Goal: Task Accomplishment & Management: Use online tool/utility

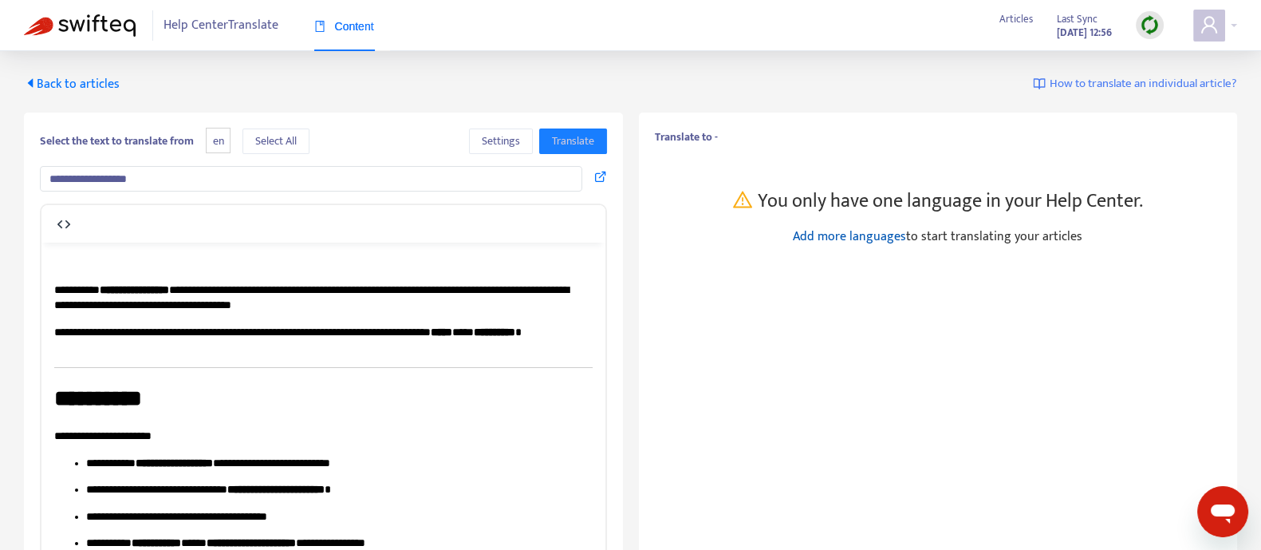
click at [822, 235] on link "Add more languages" at bounding box center [849, 237] width 113 height 22
click at [217, 149] on span "en" at bounding box center [218, 141] width 25 height 26
click at [491, 132] on span "Settings" at bounding box center [501, 141] width 38 height 18
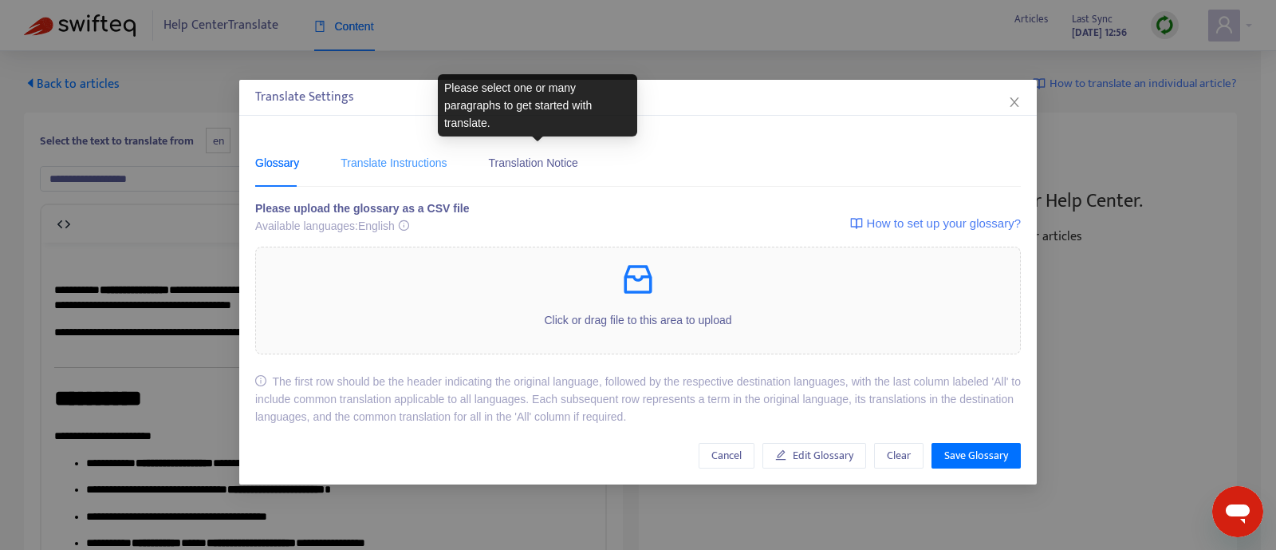
click at [410, 151] on div "Translate Instructions" at bounding box center [394, 162] width 106 height 49
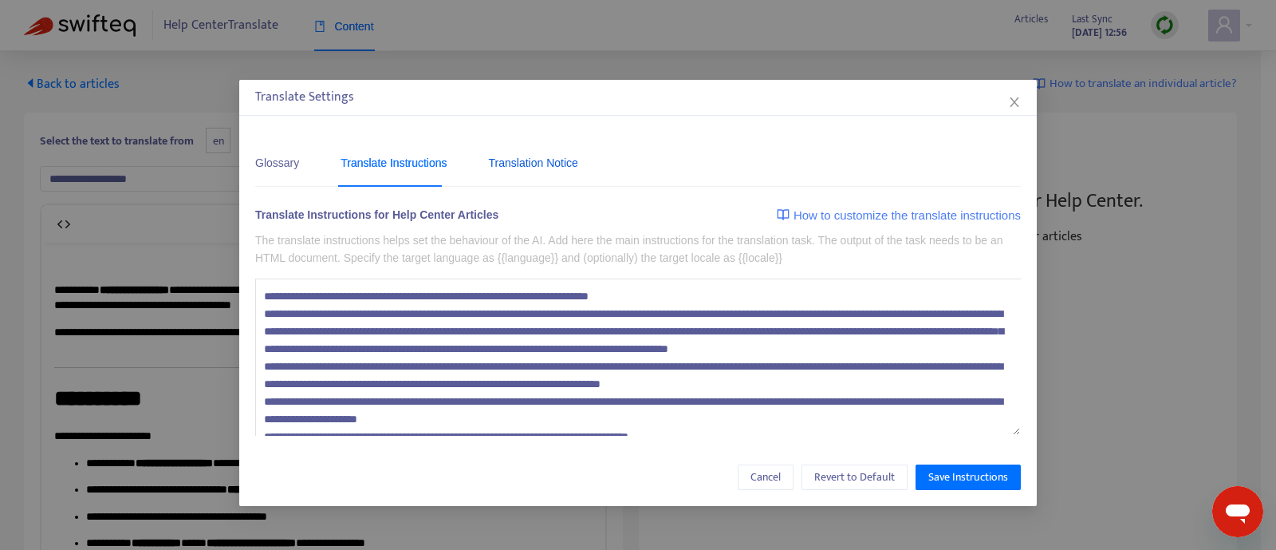
click at [508, 156] on div "Translation Notice" at bounding box center [533, 163] width 89 height 18
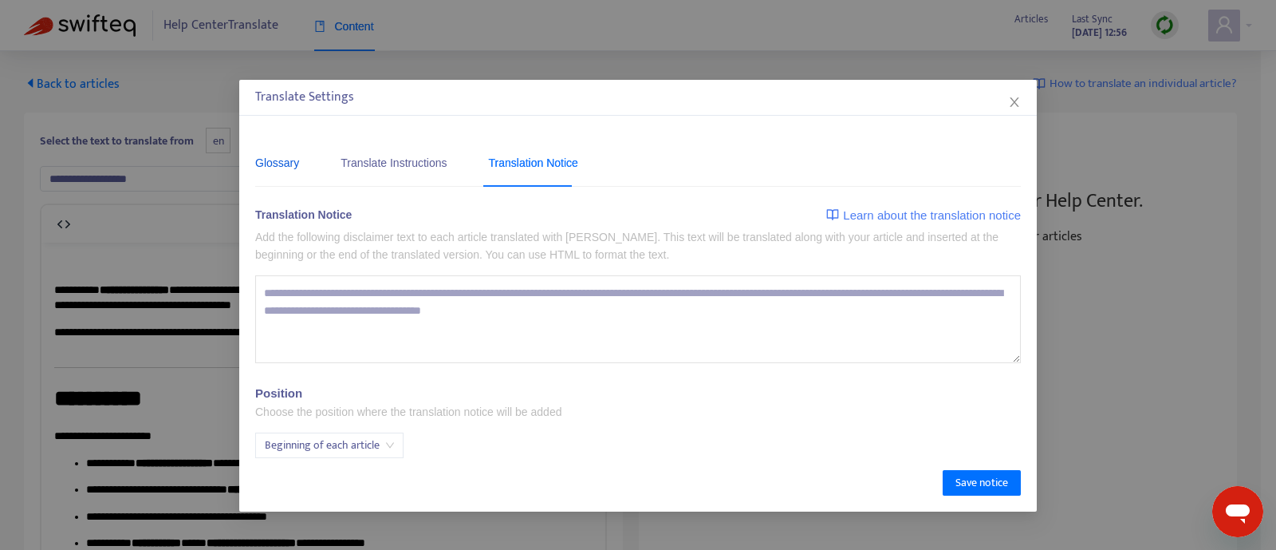
click at [287, 164] on div "Glossary" at bounding box center [277, 163] width 44 height 18
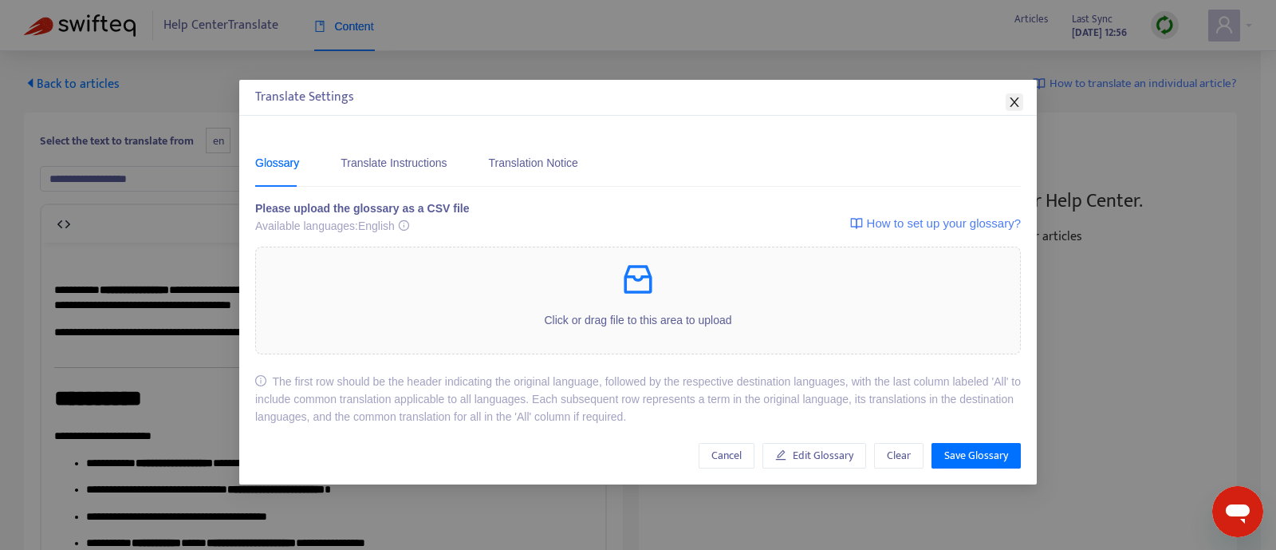
click at [1006, 105] on span "Close" at bounding box center [1015, 102] width 18 height 13
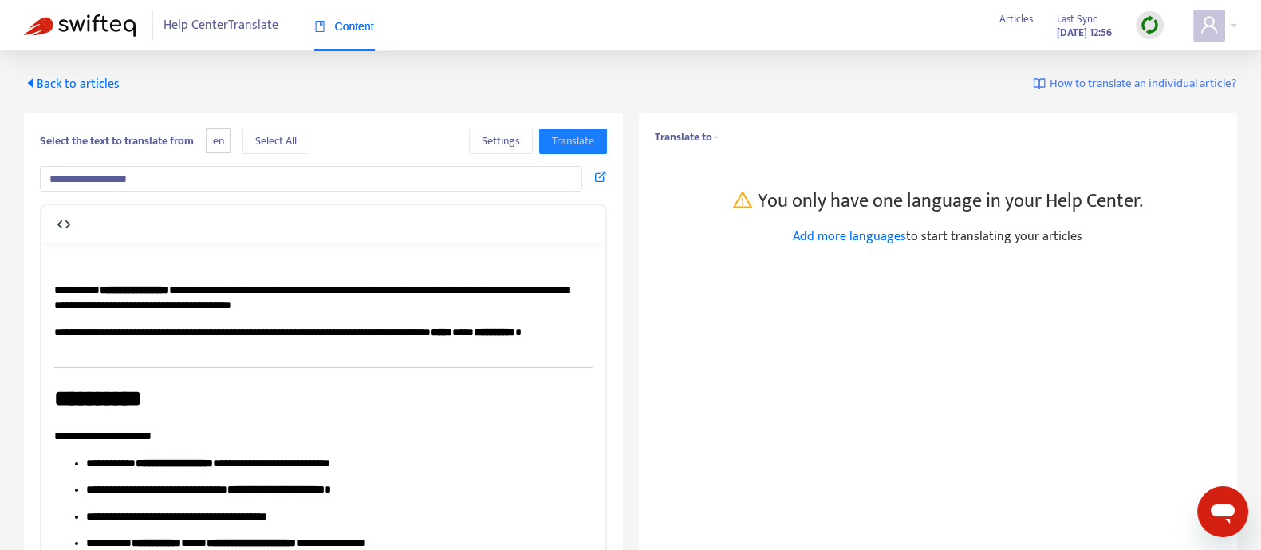
click at [57, 81] on span "Back to articles" at bounding box center [72, 84] width 96 height 22
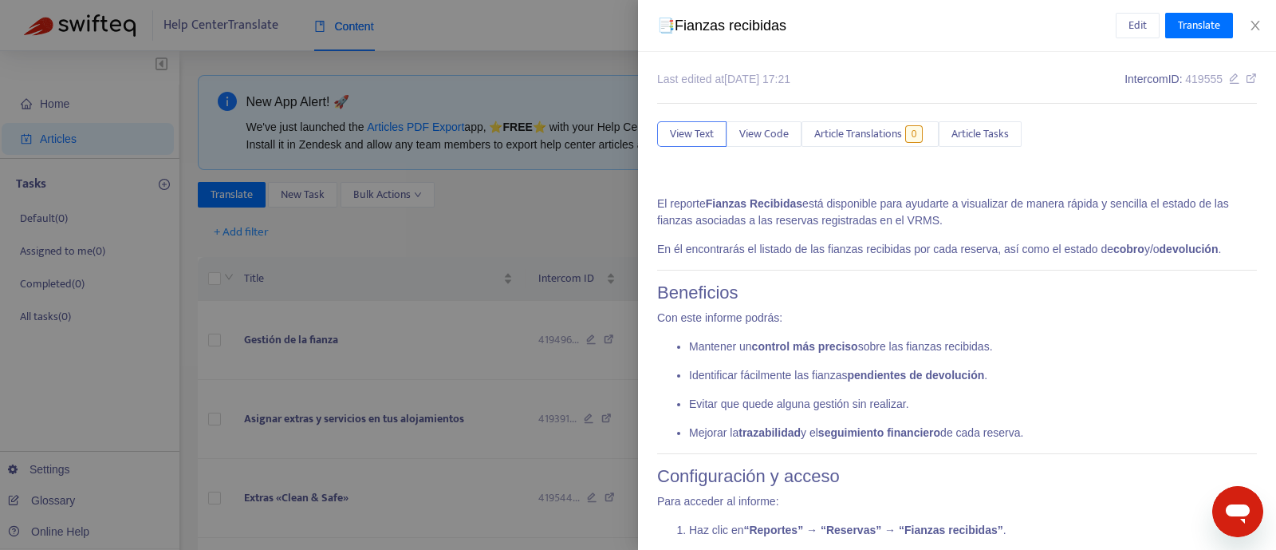
click at [361, 285] on div at bounding box center [638, 275] width 1276 height 550
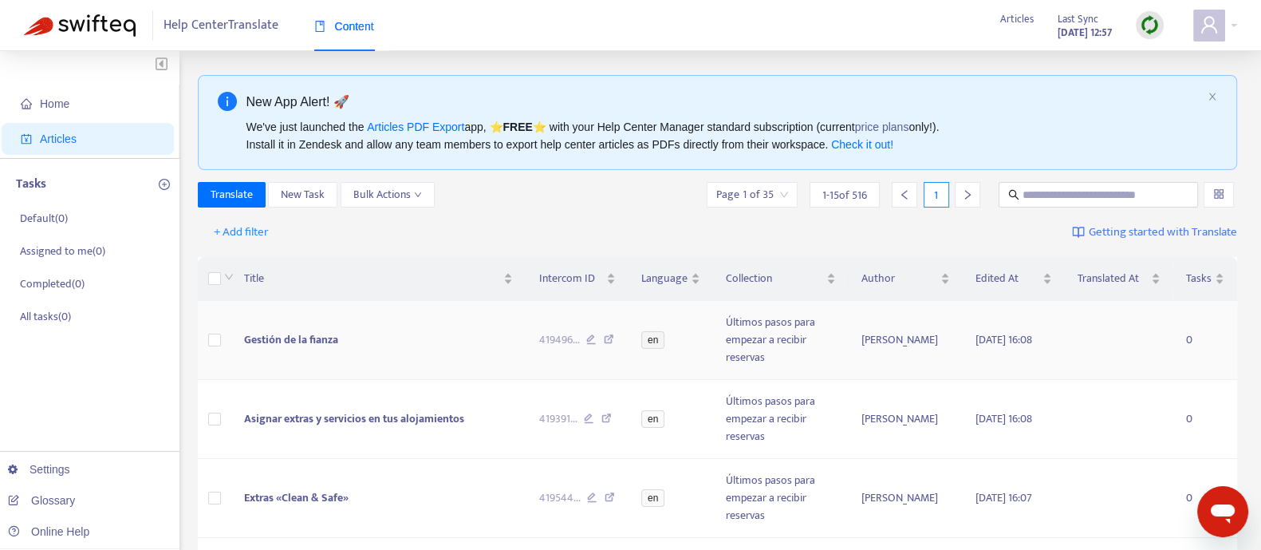
click at [285, 330] on span "Gestión de la fianza" at bounding box center [291, 339] width 94 height 18
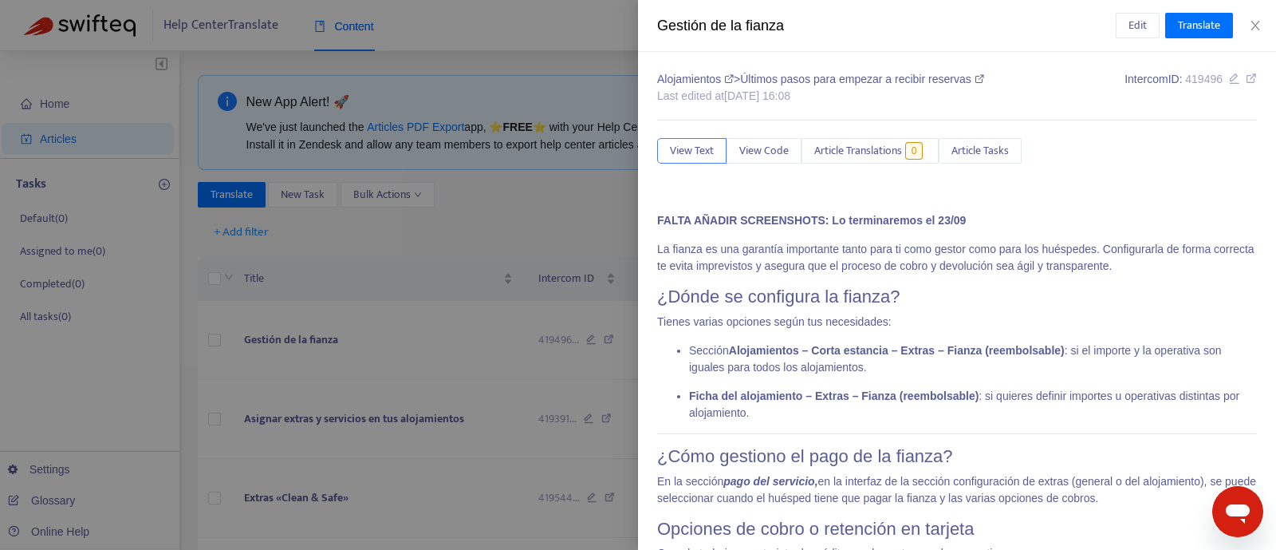
click at [380, 254] on div at bounding box center [638, 275] width 1276 height 550
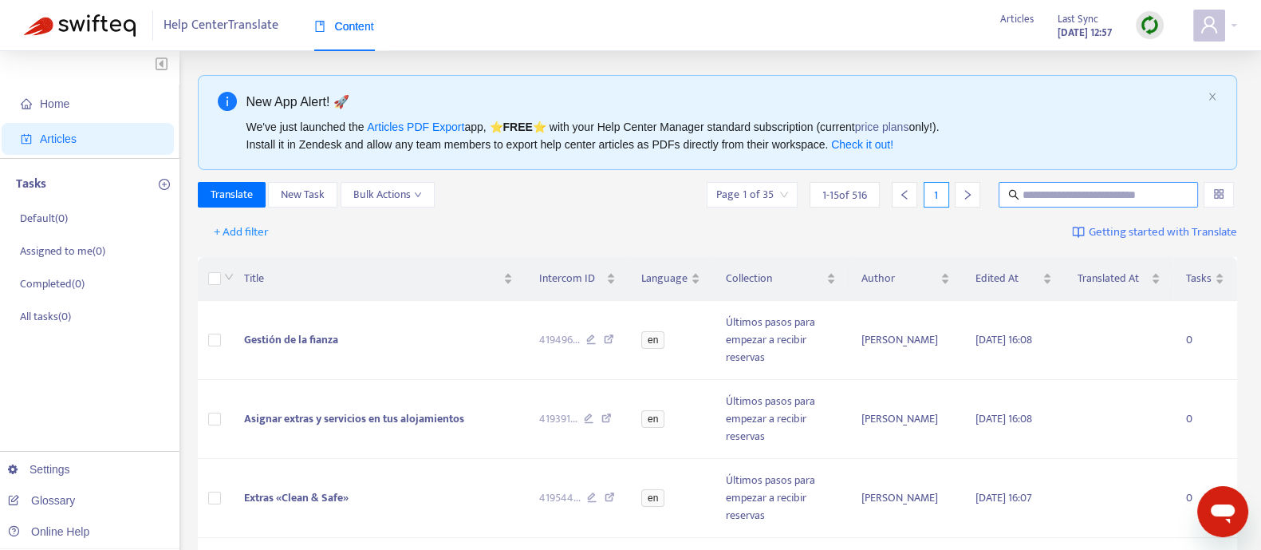
click at [1041, 184] on span at bounding box center [1098, 195] width 199 height 26
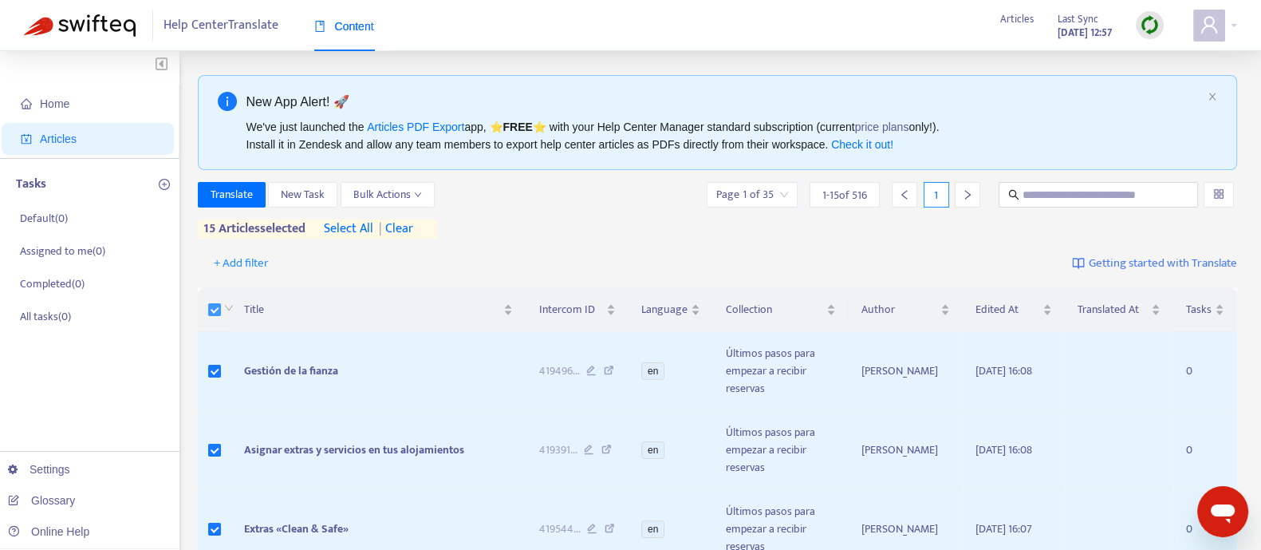
click at [403, 197] on span "Bulk Actions" at bounding box center [387, 195] width 69 height 18
click at [511, 229] on div "Translate New Task Bulk Actions Page 1 of 35 1 - 15 of 516 1 15 articles select…" at bounding box center [718, 210] width 1040 height 57
click at [408, 227] on span "| clear" at bounding box center [393, 228] width 40 height 19
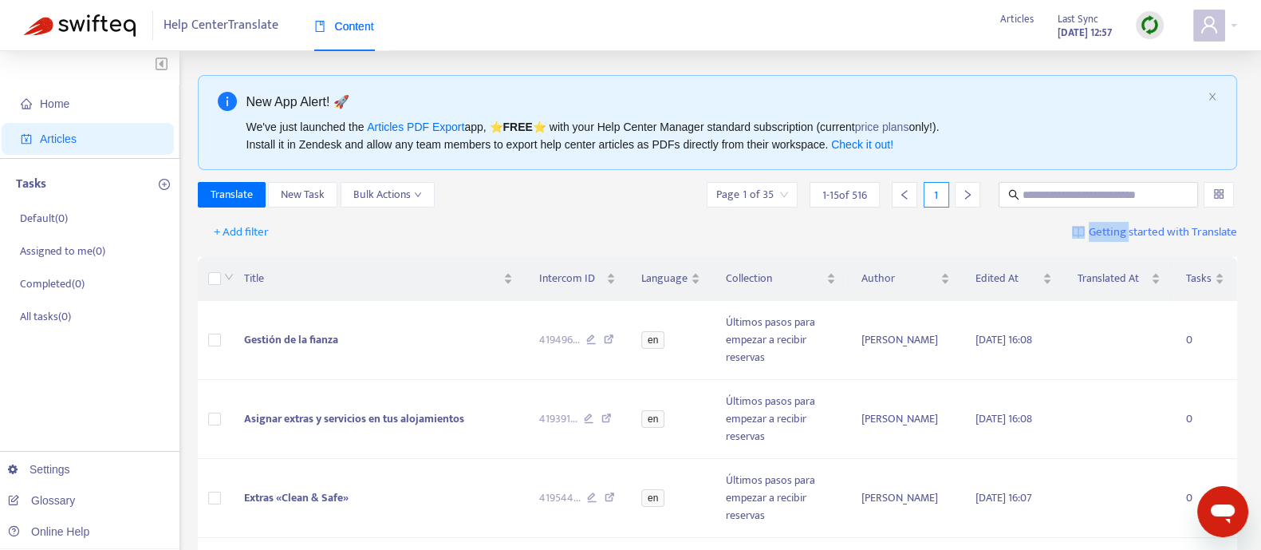
click at [408, 227] on div "+ Add filter Getting started with Translate" at bounding box center [718, 232] width 1040 height 37
click at [307, 341] on span "Gestión de la fianza" at bounding box center [291, 339] width 94 height 18
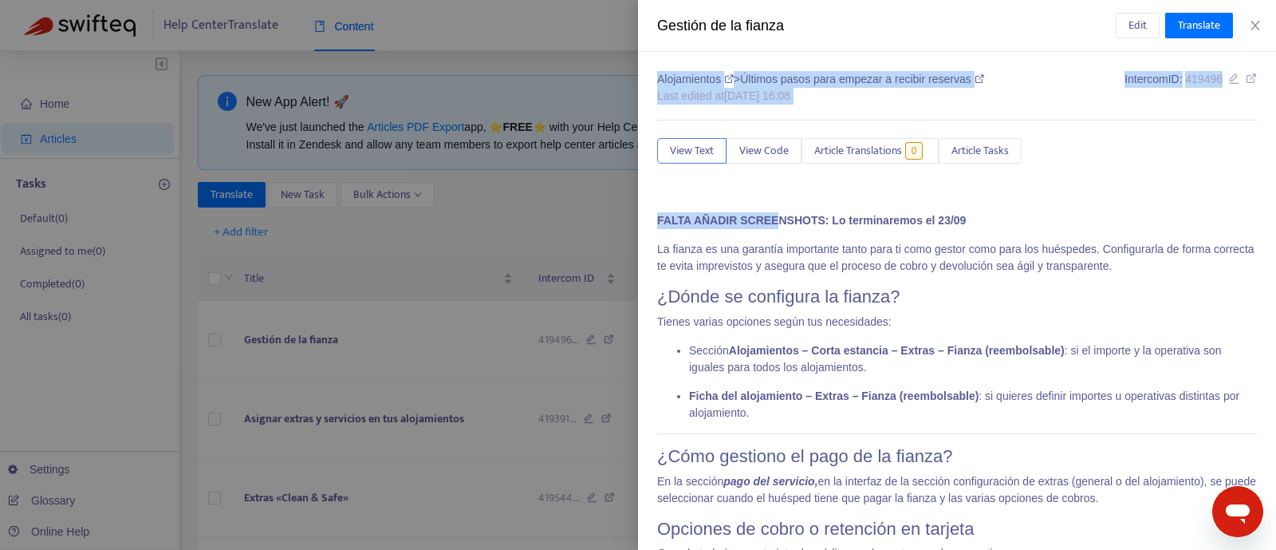
drag, startPoint x: 775, startPoint y: 237, endPoint x: 952, endPoint y: 22, distance: 279.3
click at [952, 22] on div "Gestión de la fianza Edit Translate Alojamientos > Últimos pasos para empezar a…" at bounding box center [957, 275] width 638 height 550
click at [1136, 18] on span "Edit" at bounding box center [1138, 26] width 18 height 18
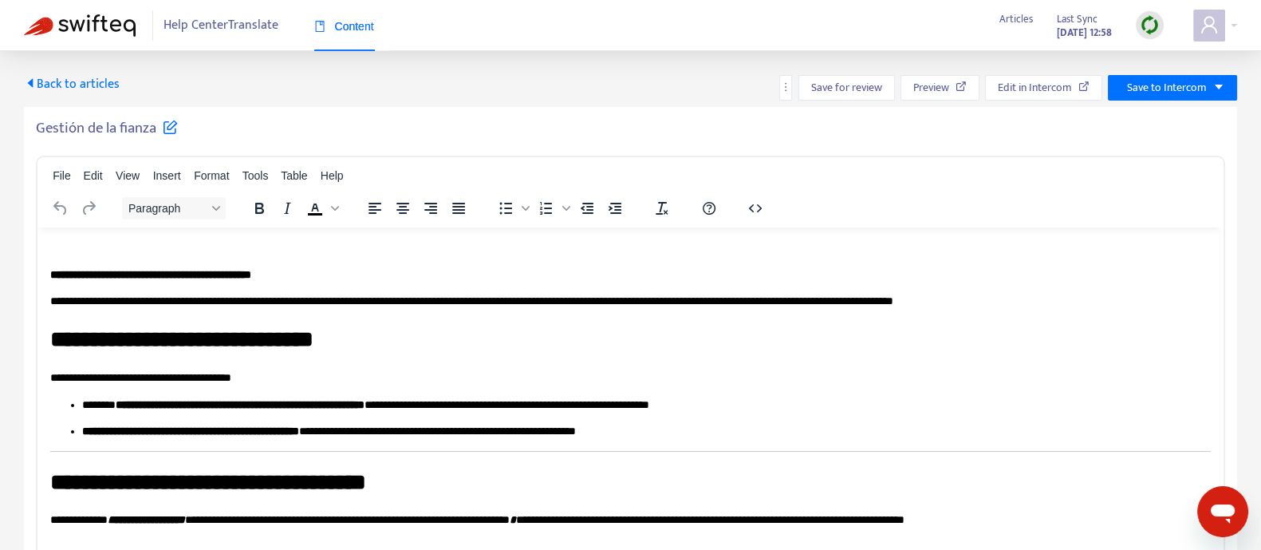
click at [698, 137] on div "Gestión de la fianza" at bounding box center [630, 131] width 1189 height 25
click at [57, 88] on span "Back to articles" at bounding box center [72, 84] width 96 height 22
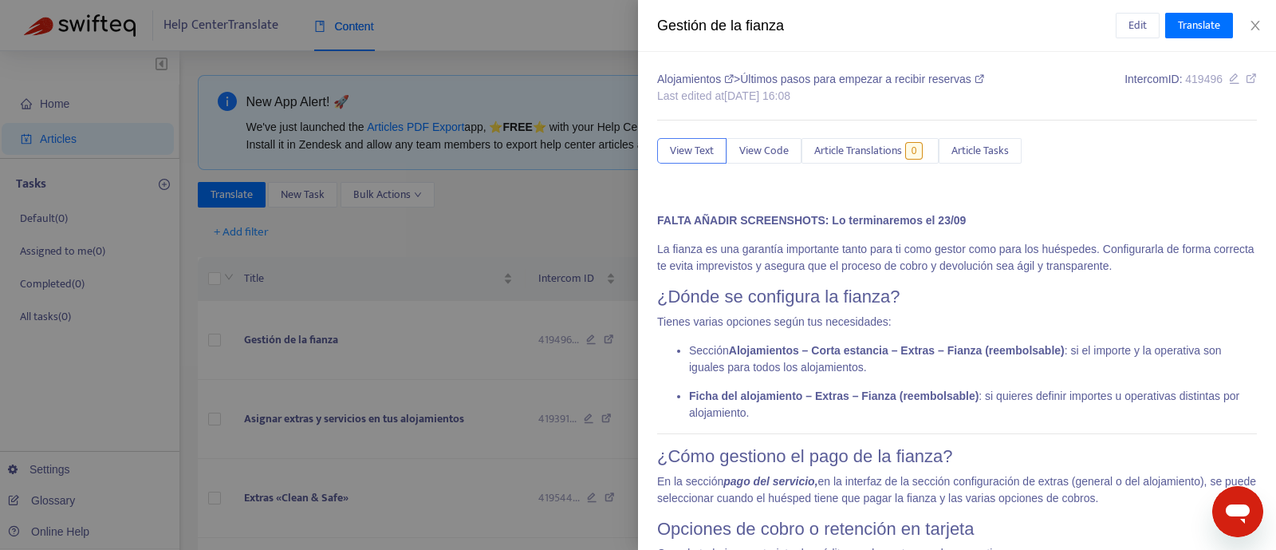
click at [473, 202] on div at bounding box center [638, 275] width 1276 height 550
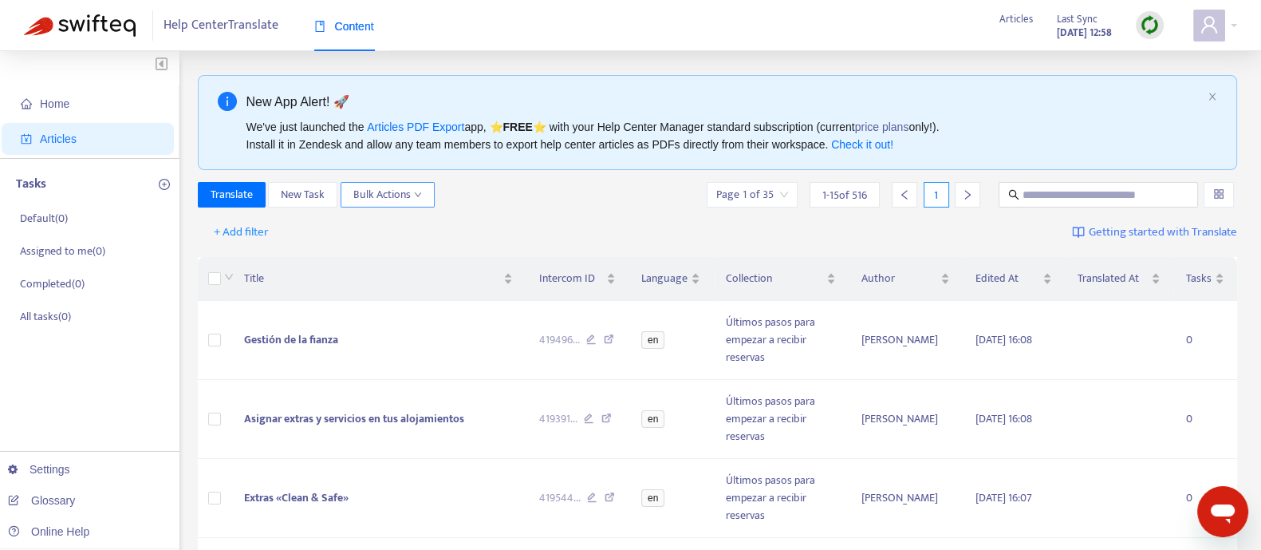
click at [411, 191] on span "Bulk Actions" at bounding box center [387, 195] width 69 height 18
click at [532, 215] on div "+ Add filter Getting started with Translate" at bounding box center [718, 232] width 1040 height 37
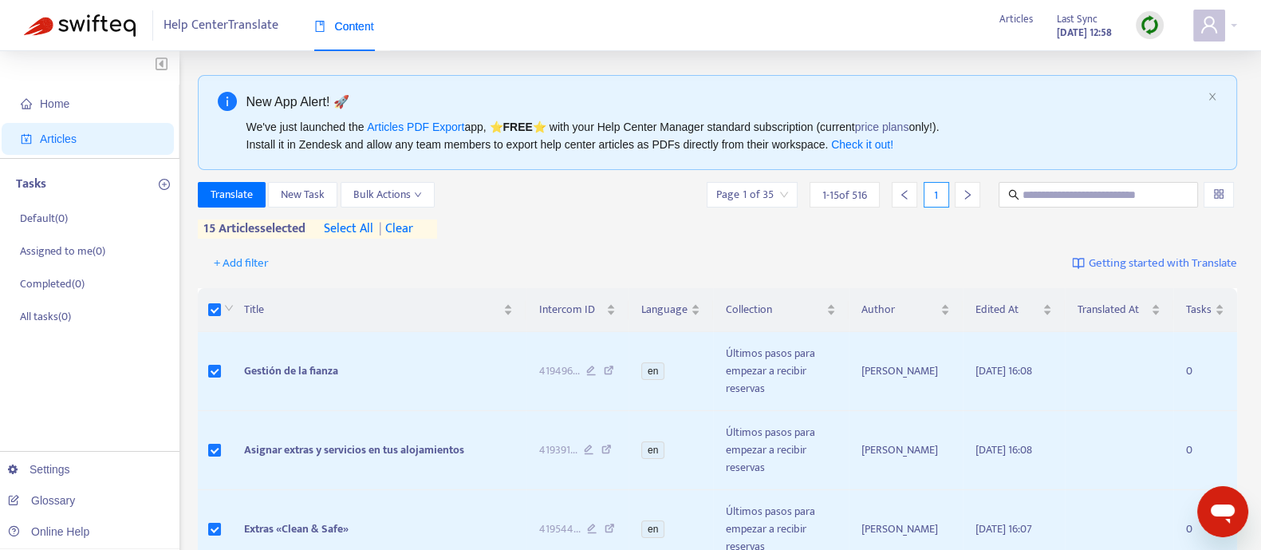
click at [351, 224] on span "select all" at bounding box center [348, 228] width 49 height 19
click at [363, 192] on span "Bulk Actions" at bounding box center [387, 195] width 69 height 18
click at [373, 257] on span "Rollback from Intercom" at bounding box center [409, 251] width 112 height 18
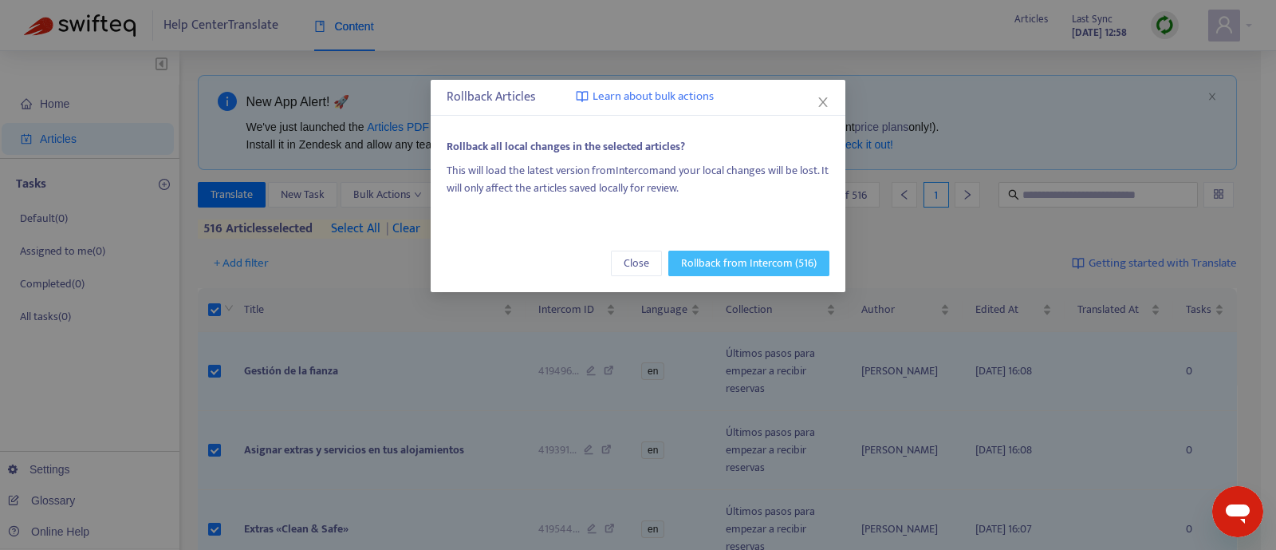
click at [701, 265] on span "Rollback from Intercom (516)" at bounding box center [749, 263] width 136 height 18
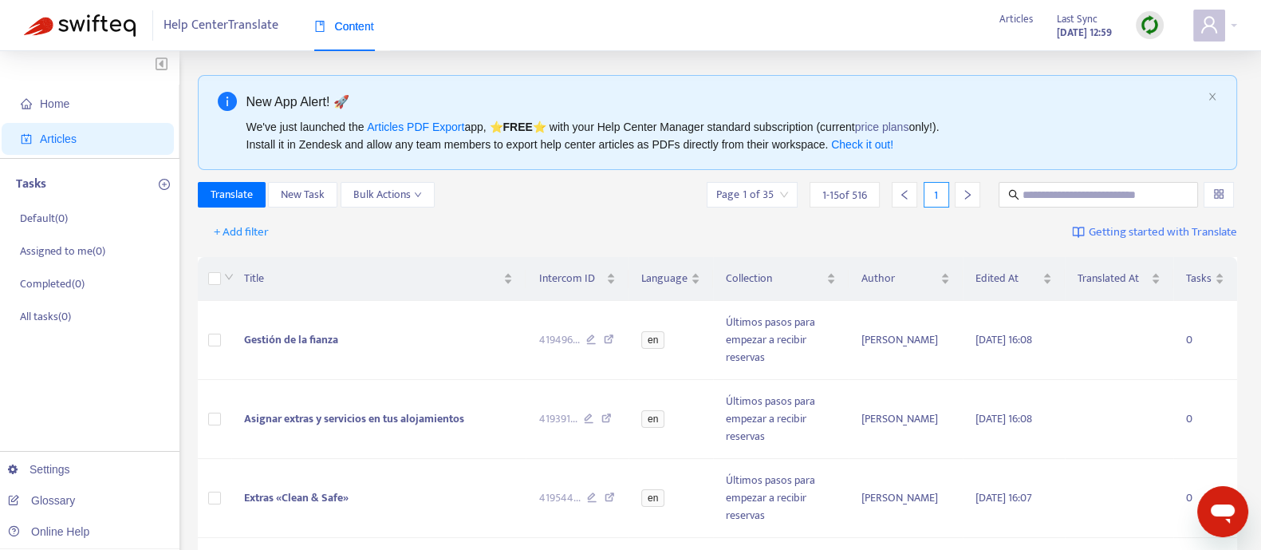
click at [598, 218] on div "+ Add filter Getting started with Translate" at bounding box center [718, 232] width 1040 height 37
click at [274, 420] on span "Asignar extras y servicios en tus alojamientos" at bounding box center [354, 418] width 220 height 18
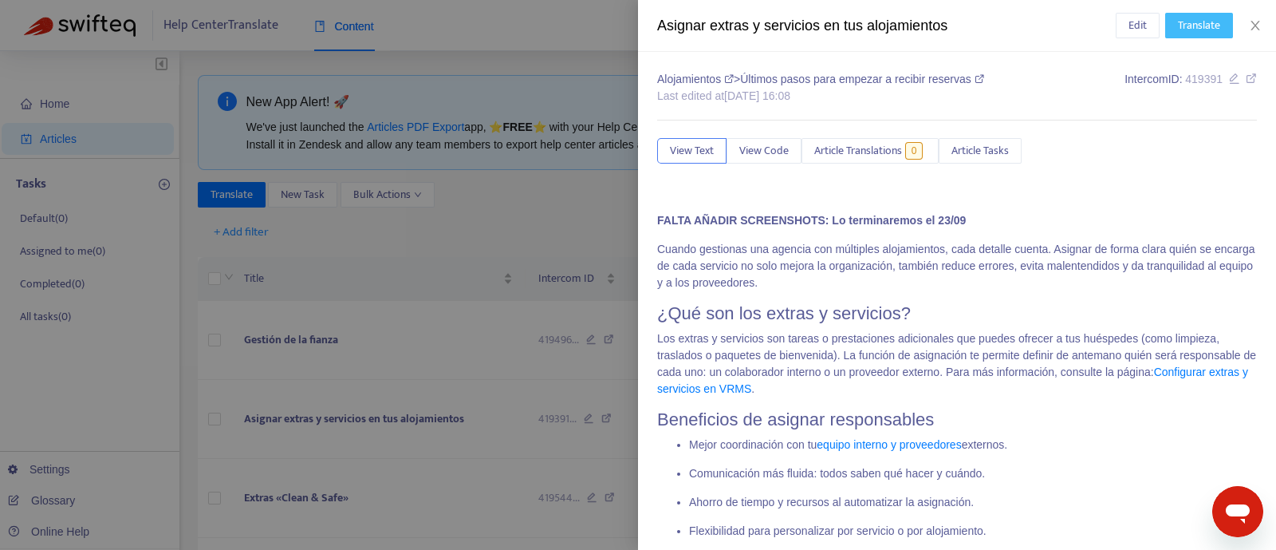
click at [1197, 28] on span "Translate" at bounding box center [1199, 26] width 42 height 18
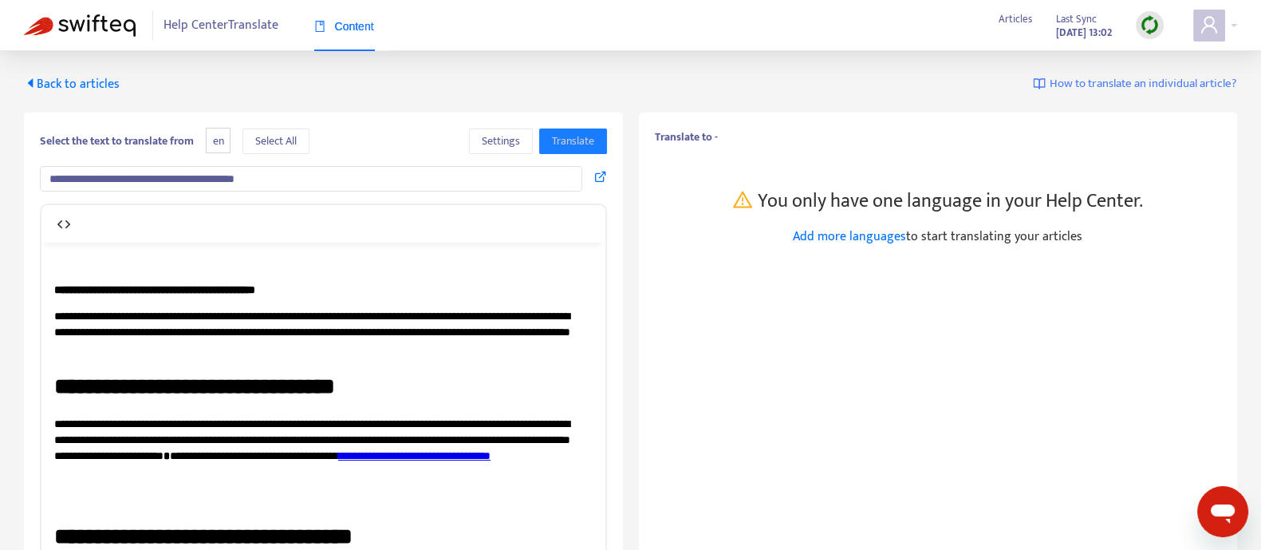
click at [715, 137] on b "Translate to -" at bounding box center [686, 137] width 63 height 18
click at [697, 79] on div "Back to articles How to translate an individual article?" at bounding box center [630, 84] width 1213 height 19
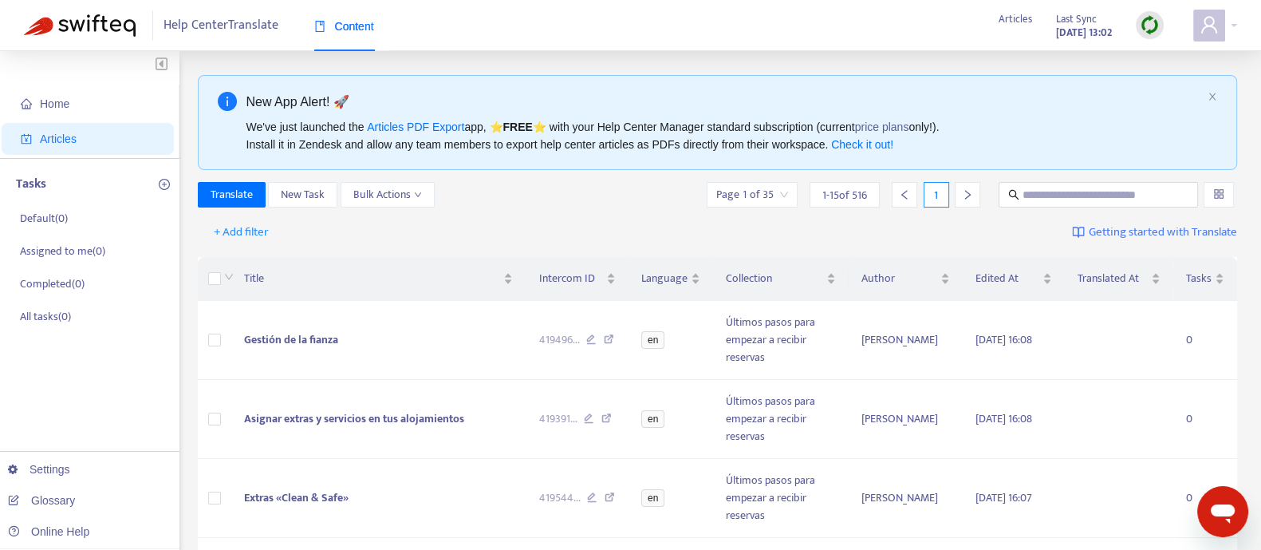
click at [524, 201] on div "Translate New Task Bulk Actions Page 1 of 35 1 - 15 of 516 1" at bounding box center [718, 195] width 1040 height 26
click at [312, 416] on span "Asignar extras y servicios en tus alojamientos" at bounding box center [354, 418] width 220 height 18
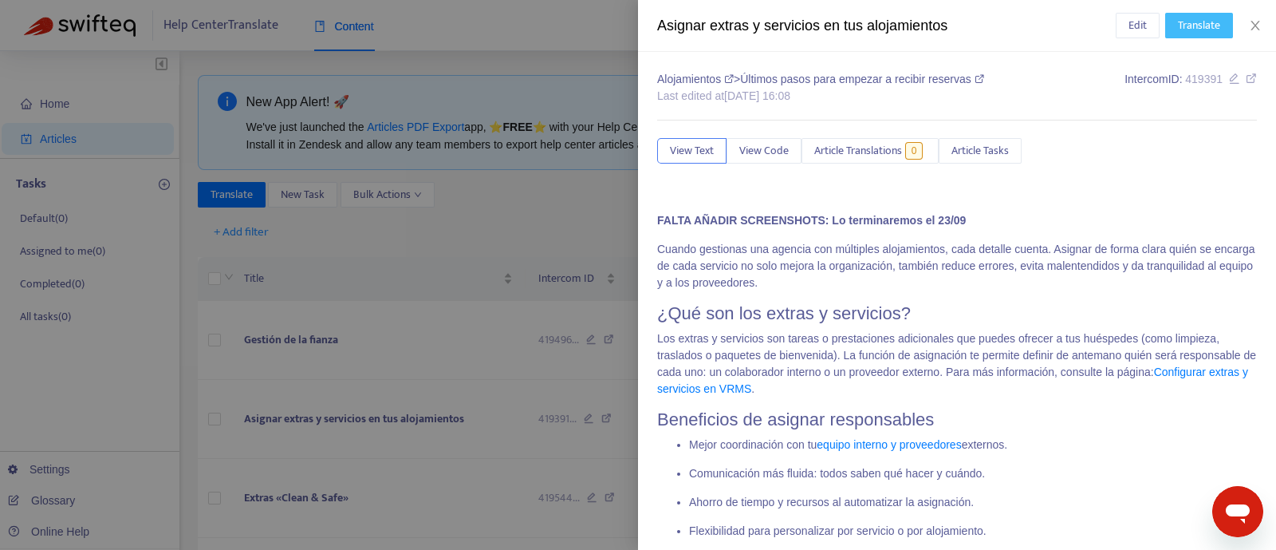
click at [1191, 13] on button "Translate" at bounding box center [1199, 26] width 68 height 26
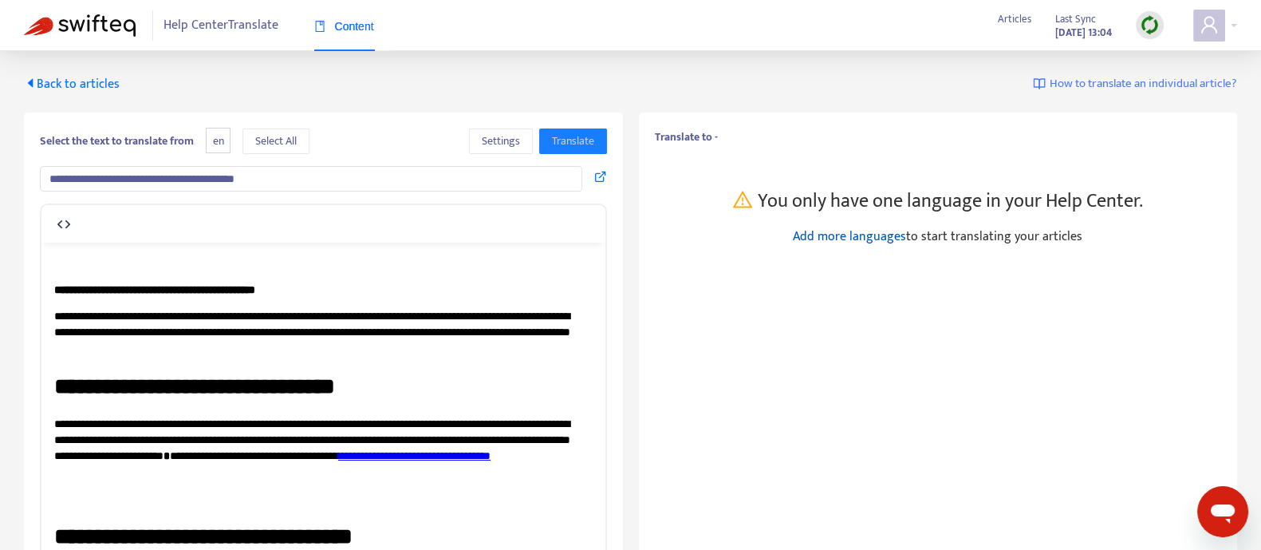
click at [827, 230] on link "Add more languages" at bounding box center [849, 237] width 113 height 22
click at [80, 84] on span "Back to articles" at bounding box center [72, 84] width 96 height 22
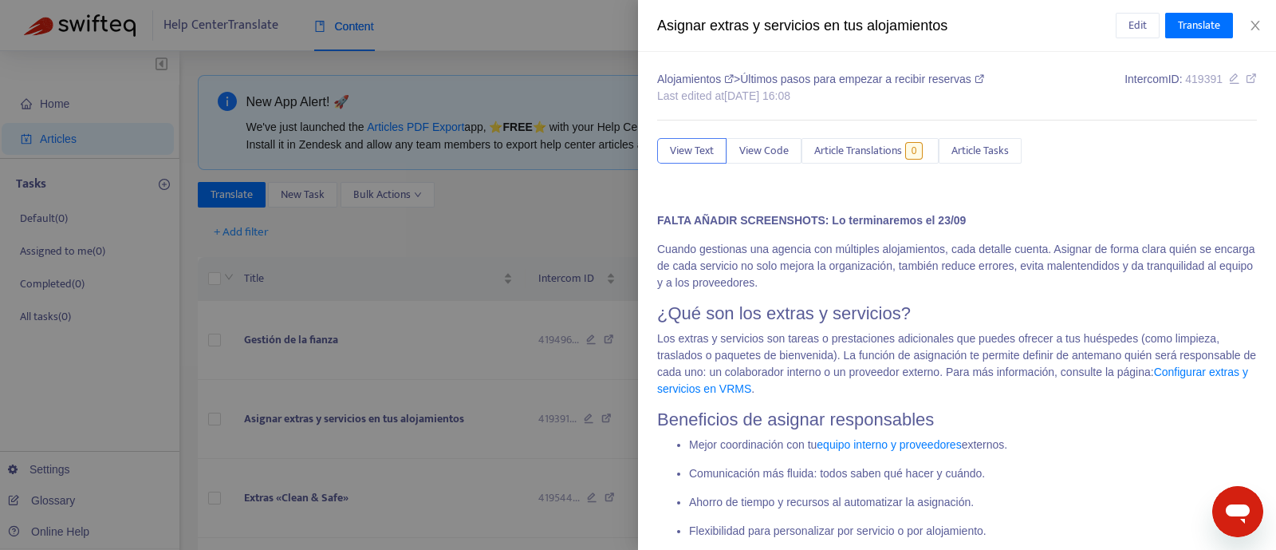
click at [570, 177] on div at bounding box center [638, 275] width 1276 height 550
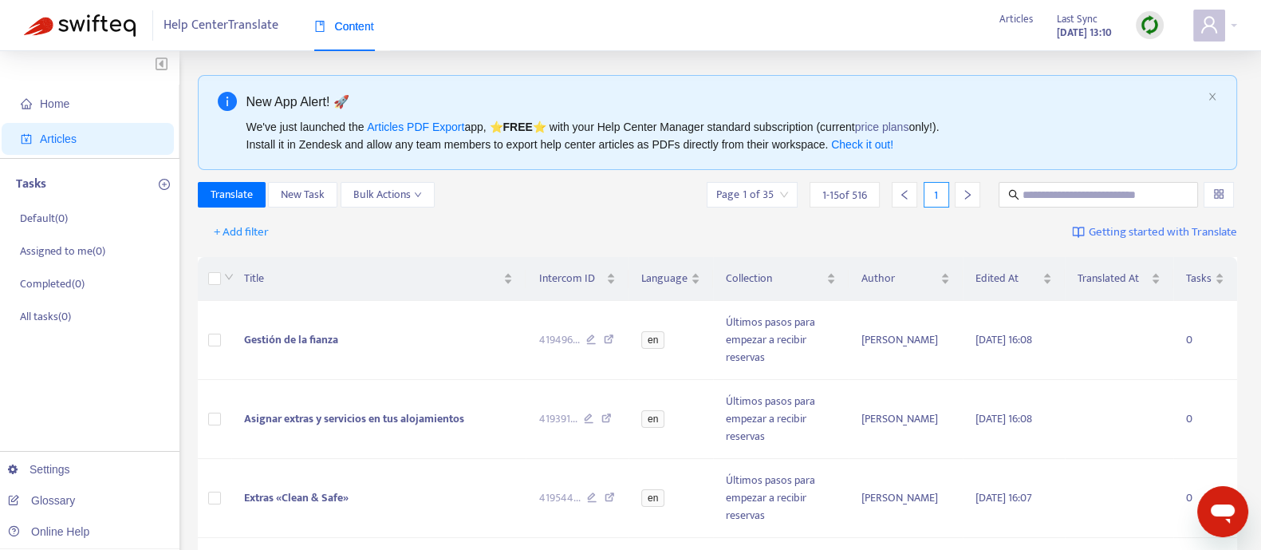
click at [1089, 231] on span "Getting started with Translate" at bounding box center [1163, 232] width 148 height 18
click at [219, 28] on span "Help Center Translate" at bounding box center [221, 25] width 115 height 30
click at [165, 187] on icon "plus-circle" at bounding box center [164, 184] width 11 height 11
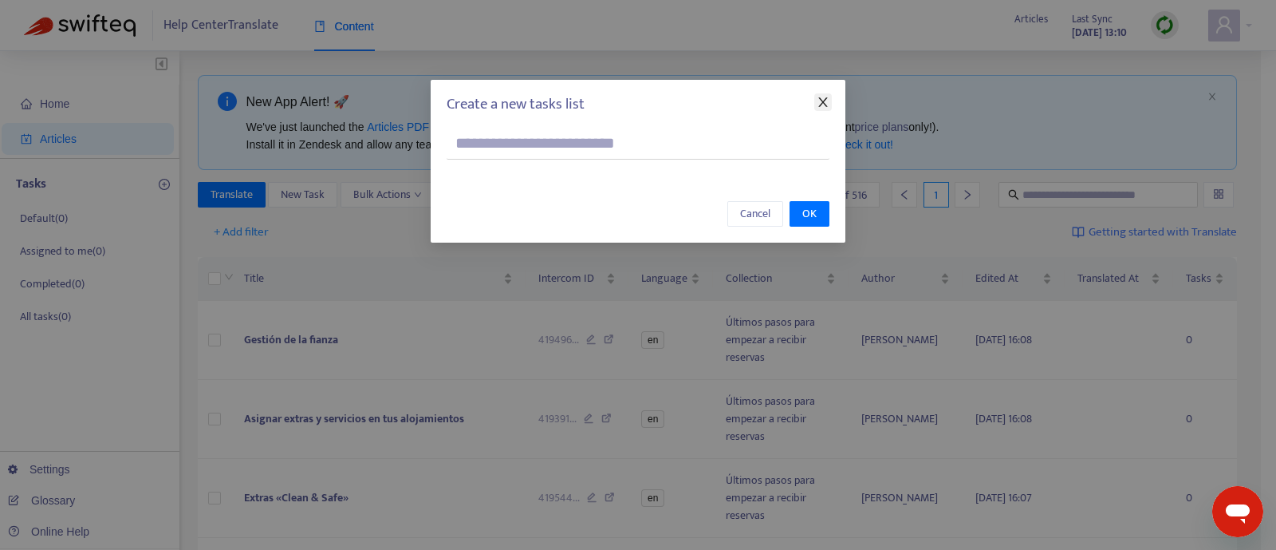
click at [825, 101] on icon "close" at bounding box center [823, 102] width 13 height 13
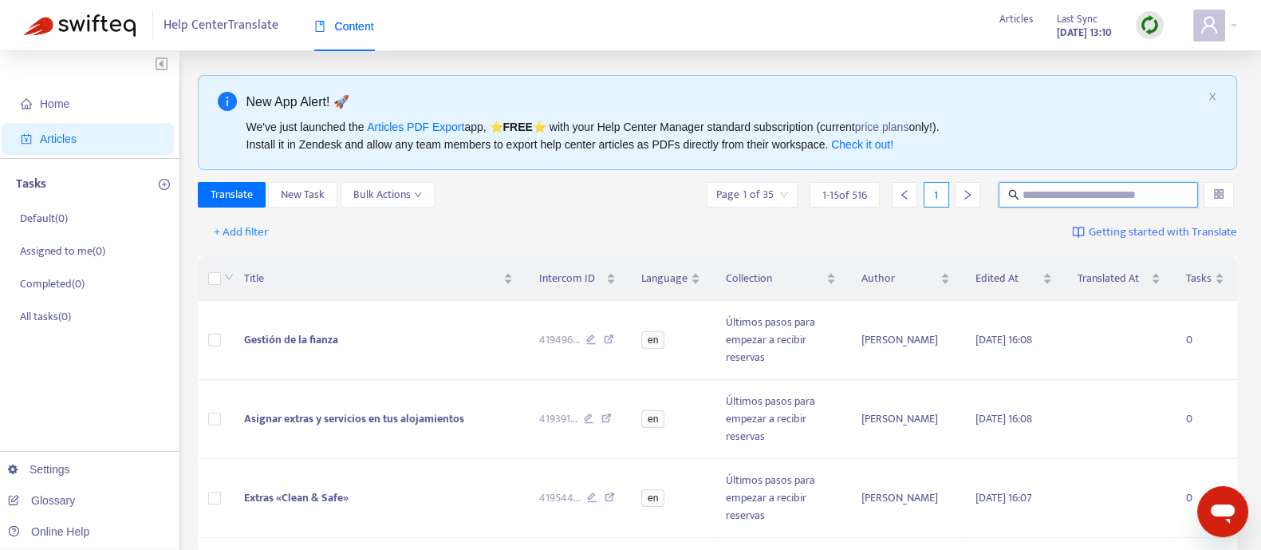
click at [1077, 193] on input "text" at bounding box center [1099, 195] width 153 height 18
type input "******"
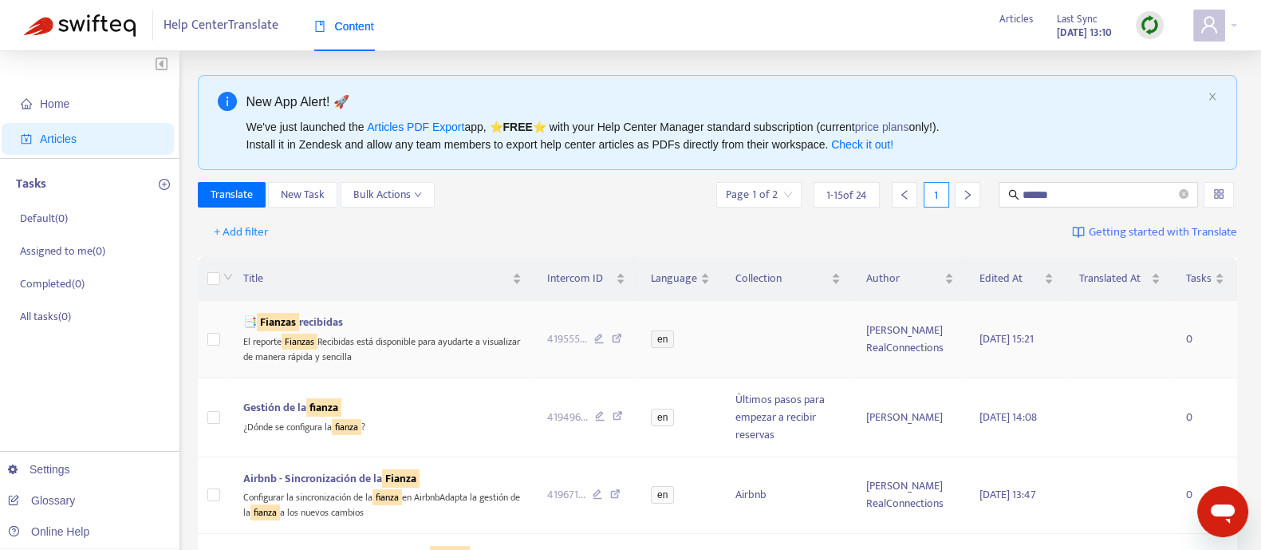
click at [472, 341] on div "El reporte Fianzas Recibidas está disponible para ayudarte a visualizar de mane…" at bounding box center [382, 347] width 278 height 33
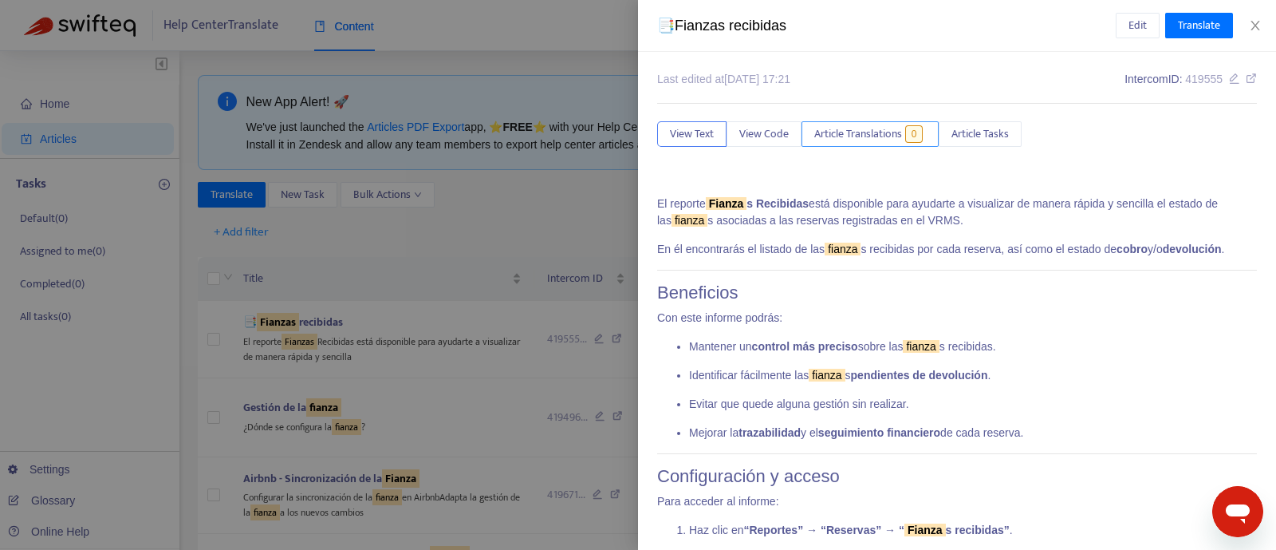
click at [891, 136] on span "Article Translations" at bounding box center [858, 134] width 88 height 18
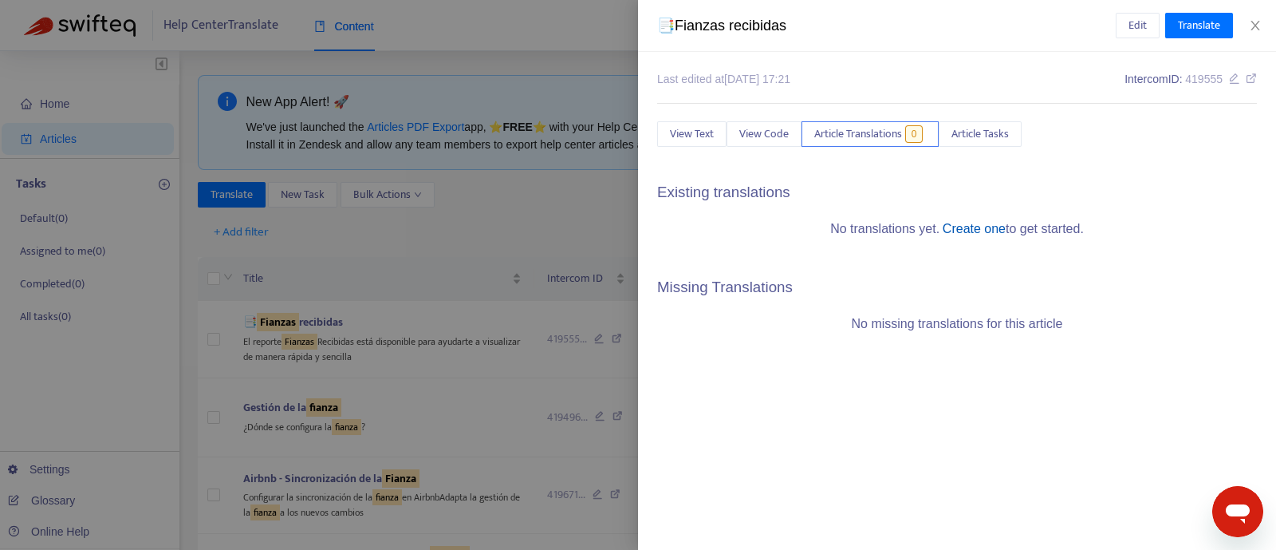
click at [949, 235] on link "Create one" at bounding box center [974, 229] width 63 height 14
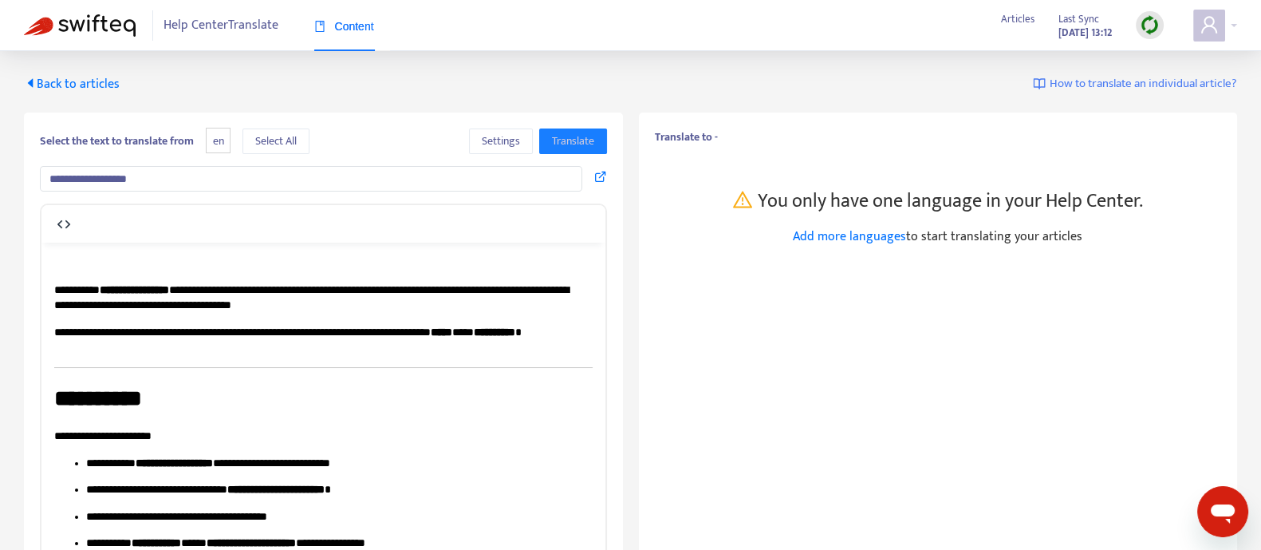
click at [714, 138] on b "Translate to -" at bounding box center [686, 137] width 63 height 18
click at [575, 57] on div "**********" at bounding box center [630, 454] width 1261 height 806
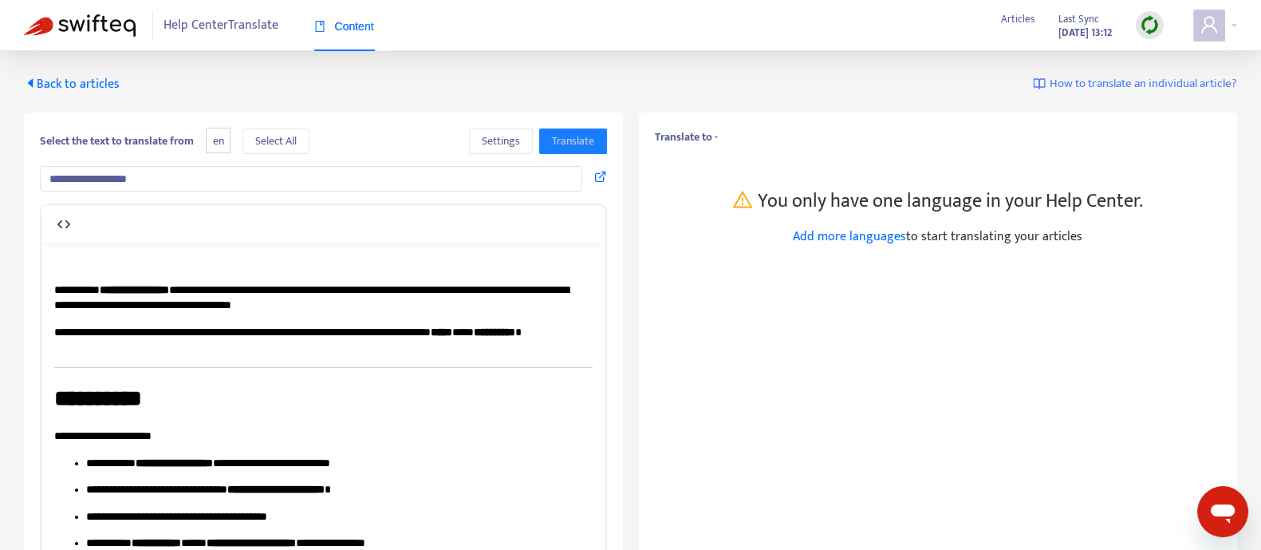
click at [80, 22] on img at bounding box center [80, 25] width 112 height 22
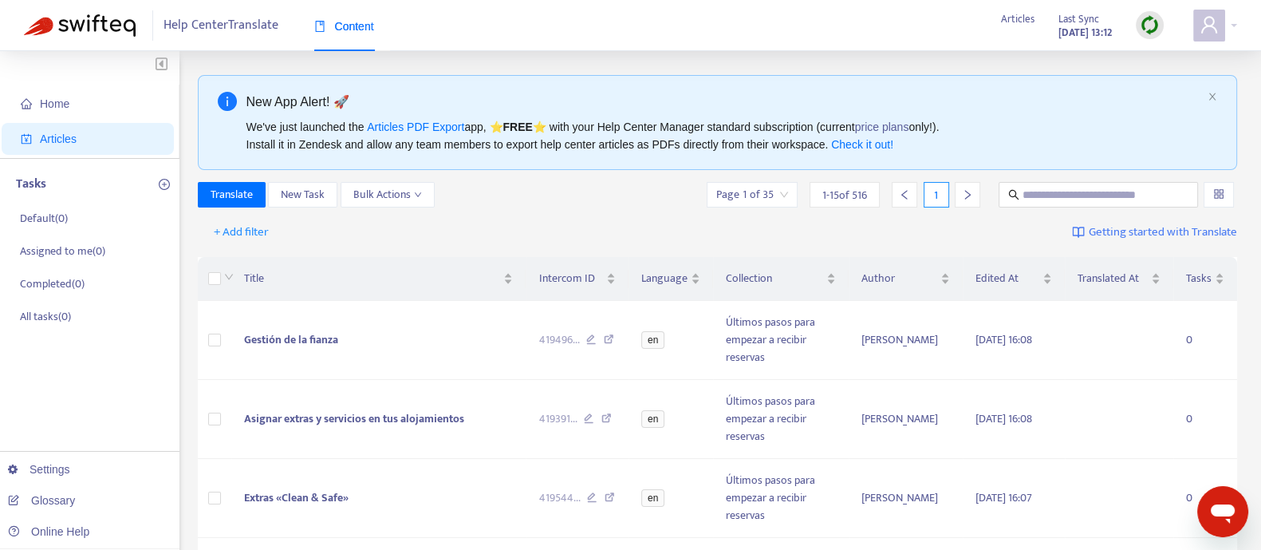
click at [683, 143] on div "We've just launched the Articles PDF Export app, ⭐ FREE ⭐️ with your Help Cente…" at bounding box center [724, 135] width 956 height 35
click at [576, 221] on div "+ Add filter Getting started with Translate" at bounding box center [718, 232] width 1040 height 37
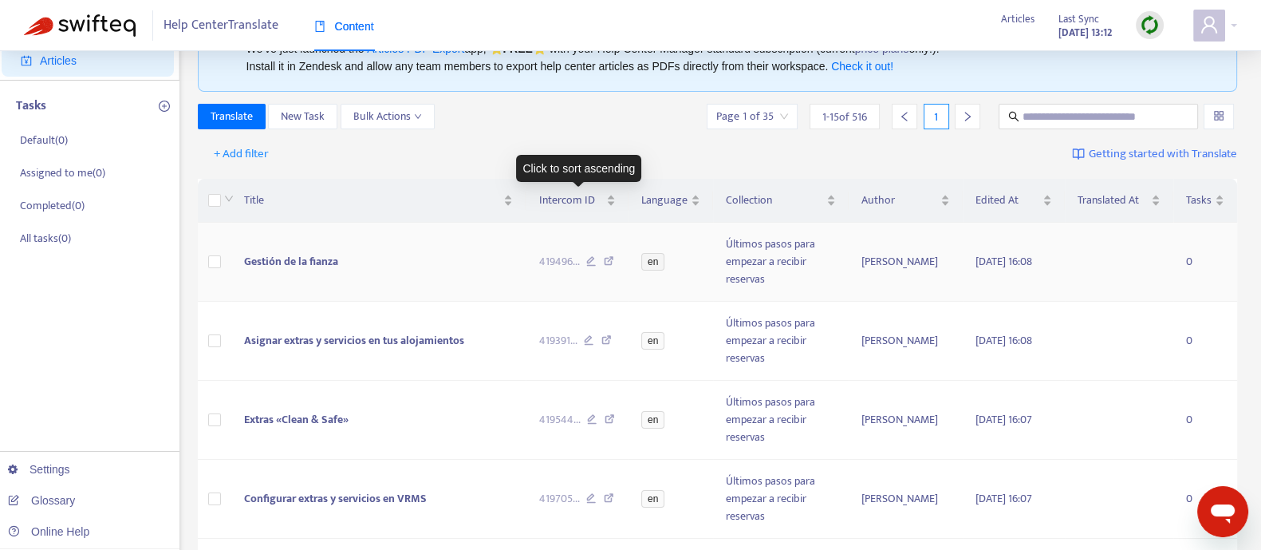
scroll to position [79, 0]
drag, startPoint x: 647, startPoint y: 262, endPoint x: 657, endPoint y: 263, distance: 10.4
click at [657, 263] on span "en" at bounding box center [652, 261] width 23 height 18
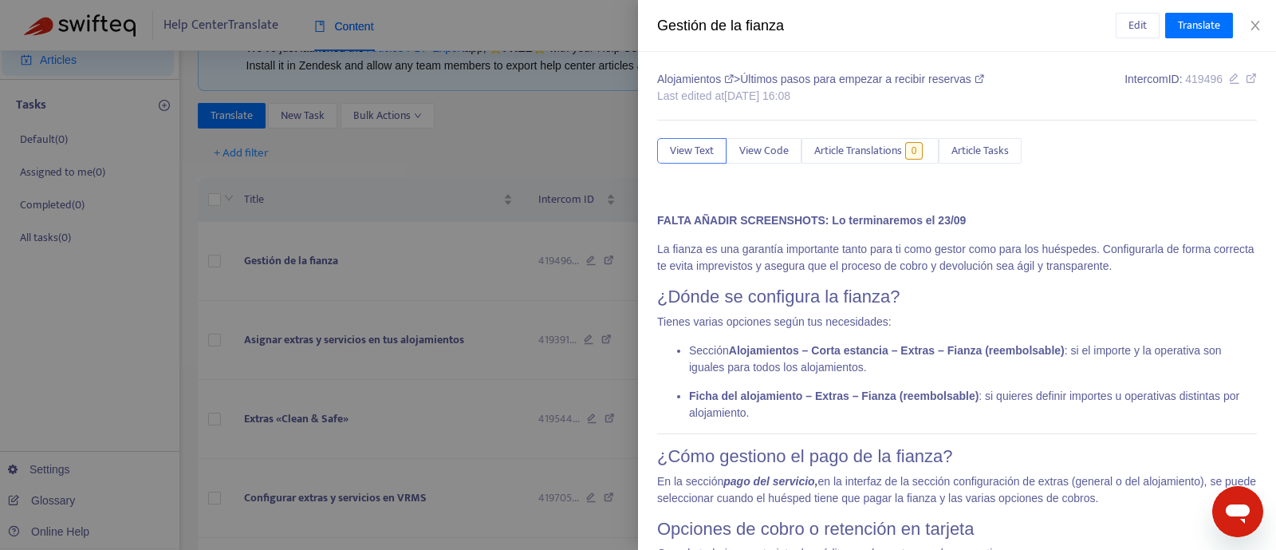
click at [611, 283] on div at bounding box center [638, 275] width 1276 height 550
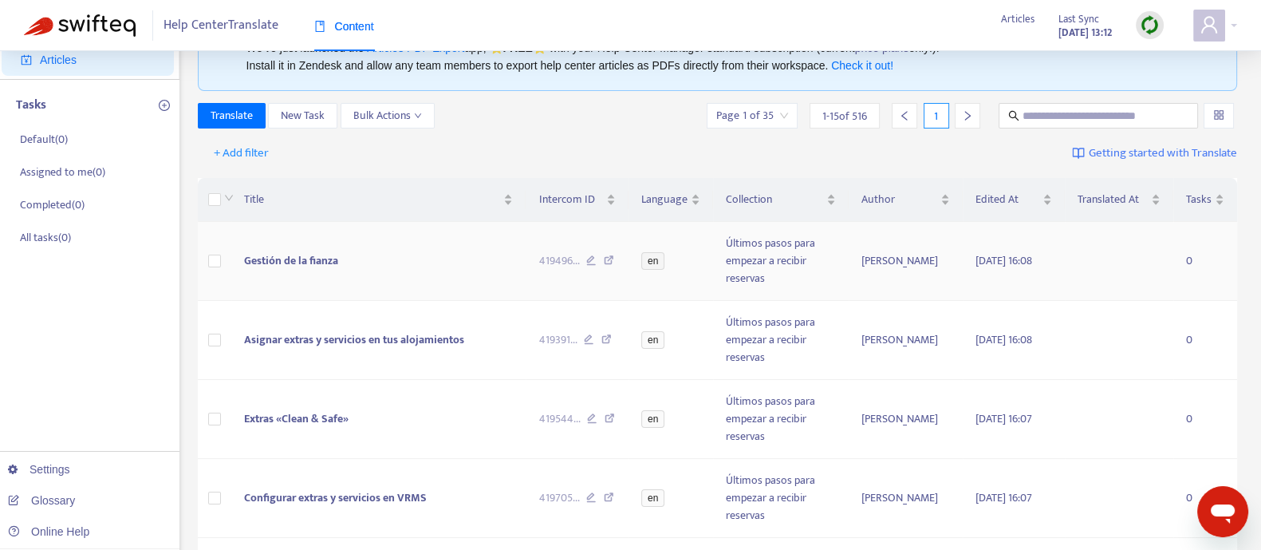
click at [649, 266] on span "en" at bounding box center [652, 261] width 23 height 18
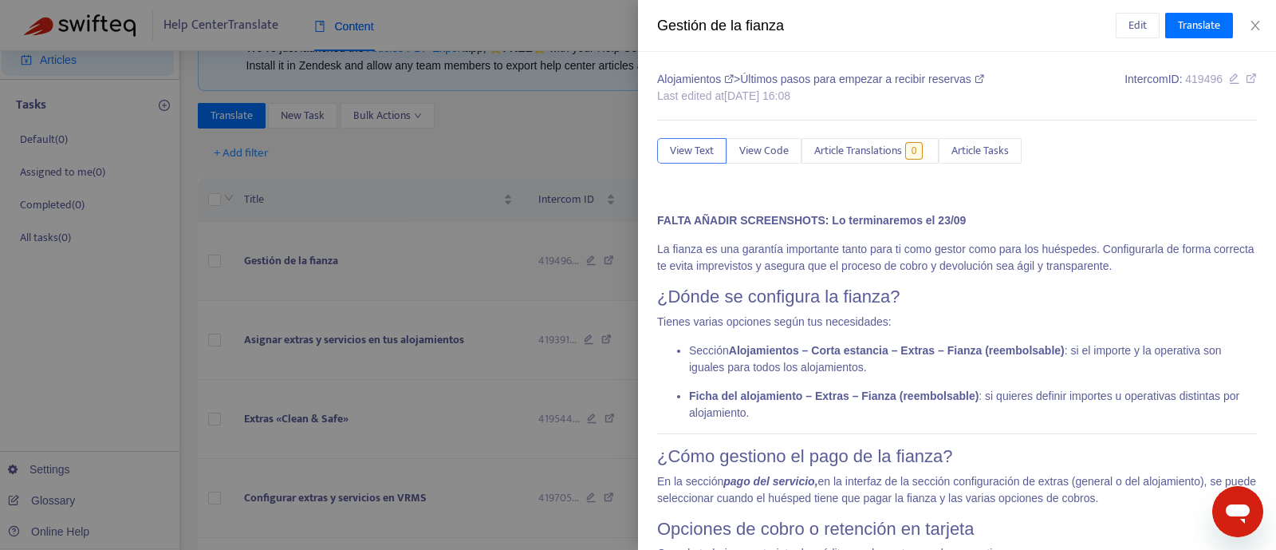
click at [649, 266] on div "Alojamientos > Últimos pasos para empezar a recibir reservas Last edited at 202…" at bounding box center [957, 301] width 638 height 498
click at [593, 139] on div at bounding box center [638, 275] width 1276 height 550
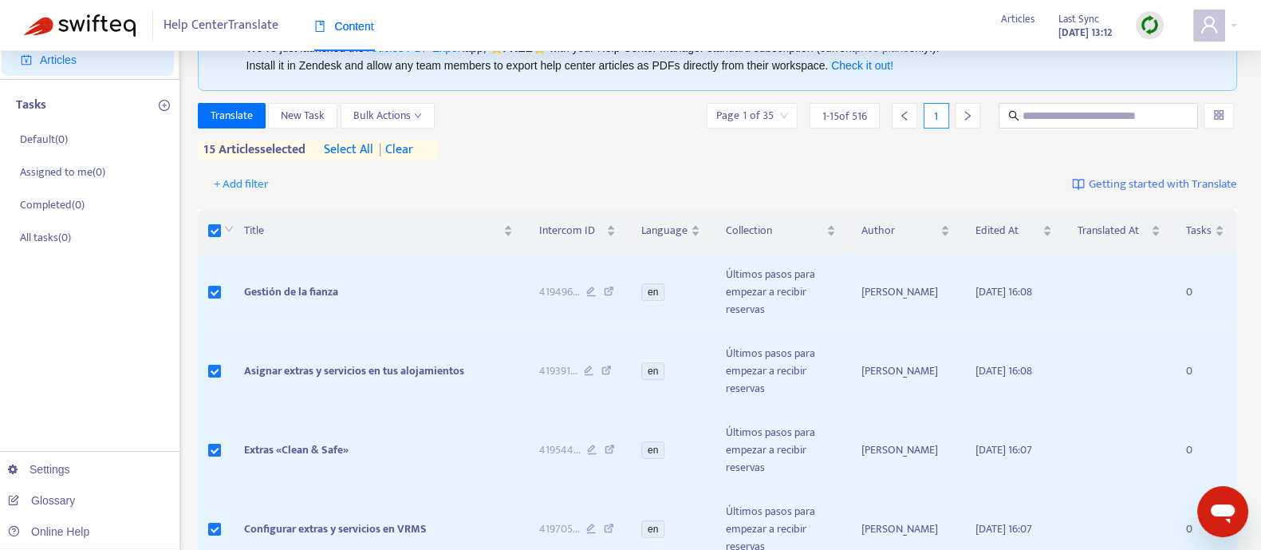
click at [346, 146] on span "select all" at bounding box center [348, 149] width 49 height 19
click at [378, 121] on span "Bulk Actions" at bounding box center [387, 116] width 69 height 18
click at [607, 177] on div "+ Add filter Getting started with Translate" at bounding box center [718, 184] width 1040 height 37
click at [549, 156] on div "Translate New Task Bulk Actions Page 1 of 35 1 - 15 of 516 1 516 articles selec…" at bounding box center [718, 131] width 1040 height 57
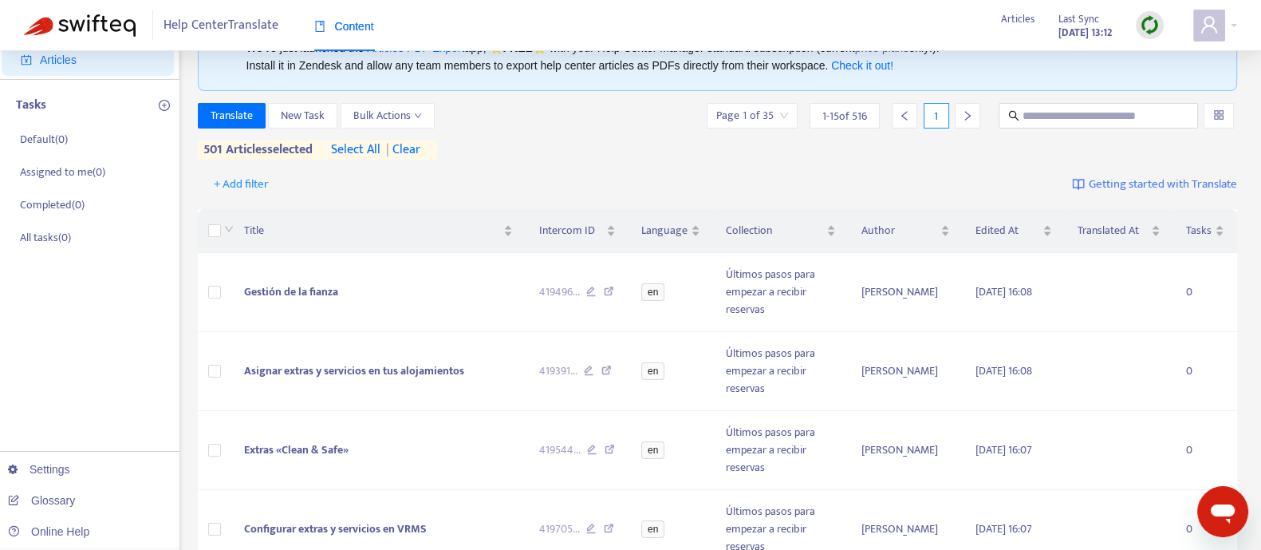
click at [500, 193] on div "+ Add filter Getting started with Translate" at bounding box center [718, 184] width 1040 height 37
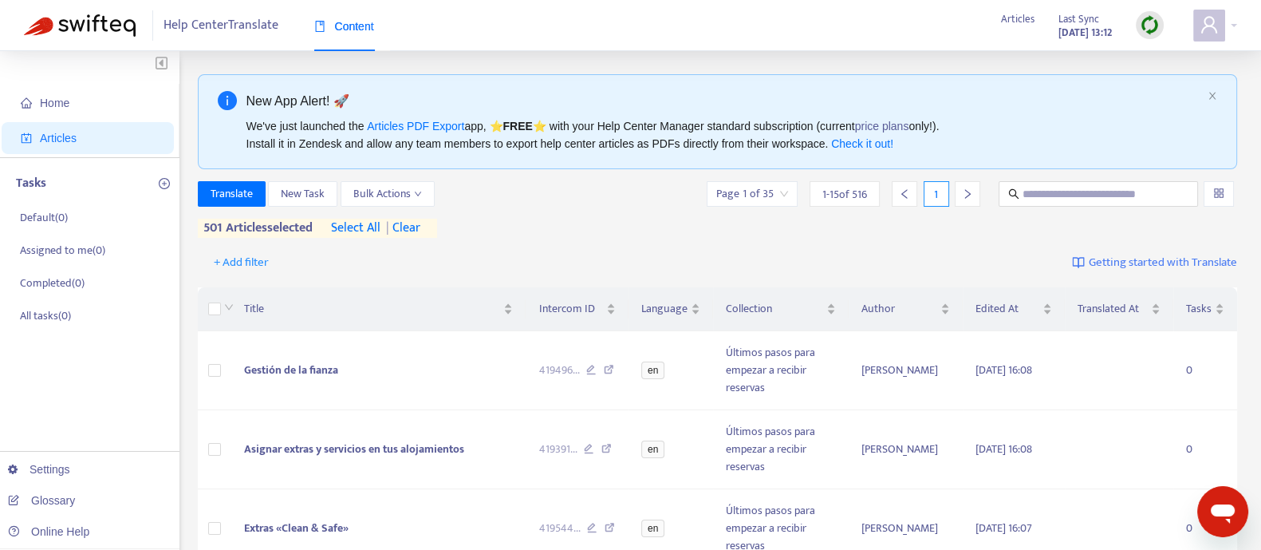
scroll to position [0, 0]
click at [647, 375] on span "en" at bounding box center [652, 371] width 23 height 18
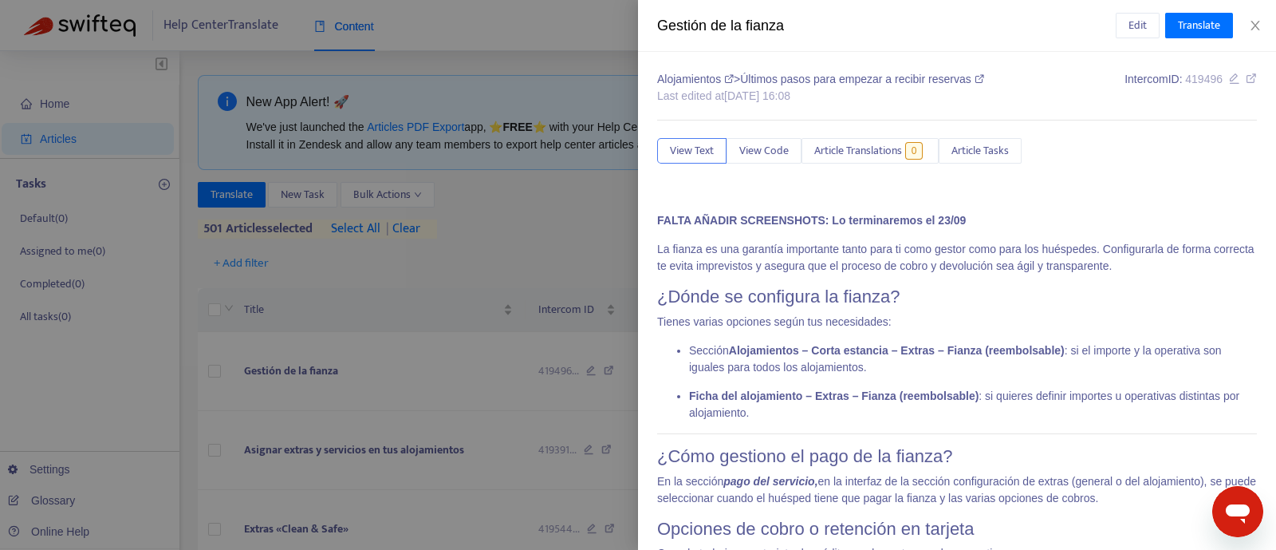
click at [527, 253] on div at bounding box center [638, 275] width 1276 height 550
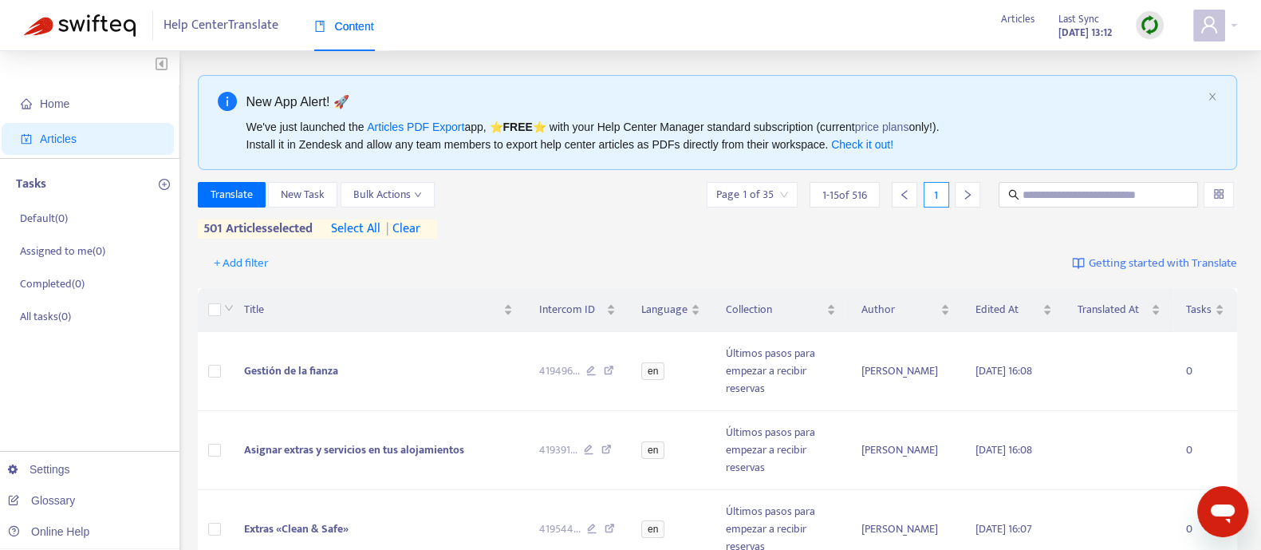
click at [526, 220] on div "Translate New Task Bulk Actions Page 1 of 35 1 - 15 of 516 1 501 articles selec…" at bounding box center [718, 210] width 1040 height 57
click at [373, 196] on span "Bulk Actions" at bounding box center [387, 195] width 69 height 18
click at [375, 244] on span "Rollback from Intercom" at bounding box center [409, 251] width 112 height 18
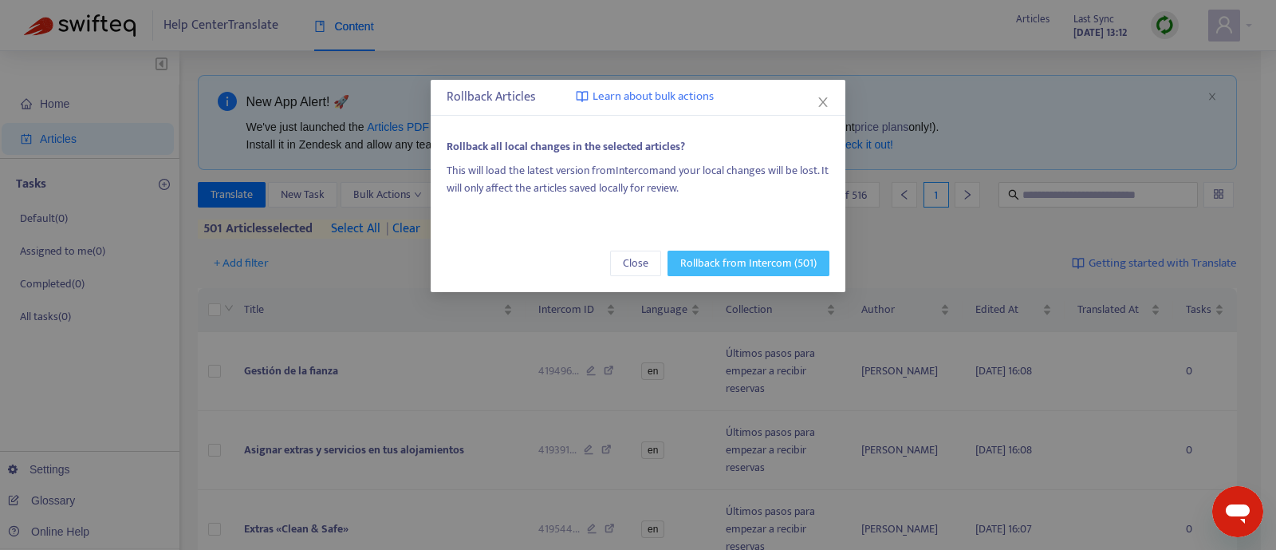
click at [739, 263] on span "Rollback from Intercom (501)" at bounding box center [748, 263] width 136 height 18
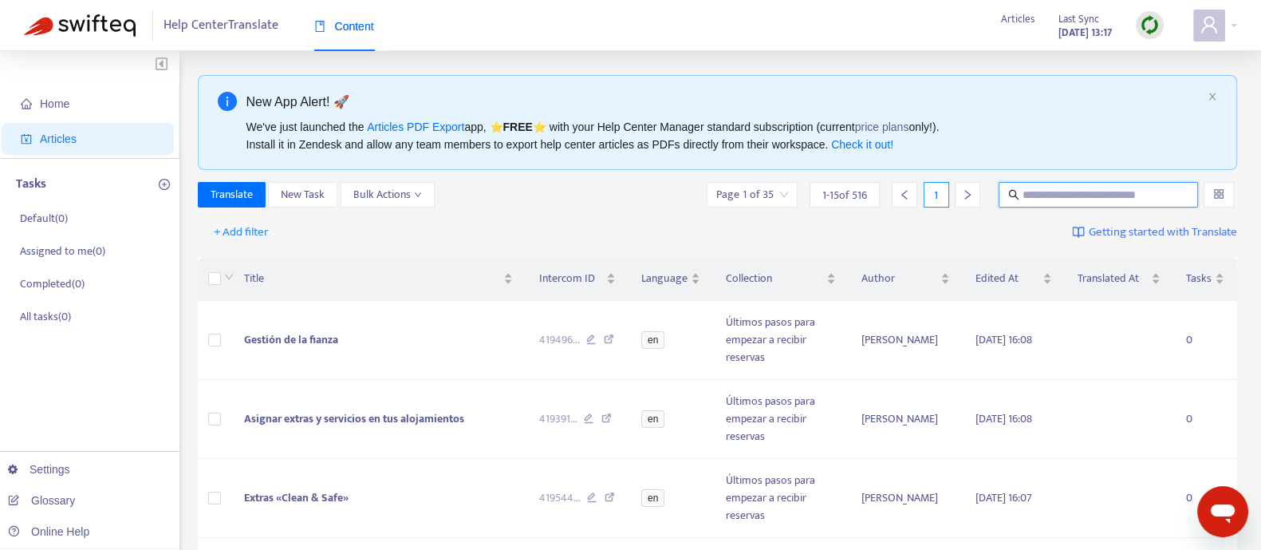
click at [1041, 195] on input "text" at bounding box center [1099, 195] width 153 height 18
type input "*********"
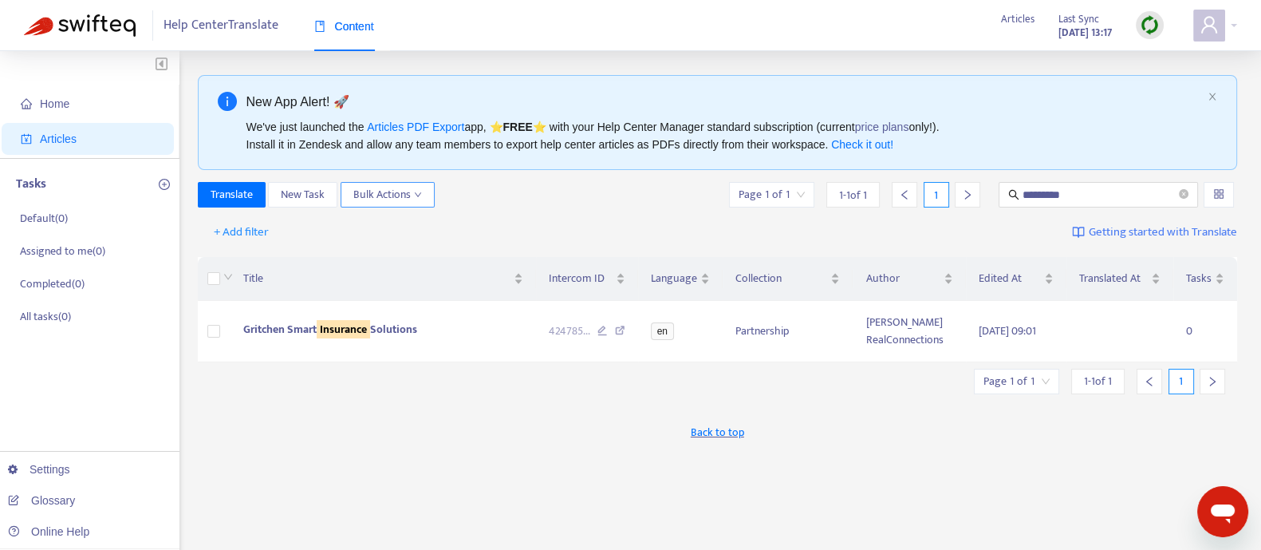
click at [383, 192] on span "Bulk Actions" at bounding box center [387, 195] width 69 height 18
click at [511, 229] on div "+ Add filter Getting started with Translate" at bounding box center [718, 232] width 1040 height 37
click at [1035, 186] on input "*********" at bounding box center [1099, 195] width 153 height 18
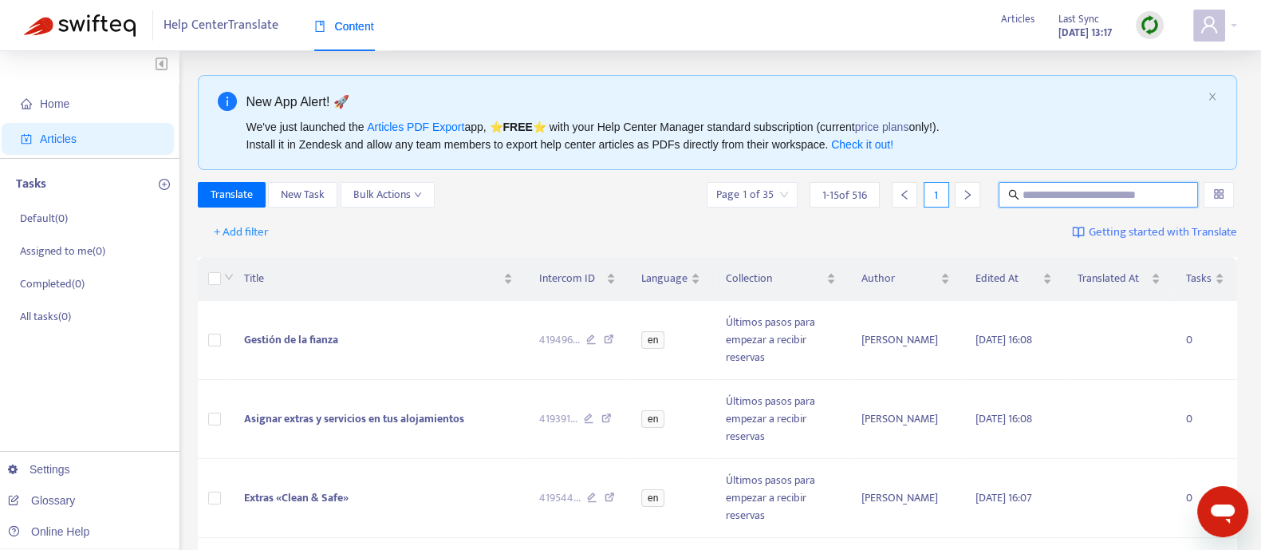
click at [1223, 525] on icon "Messaging-Fenster öffnen" at bounding box center [1222, 511] width 29 height 29
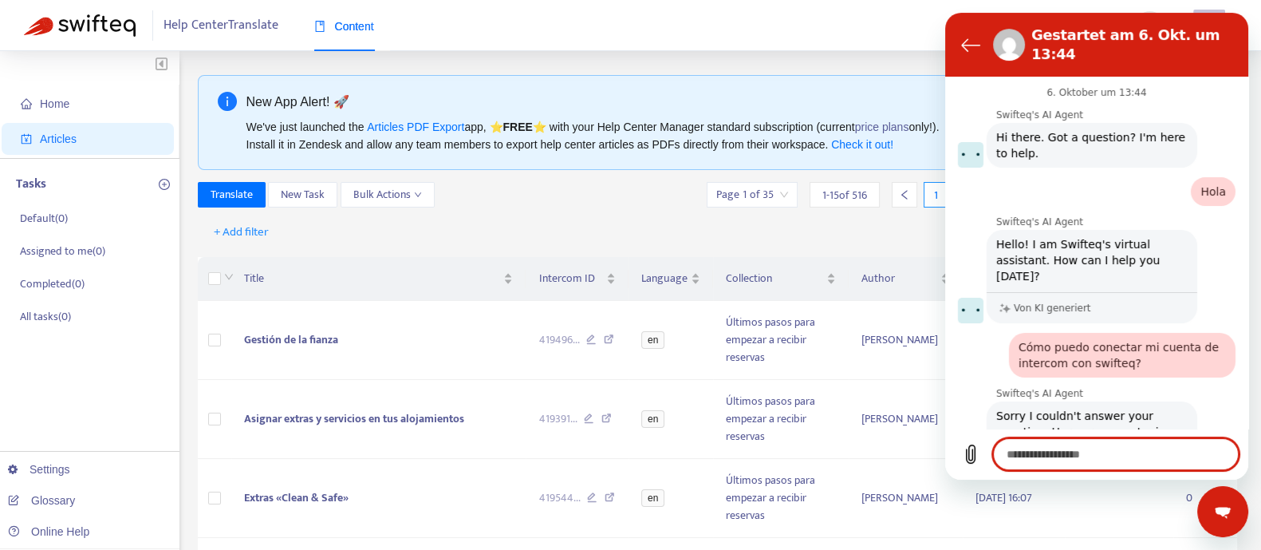
scroll to position [2341, 0]
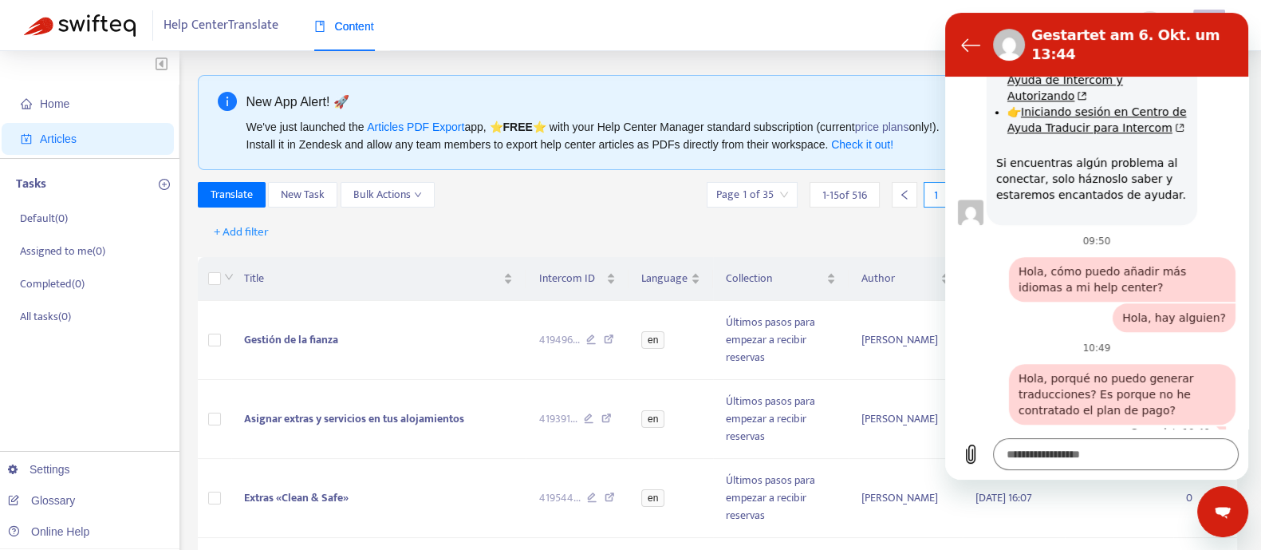
click at [634, 217] on div "+ Add filter Getting started with Translate" at bounding box center [718, 232] width 1040 height 37
click at [640, 214] on div "+ Add filter Getting started with Translate" at bounding box center [718, 232] width 1040 height 37
click at [965, 37] on icon "Zurück zur Konversationsliste" at bounding box center [970, 44] width 19 height 19
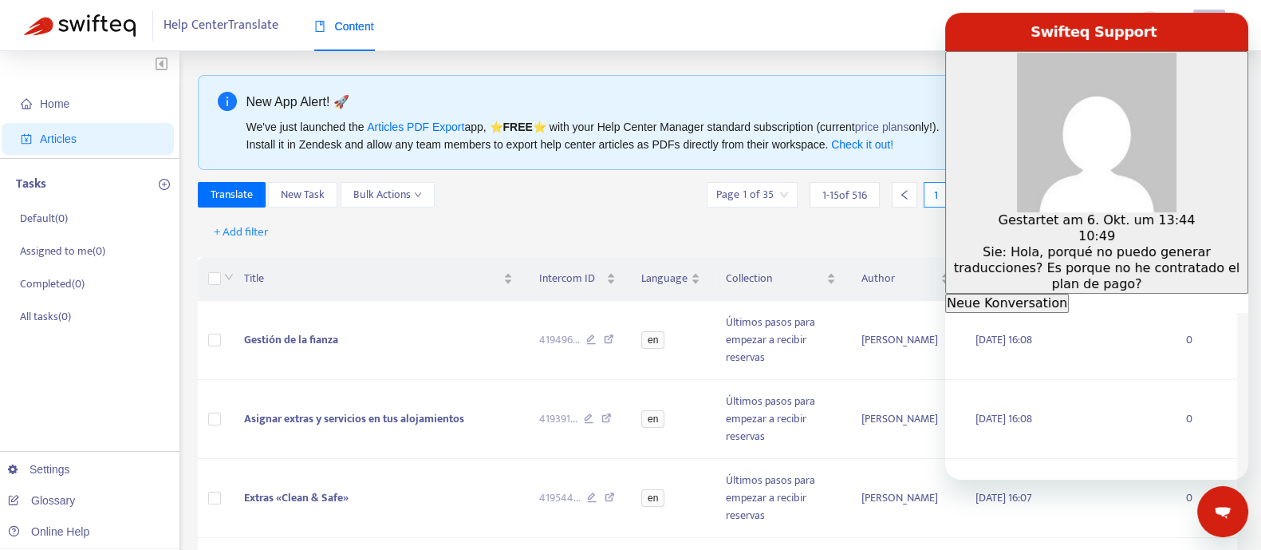
click at [589, 195] on div "Translate New Task Bulk Actions Page 1 of 35 1 - 15 of 516 1" at bounding box center [718, 195] width 1040 height 26
click at [530, 189] on div "Translate New Task Bulk Actions Page 1 of 35 1 - 15 of 516 1" at bounding box center [718, 195] width 1040 height 26
click at [650, 345] on span "en" at bounding box center [652, 340] width 23 height 18
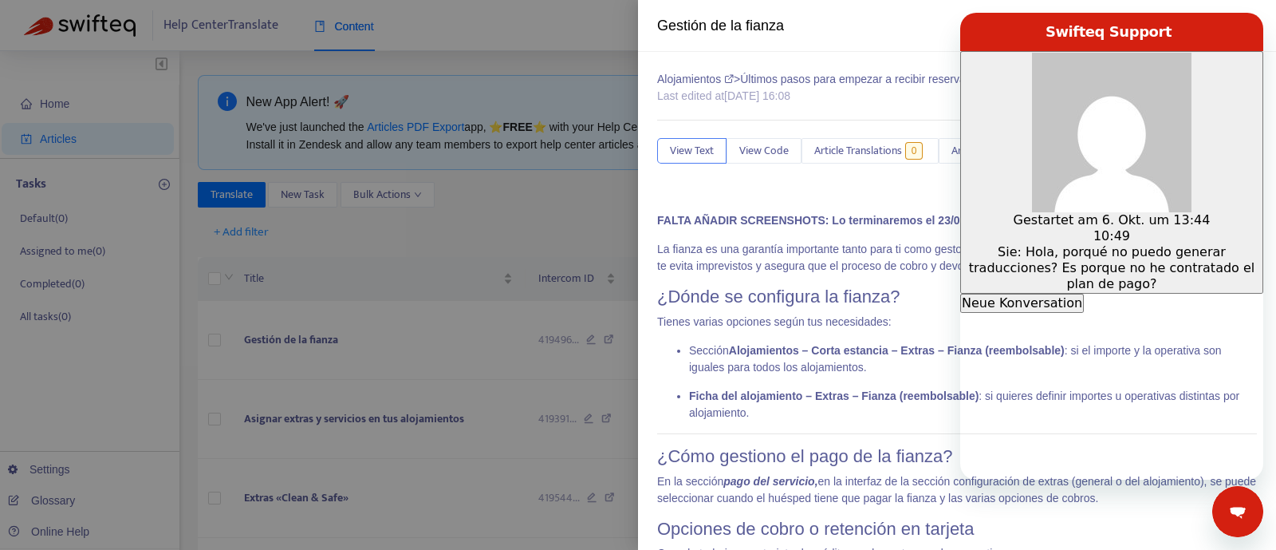
click at [566, 219] on div at bounding box center [638, 275] width 1276 height 550
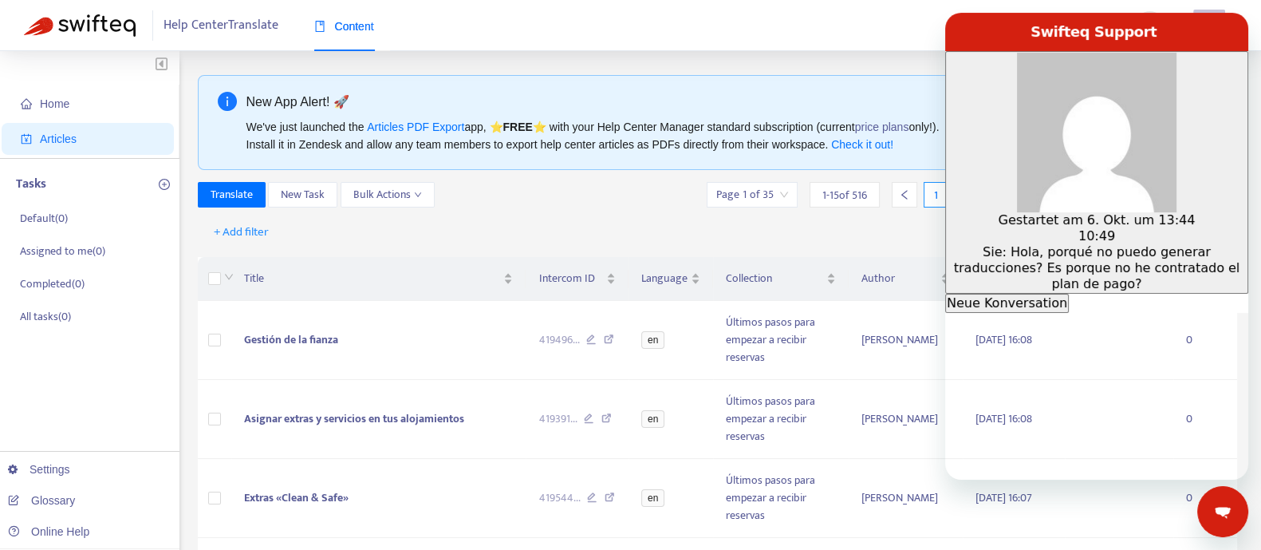
click at [682, 220] on div "+ Add filter Getting started with Translate" at bounding box center [718, 232] width 1040 height 37
click at [539, 195] on div "Translate New Task Bulk Actions Page 1 of 35 1 - 15 of 516 1" at bounding box center [718, 195] width 1040 height 26
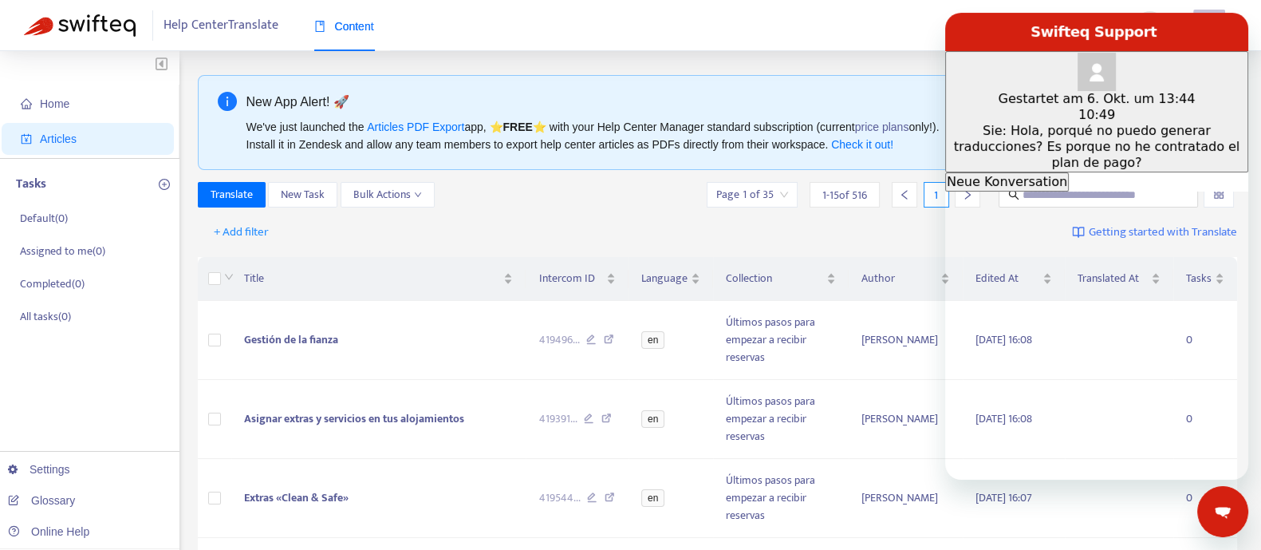
click at [511, 191] on div "Translate New Task Bulk Actions Page 1 of 35 1 - 15 of 516 1" at bounding box center [718, 195] width 1040 height 26
click at [1232, 521] on div "Messaging-Fenster schließen" at bounding box center [1223, 511] width 48 height 48
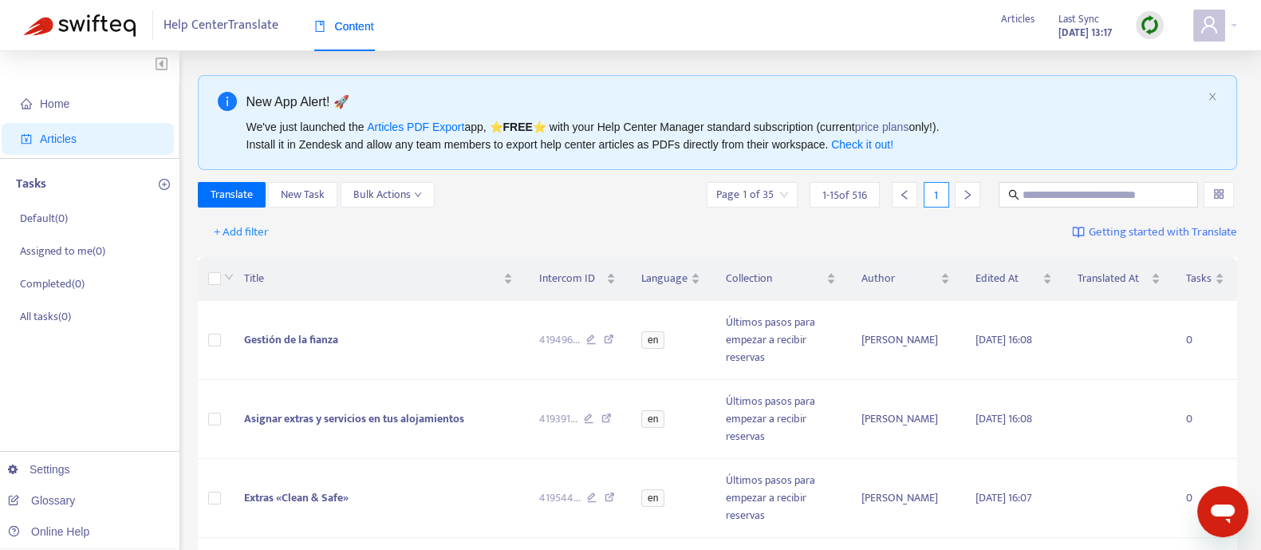
click at [404, 195] on span "Bulk Actions" at bounding box center [387, 195] width 69 height 18
click at [479, 223] on div "+ Add filter Getting started with Translate" at bounding box center [718, 232] width 1040 height 37
click at [1049, 188] on input "text" at bounding box center [1099, 195] width 153 height 18
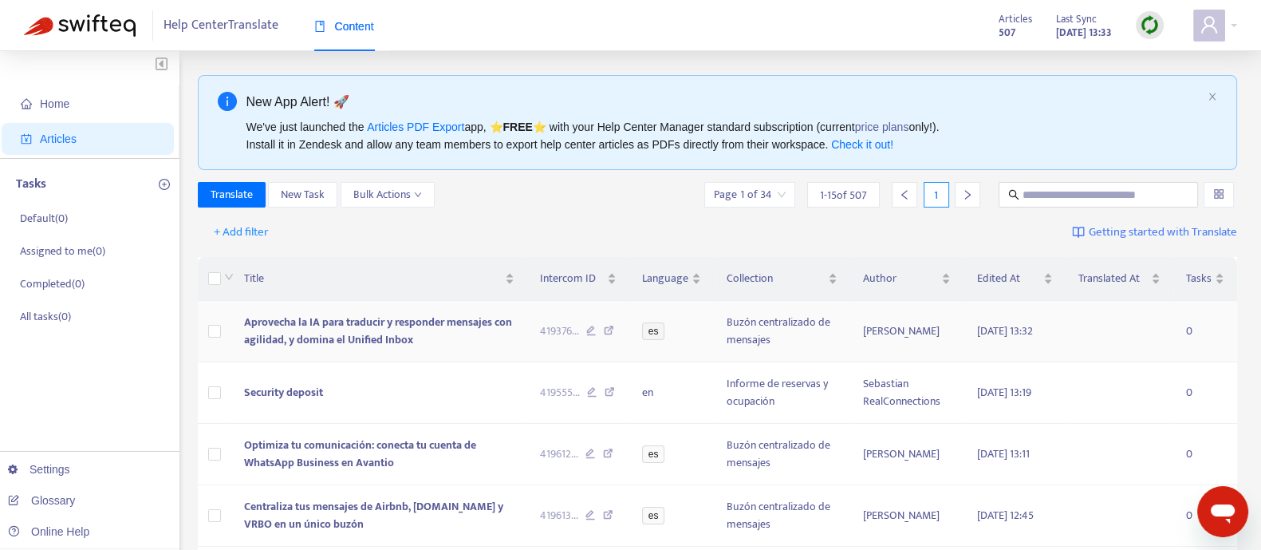
click at [391, 332] on span "Aprovecha la IA para traducir y responder mensajes con agilidad, y domina el Un…" at bounding box center [378, 331] width 268 height 36
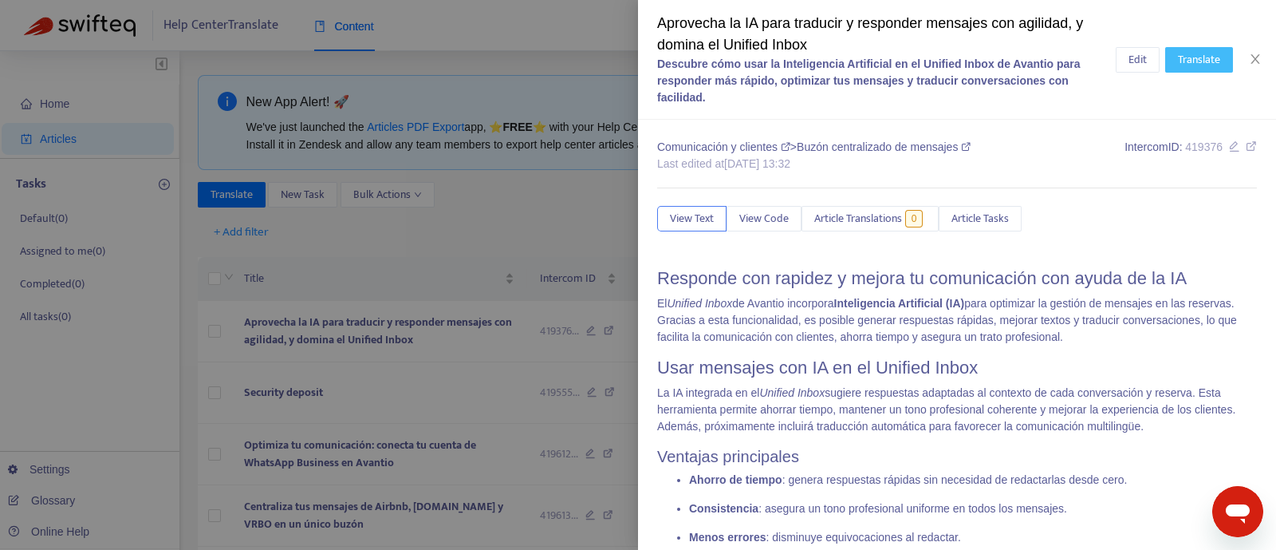
click at [1189, 57] on span "Translate" at bounding box center [1199, 60] width 42 height 18
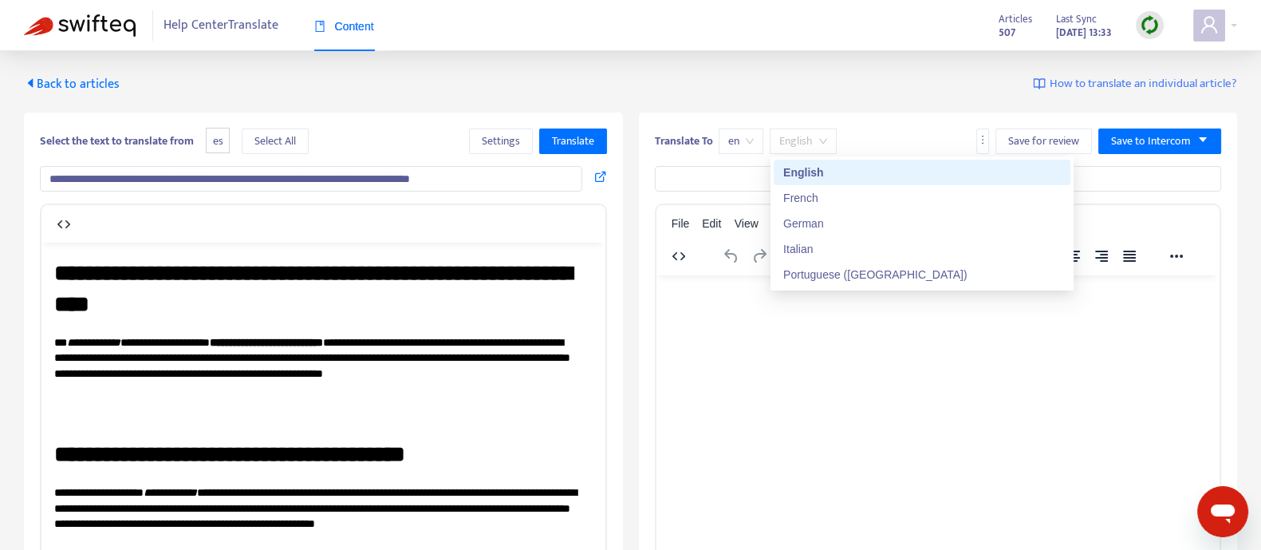
click at [806, 137] on span "English" at bounding box center [803, 141] width 48 height 24
click at [813, 216] on div "German" at bounding box center [922, 224] width 278 height 18
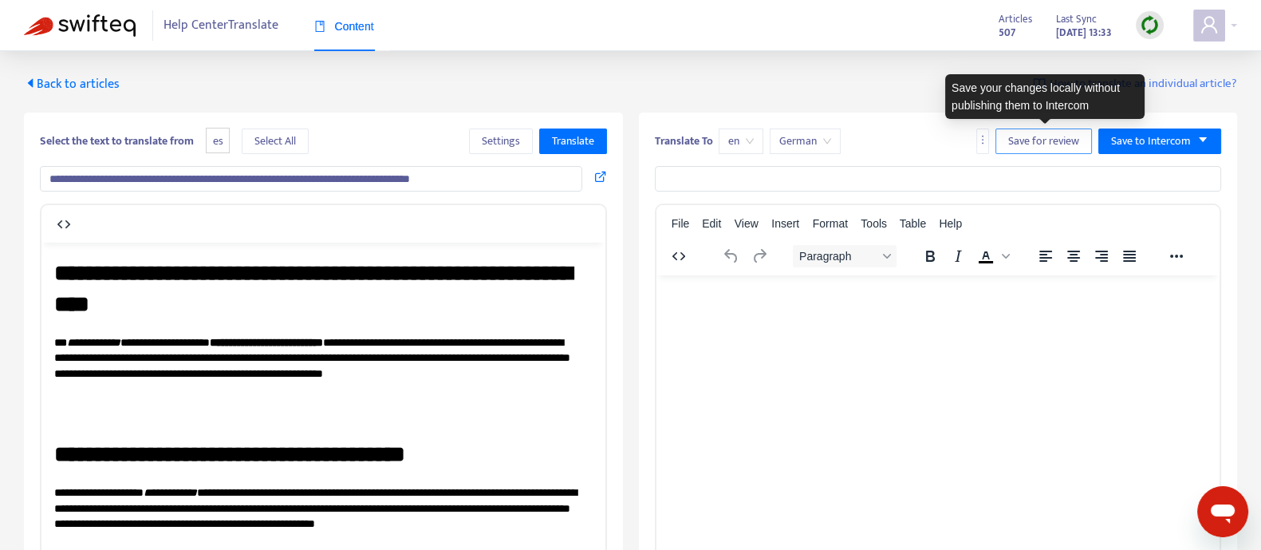
click at [1045, 140] on span "Save for review" at bounding box center [1043, 141] width 71 height 18
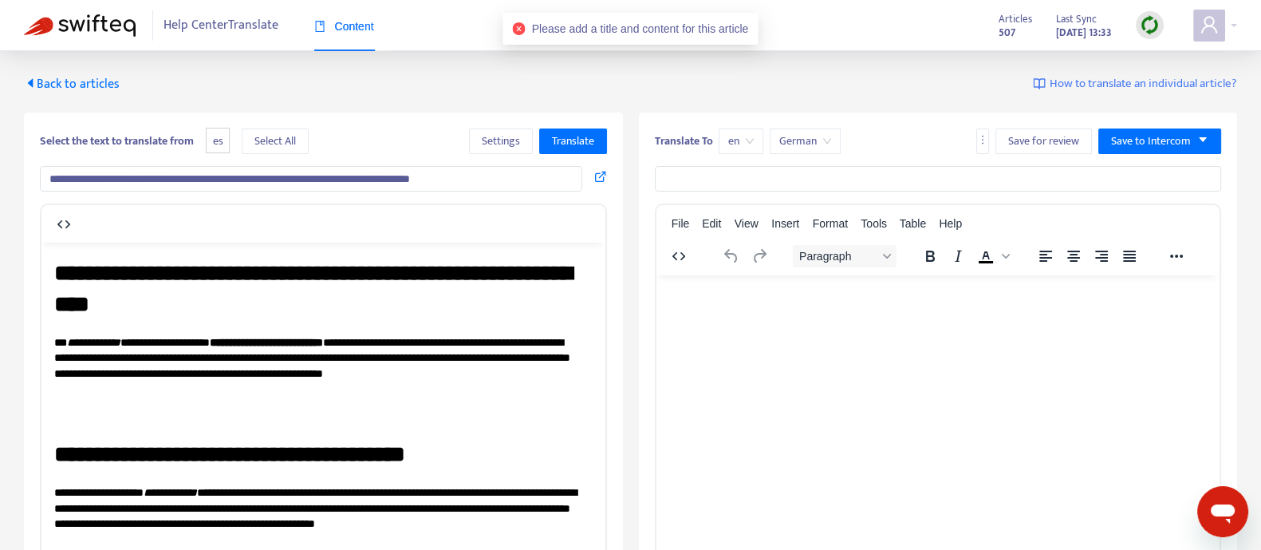
click at [523, 175] on input "**********" at bounding box center [311, 179] width 542 height 26
click at [260, 137] on span "Select All" at bounding box center [274, 141] width 41 height 18
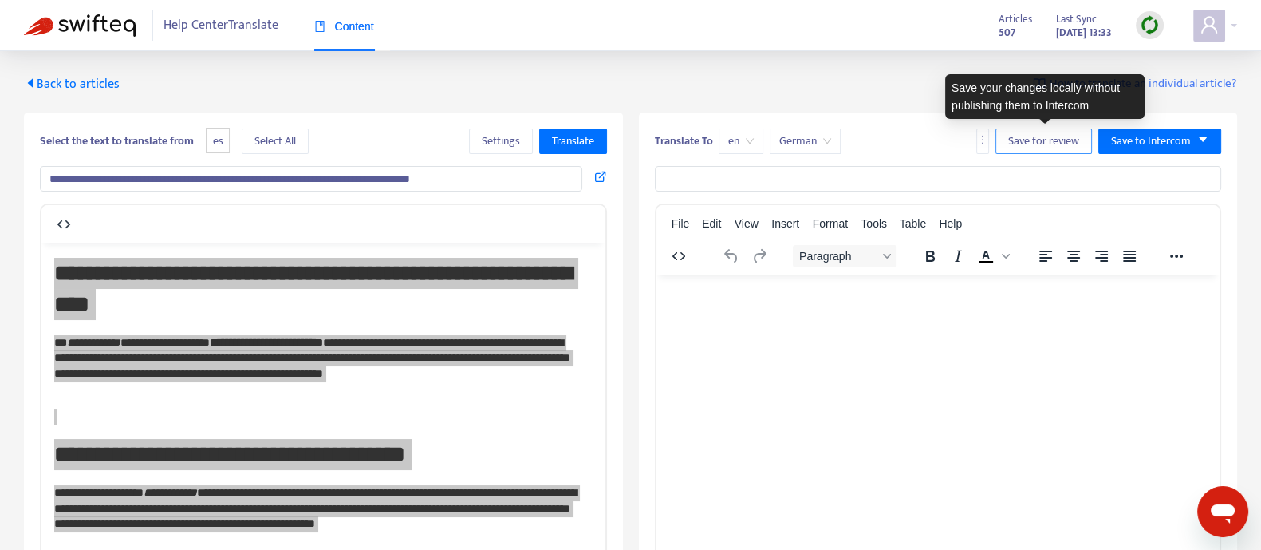
click at [1041, 144] on span "Save for review" at bounding box center [1043, 141] width 71 height 18
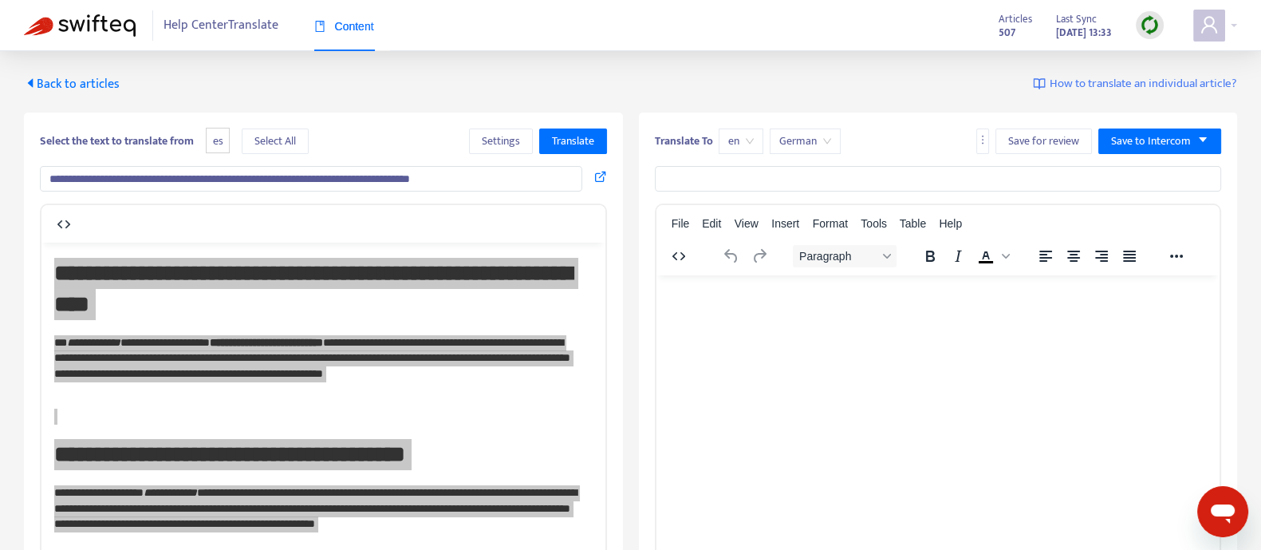
click at [447, 183] on input "**********" at bounding box center [311, 179] width 542 height 26
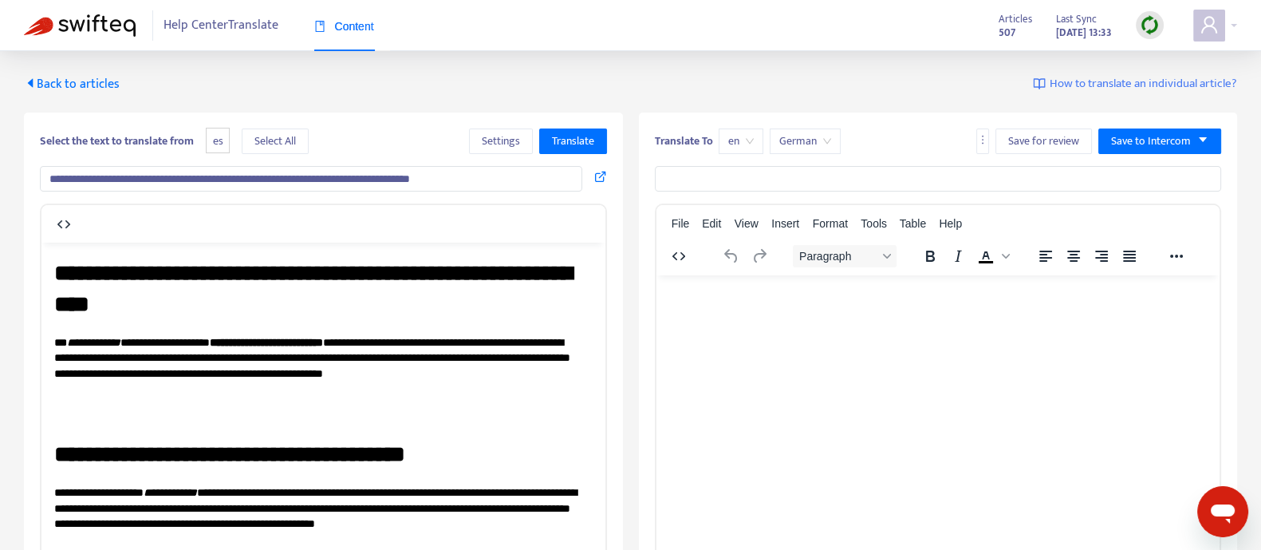
click at [447, 183] on input "**********" at bounding box center [311, 179] width 542 height 26
click at [597, 177] on icon at bounding box center [600, 176] width 13 height 13
click at [272, 148] on span "Select All" at bounding box center [274, 141] width 41 height 18
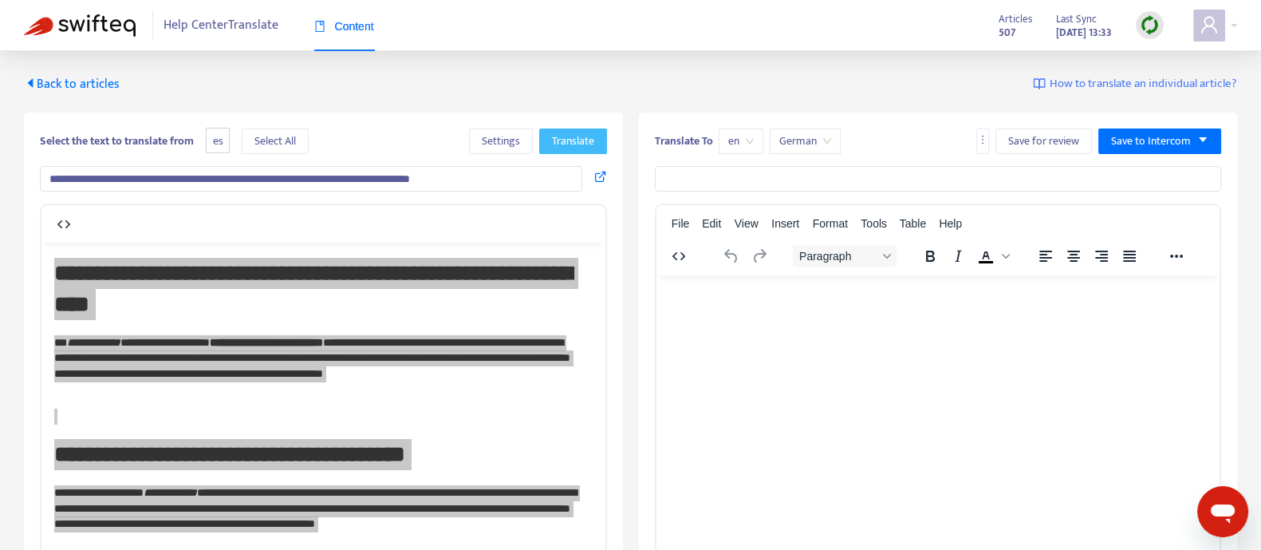
click at [578, 140] on span "Translate" at bounding box center [573, 141] width 42 height 18
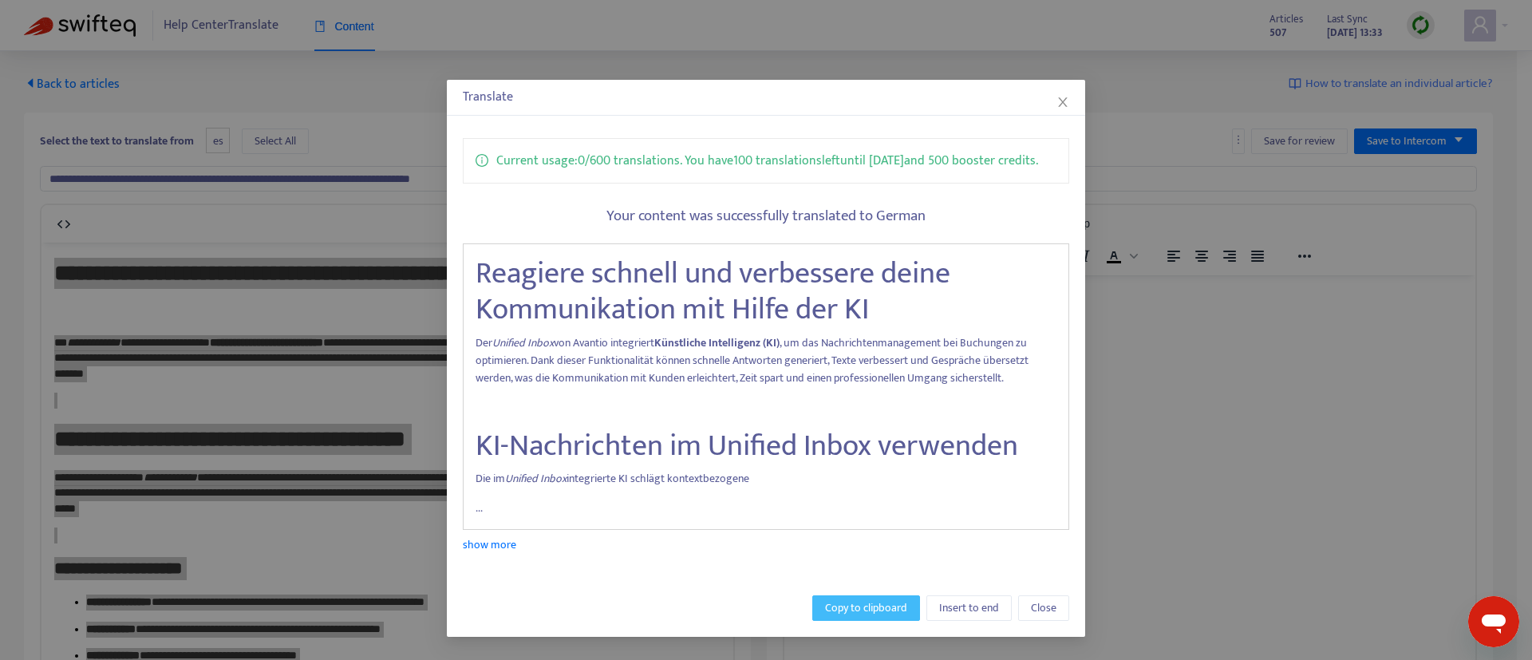
click at [865, 549] on span "Copy to clipboard" at bounding box center [866, 608] width 82 height 18
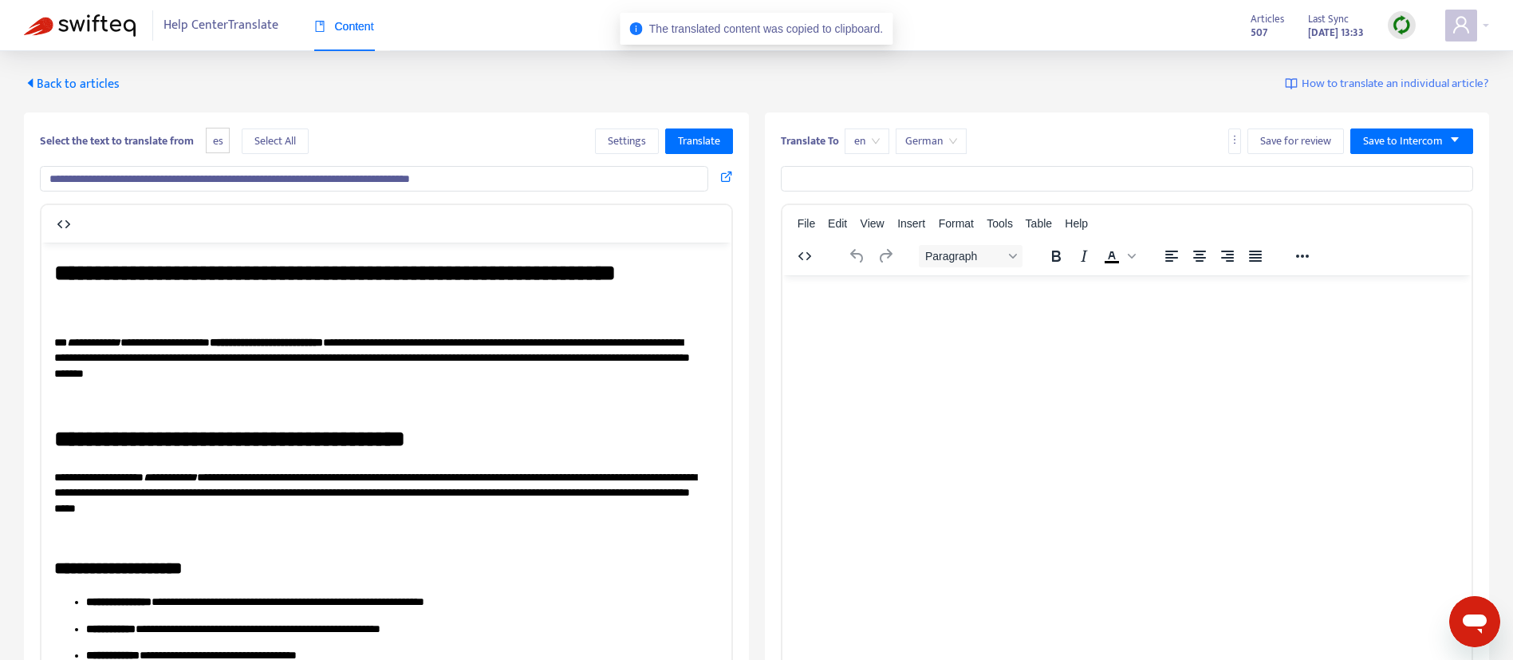
click at [940, 313] on html at bounding box center [1127, 294] width 690 height 41
click at [272, 283] on h1 "**********" at bounding box center [377, 288] width 646 height 62
click at [225, 148] on span "es" at bounding box center [218, 141] width 24 height 26
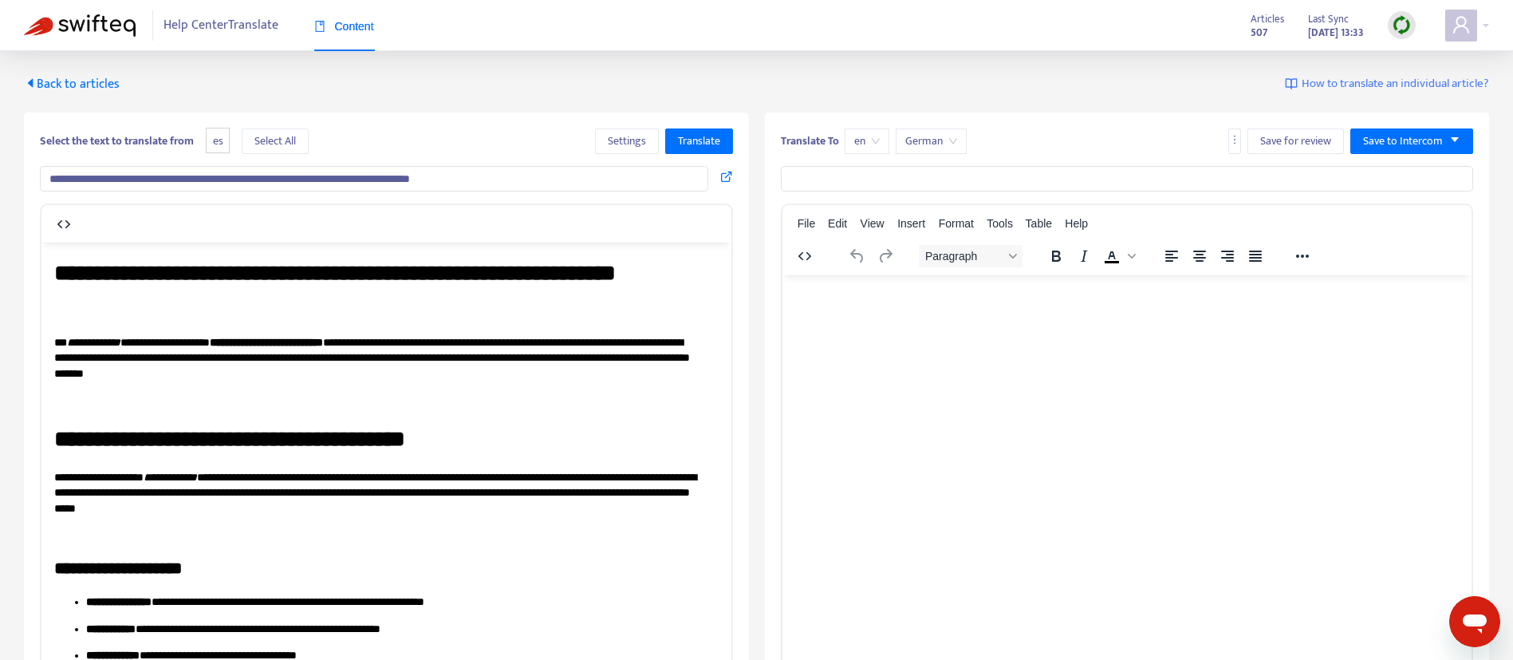
click at [225, 148] on span "es" at bounding box center [218, 141] width 24 height 26
click at [206, 319] on h1 "**********" at bounding box center [377, 288] width 646 height 62
click at [684, 134] on span "Translate" at bounding box center [699, 141] width 42 height 18
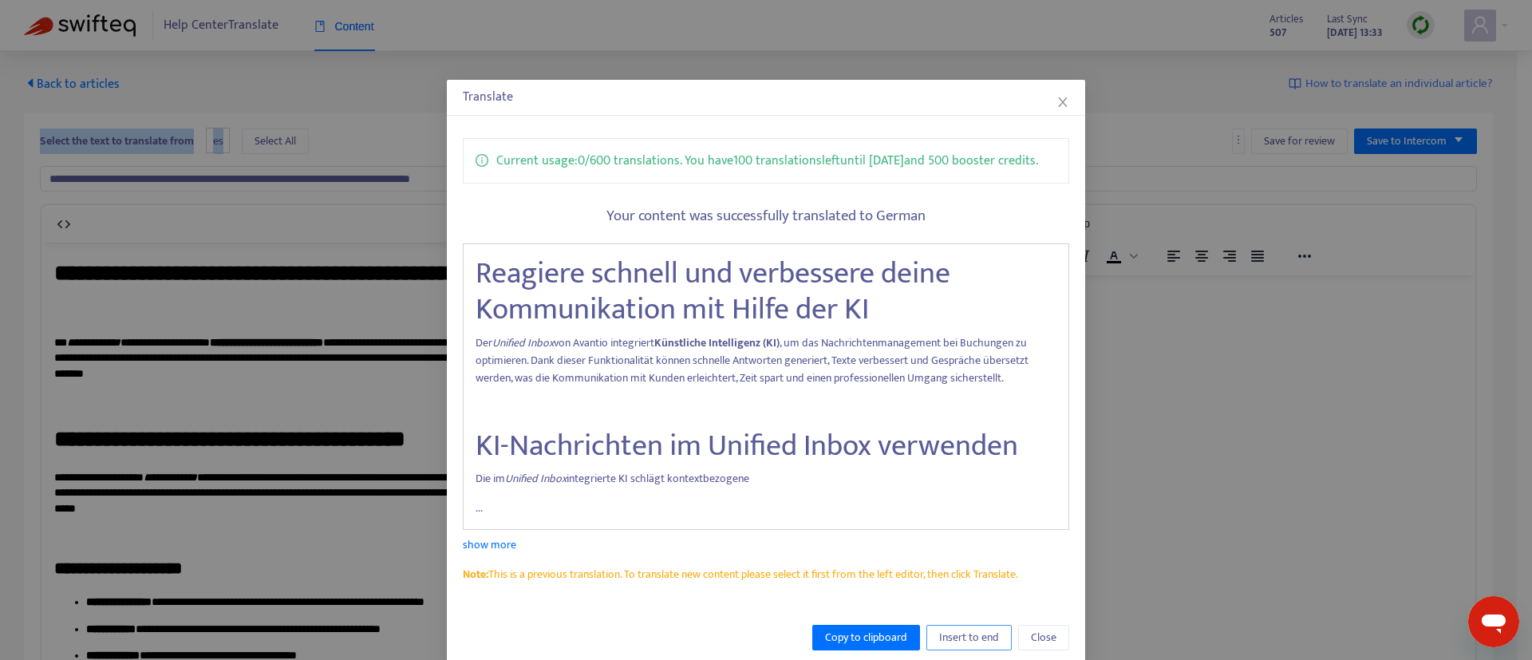
click at [948, 549] on span "Insert to end" at bounding box center [969, 638] width 60 height 18
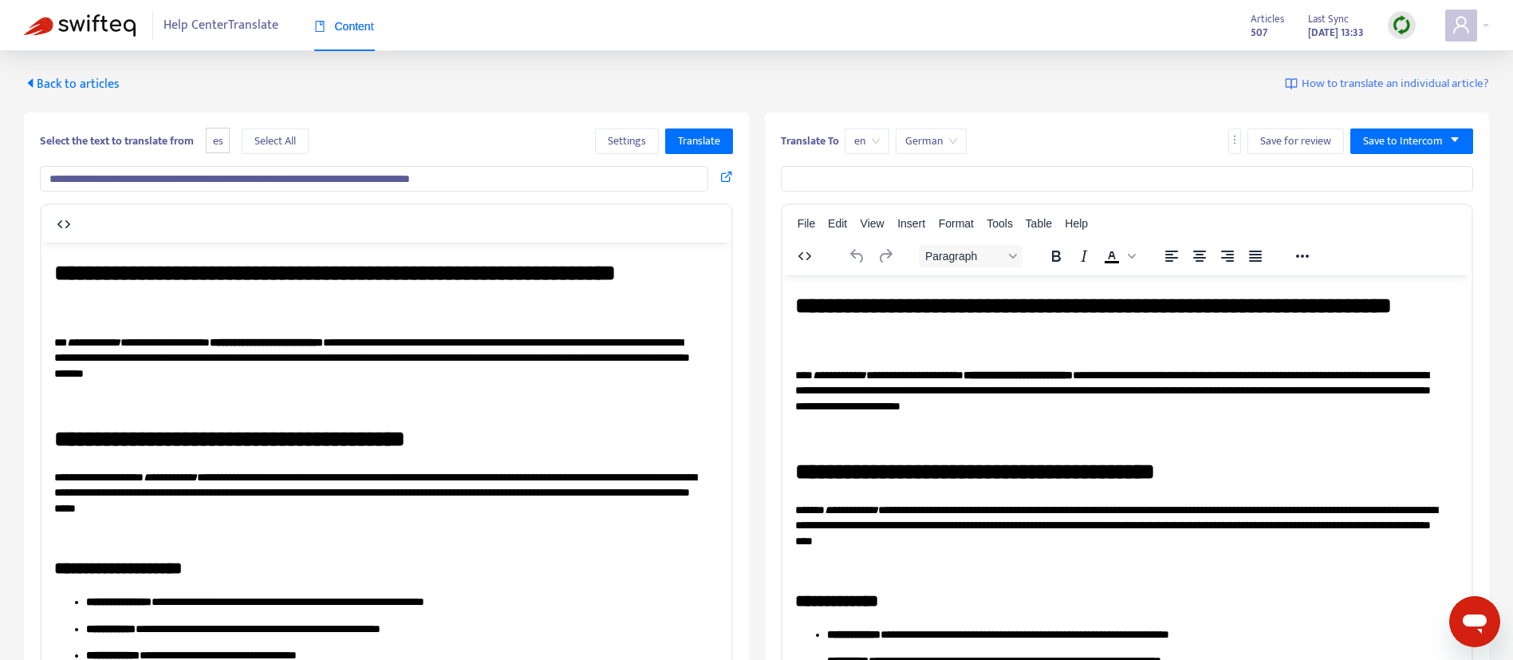
click at [660, 174] on input "**********" at bounding box center [374, 179] width 668 height 26
click at [534, 116] on div "**********" at bounding box center [386, 484] width 725 height 745
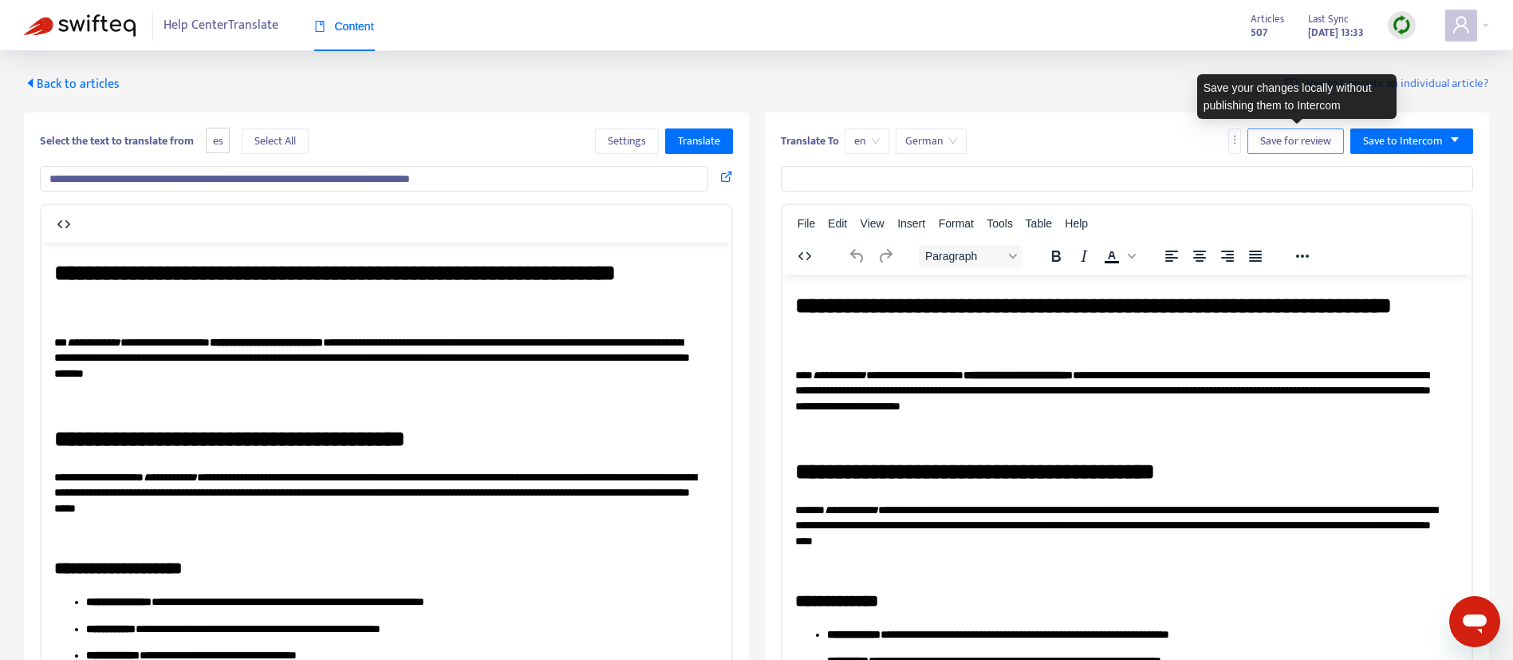
click at [1275, 140] on span "Save for review" at bounding box center [1295, 141] width 71 height 18
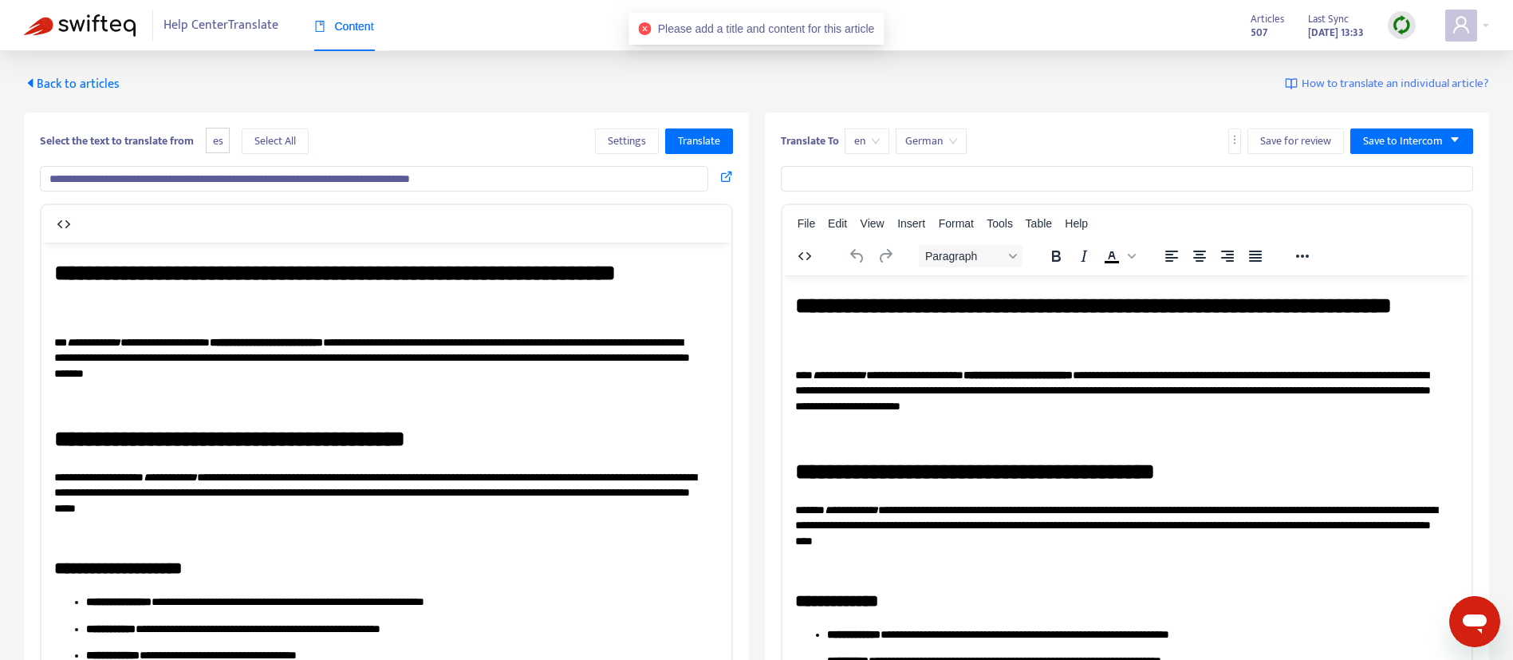
click at [1084, 185] on input "text" at bounding box center [1127, 179] width 693 height 26
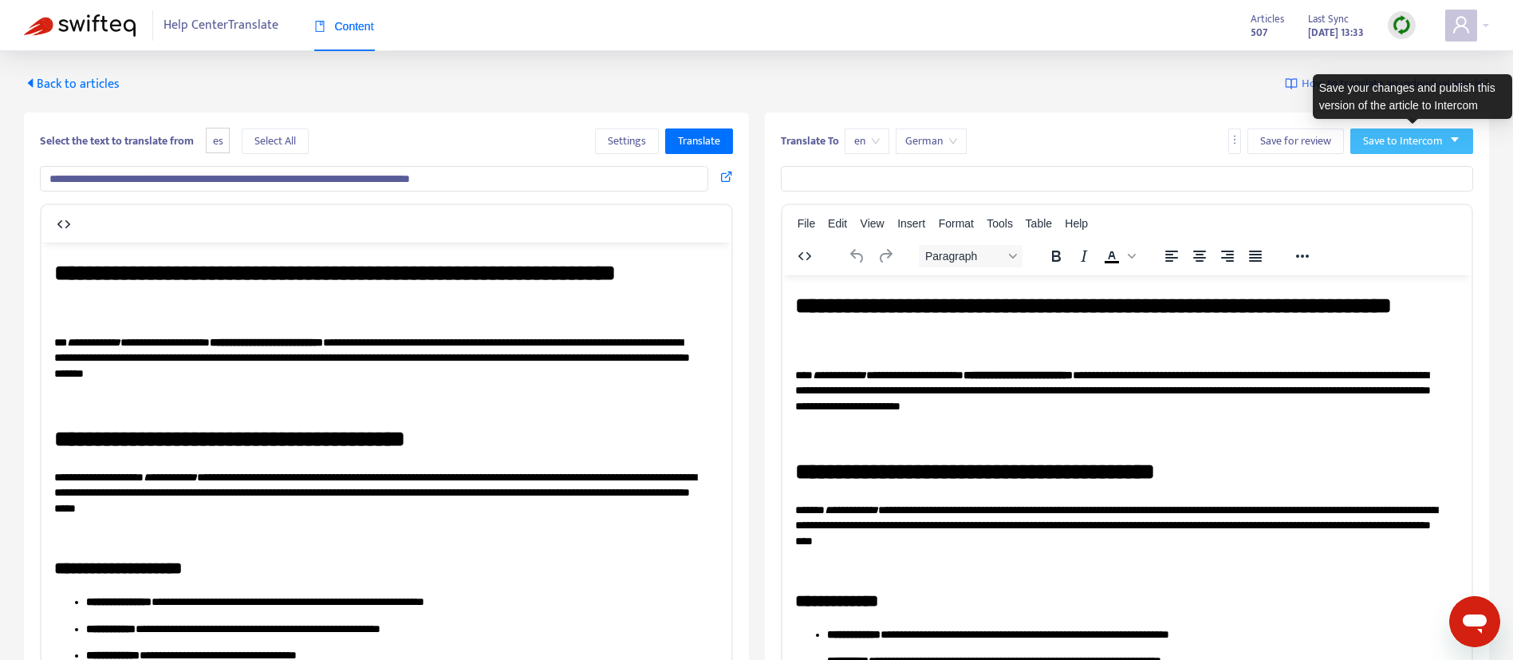
click at [1275, 136] on span "Save to Intercom" at bounding box center [1403, 141] width 80 height 18
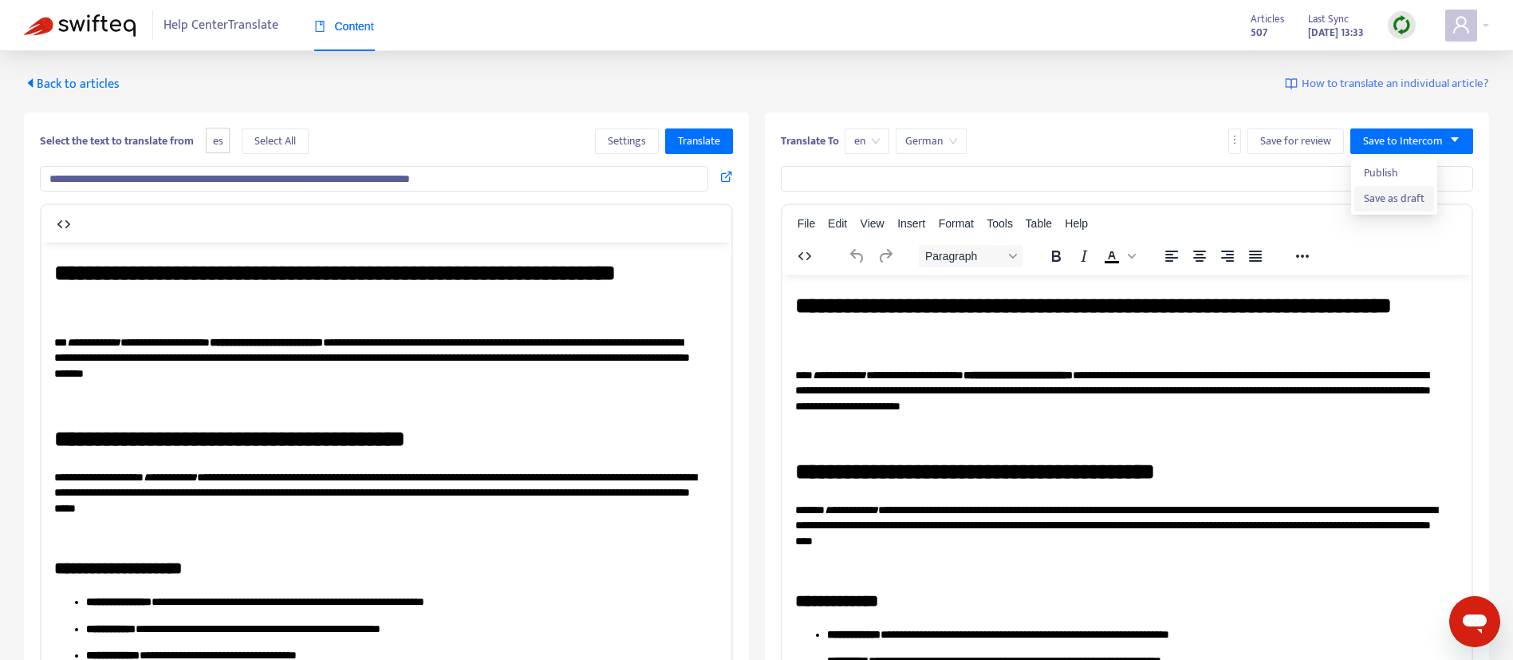
click at [1275, 195] on span "Save as draft" at bounding box center [1394, 199] width 61 height 18
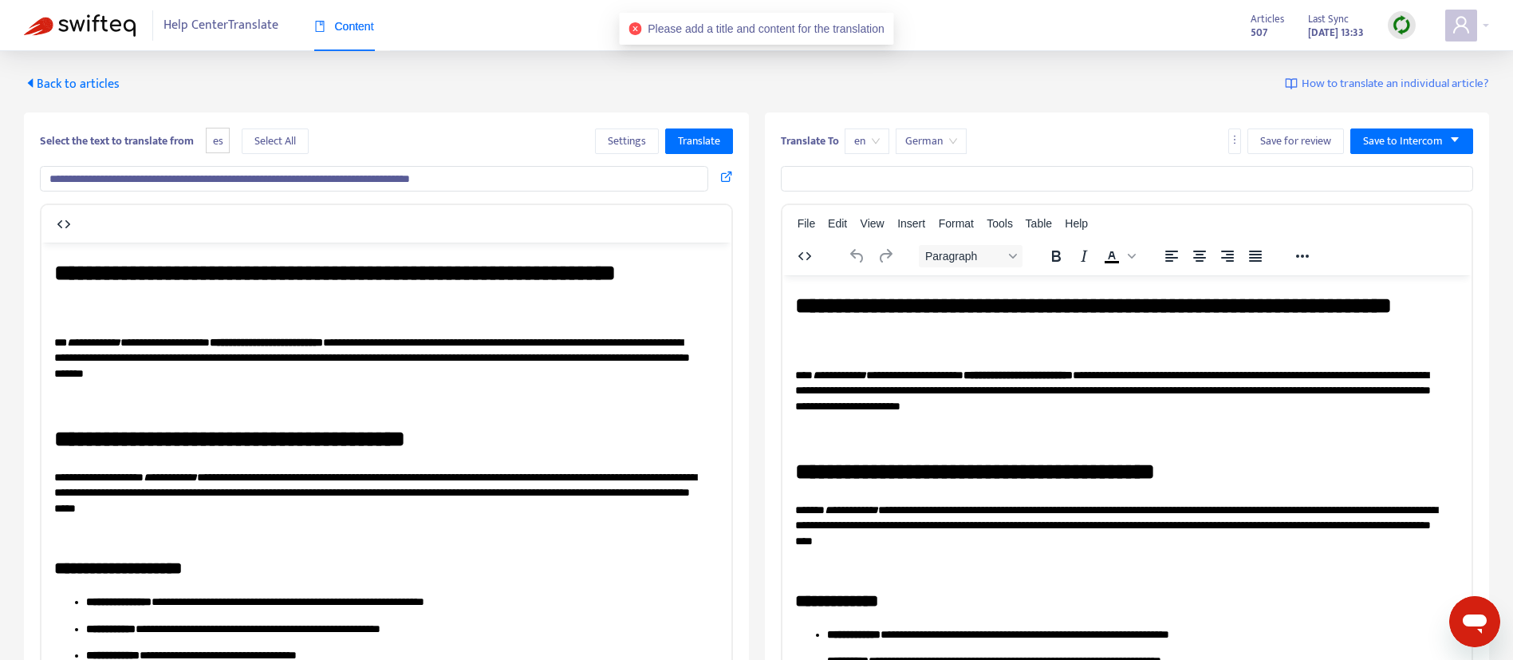
click at [1165, 185] on input "text" at bounding box center [1127, 179] width 693 height 26
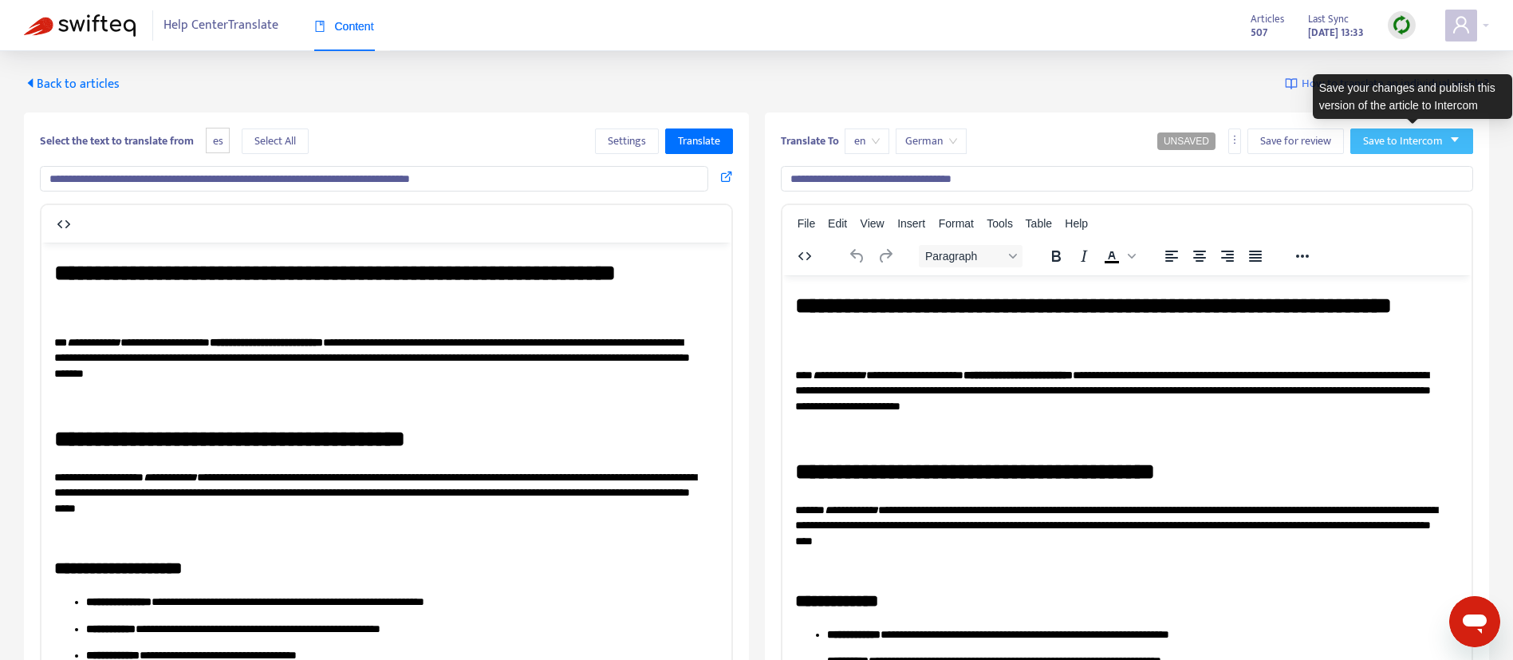
type input "**********"
click at [1275, 140] on span "Save to Intercom" at bounding box center [1403, 141] width 80 height 18
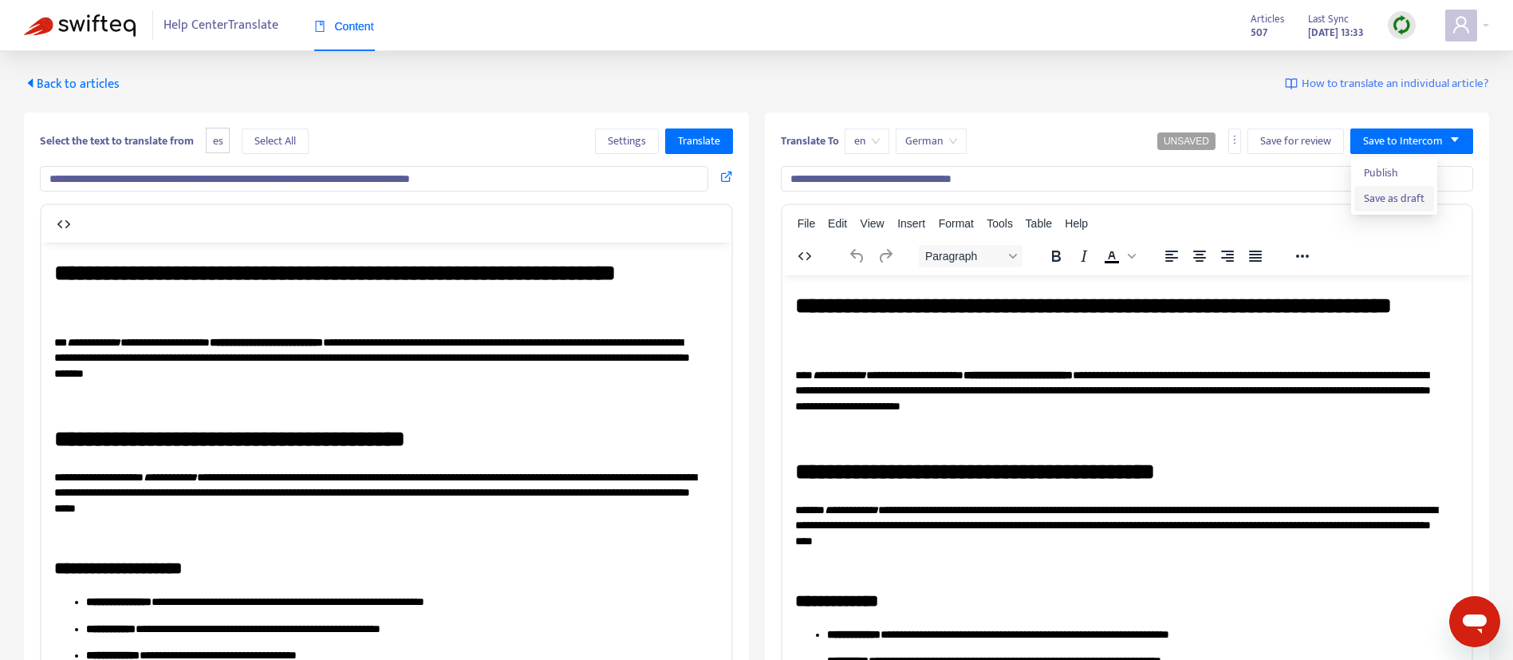
click at [1275, 198] on span "Save as draft" at bounding box center [1394, 199] width 61 height 18
click at [71, 85] on span "Back to articles" at bounding box center [72, 84] width 96 height 22
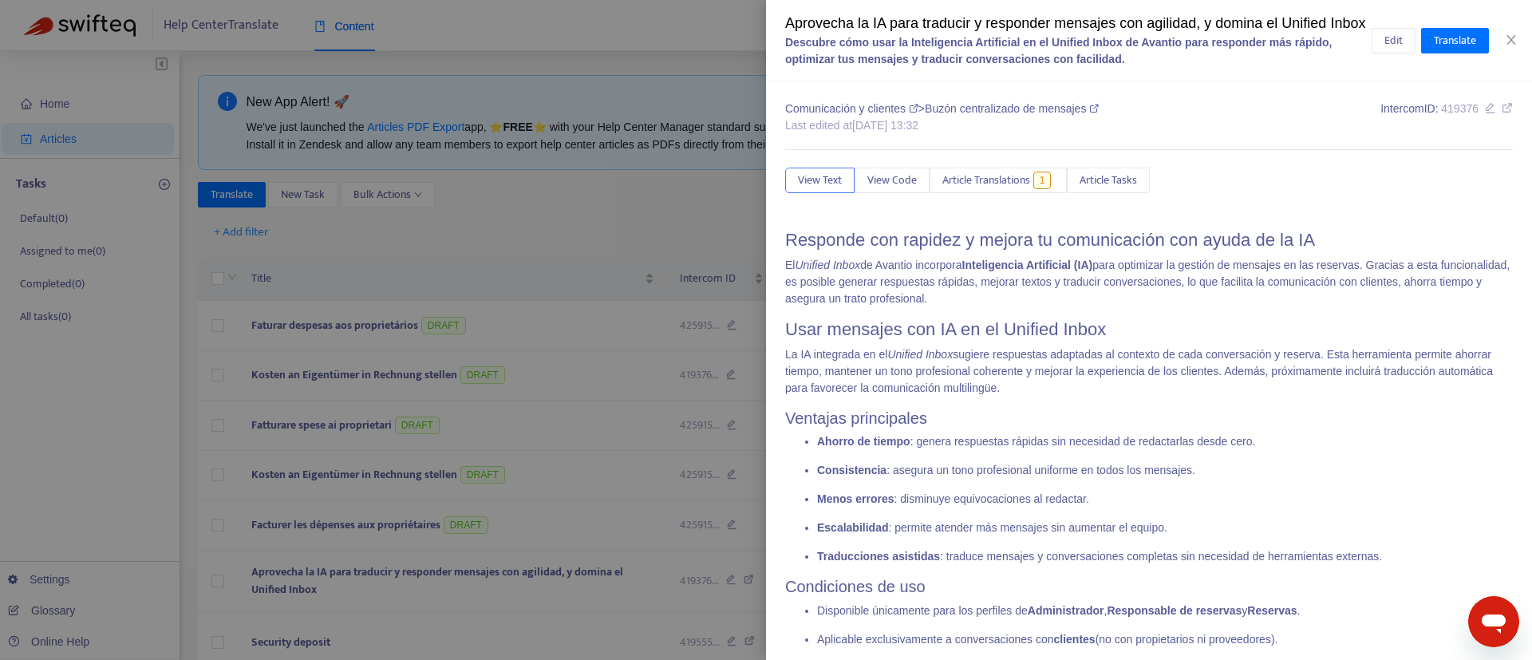
click at [473, 245] on div at bounding box center [766, 330] width 1532 height 660
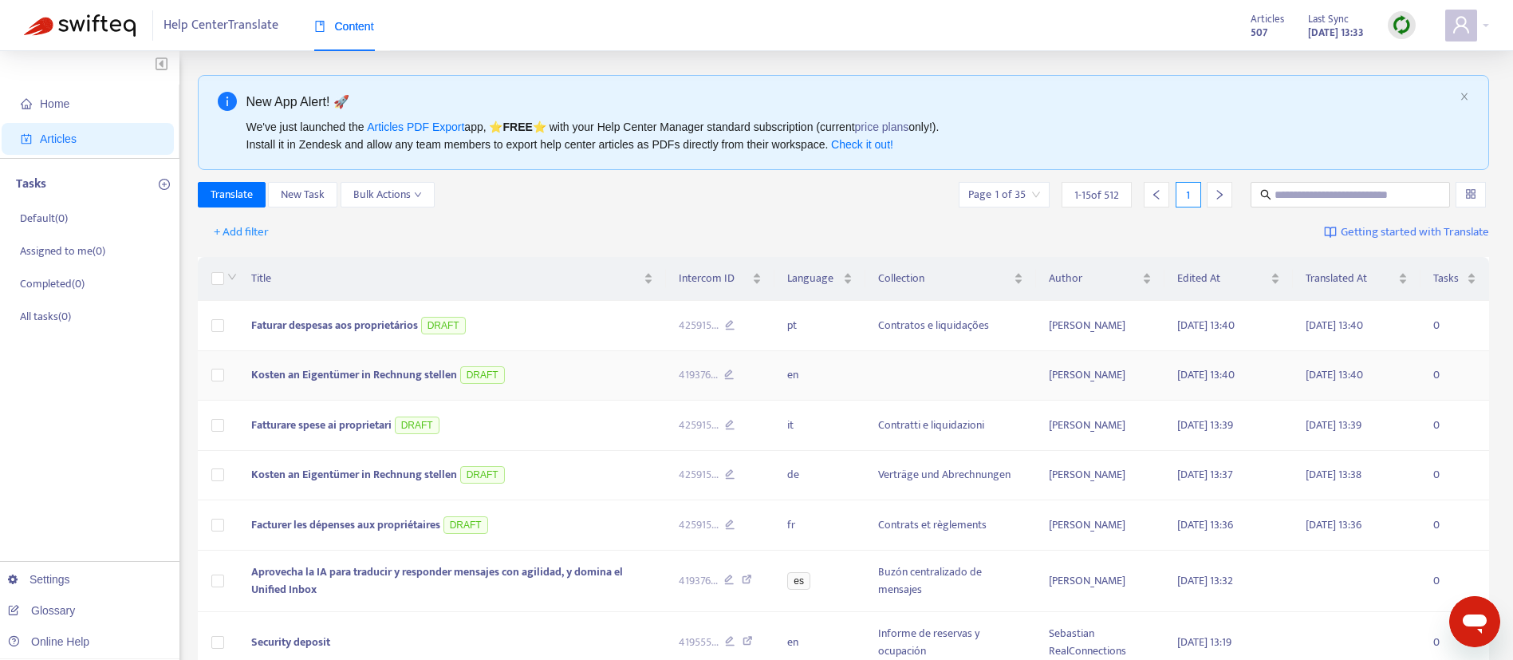
click at [415, 373] on span "Kosten an Eigentümer in Rechnung stellen" at bounding box center [354, 374] width 206 height 18
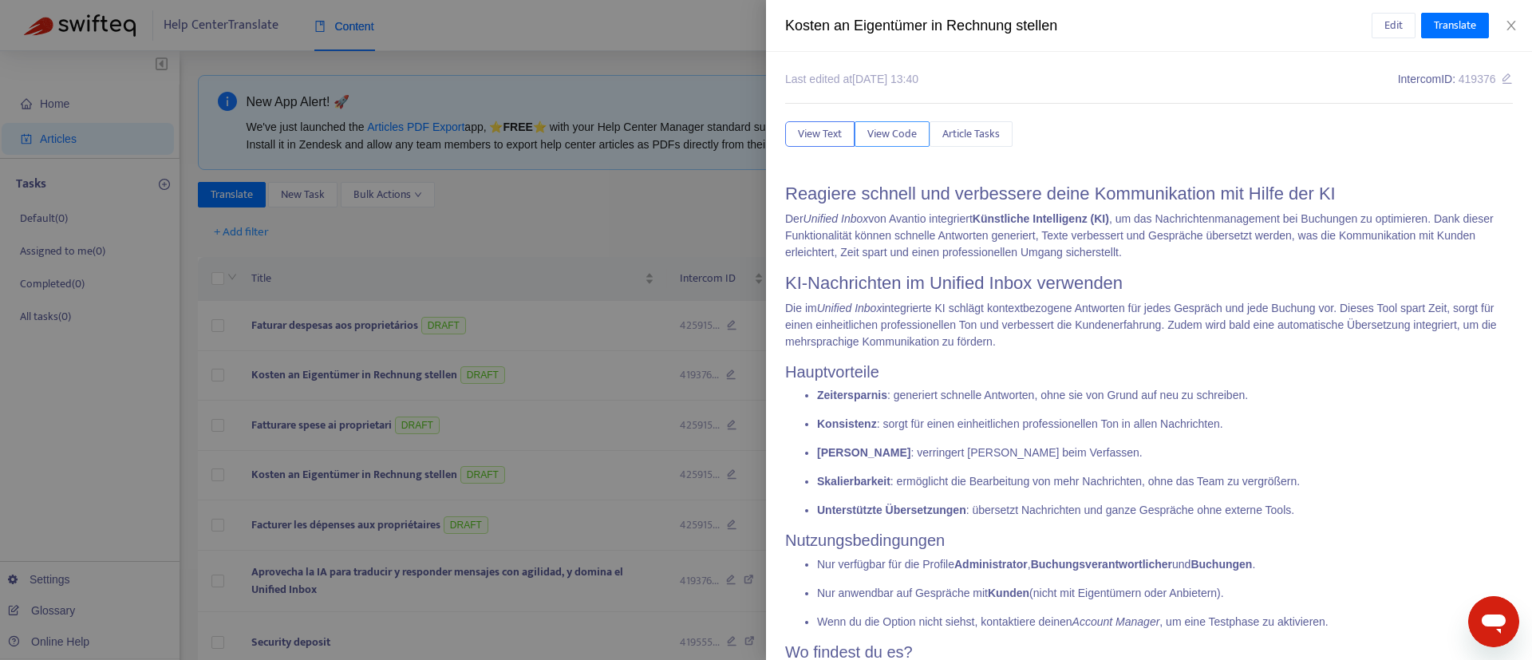
click at [905, 138] on span "View Code" at bounding box center [891, 134] width 49 height 18
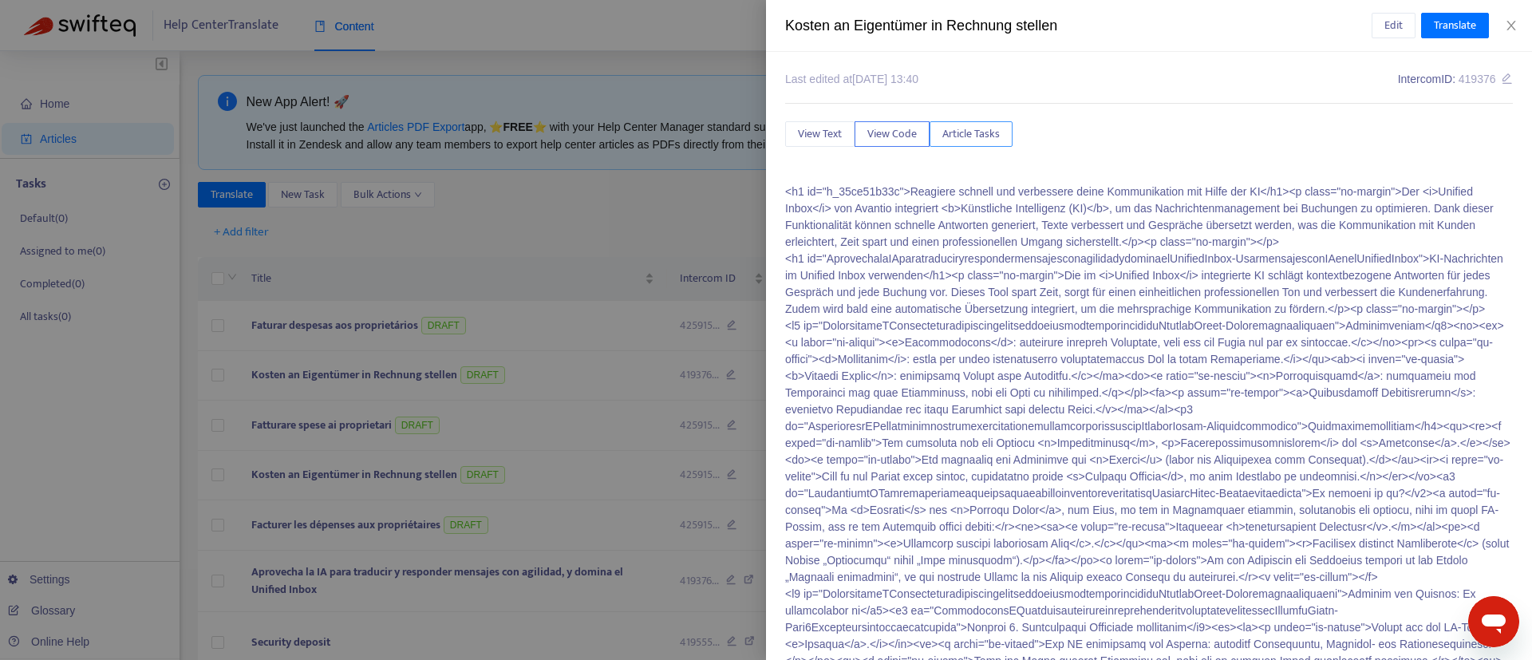
click at [973, 126] on span "Article Tasks" at bounding box center [970, 134] width 57 height 18
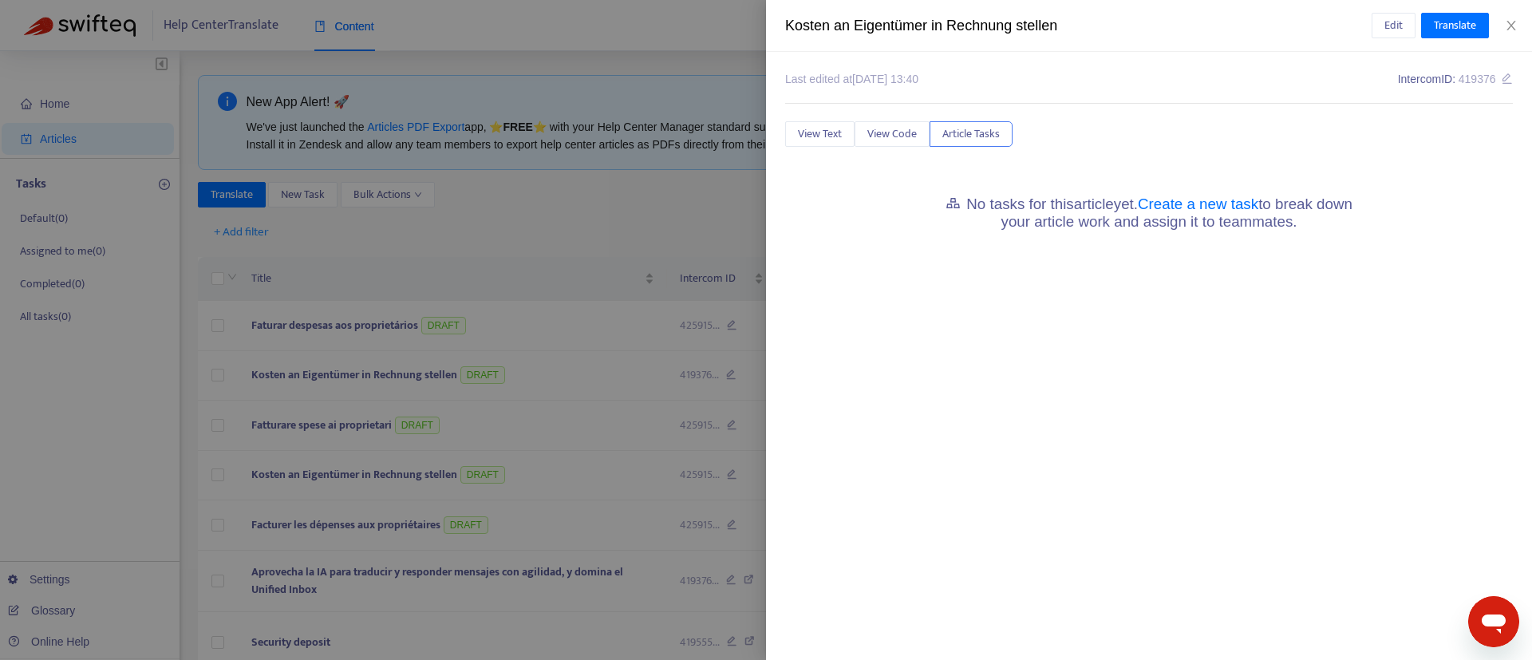
click at [621, 193] on div at bounding box center [766, 330] width 1532 height 660
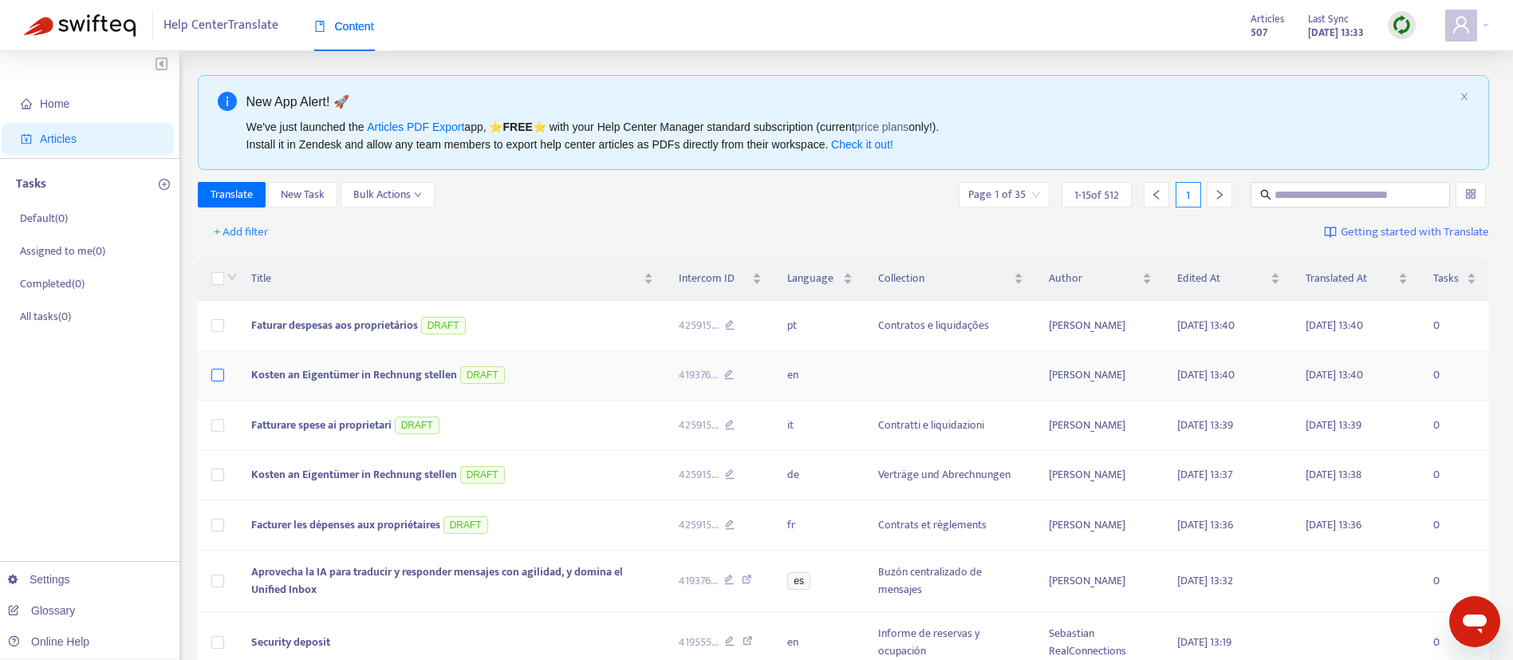
click at [215, 381] on label at bounding box center [217, 375] width 13 height 18
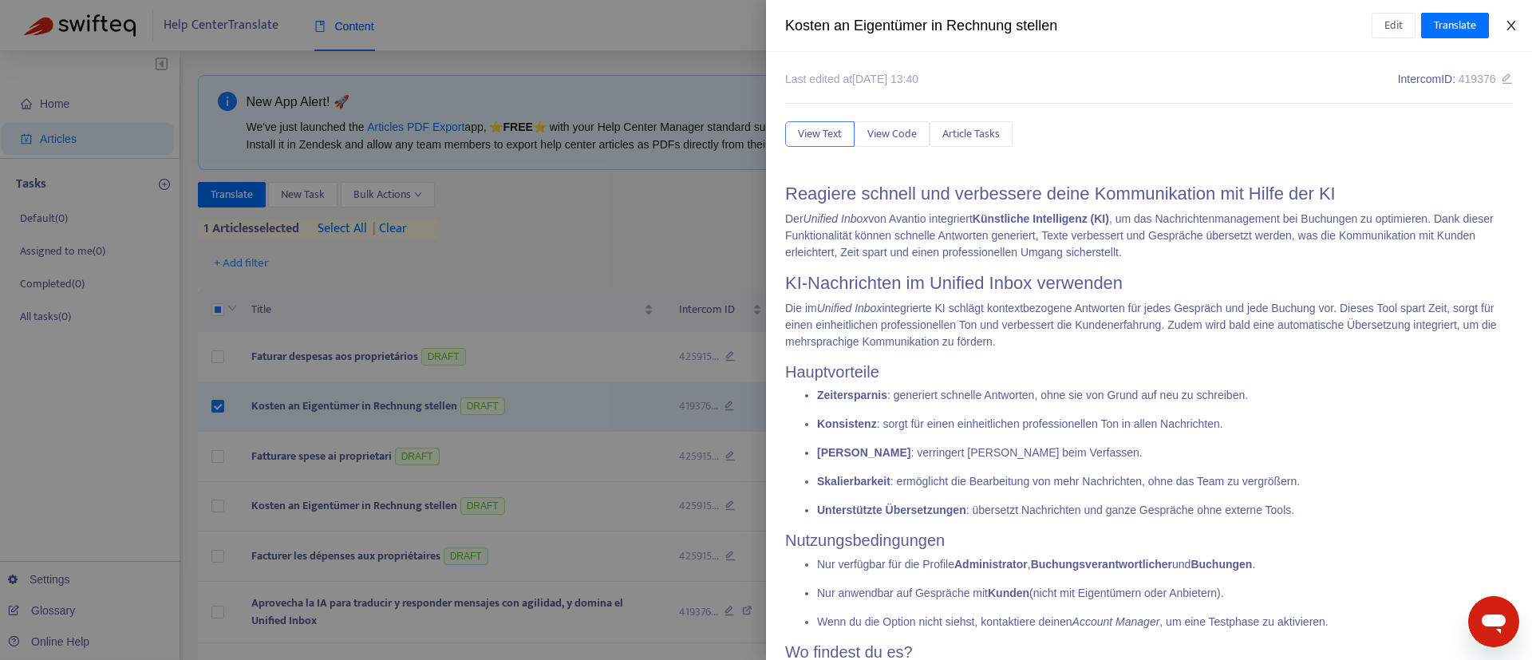
click at [1506, 19] on icon "close" at bounding box center [1510, 25] width 13 height 13
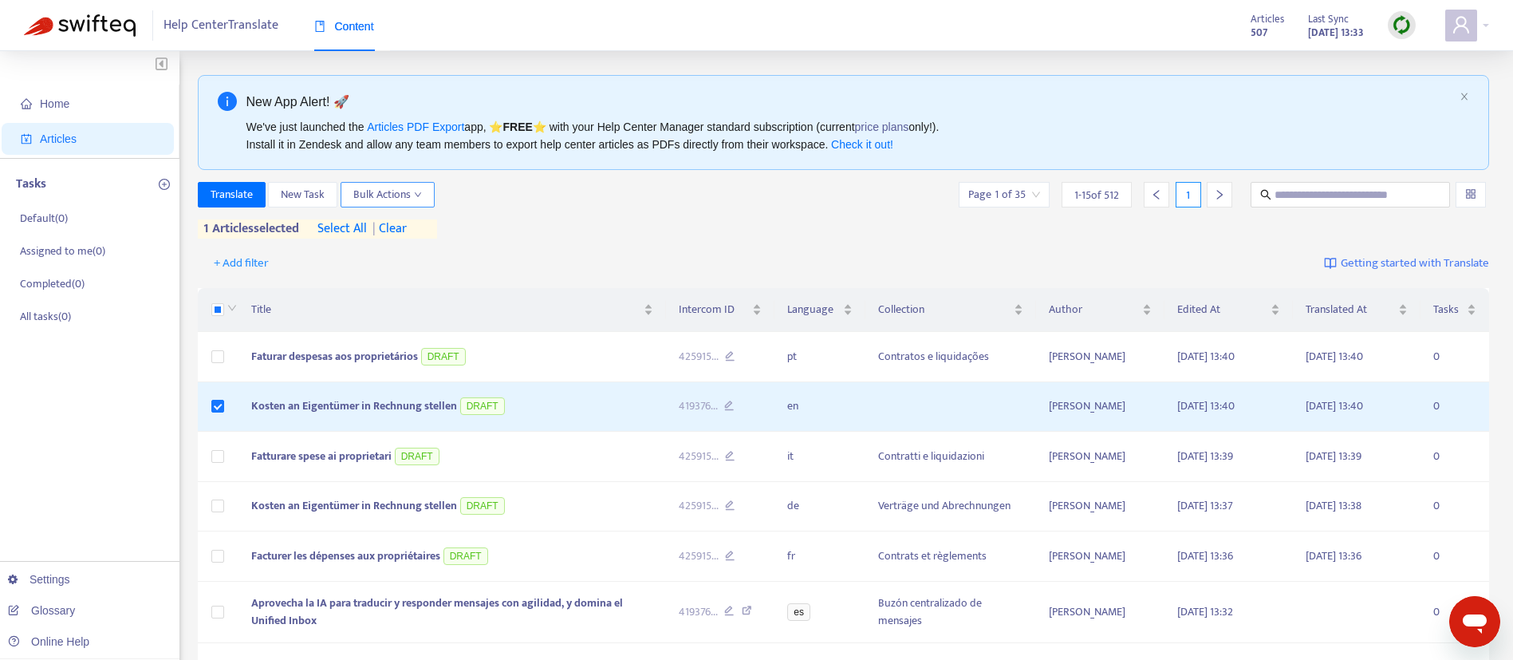
click at [408, 195] on span "Bulk Actions" at bounding box center [387, 195] width 69 height 18
click at [615, 254] on div "+ Add filter Getting started with Translate" at bounding box center [844, 263] width 1292 height 37
click at [410, 191] on span "Bulk Actions" at bounding box center [387, 195] width 69 height 18
click at [582, 242] on div "Translate New Task Bulk Actions Page 1 of 35 1 - 15 of 512 1 1 articles selecte…" at bounding box center [844, 213] width 1292 height 63
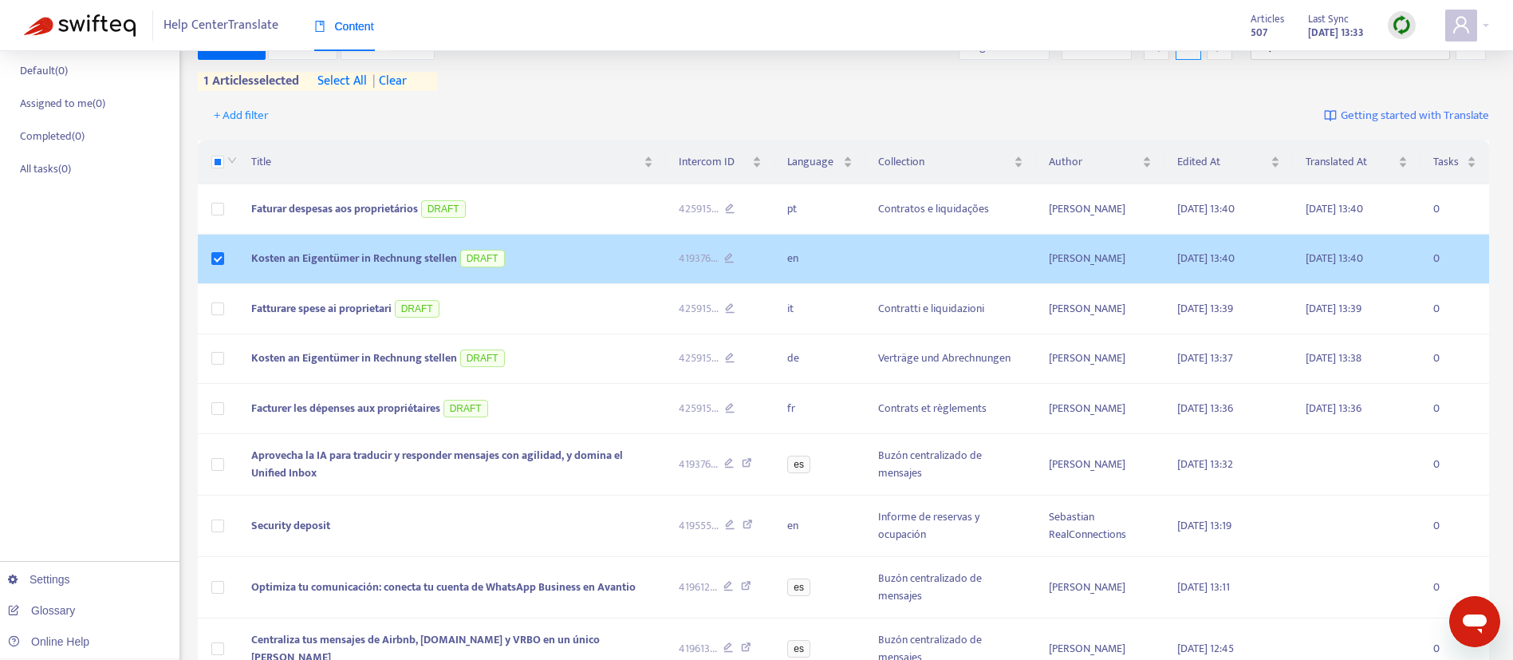
click at [359, 255] on span "Kosten an Eigentümer in Rechnung stellen" at bounding box center [354, 258] width 206 height 18
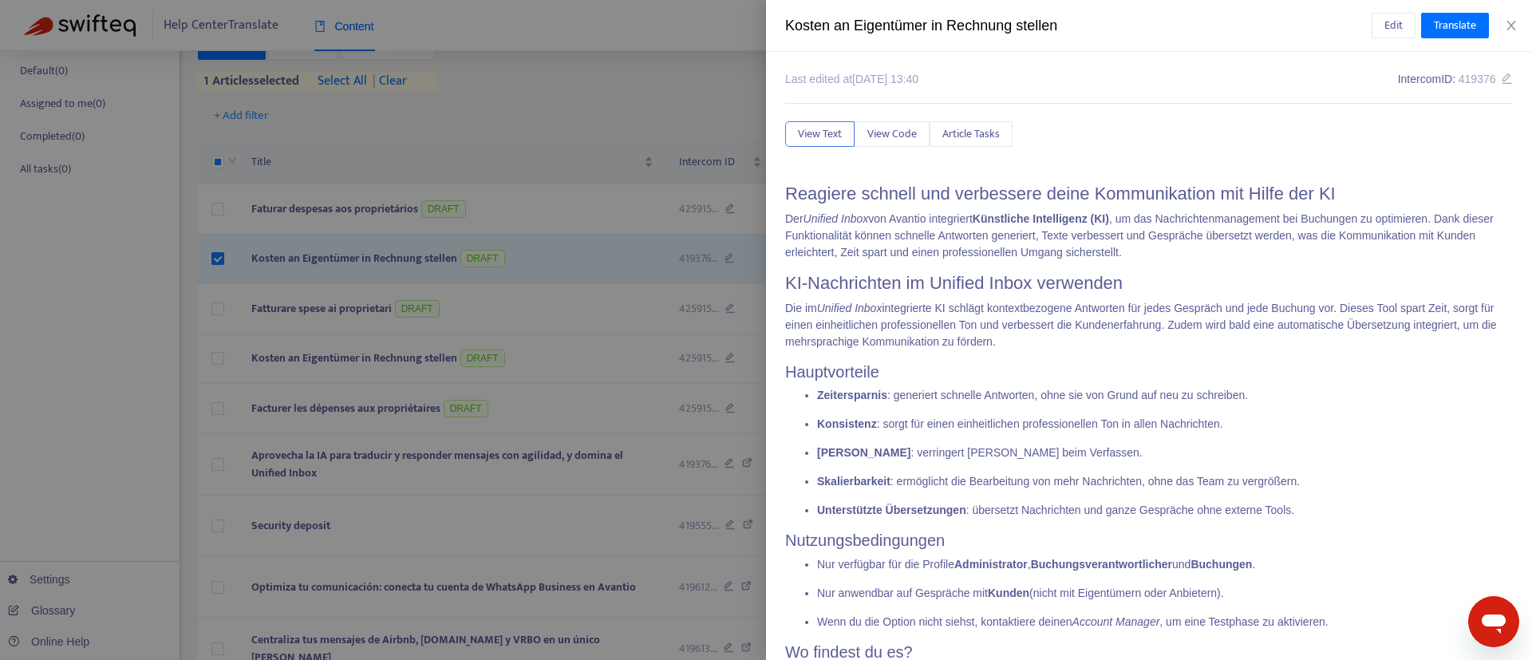
click at [520, 122] on div at bounding box center [766, 330] width 1532 height 660
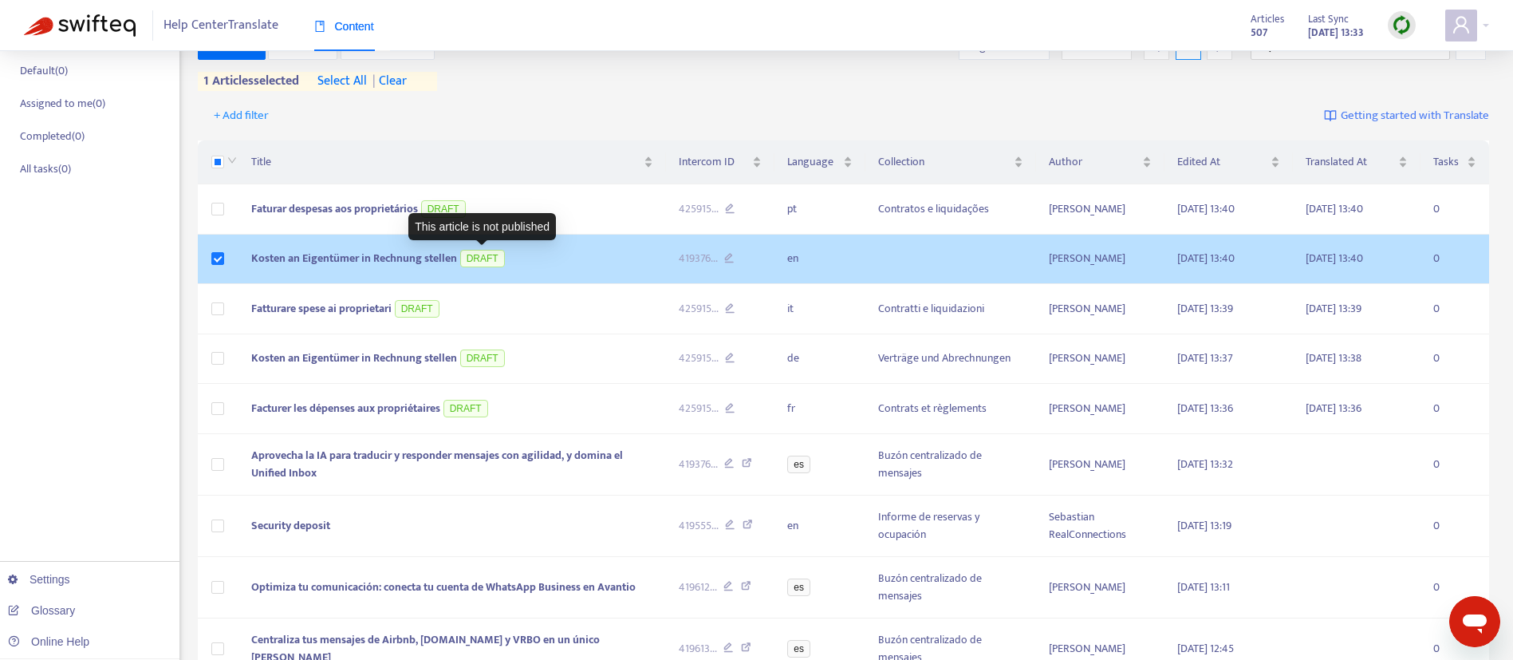
click at [470, 257] on span "DRAFT" at bounding box center [482, 259] width 45 height 18
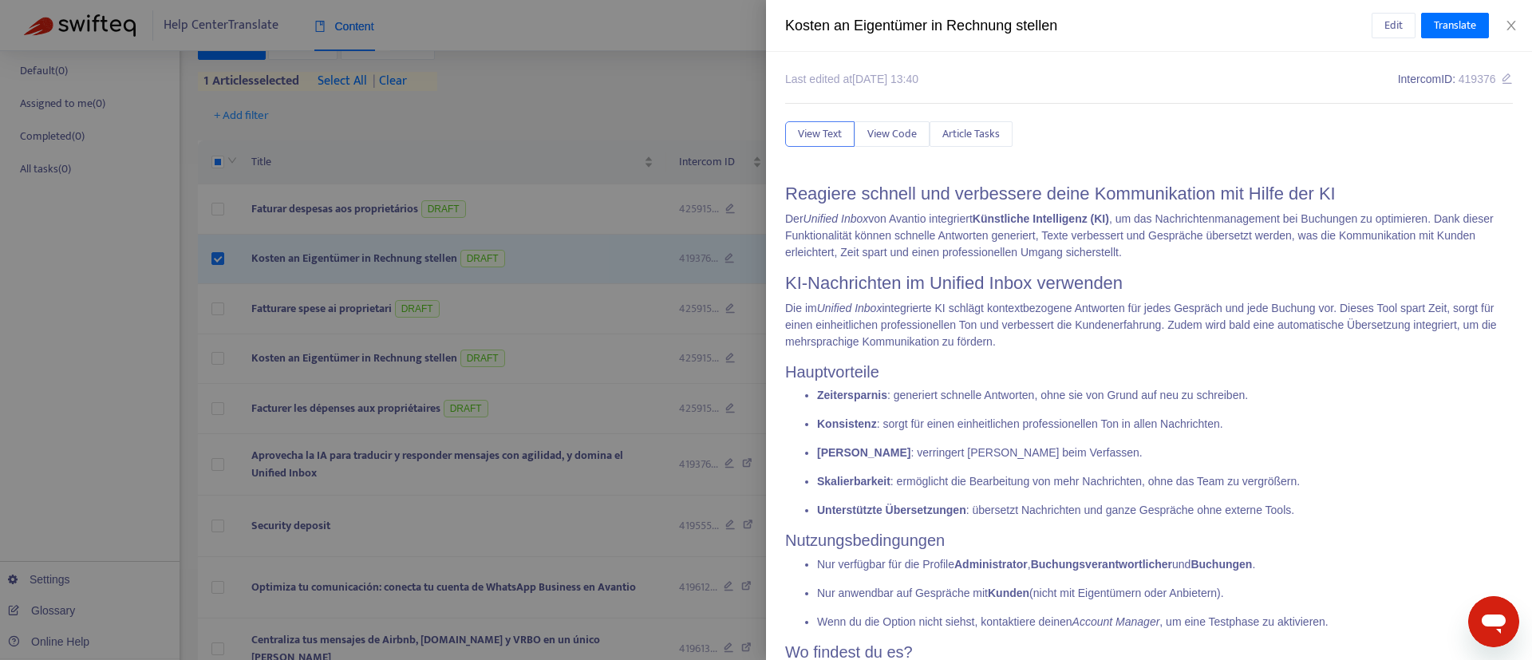
click at [589, 270] on div at bounding box center [766, 330] width 1532 height 660
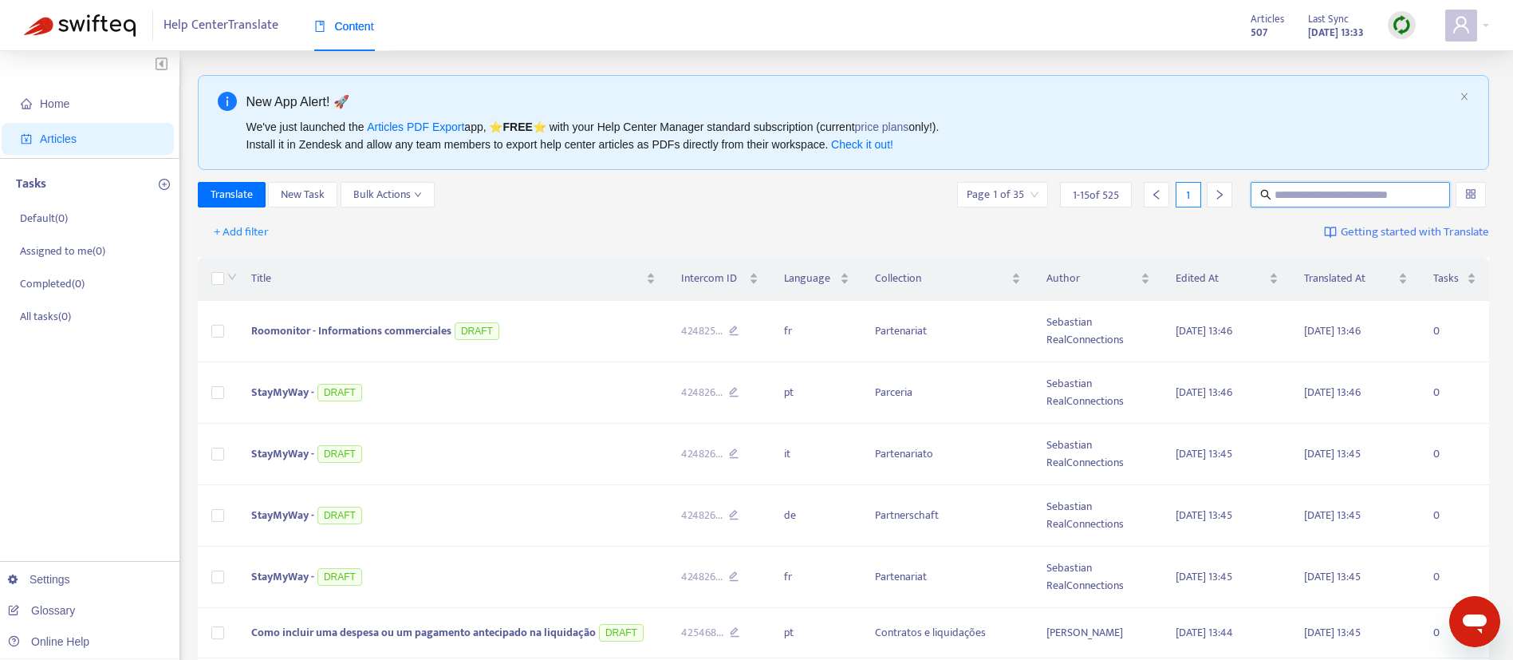
click at [1340, 199] on input "text" at bounding box center [1351, 195] width 153 height 18
type input "******"
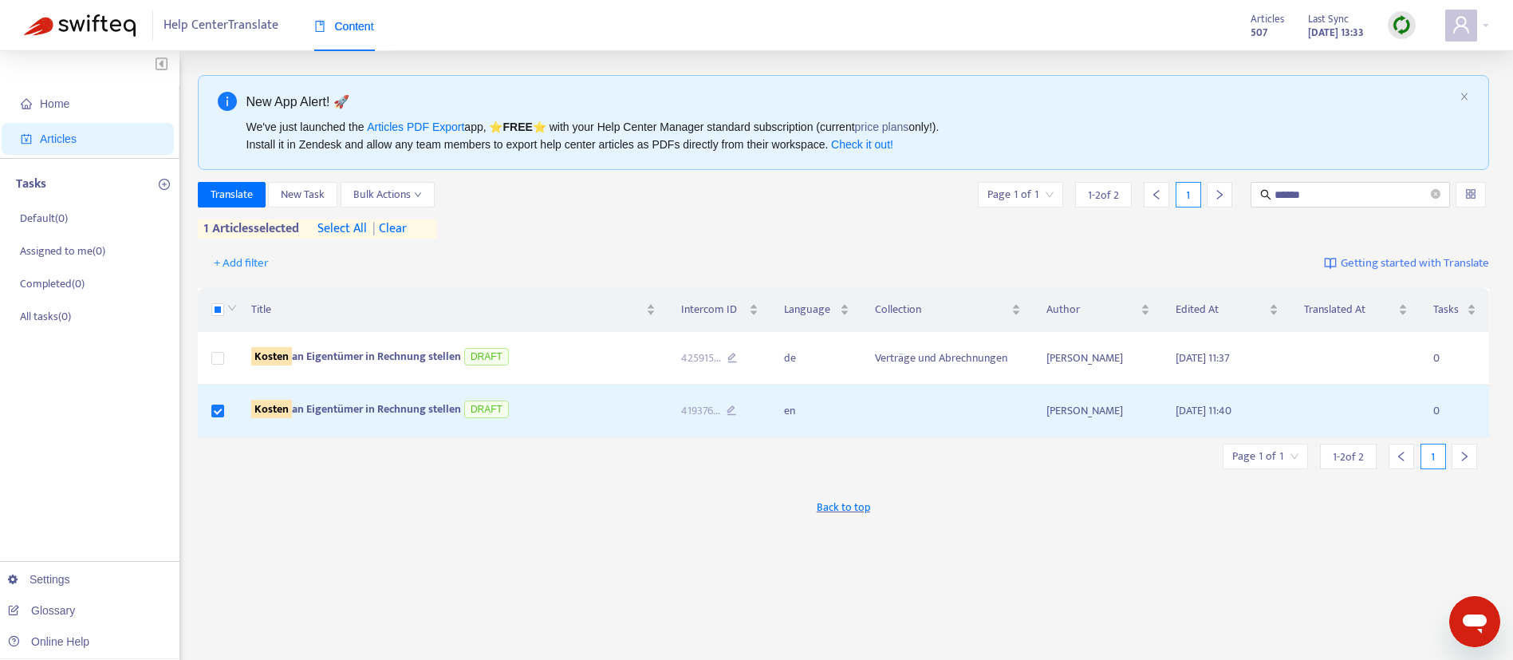
click at [1402, 30] on img at bounding box center [1402, 25] width 20 height 20
click at [1421, 57] on link "Quick Sync" at bounding box center [1435, 58] width 68 height 18
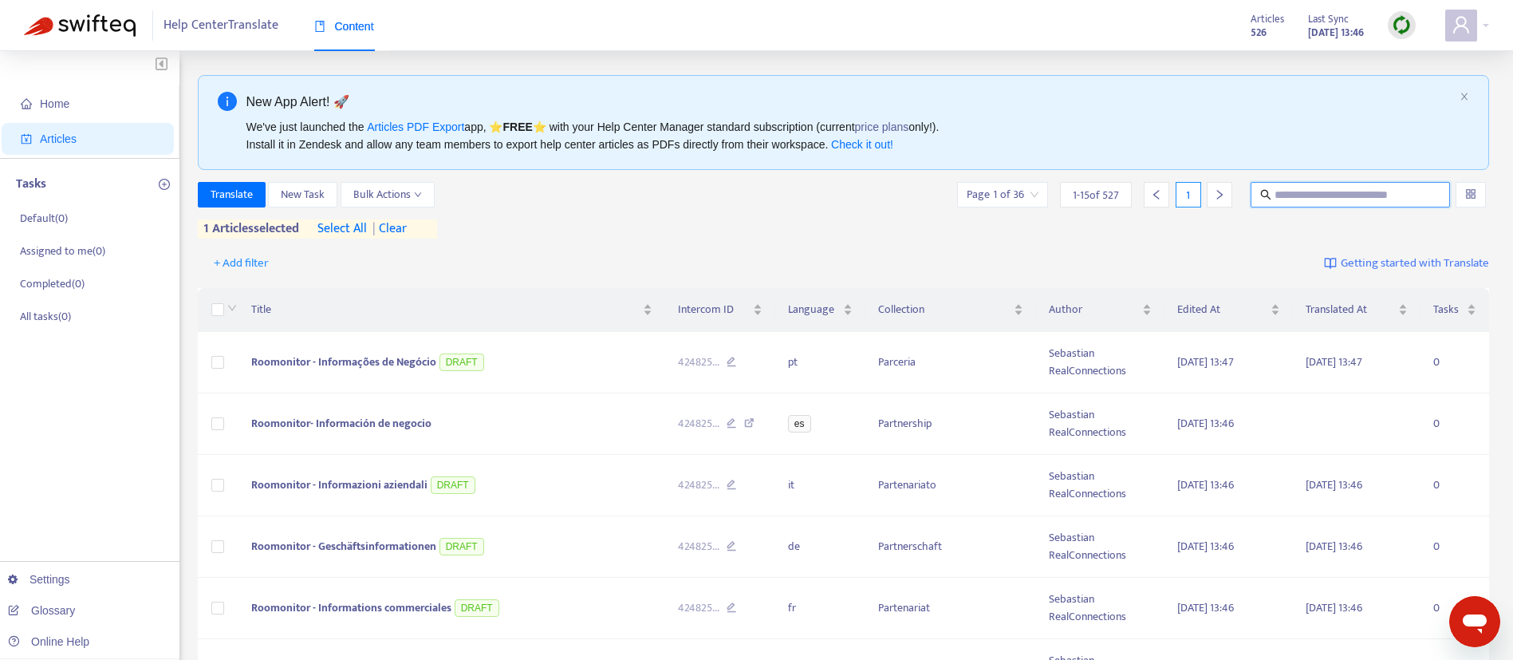
click at [1307, 195] on input "text" at bounding box center [1351, 195] width 153 height 18
click at [1345, 188] on input "**********" at bounding box center [1351, 195] width 153 height 18
click at [1339, 191] on input "**********" at bounding box center [1351, 195] width 153 height 18
click at [881, 249] on div "+ Add filter Getting started with Translate" at bounding box center [844, 263] width 1292 height 37
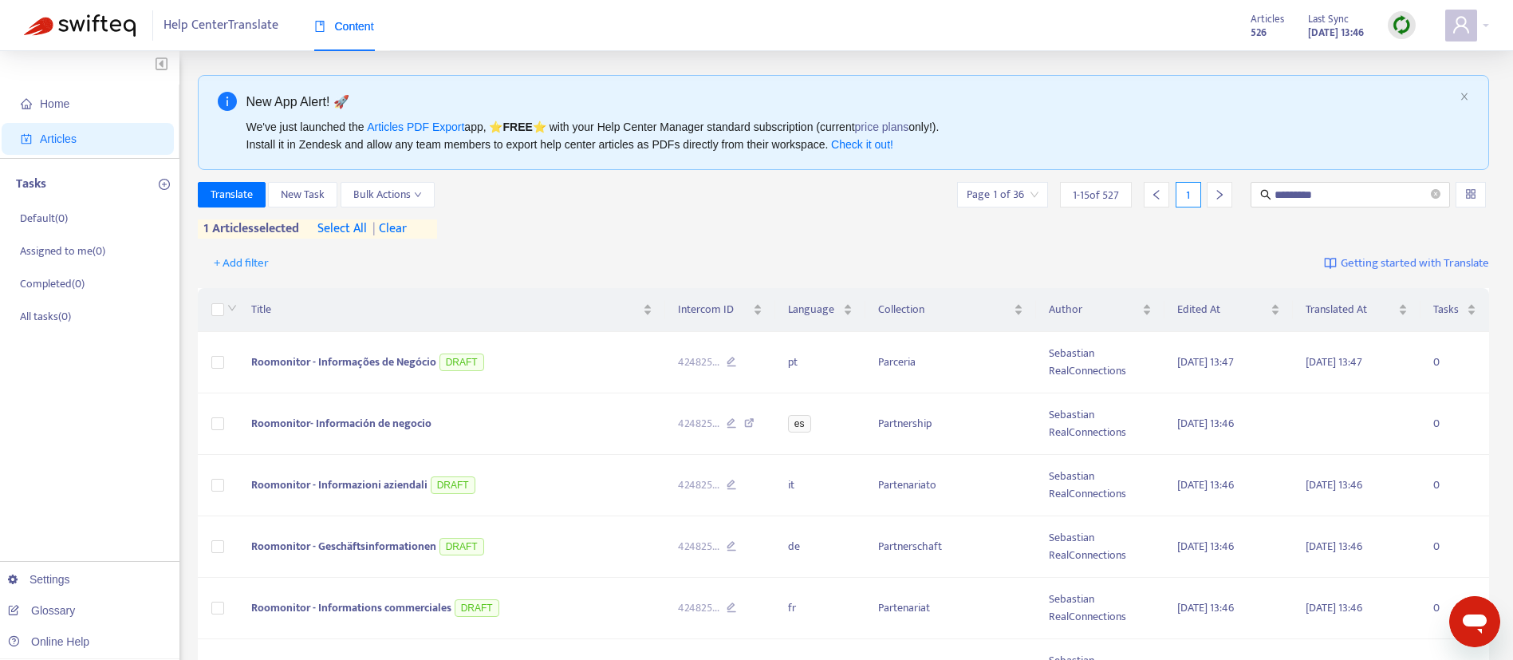
click at [700, 211] on div "Translate New Task Bulk Actions Page 1 of 36 1 - 15 of 527 1 ********* 1 articl…" at bounding box center [844, 210] width 1292 height 57
click at [868, 227] on div "Translate New Task Bulk Actions Page 1 of 36 1 - 15 of 527 1 ********* 1 articl…" at bounding box center [844, 210] width 1292 height 57
click at [750, 193] on div "Translate New Task Bulk Actions Page 1 of 36 1 - 15 of 527 1 *********" at bounding box center [844, 195] width 1292 height 26
click at [1349, 237] on div "Translate New Task Bulk Actions Page 1 of 36 1 - 15 of 527 1 ********* 1 articl…" at bounding box center [844, 210] width 1292 height 57
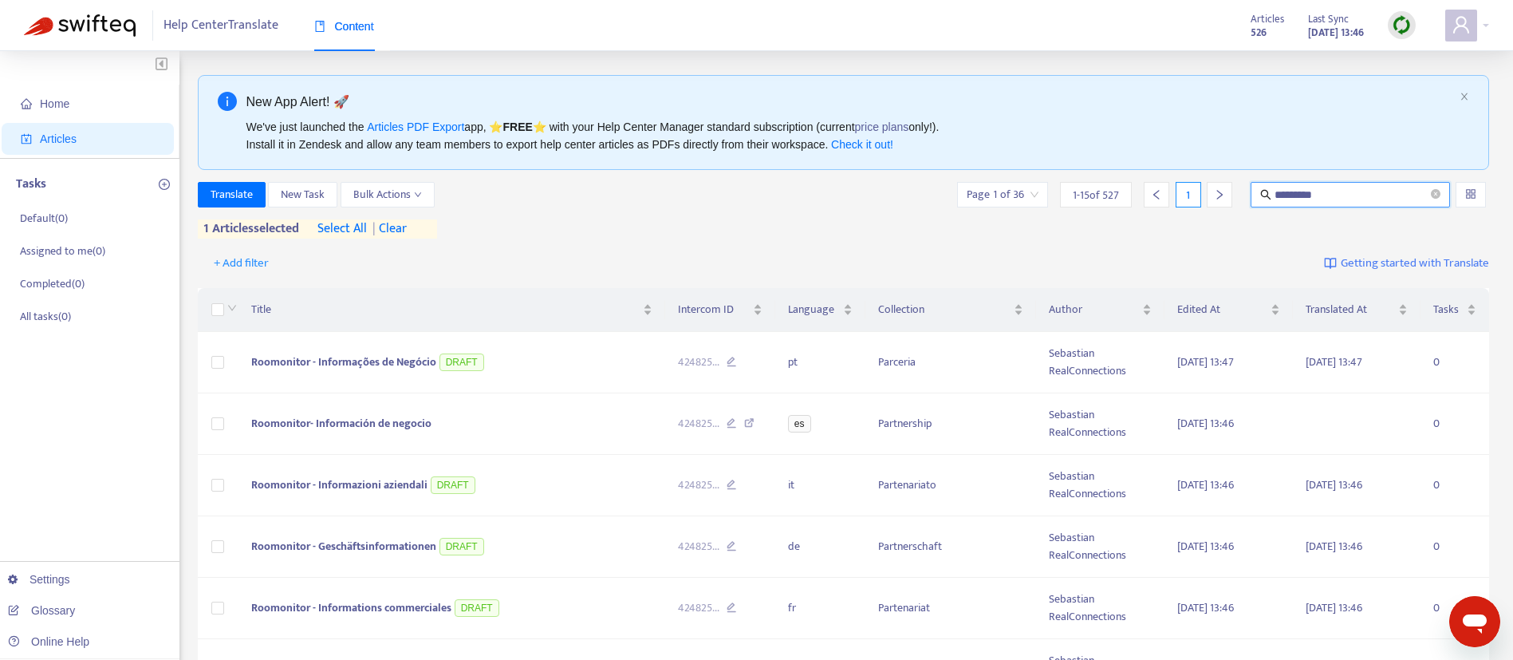
click at [1350, 200] on input "*********" at bounding box center [1351, 195] width 153 height 18
type input "******"
click at [1331, 199] on input "******" at bounding box center [1351, 195] width 153 height 18
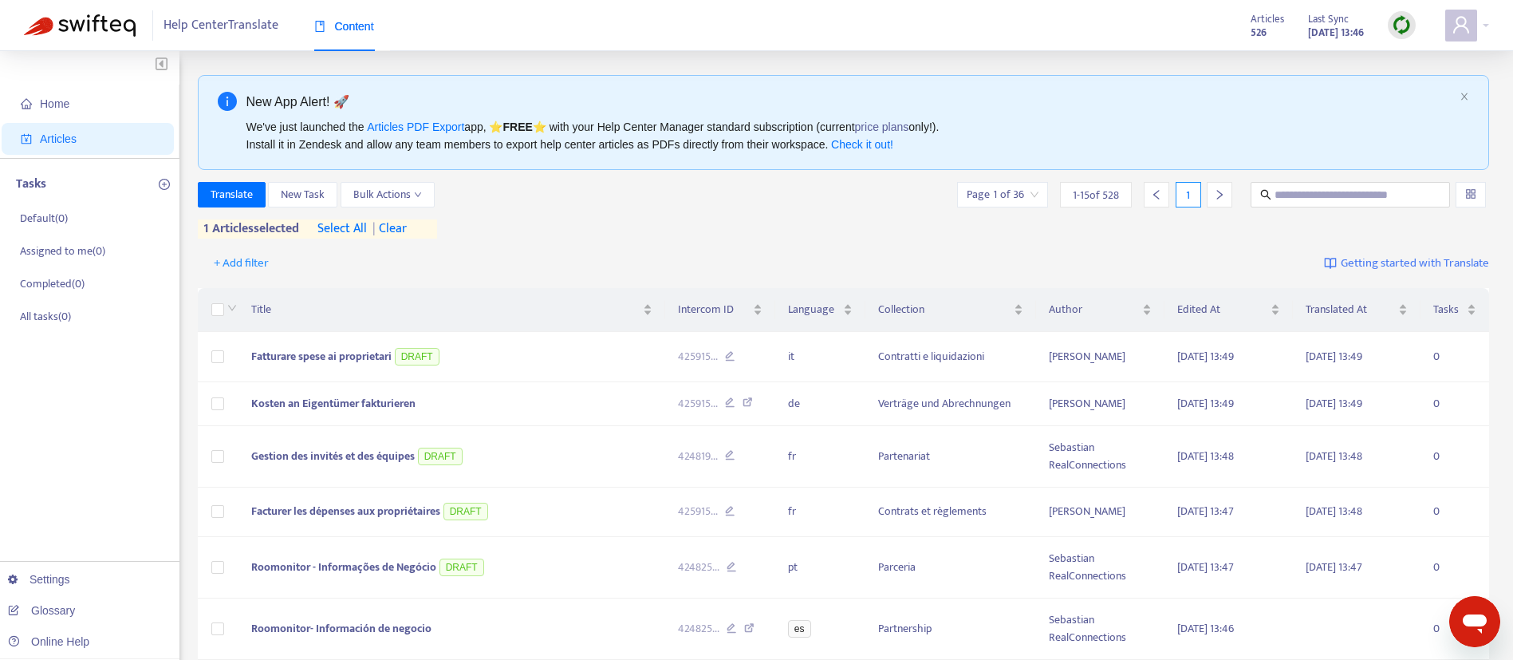
click at [97, 133] on span "Articles" at bounding box center [91, 139] width 140 height 32
click at [75, 97] on span "Home" at bounding box center [91, 104] width 140 height 32
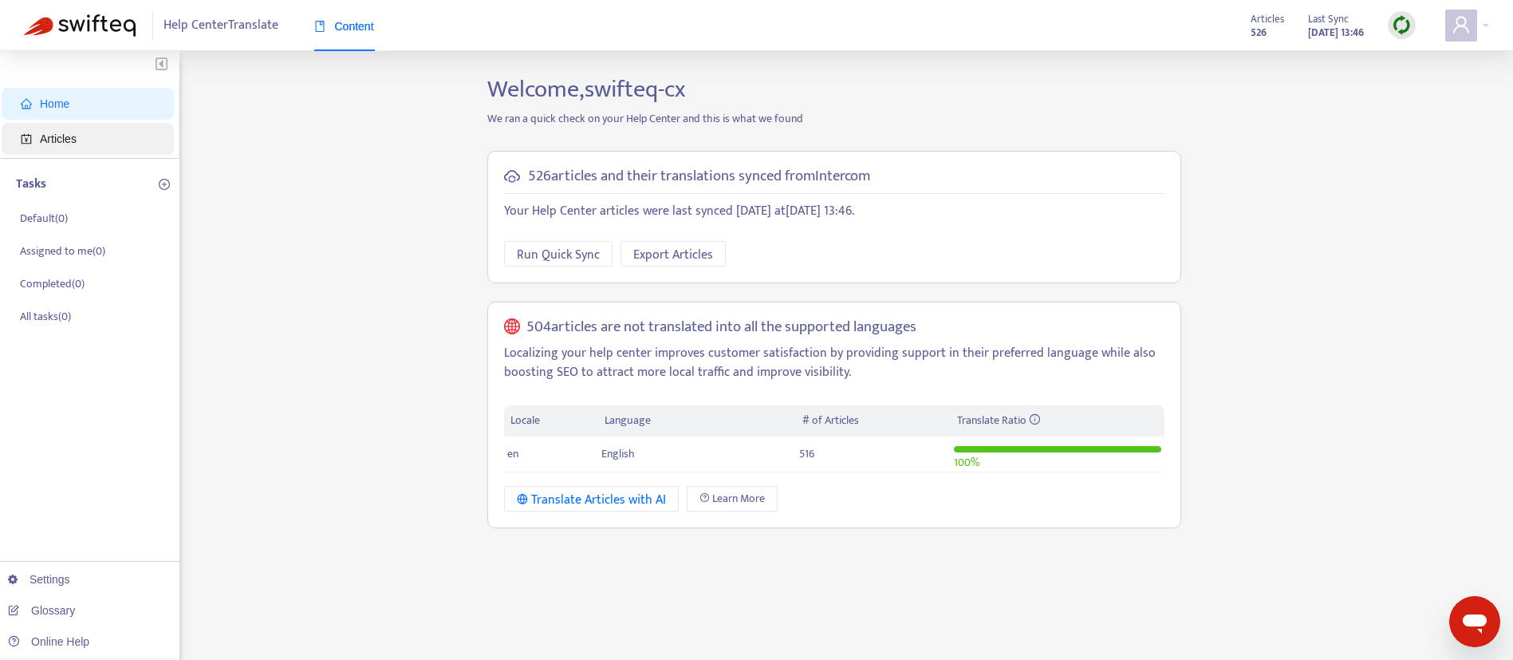
click at [64, 144] on span "Articles" at bounding box center [58, 138] width 37 height 13
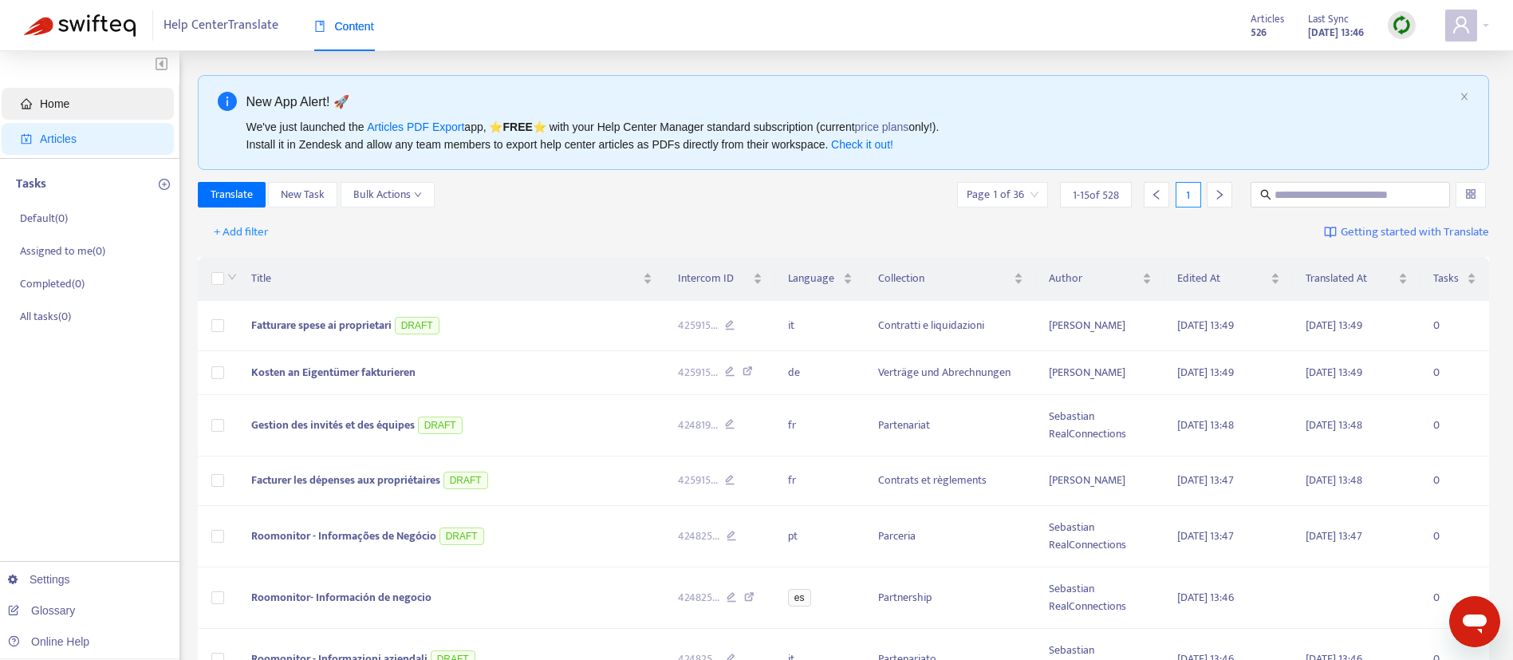
click at [69, 110] on span "Home" at bounding box center [55, 103] width 30 height 13
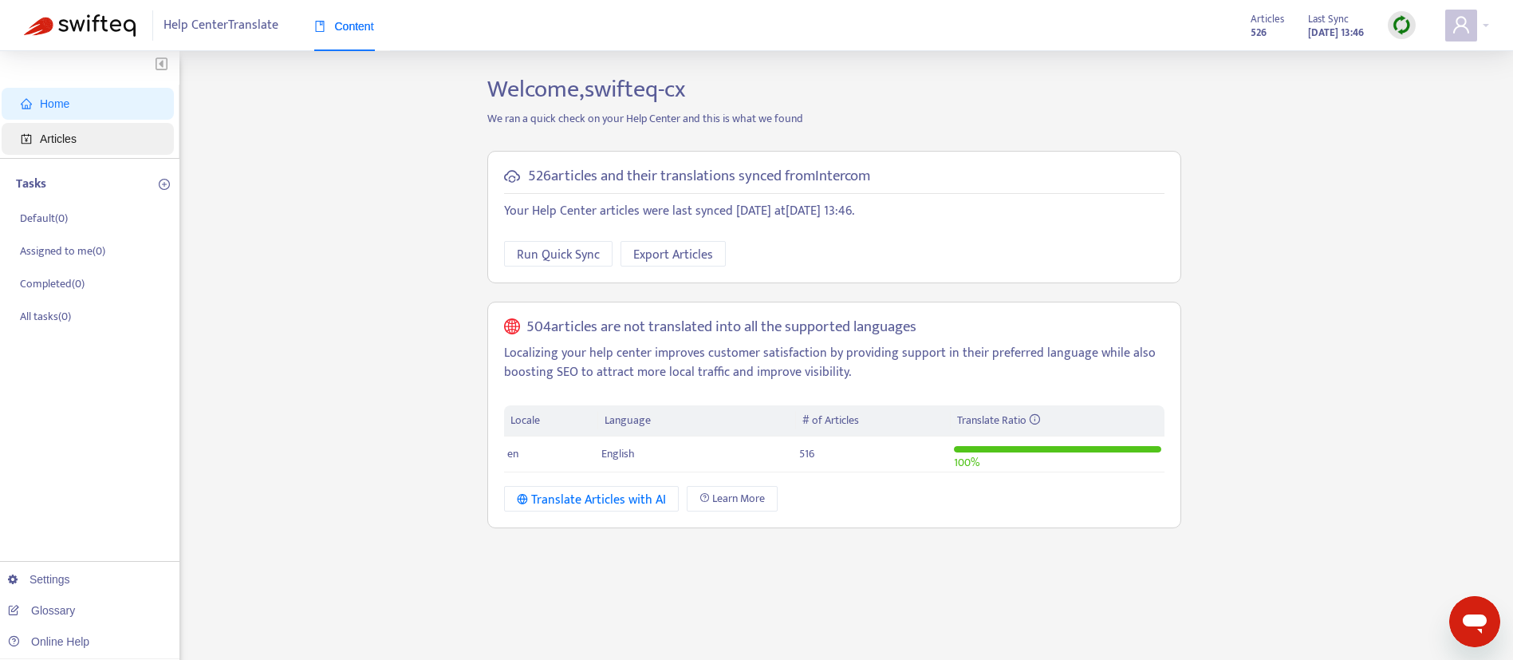
click at [93, 143] on span "Articles" at bounding box center [91, 139] width 140 height 32
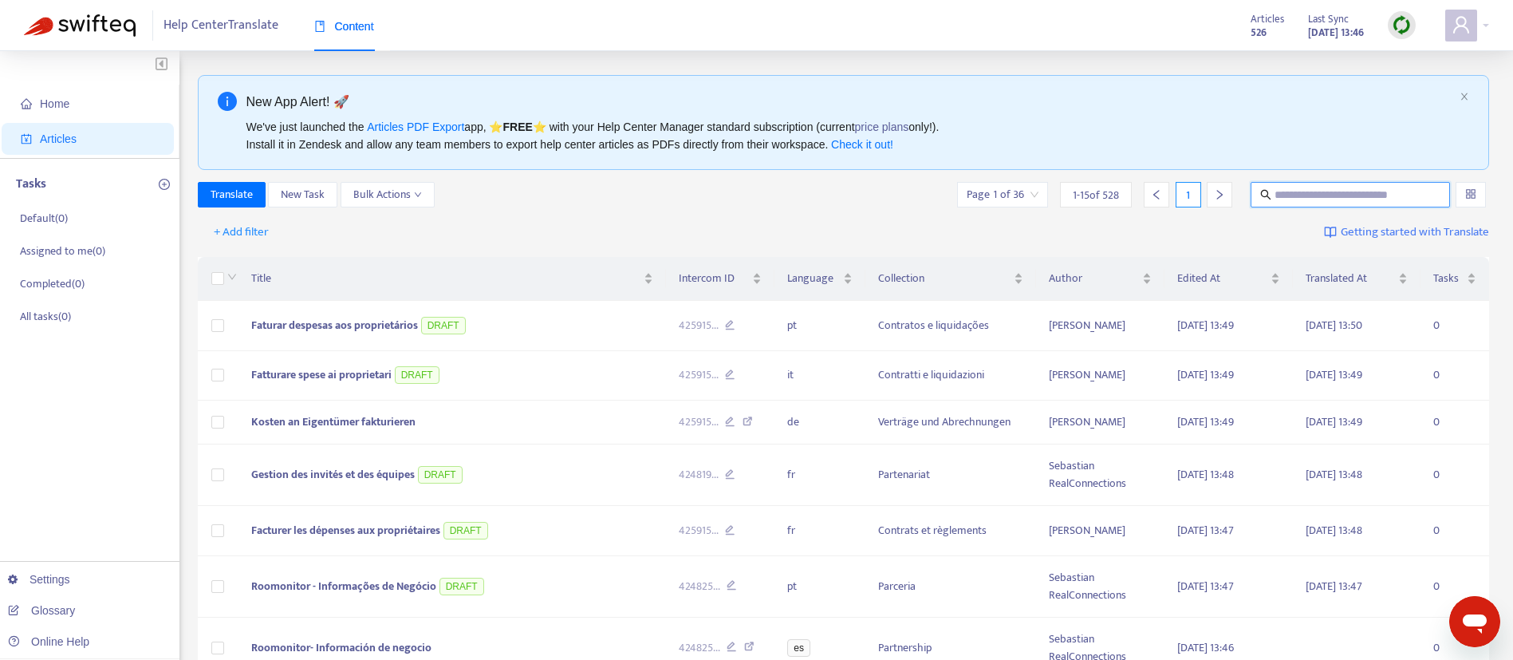
click at [1306, 194] on input "text" at bounding box center [1351, 195] width 153 height 18
type input "******"
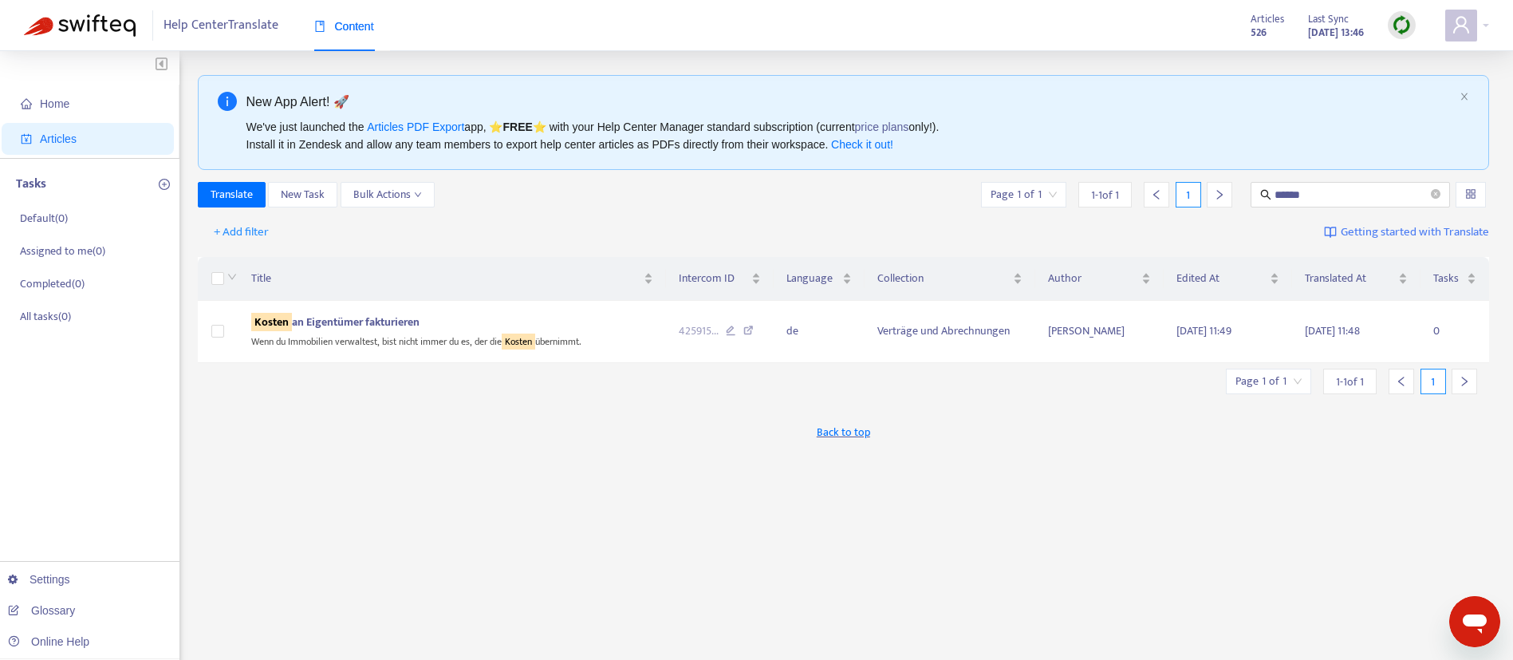
click at [682, 376] on div "New App Alert! 🚀 We've just launched the Articles PDF Export app, ⭐ FREE ⭐️ wit…" at bounding box center [844, 541] width 1292 height 933
drag, startPoint x: 1331, startPoint y: 194, endPoint x: 1120, endPoint y: 222, distance: 212.4
click at [1120, 222] on div "New App Alert! 🚀 We've just launched the Articles PDF Export app, ⭐ FREE ⭐️ wit…" at bounding box center [844, 541] width 1292 height 933
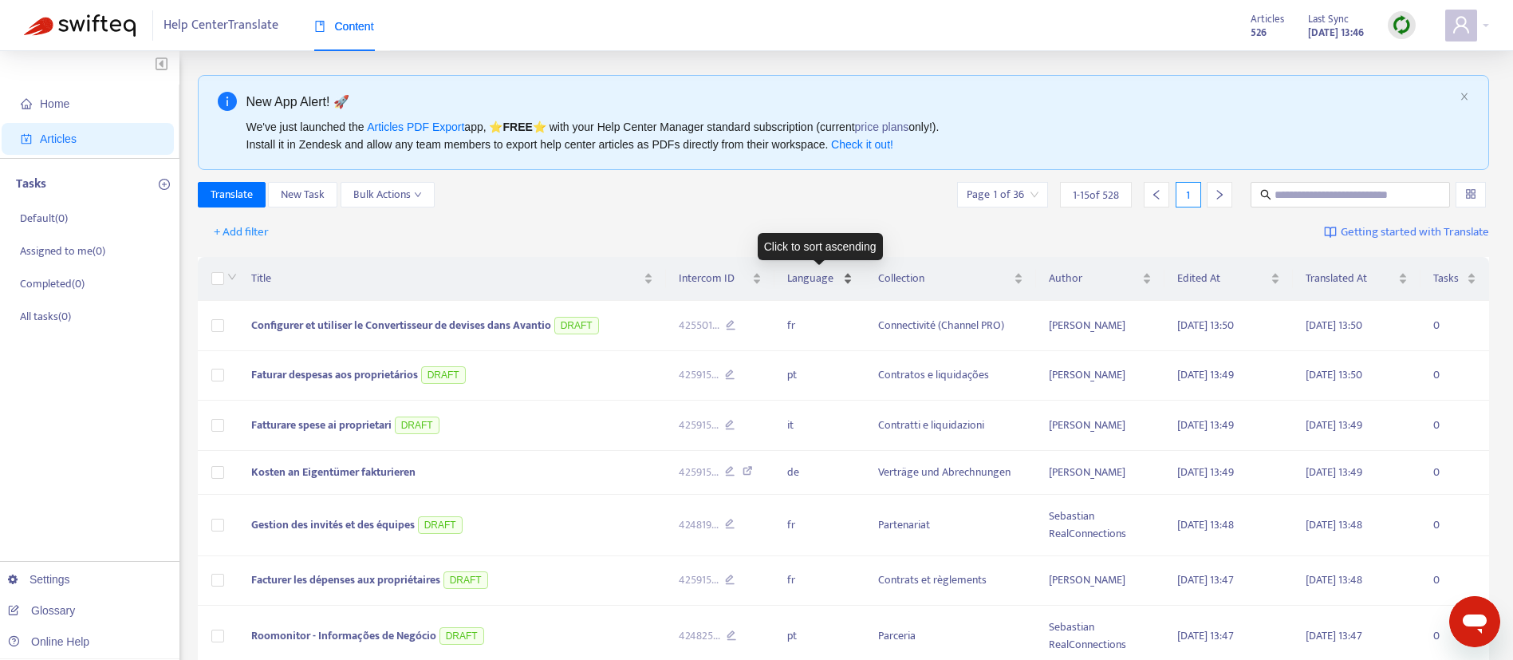
click at [853, 274] on div "Language" at bounding box center [819, 279] width 65 height 18
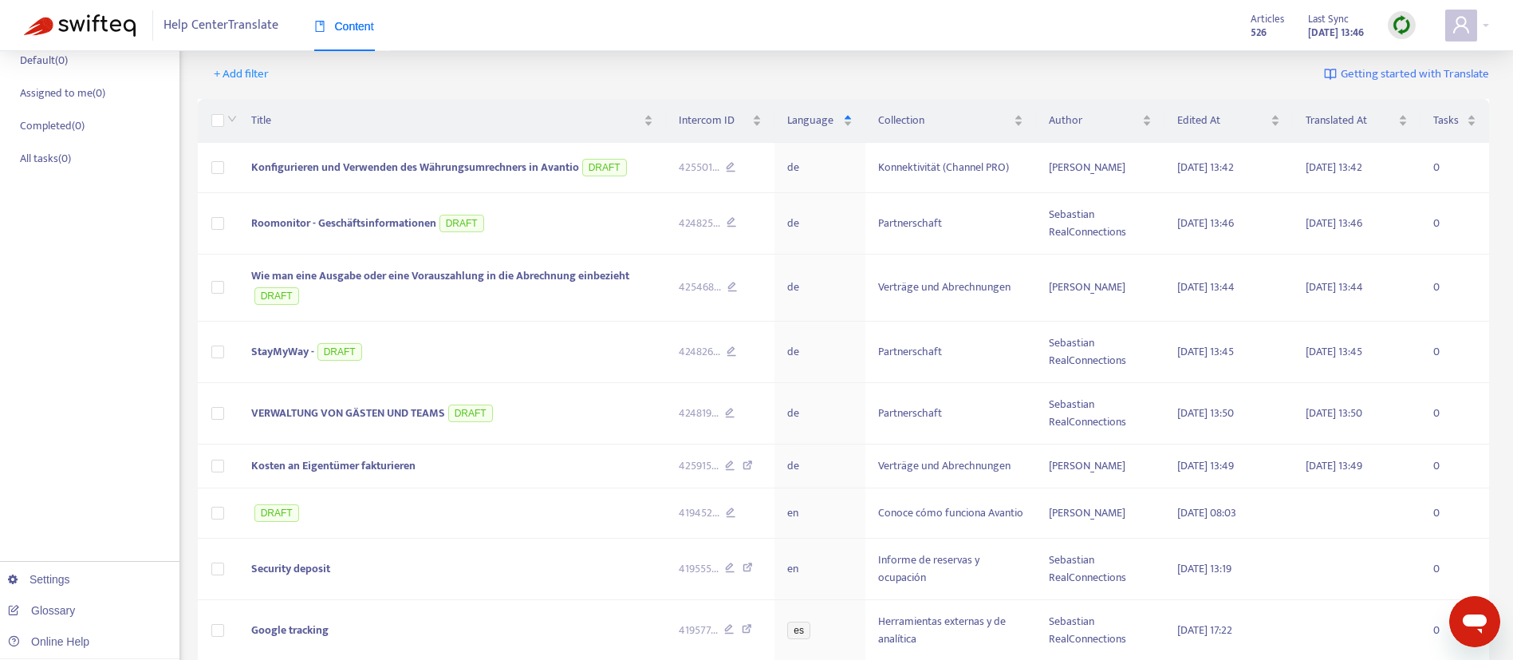
scroll to position [156, 0]
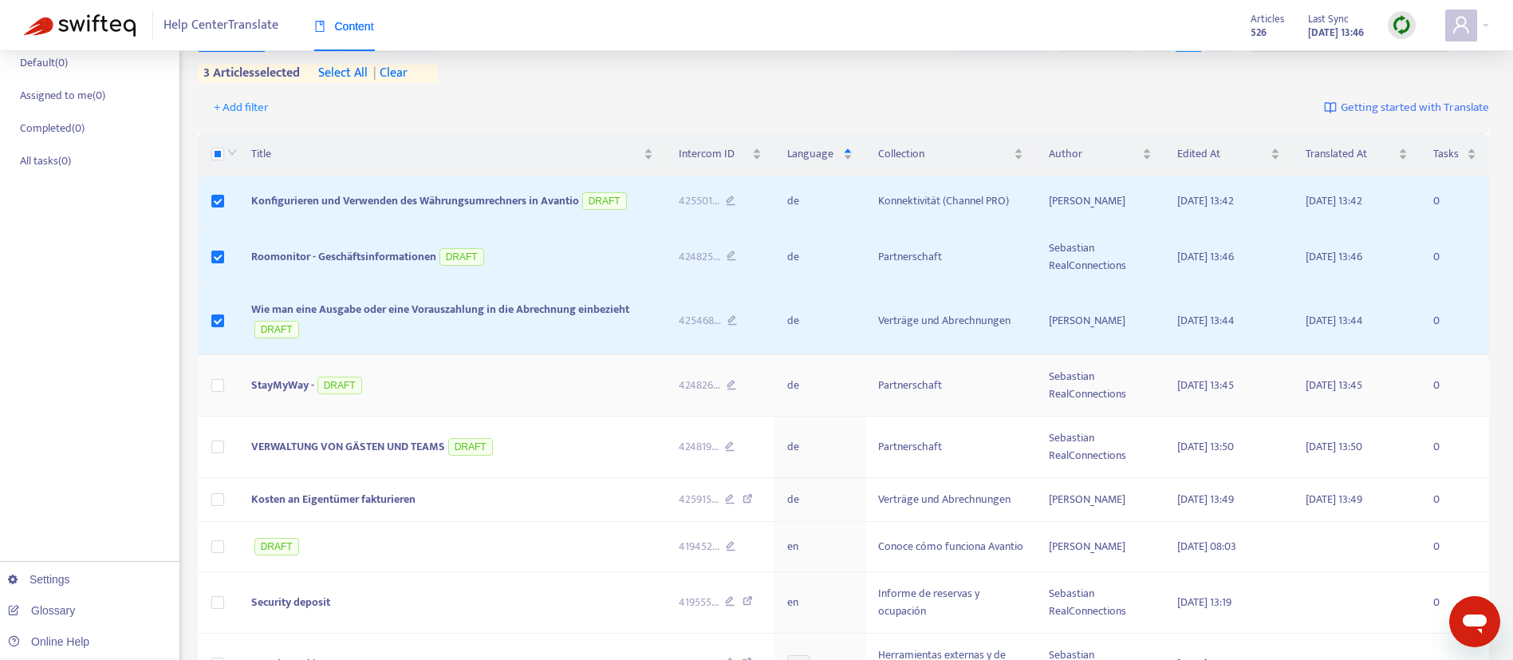
click at [219, 357] on td at bounding box center [218, 385] width 41 height 61
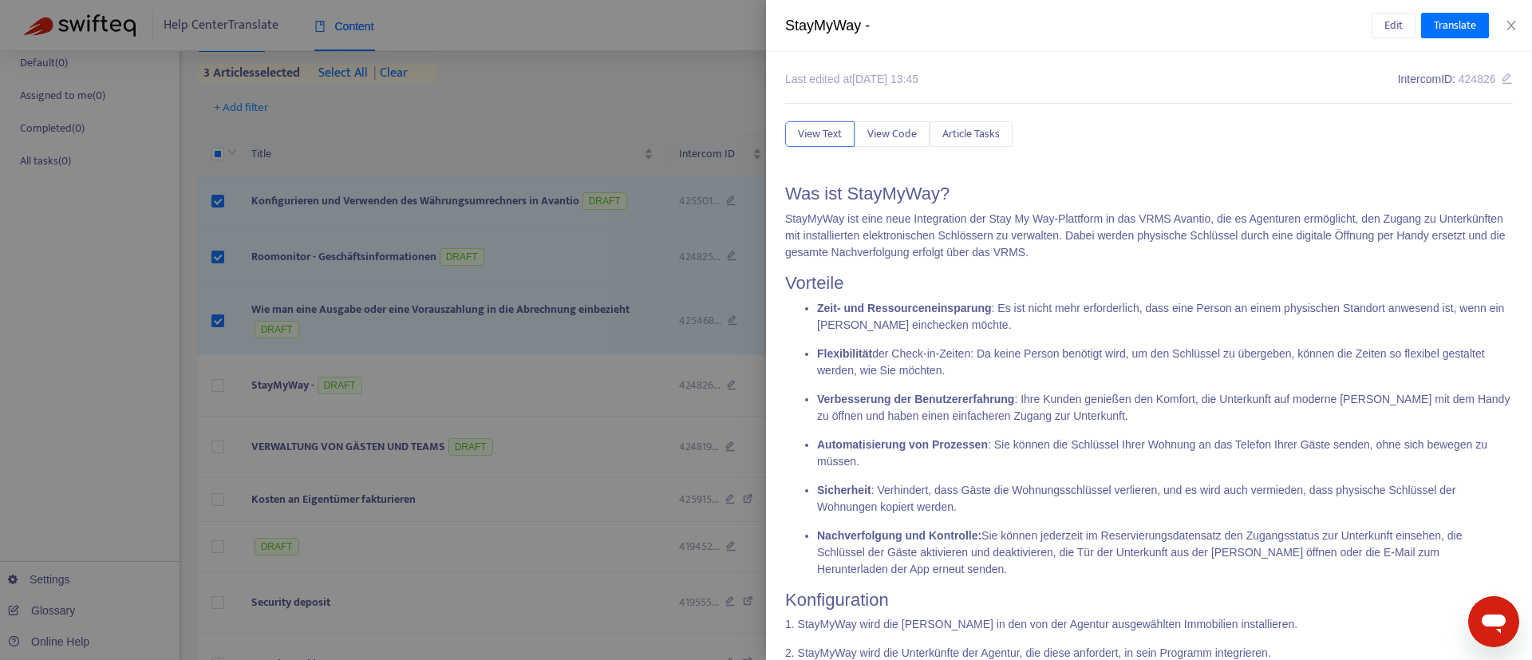
click at [219, 382] on div at bounding box center [766, 330] width 1532 height 660
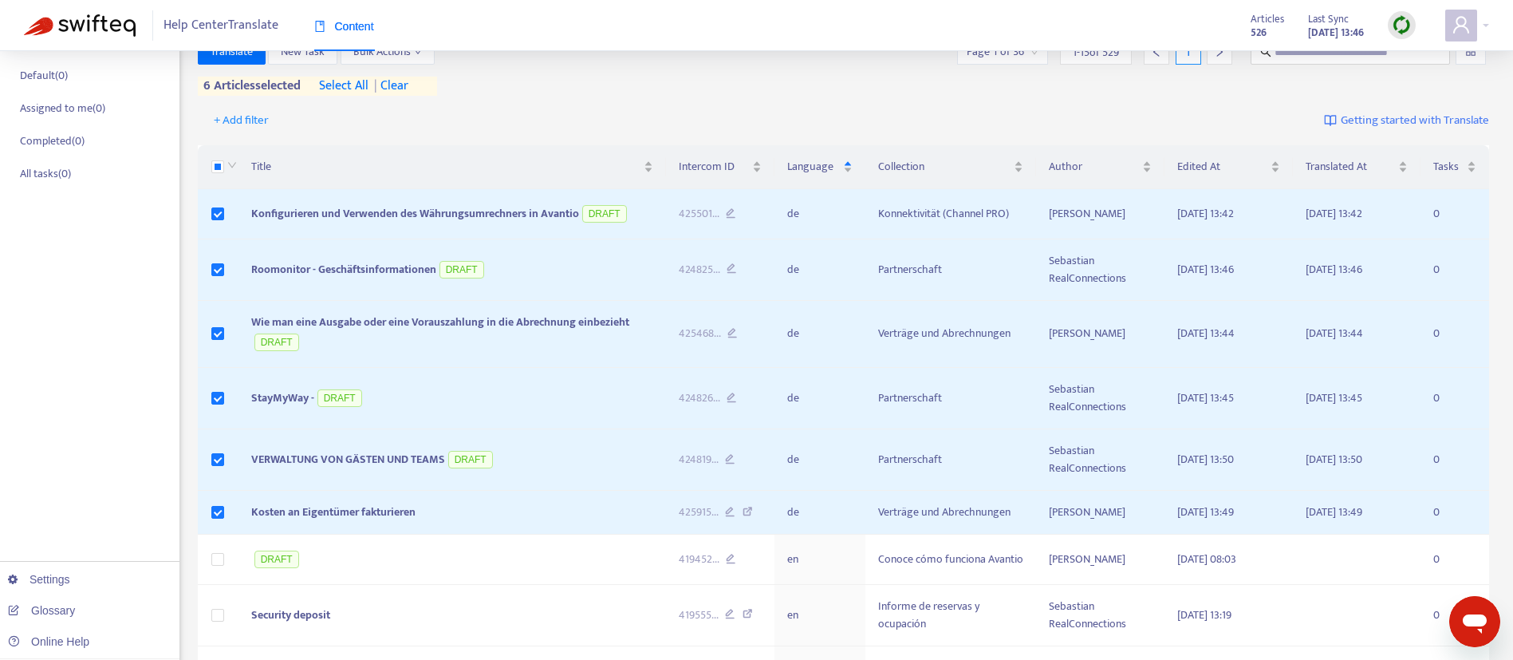
scroll to position [0, 0]
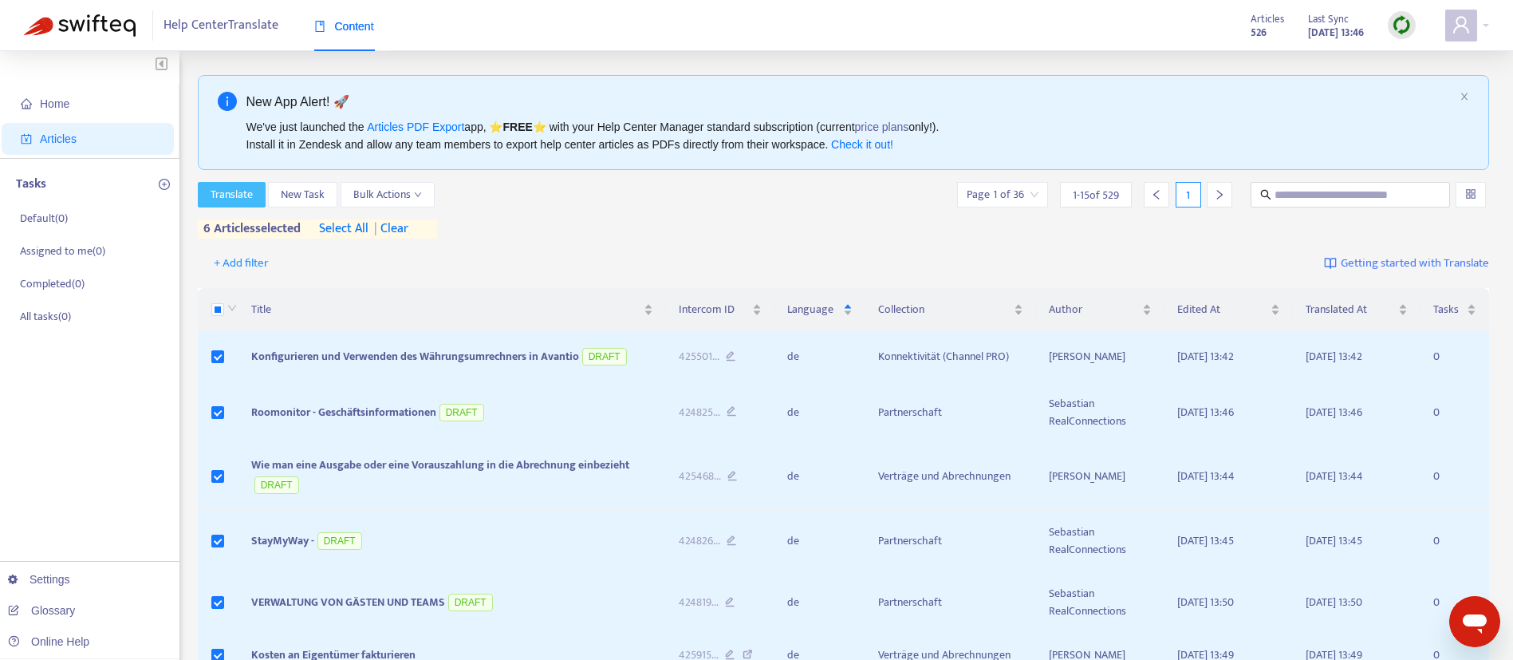
click at [228, 199] on span "Translate" at bounding box center [232, 195] width 42 height 18
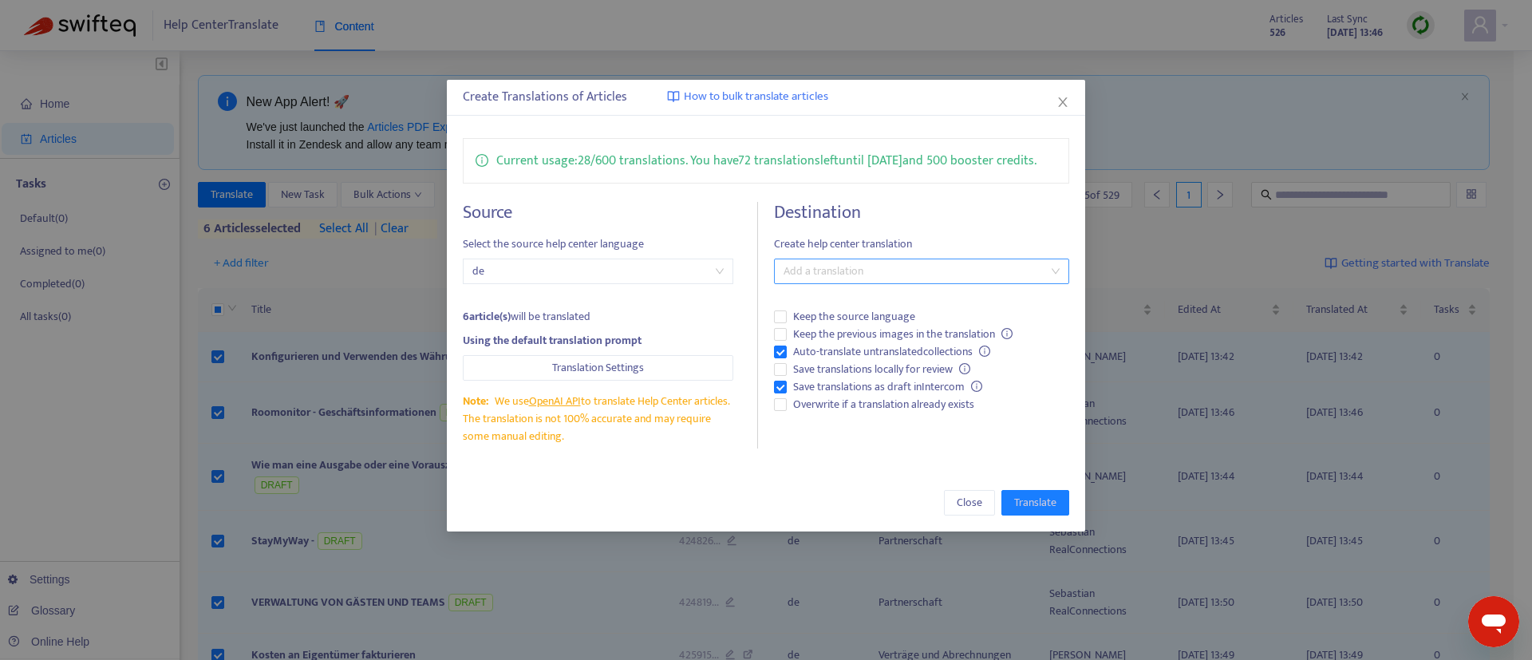
click at [921, 272] on div at bounding box center [913, 271] width 271 height 19
click at [1061, 106] on icon "close" at bounding box center [1062, 102] width 13 height 13
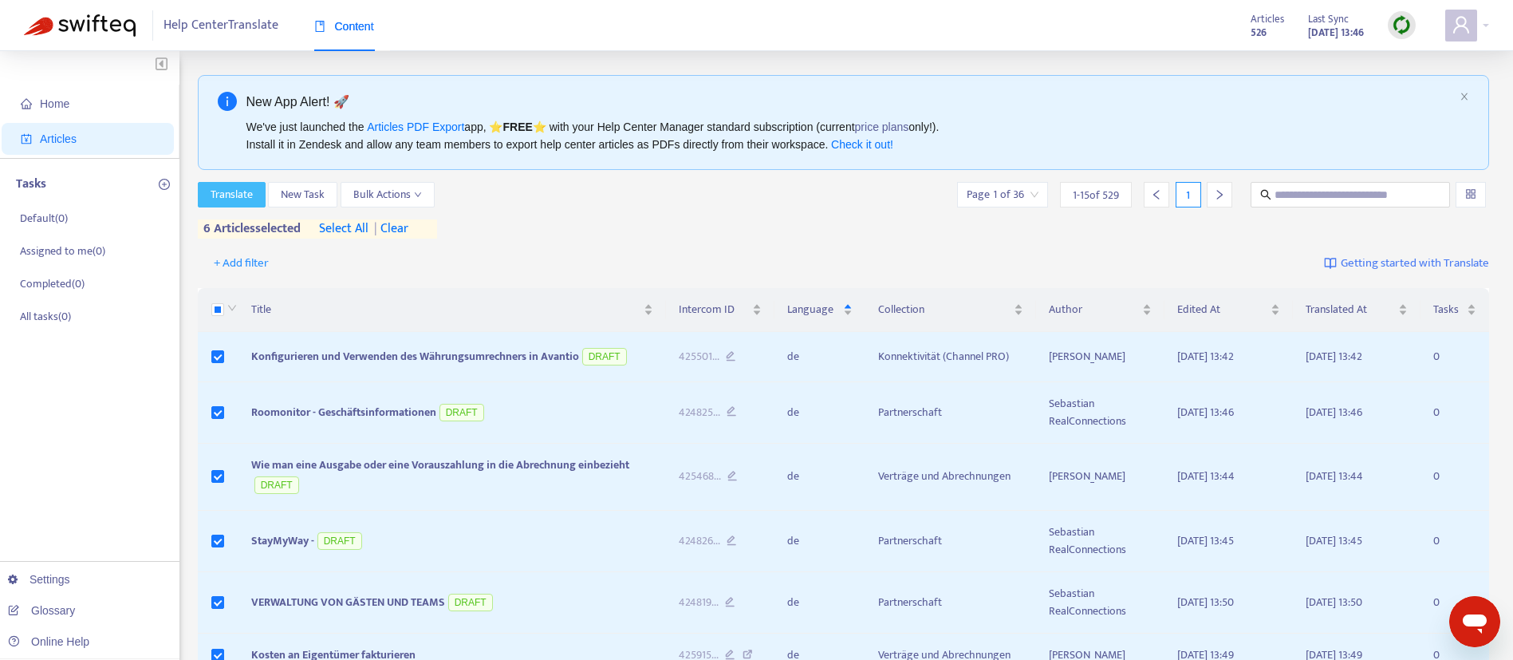
click at [235, 197] on span "Translate" at bounding box center [232, 195] width 42 height 18
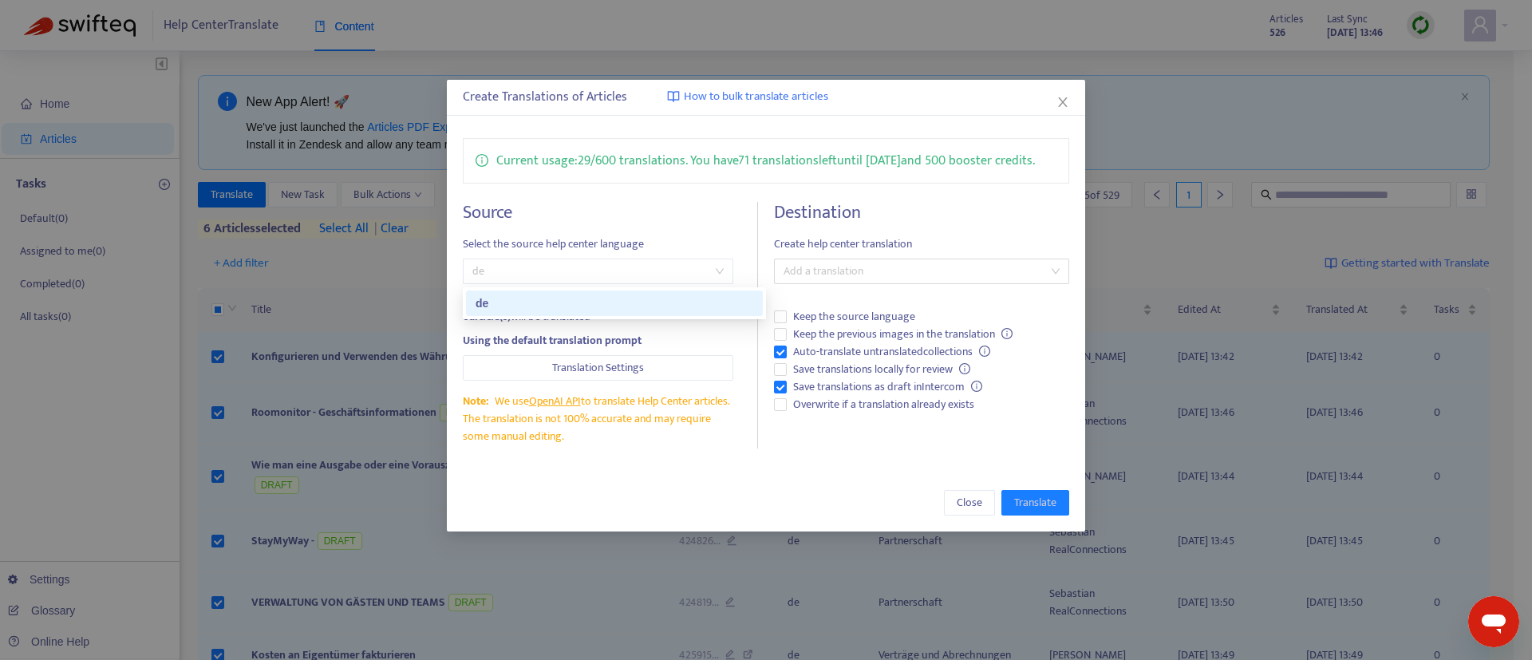
click at [540, 269] on span "de" at bounding box center [597, 271] width 251 height 24
click at [795, 274] on div at bounding box center [913, 271] width 271 height 19
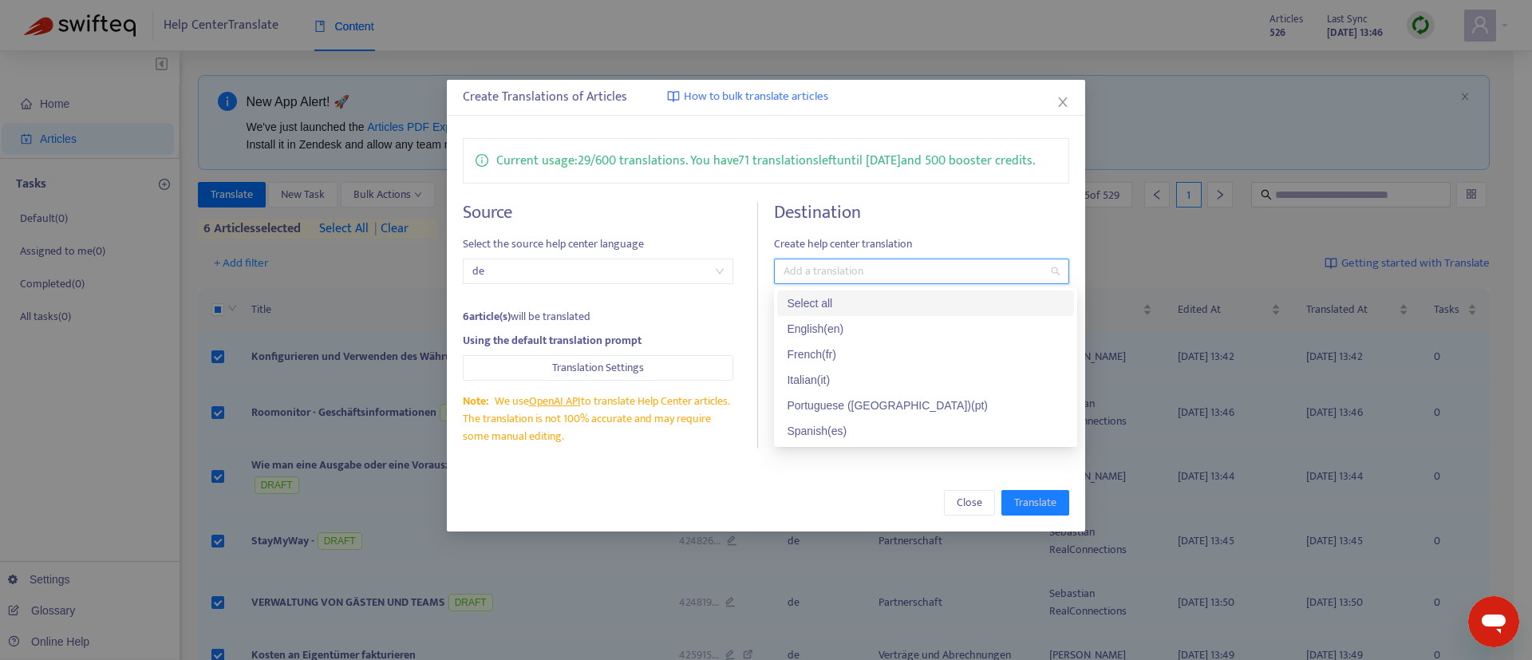
click at [837, 298] on div "Select all" at bounding box center [925, 303] width 278 height 18
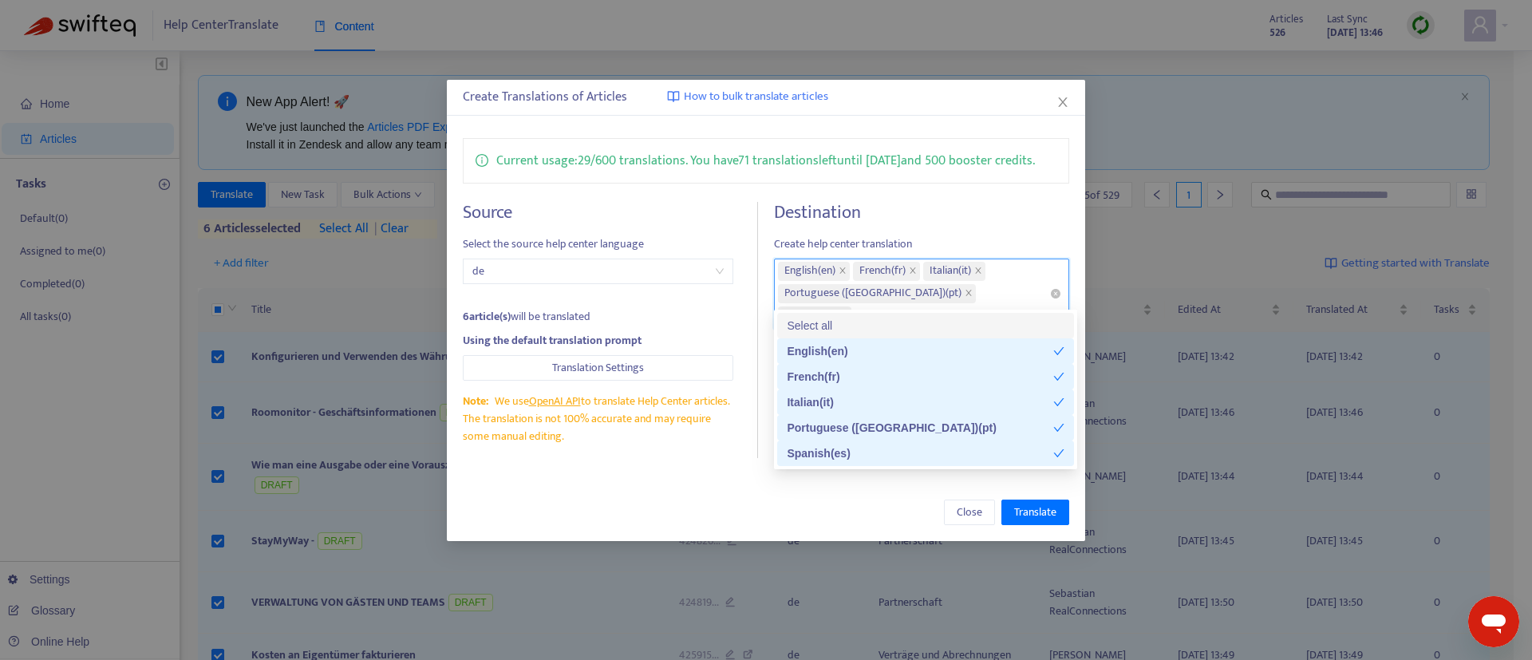
click at [848, 311] on icon "close" at bounding box center [844, 315] width 8 height 8
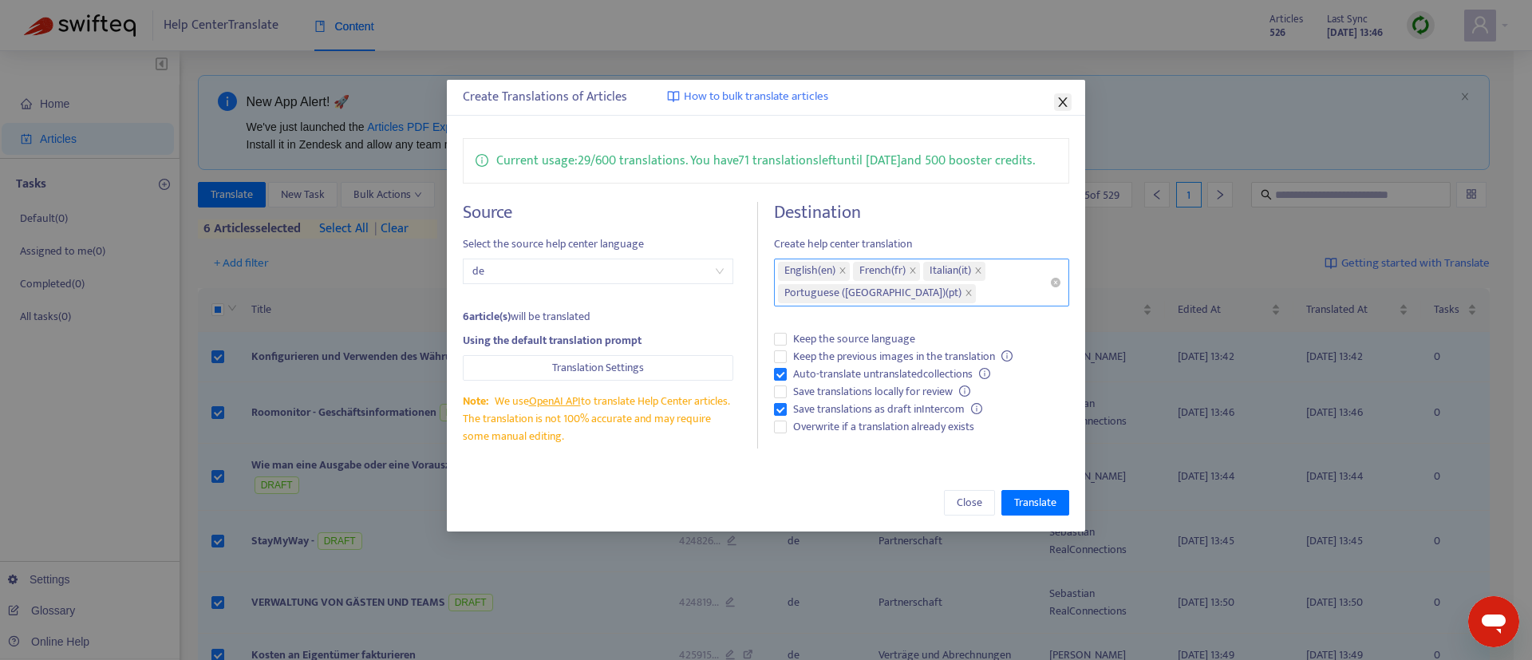
click at [1059, 104] on icon "close" at bounding box center [1062, 102] width 13 height 13
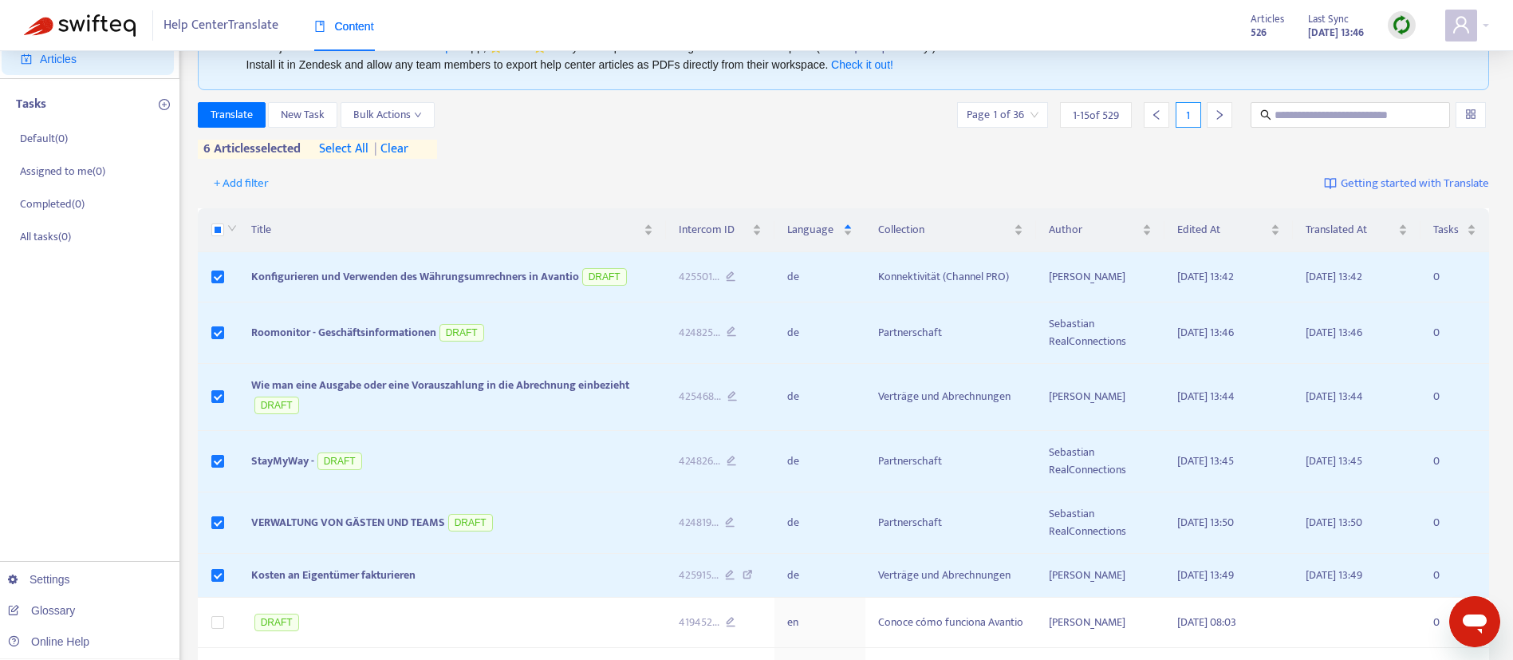
scroll to position [77, 0]
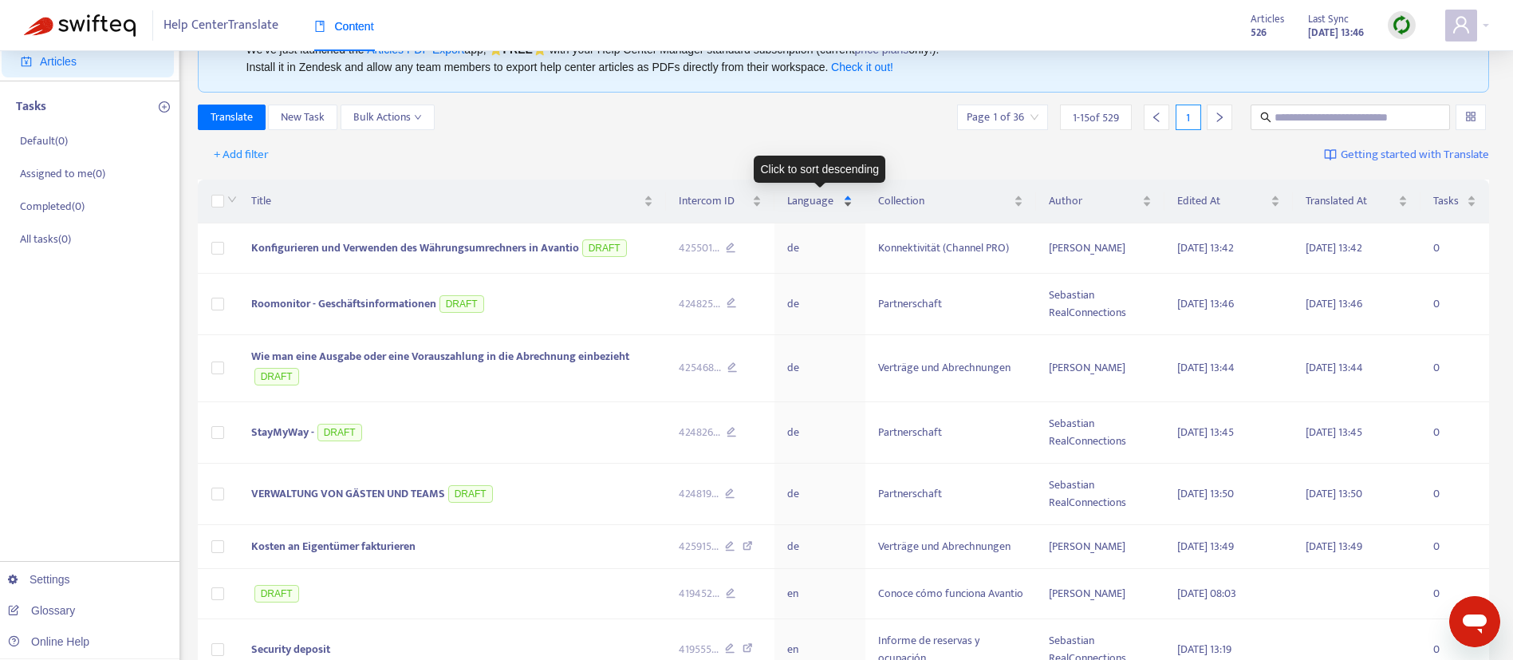
click at [847, 203] on div "Language" at bounding box center [819, 201] width 65 height 18
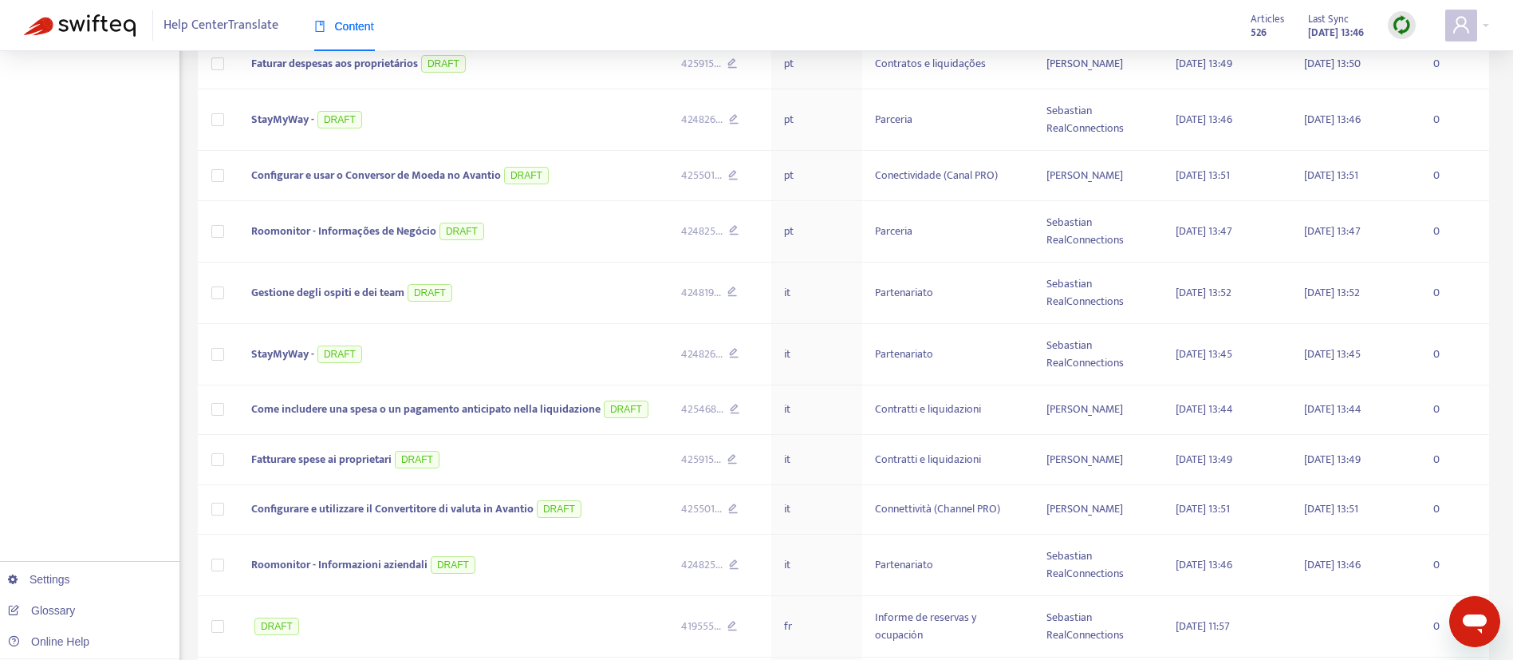
scroll to position [0, 0]
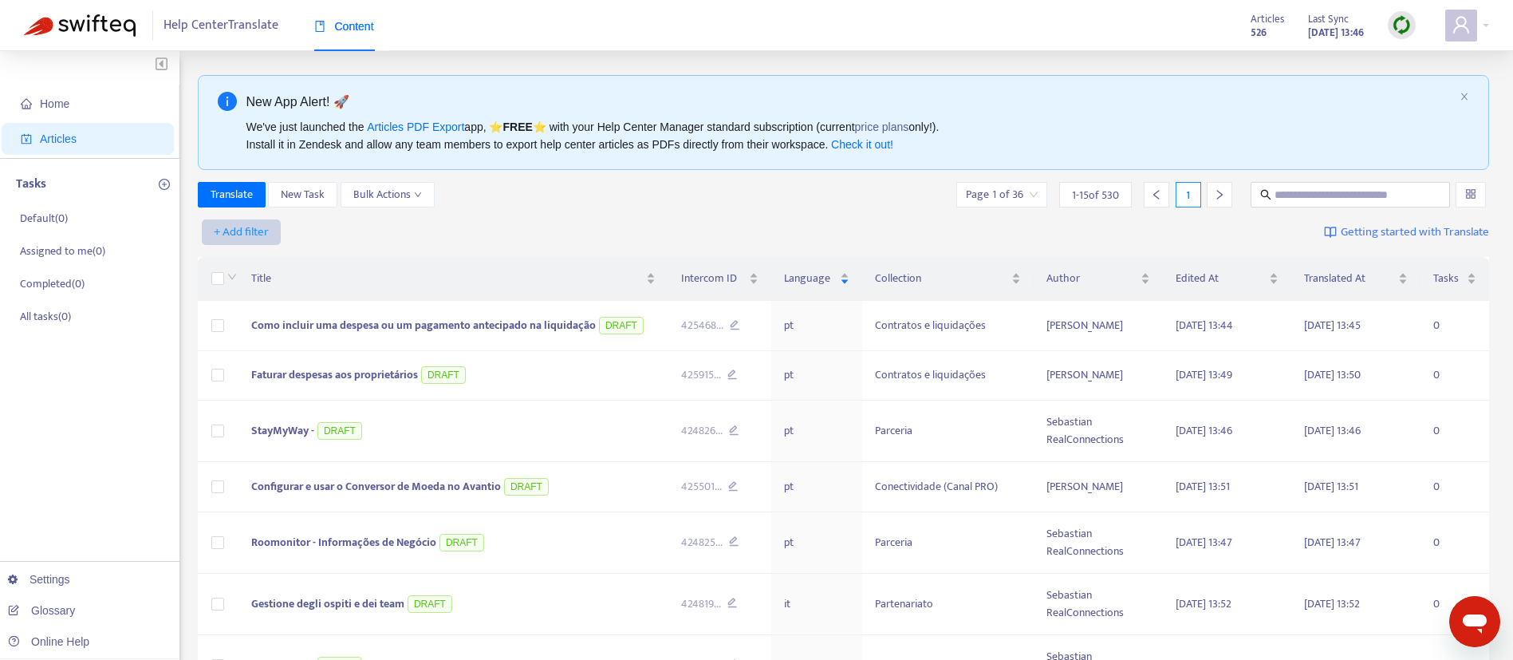
click at [242, 234] on span "+ Add filter" at bounding box center [241, 232] width 55 height 19
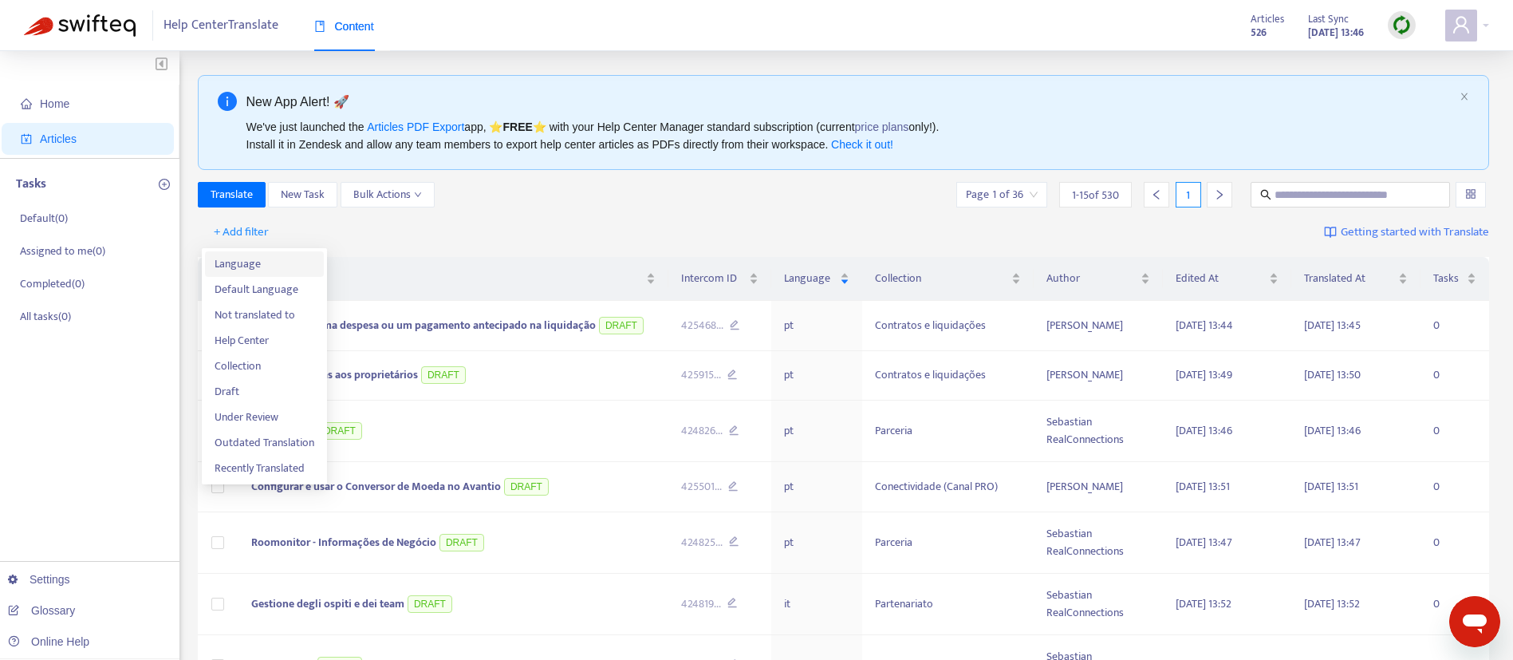
click at [250, 262] on span "Language" at bounding box center [265, 264] width 100 height 18
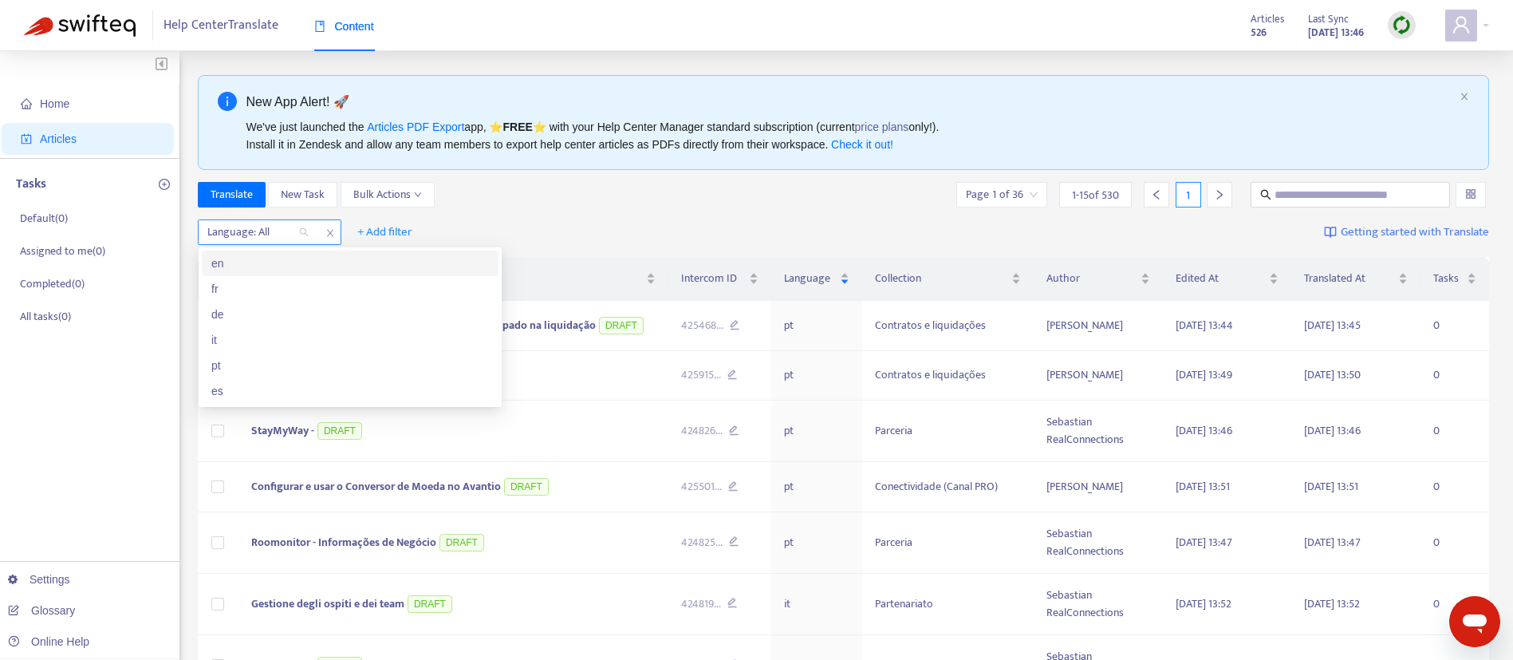
click at [291, 235] on div at bounding box center [250, 232] width 97 height 19
click at [256, 382] on div "es" at bounding box center [350, 391] width 278 height 18
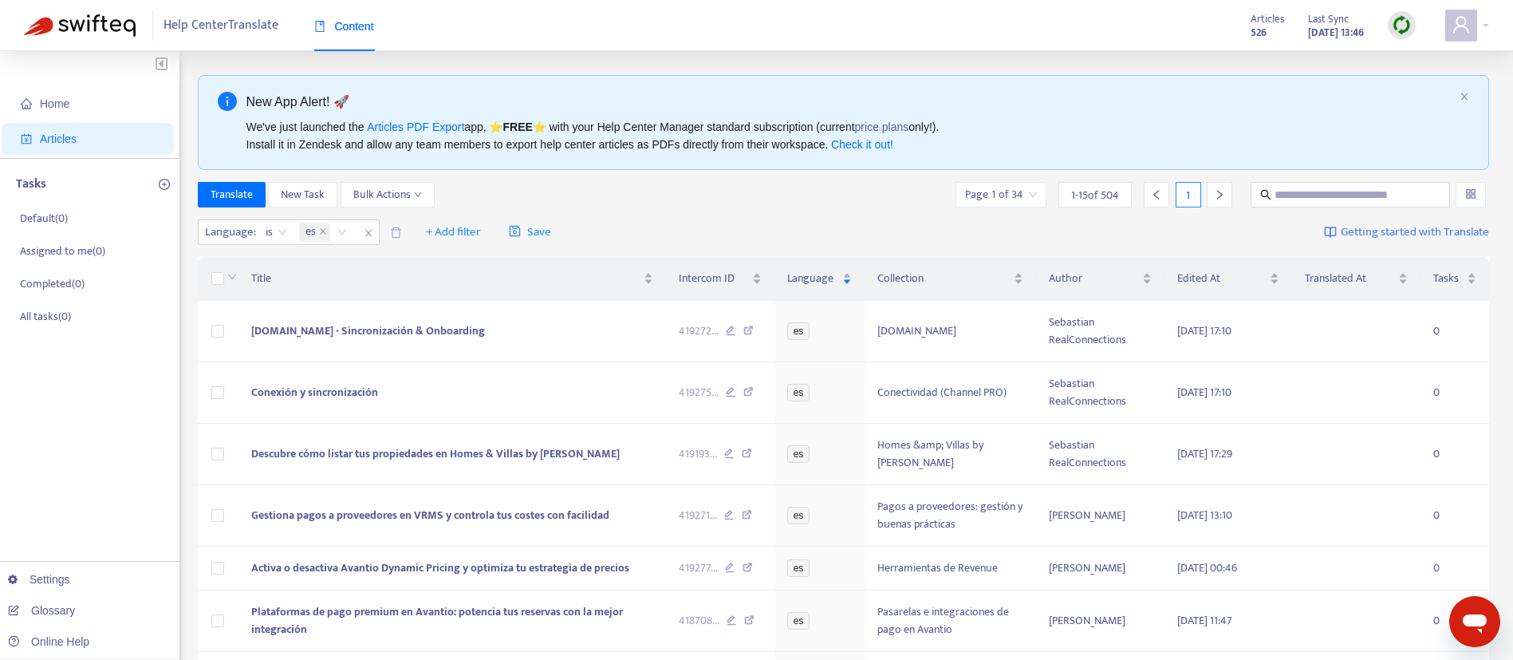
click at [676, 231] on div "Language : is es + Add filter Save Getting started with Translate" at bounding box center [844, 232] width 1292 height 37
click at [745, 225] on div "Language : is es + Add filter Save Getting started with Translate" at bounding box center [844, 232] width 1292 height 37
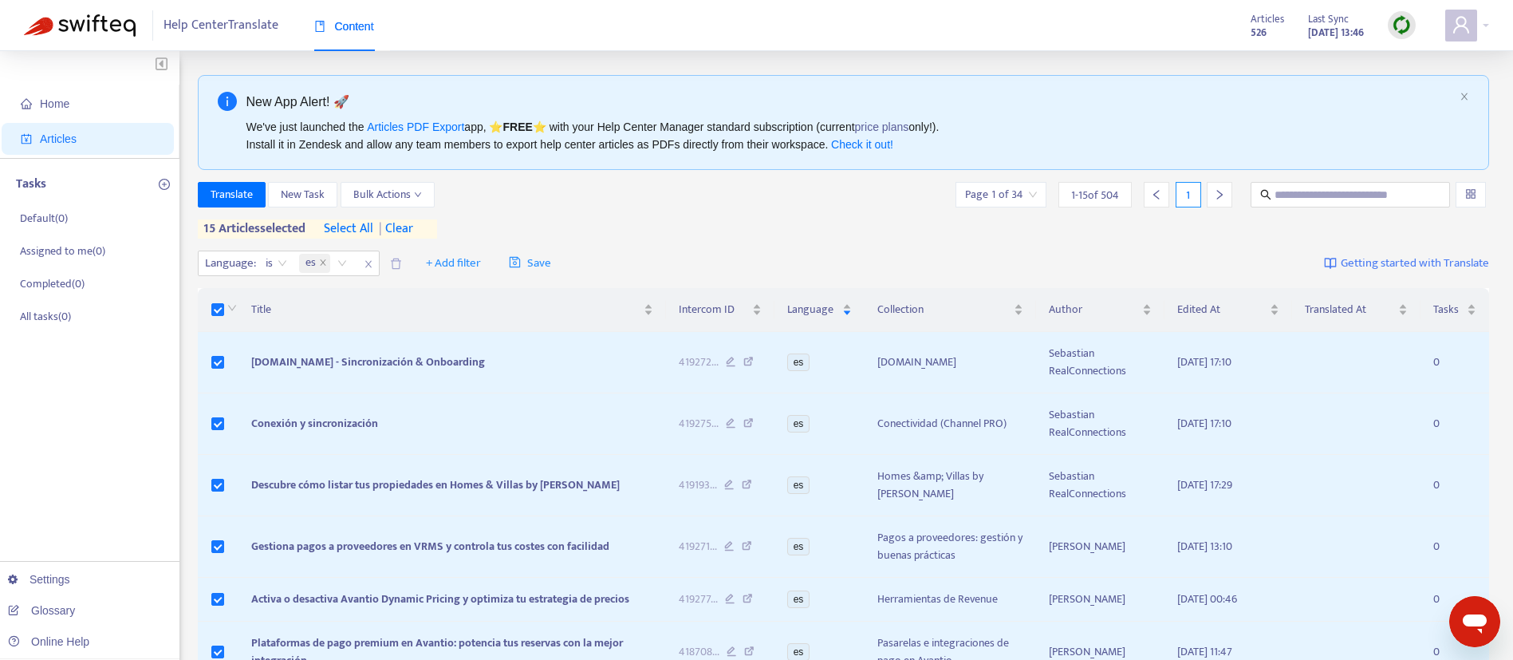
click at [353, 228] on span "select all" at bounding box center [348, 228] width 49 height 19
click at [409, 226] on span "| clear" at bounding box center [402, 228] width 40 height 19
click at [402, 231] on span "| clear" at bounding box center [393, 228] width 40 height 19
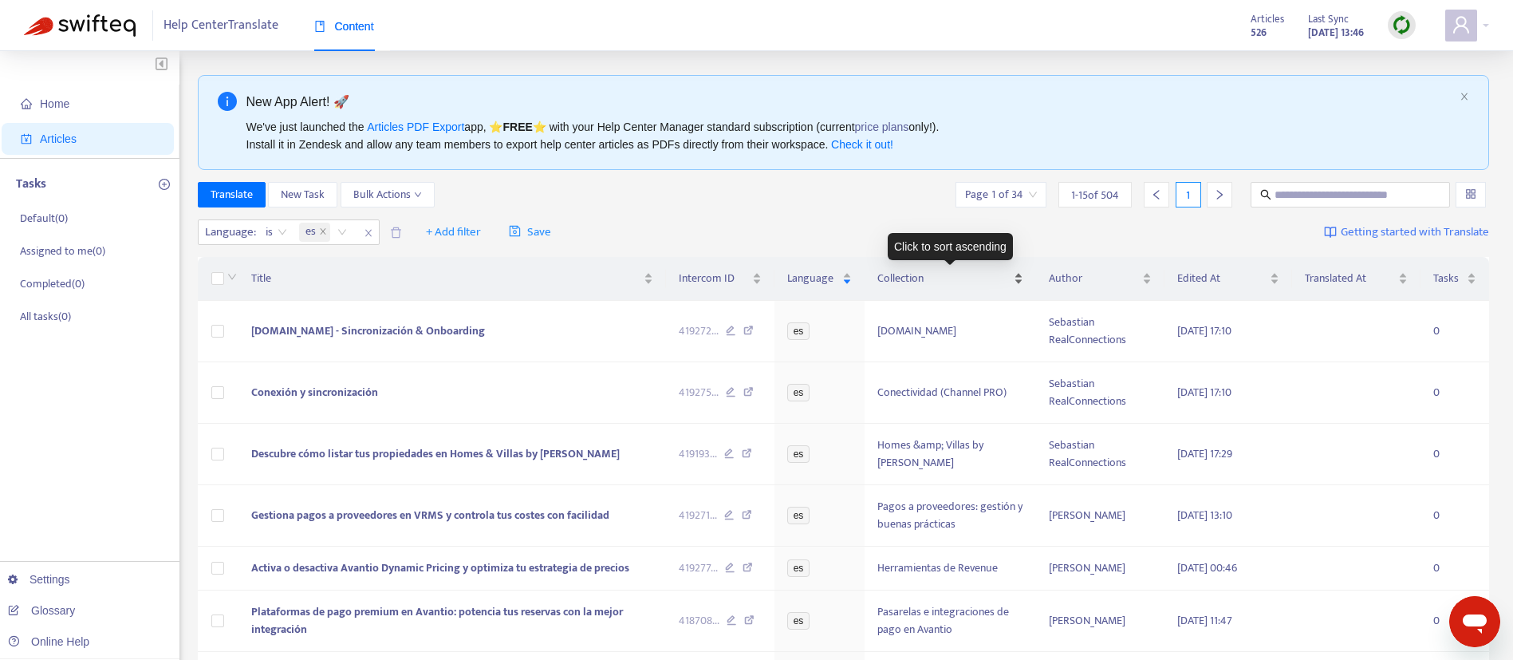
click at [1021, 285] on div "Collection" at bounding box center [949, 279] width 145 height 18
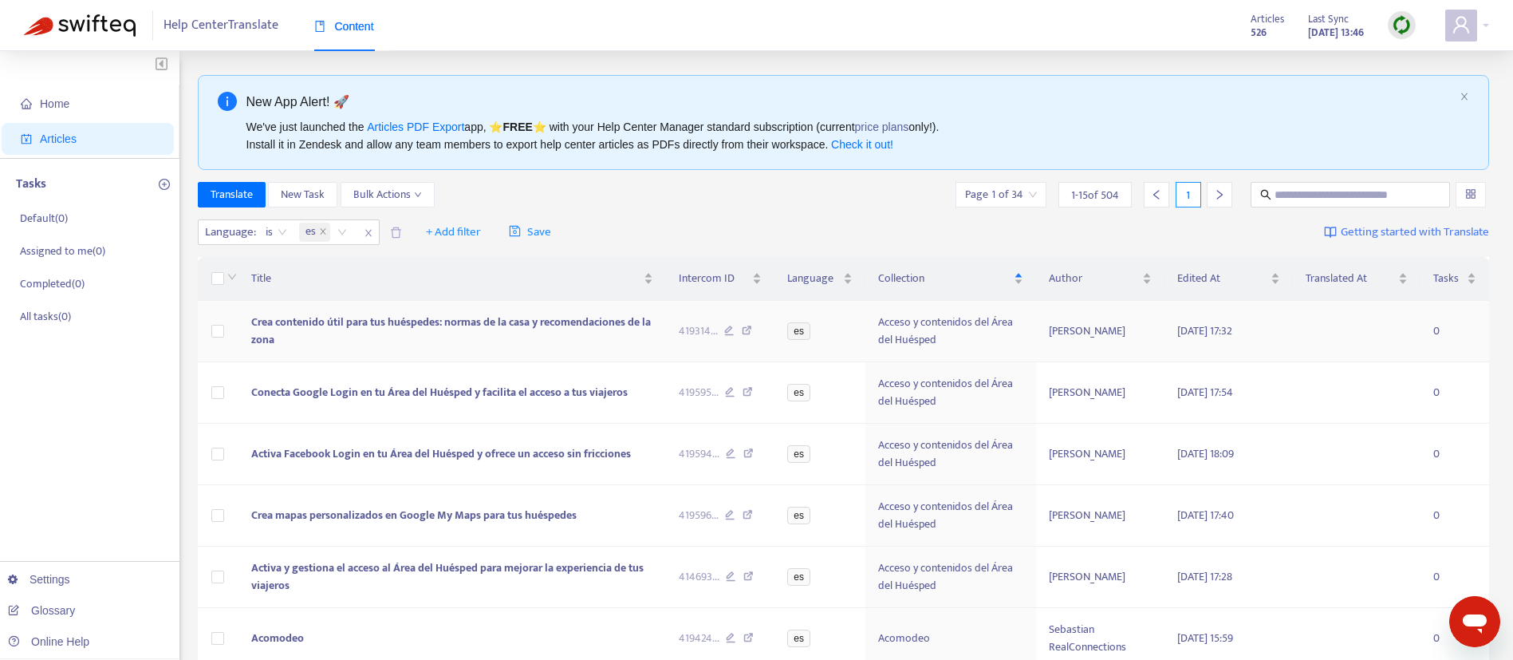
click at [213, 340] on td at bounding box center [218, 331] width 41 height 61
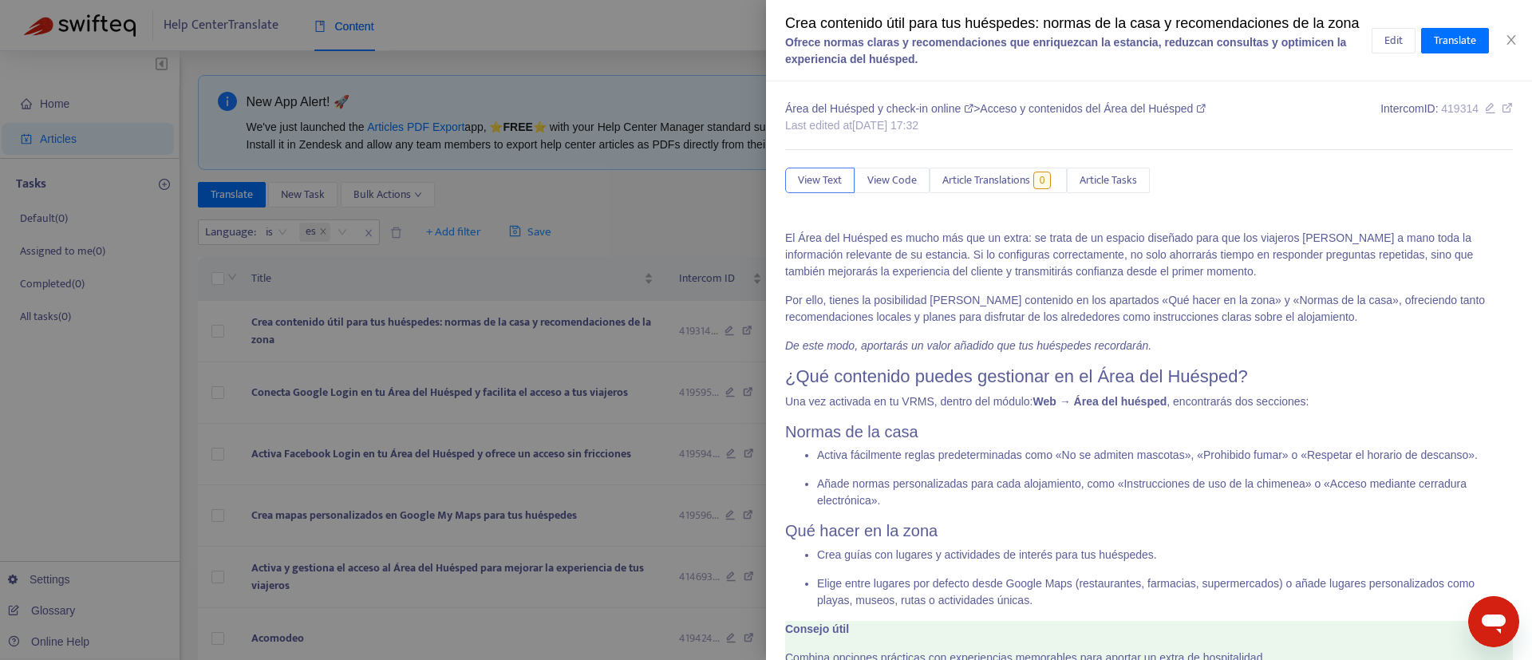
click at [215, 327] on div at bounding box center [766, 330] width 1532 height 660
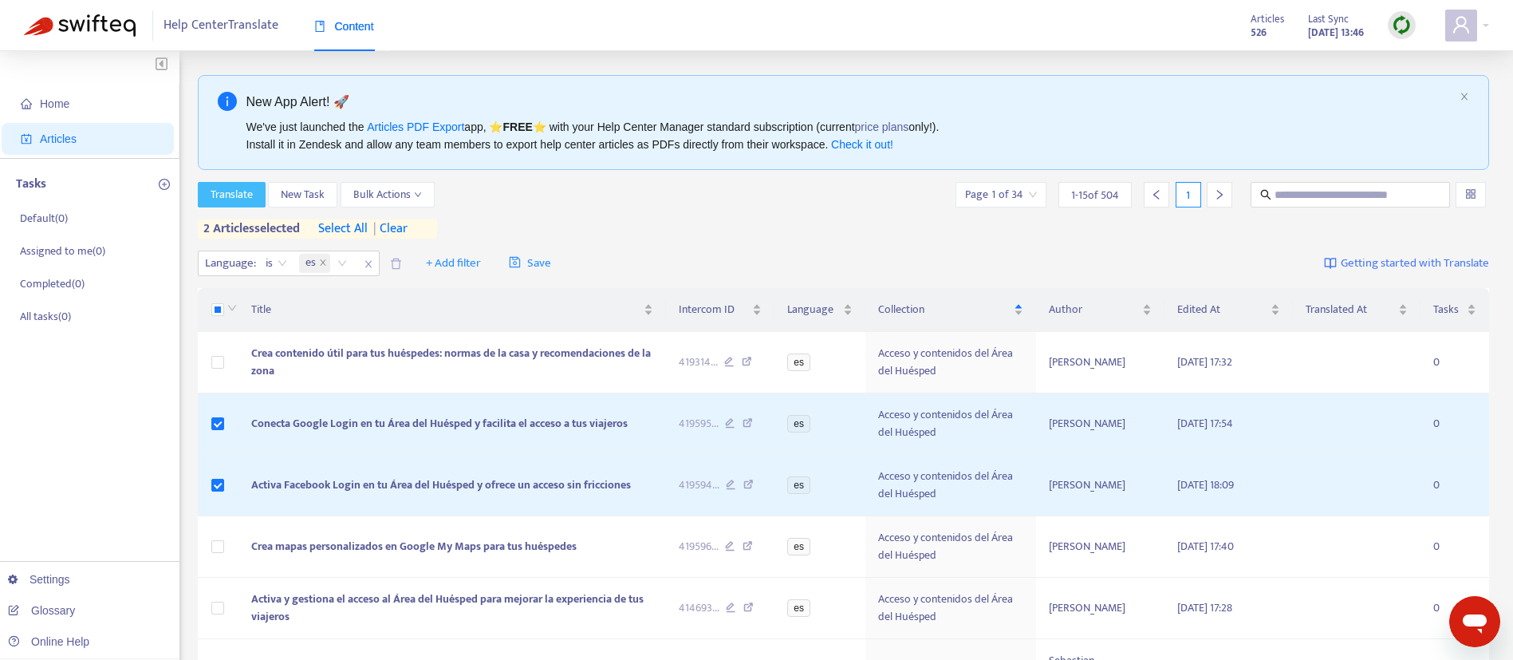
click at [219, 187] on span "Translate" at bounding box center [232, 195] width 42 height 18
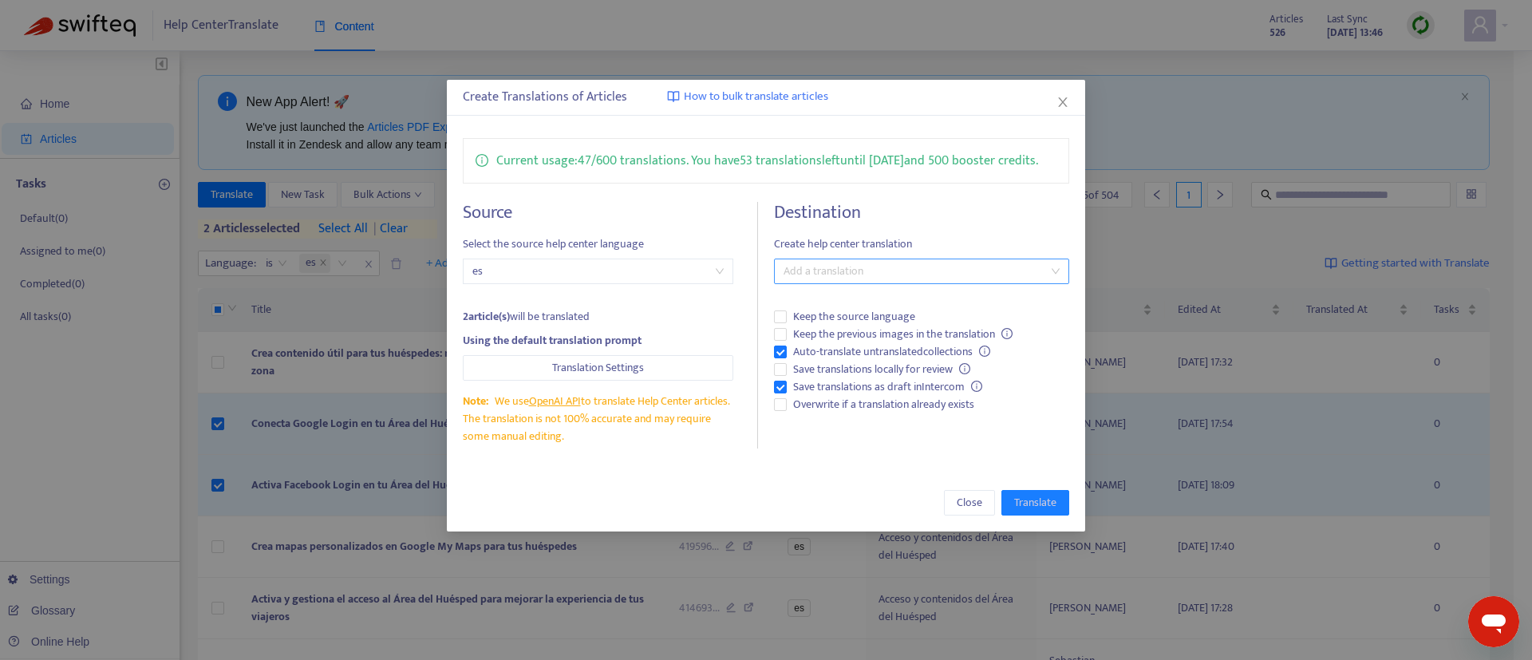
click at [826, 274] on div at bounding box center [913, 271] width 271 height 19
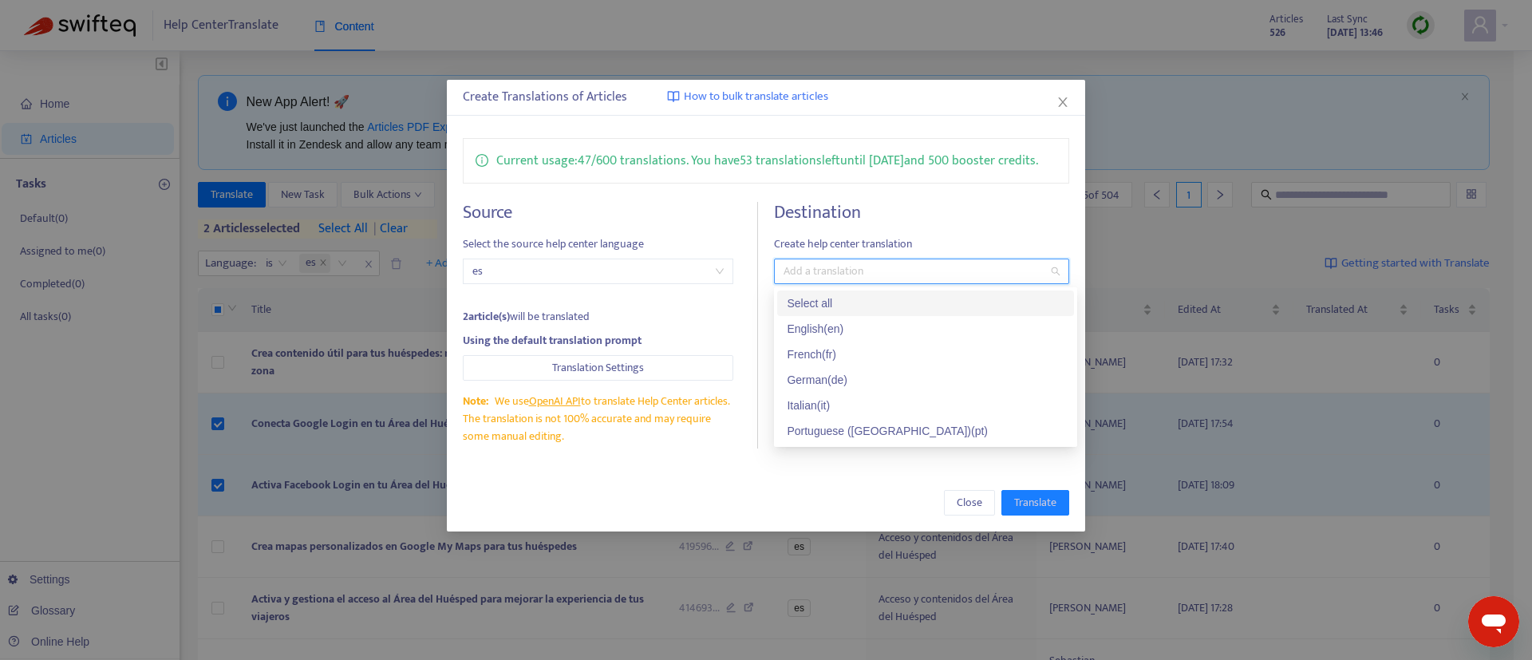
click at [819, 295] on div "Select all" at bounding box center [925, 303] width 278 height 18
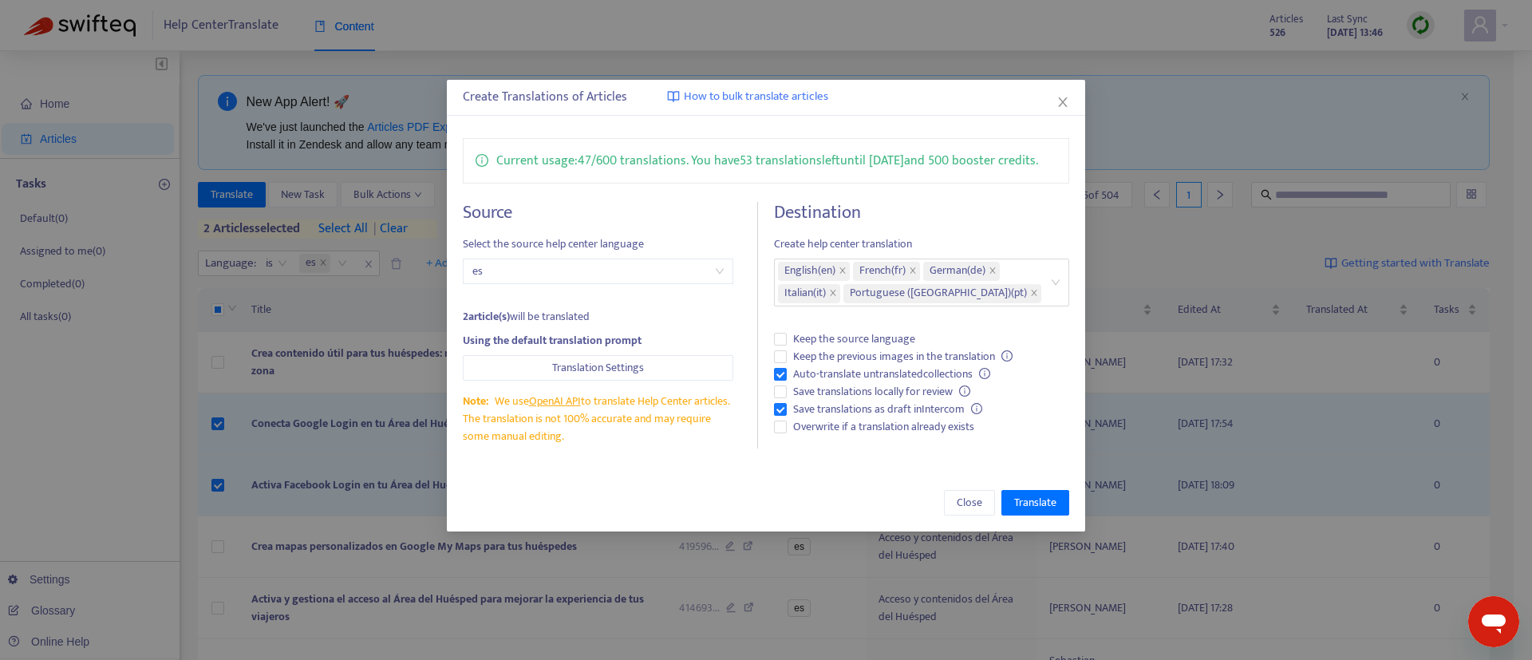
click at [1007, 219] on h4 "Destination" at bounding box center [921, 213] width 295 height 22
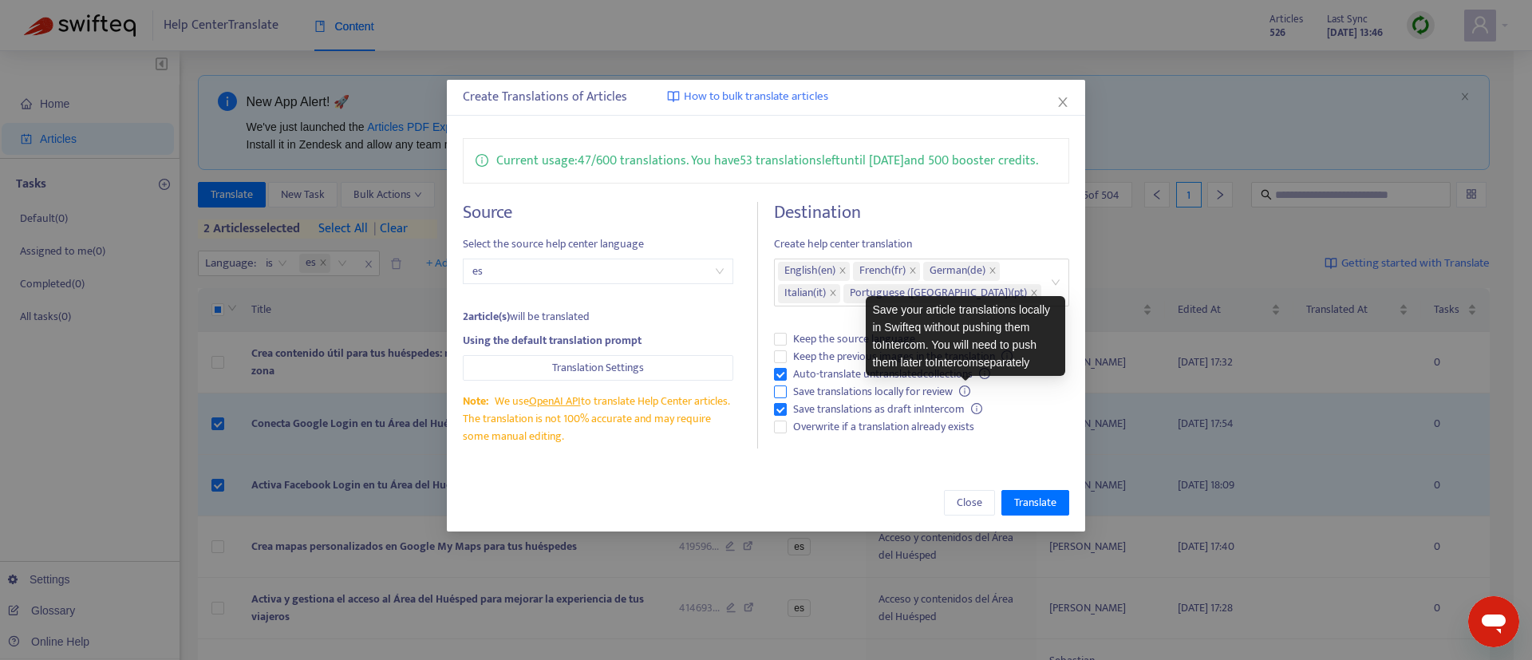
click at [969, 390] on icon "info-circle" at bounding box center [964, 390] width 11 height 11
click at [960, 390] on icon "info-circle" at bounding box center [964, 390] width 11 height 11
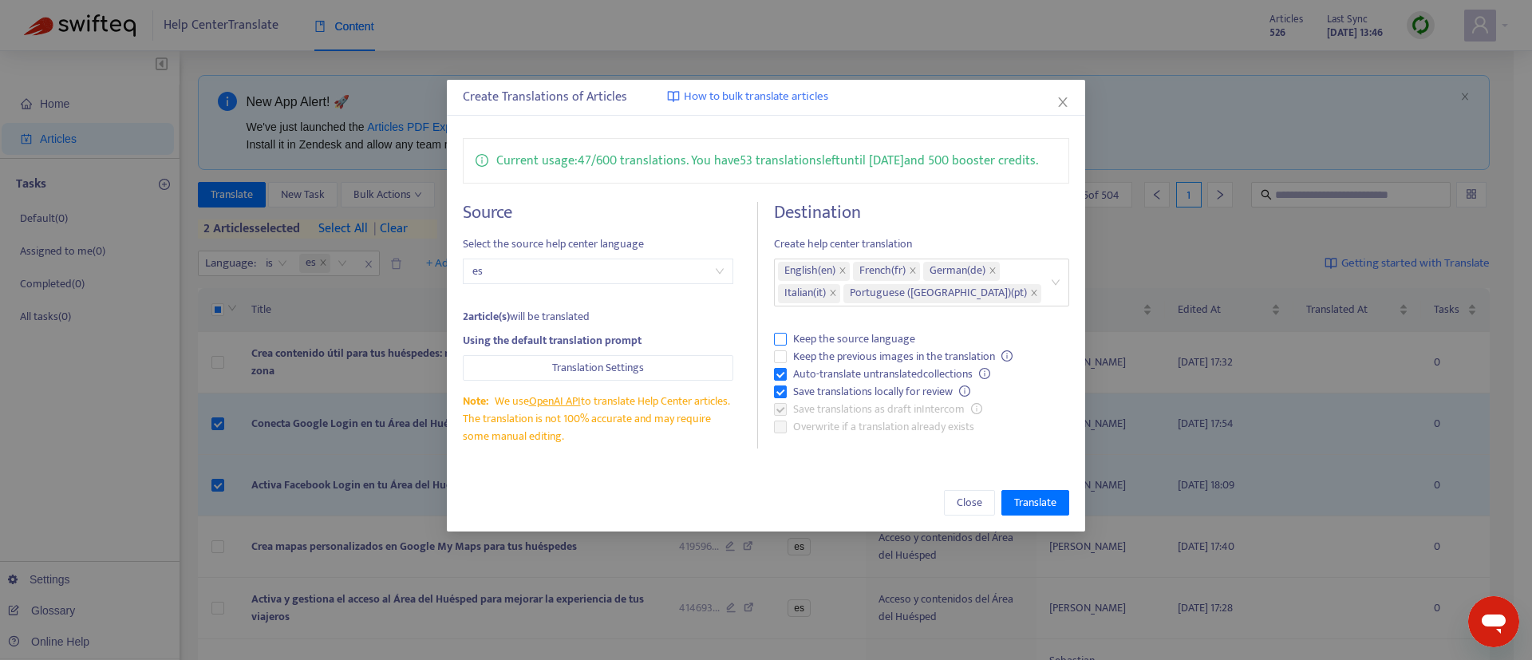
click at [850, 337] on span "Keep the source language" at bounding box center [853, 339] width 135 height 18
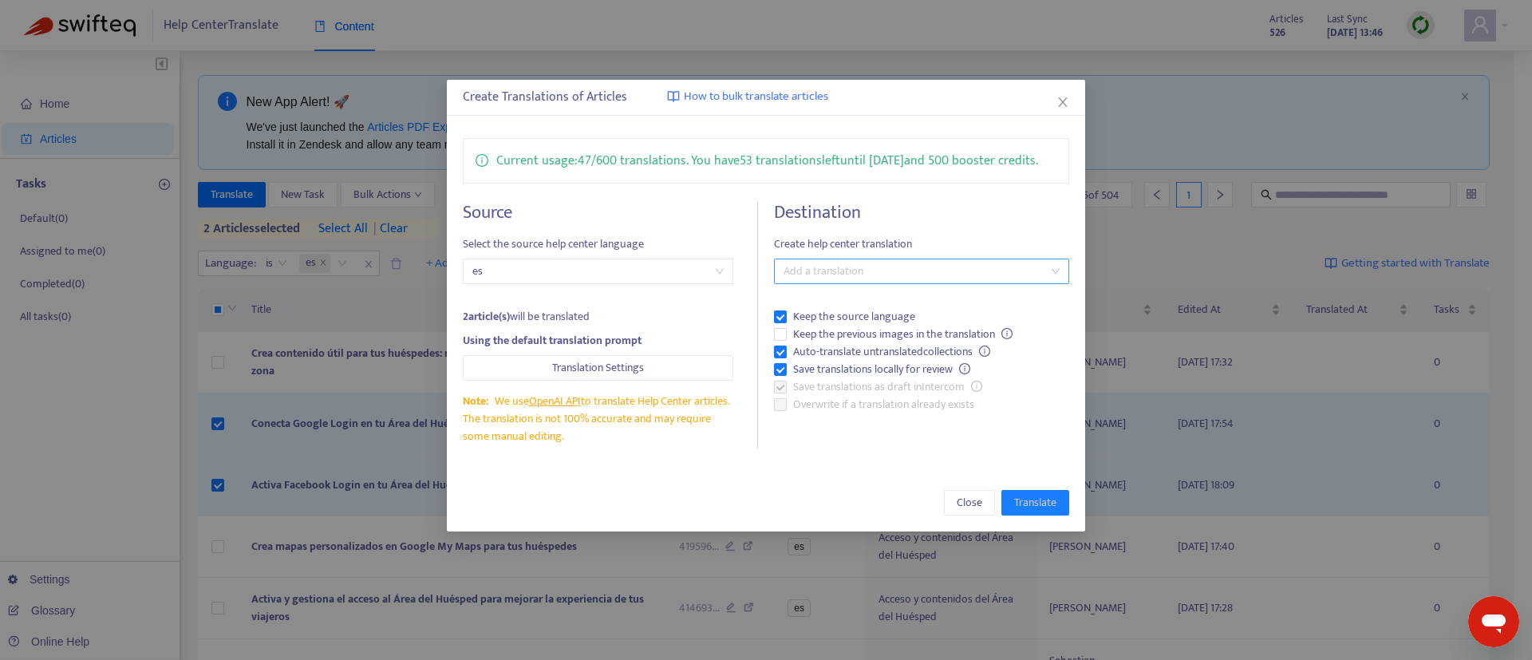
click at [892, 270] on div at bounding box center [913, 271] width 271 height 19
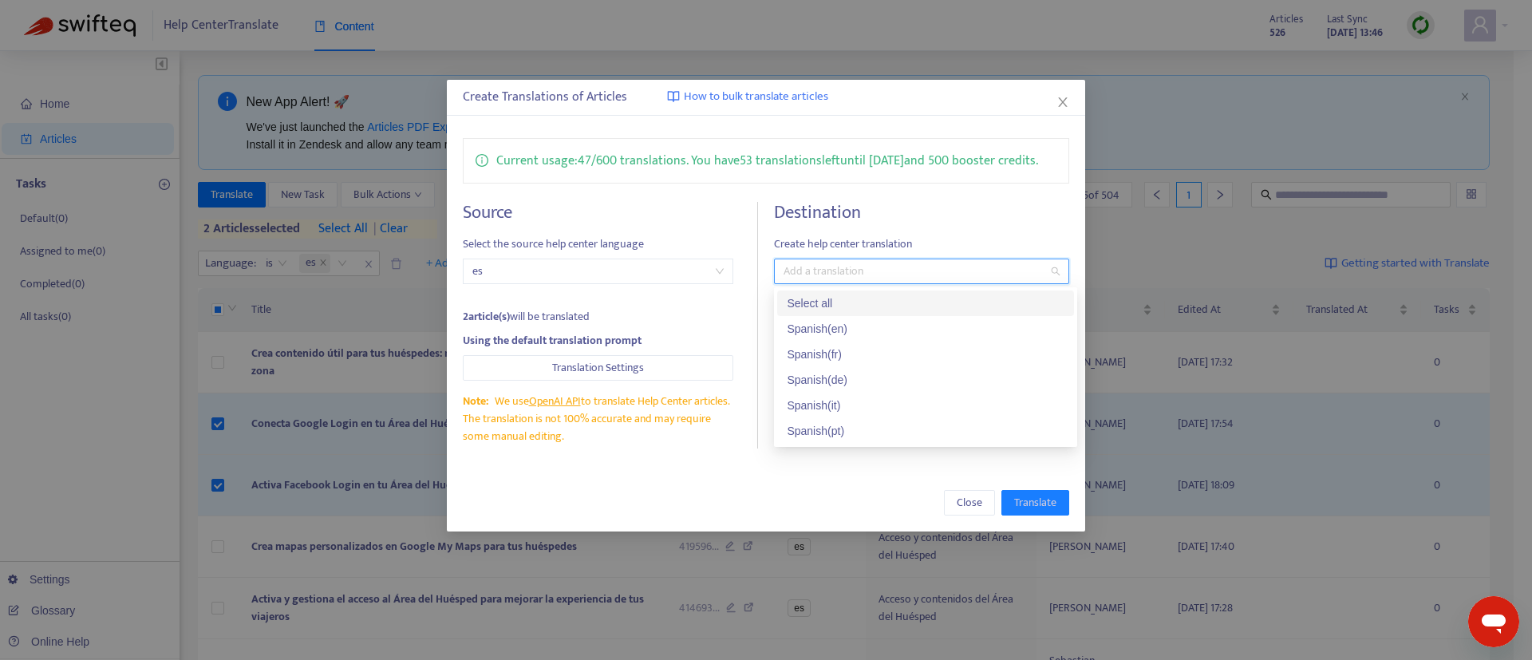
click at [852, 309] on div "Select all" at bounding box center [925, 303] width 278 height 18
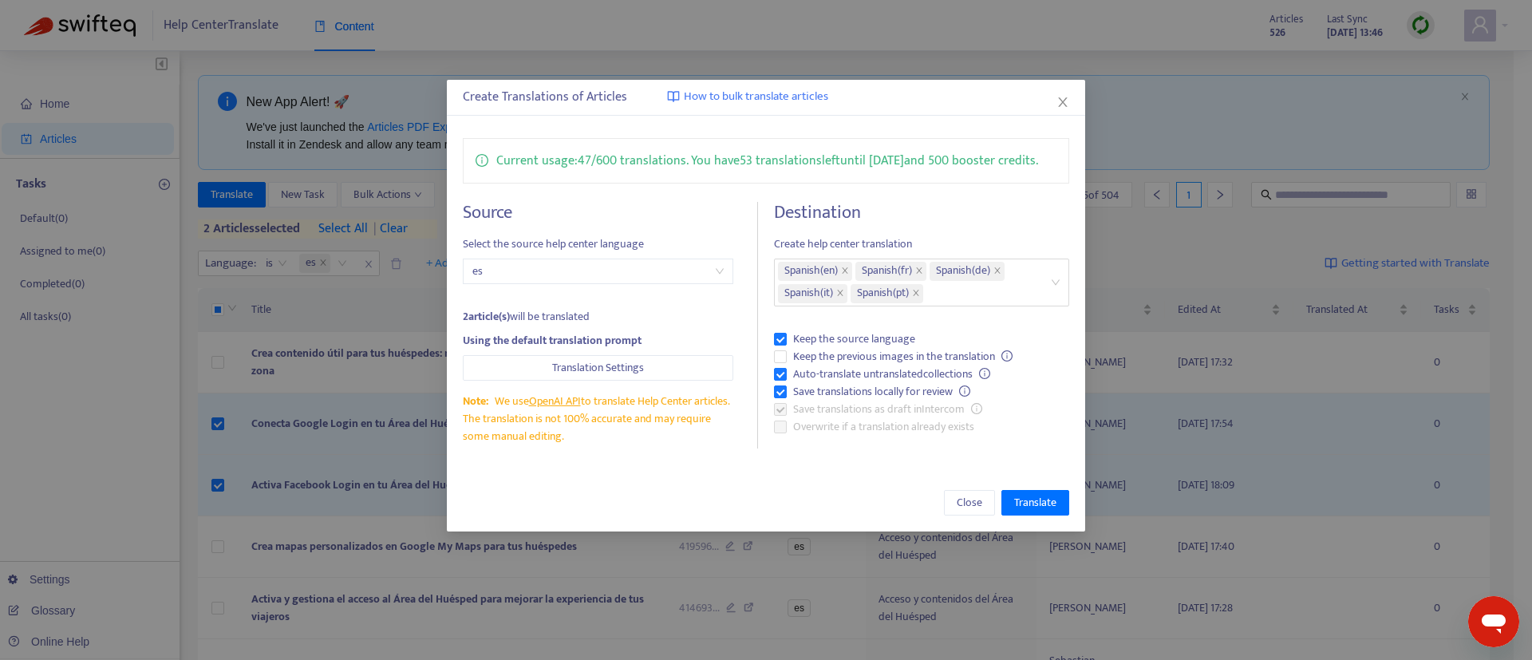
click at [985, 239] on span "Create help center translation" at bounding box center [921, 244] width 295 height 18
click at [818, 332] on span "Keep the source language" at bounding box center [853, 339] width 135 height 18
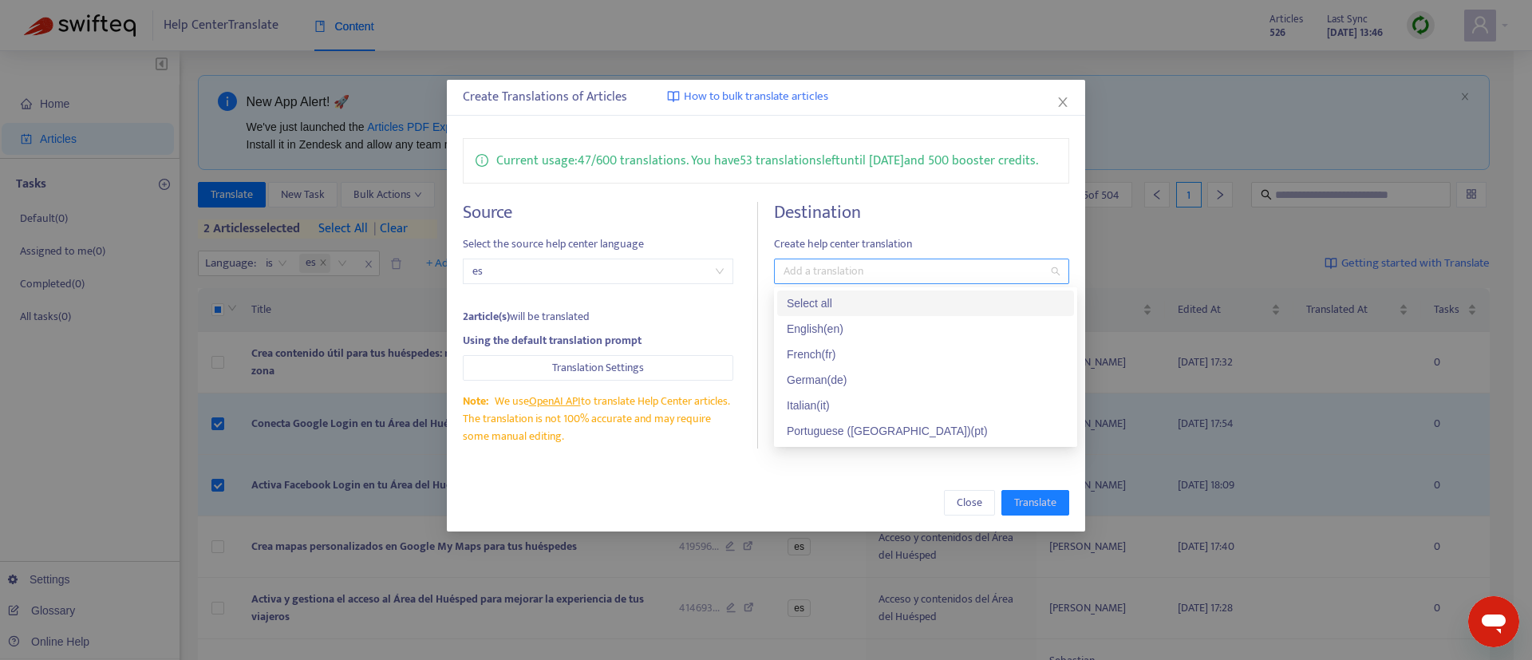
click at [844, 271] on div at bounding box center [913, 271] width 271 height 19
click at [833, 294] on div "Select all" at bounding box center [925, 303] width 278 height 18
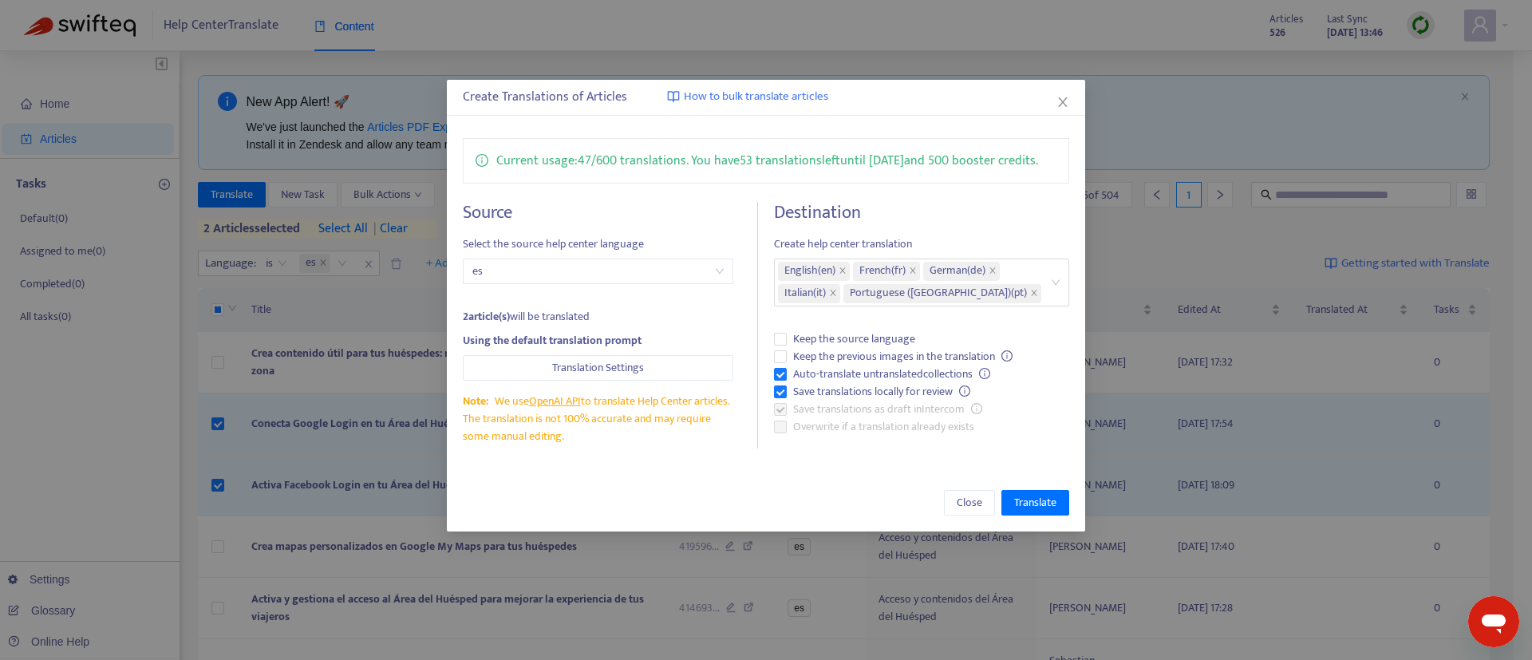
click at [929, 217] on h4 "Destination" at bounding box center [921, 213] width 295 height 22
click at [1039, 499] on span "Translate" at bounding box center [1035, 503] width 42 height 18
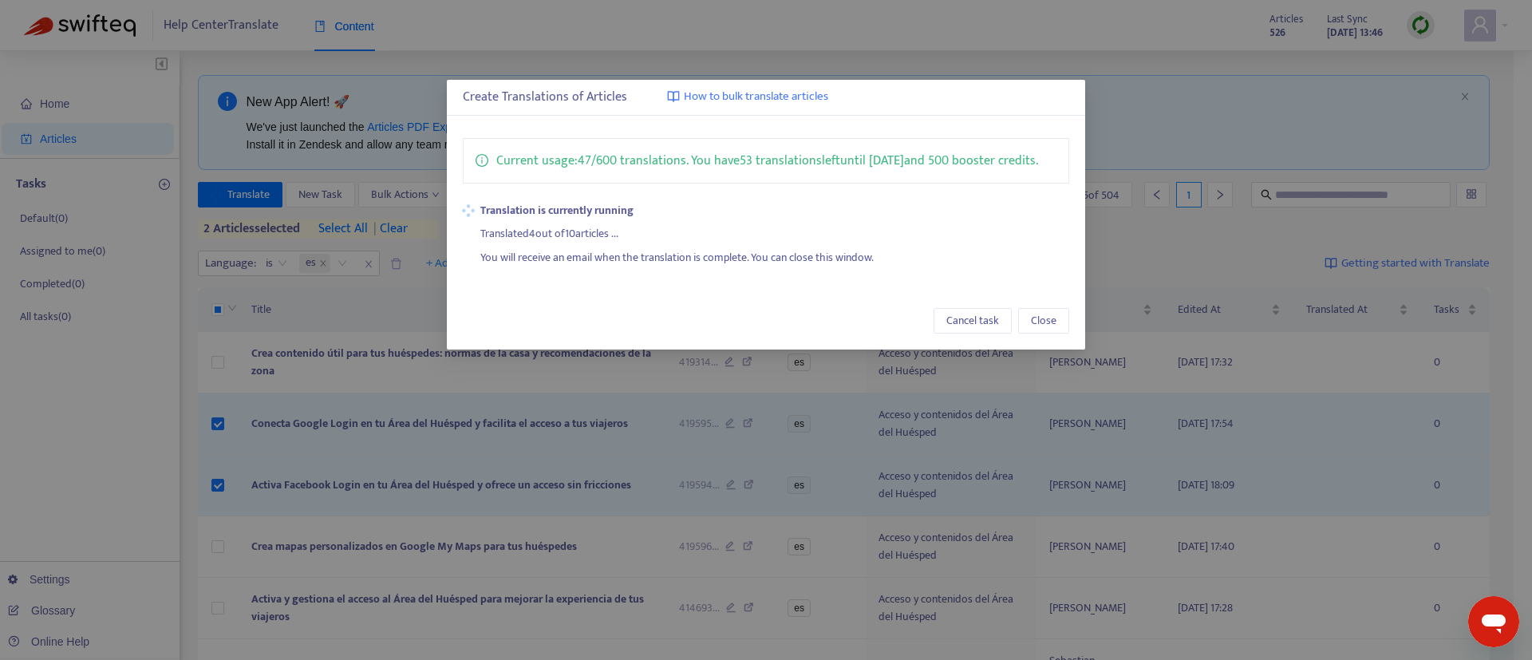
click at [693, 213] on strong "Translation is currently running" at bounding box center [774, 211] width 589 height 18
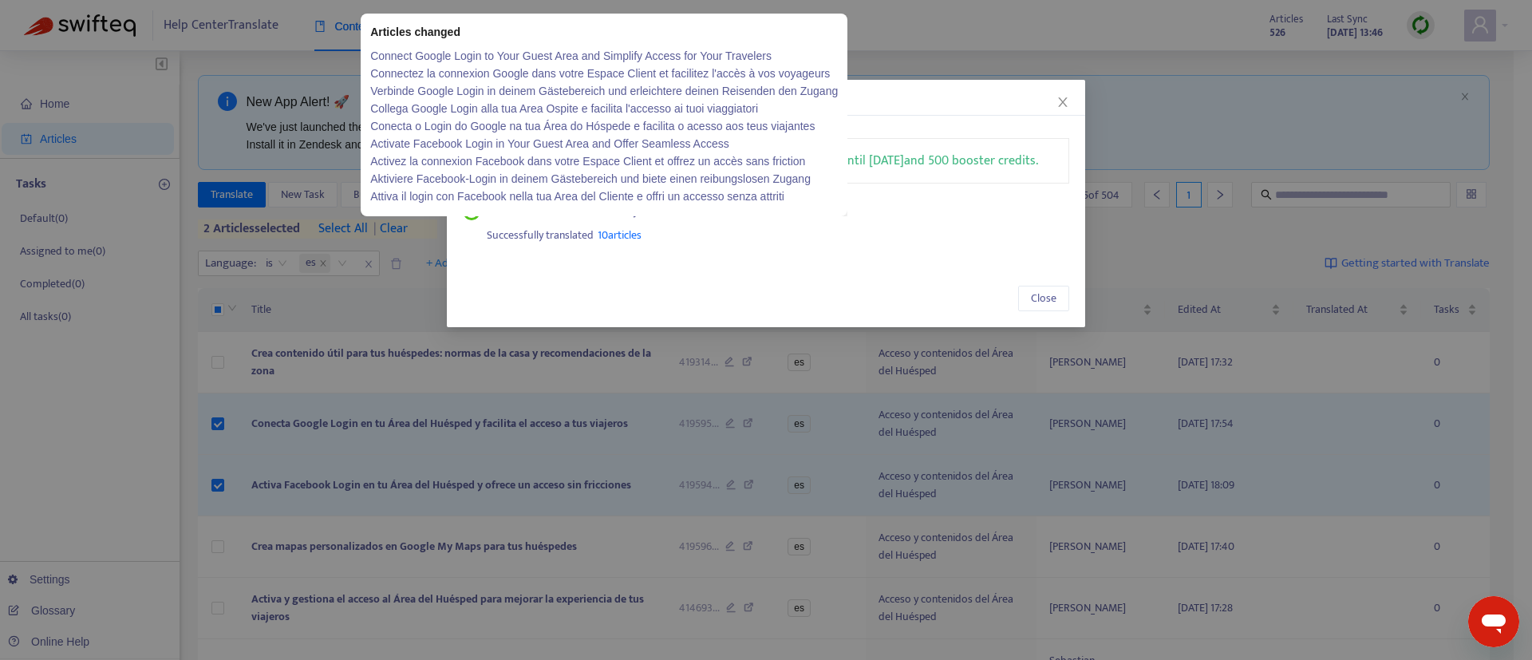
click at [621, 242] on span "10 articles" at bounding box center [619, 235] width 44 height 18
click at [619, 229] on span "10 articles" at bounding box center [619, 235] width 44 height 18
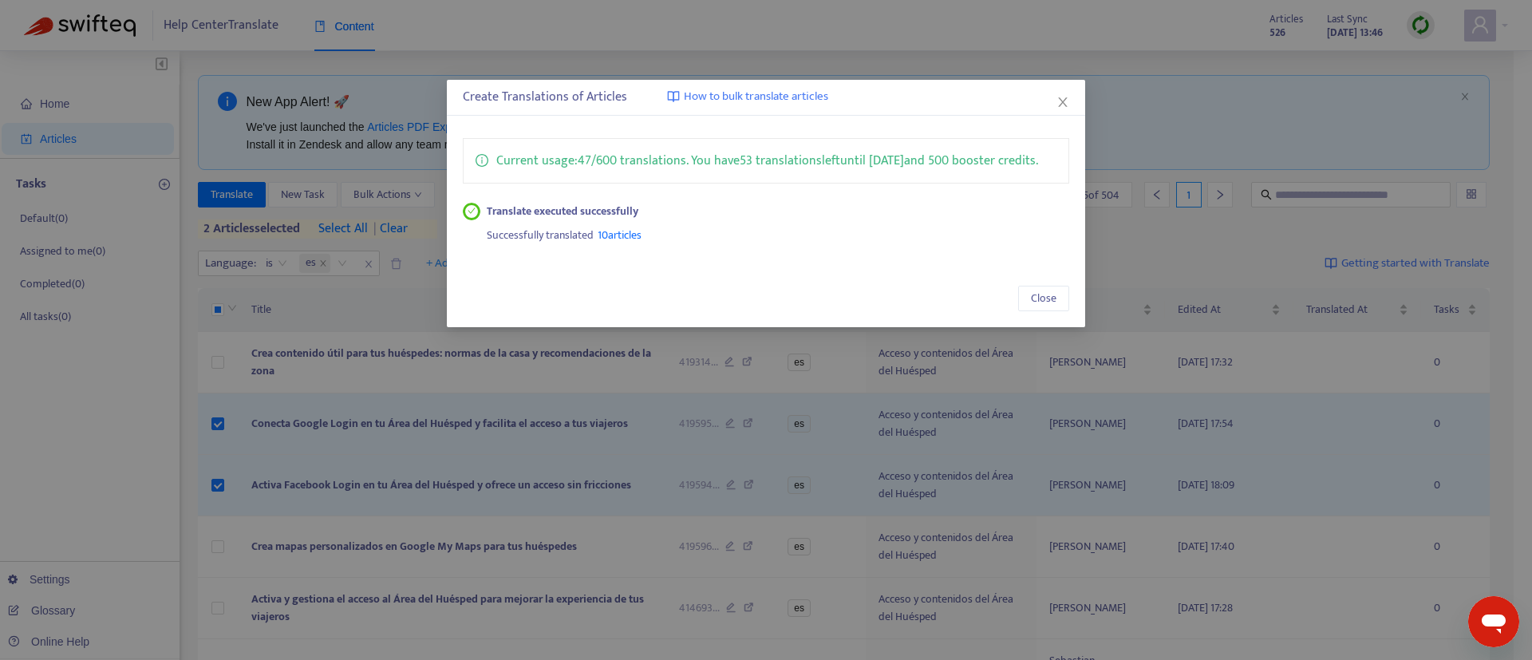
click at [779, 242] on div "Successfully translated 10 articles" at bounding box center [778, 232] width 583 height 24
click at [1060, 105] on icon "close" at bounding box center [1062, 102] width 9 height 10
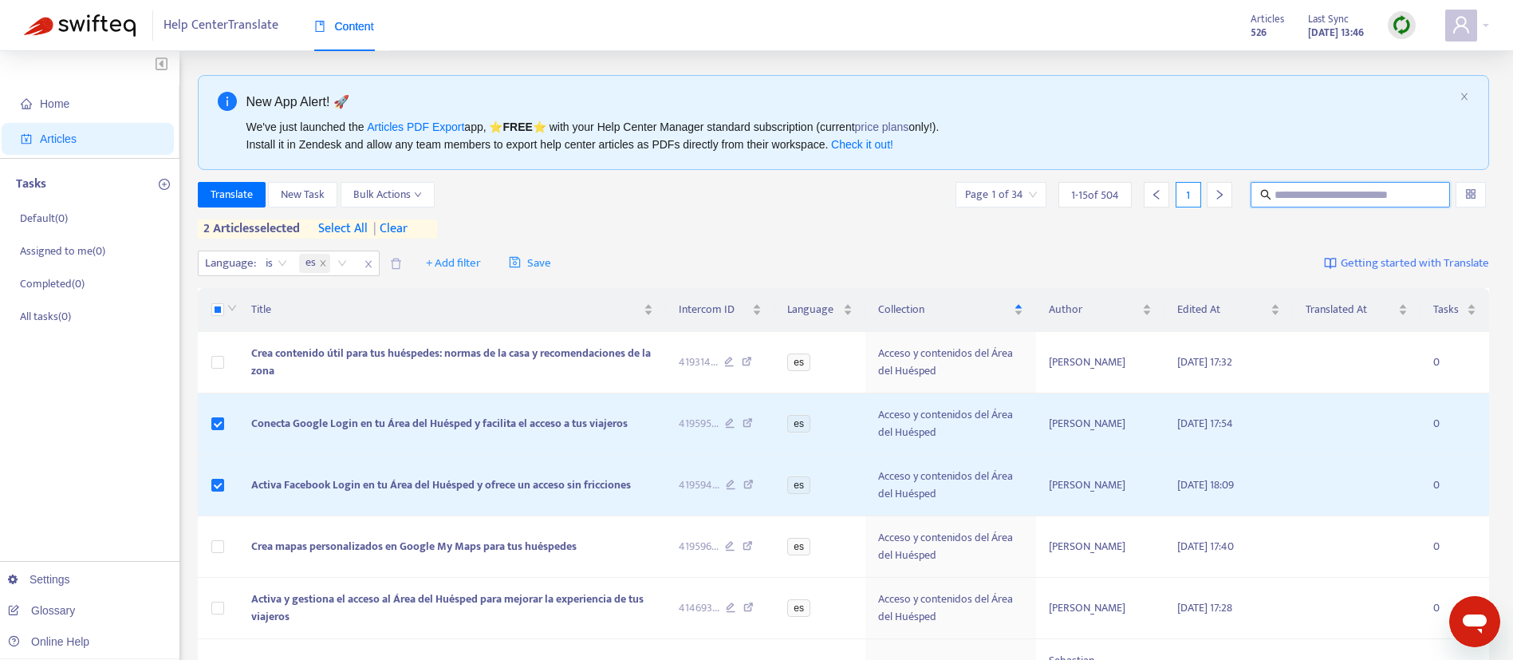
click at [1329, 199] on input "text" at bounding box center [1351, 195] width 153 height 18
type input "**********"
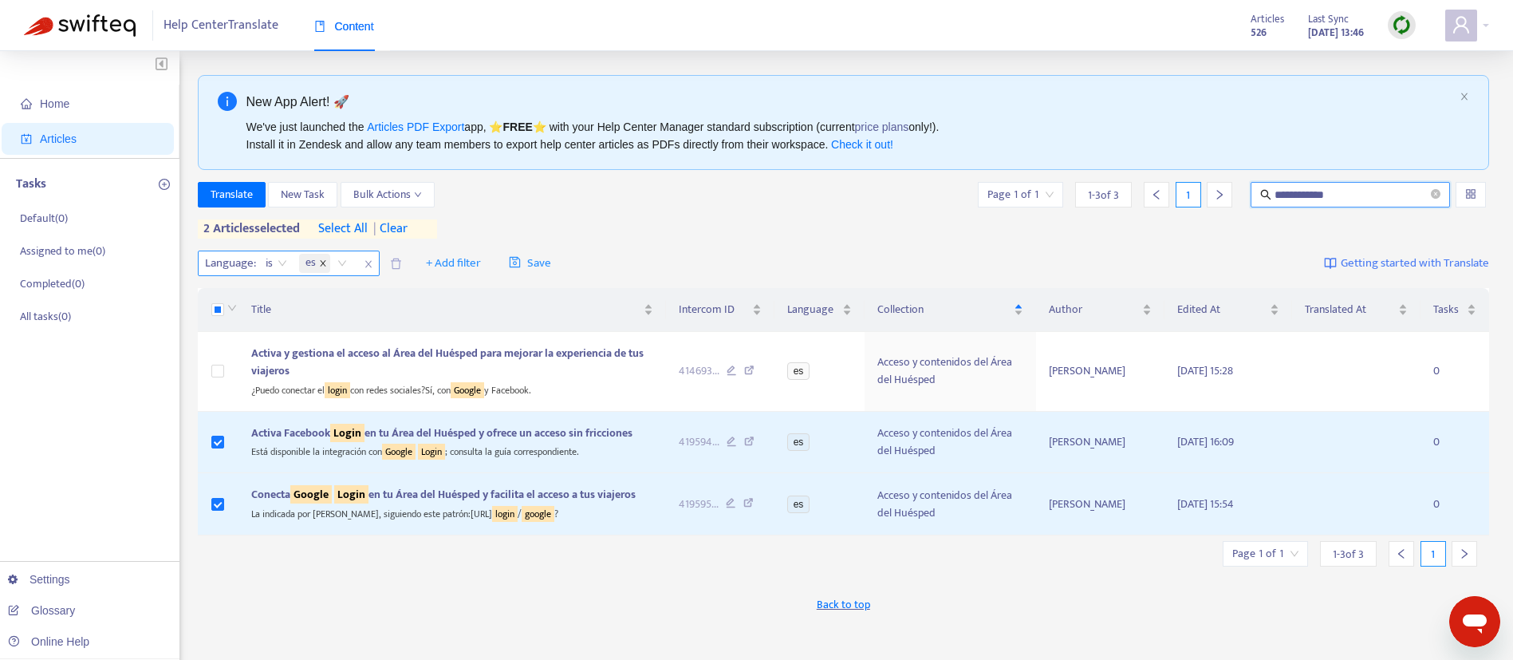
click at [326, 268] on span at bounding box center [323, 263] width 8 height 19
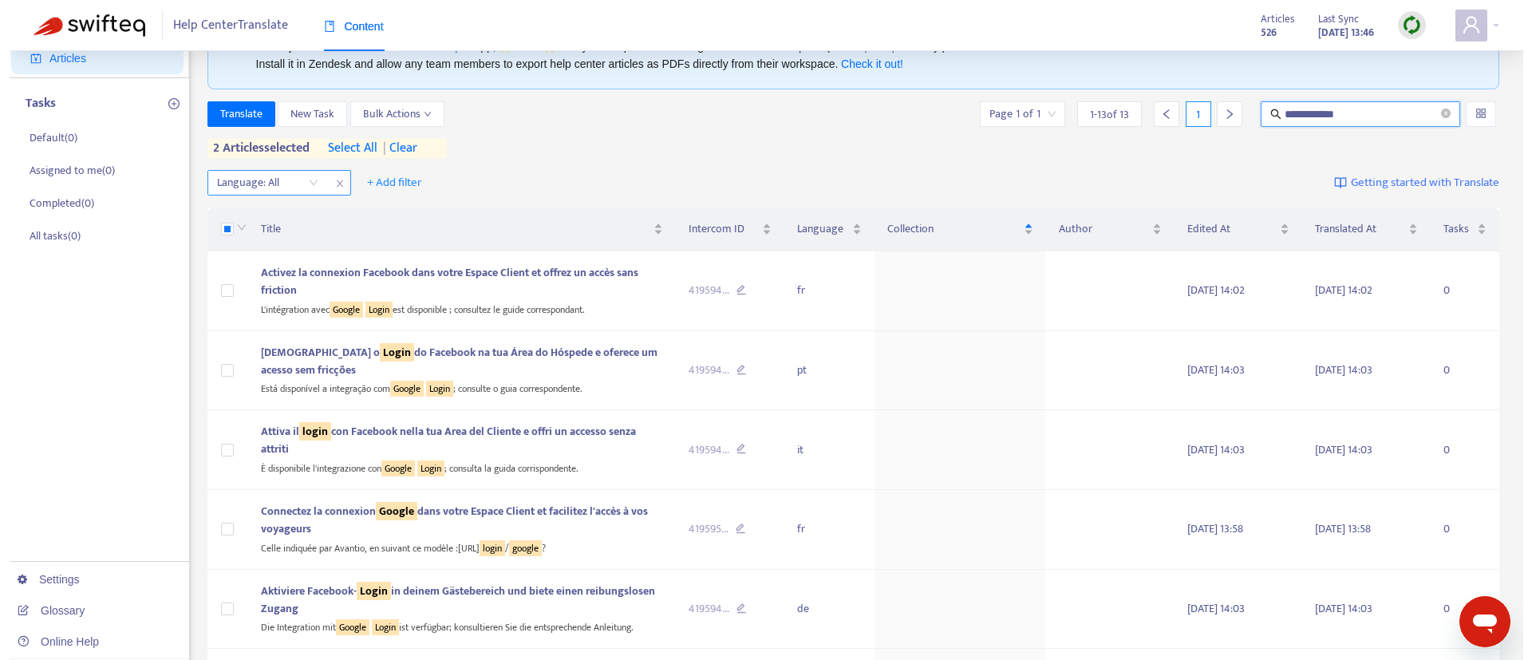
scroll to position [86, 0]
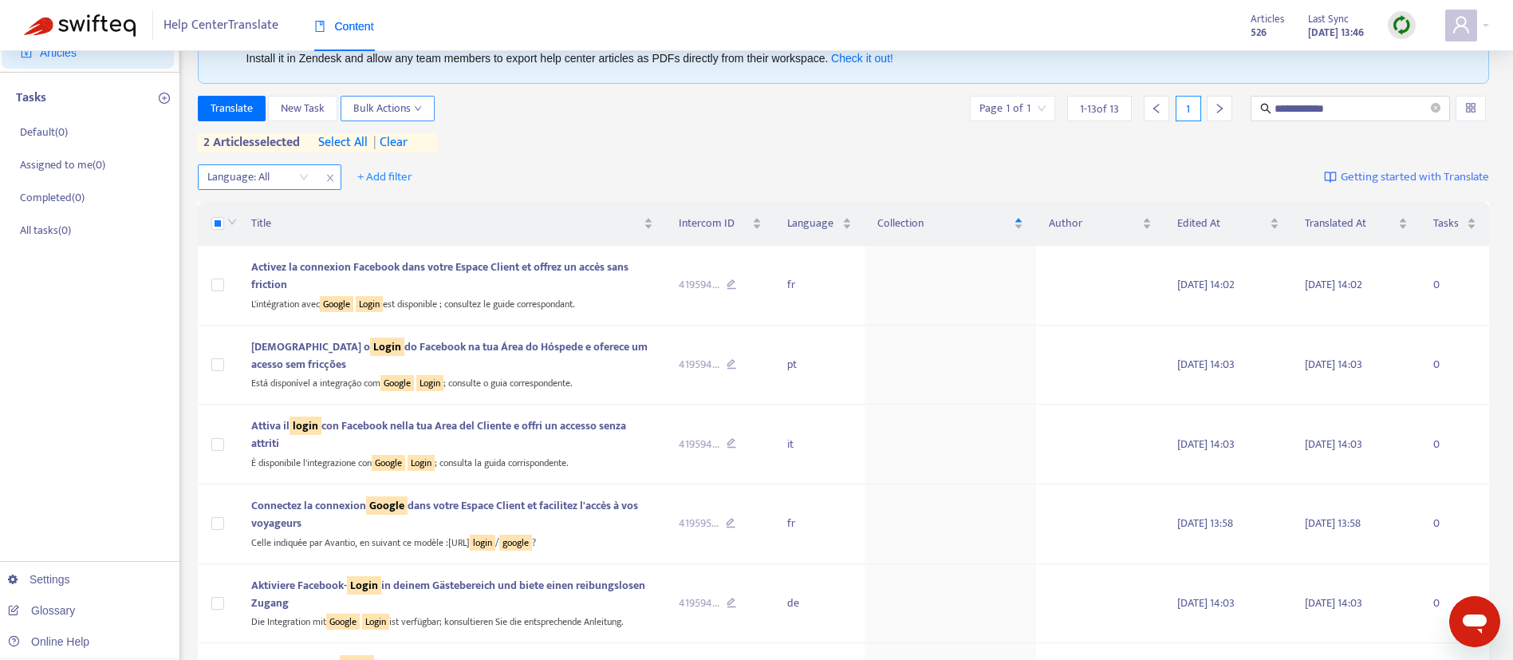
click at [421, 104] on icon "down" at bounding box center [418, 108] width 8 height 8
click at [658, 136] on div "**********" at bounding box center [844, 124] width 1292 height 57
click at [408, 144] on span "| clear" at bounding box center [388, 142] width 40 height 19
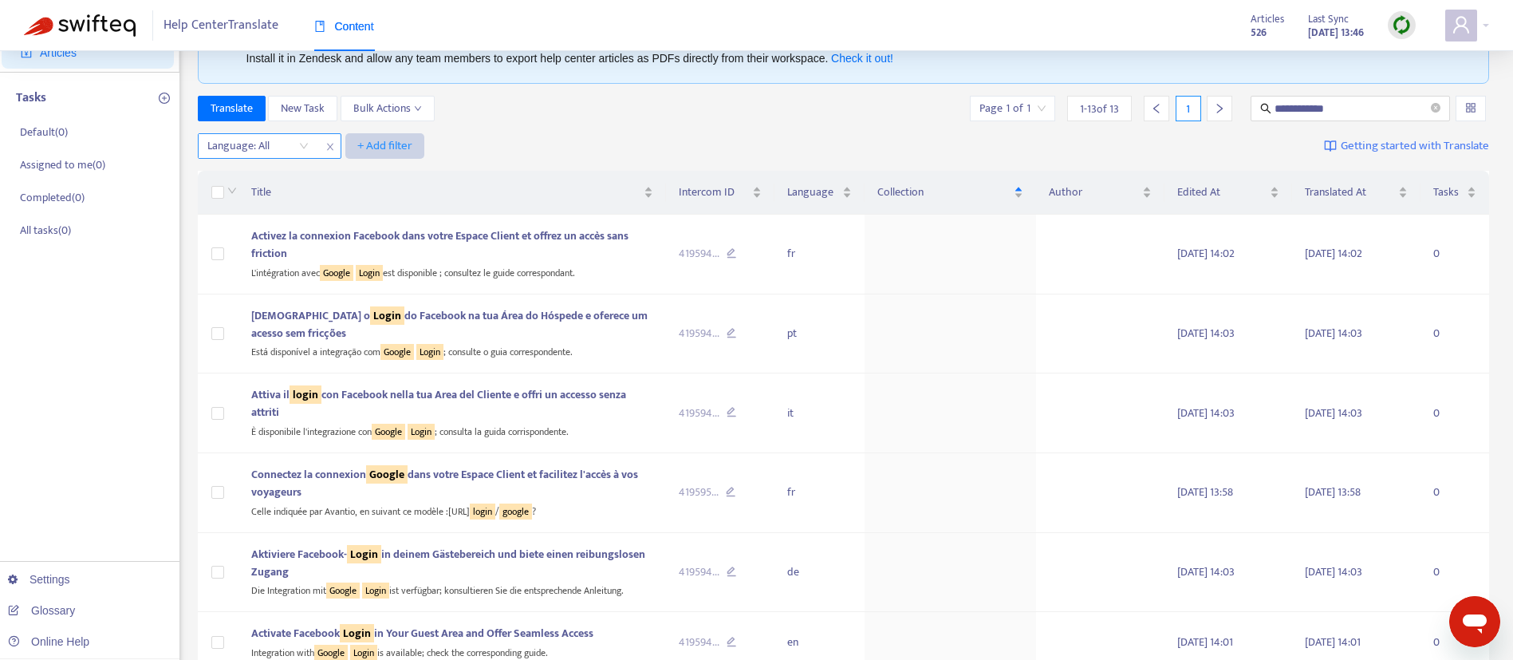
click at [378, 148] on span "+ Add filter" at bounding box center [384, 145] width 55 height 19
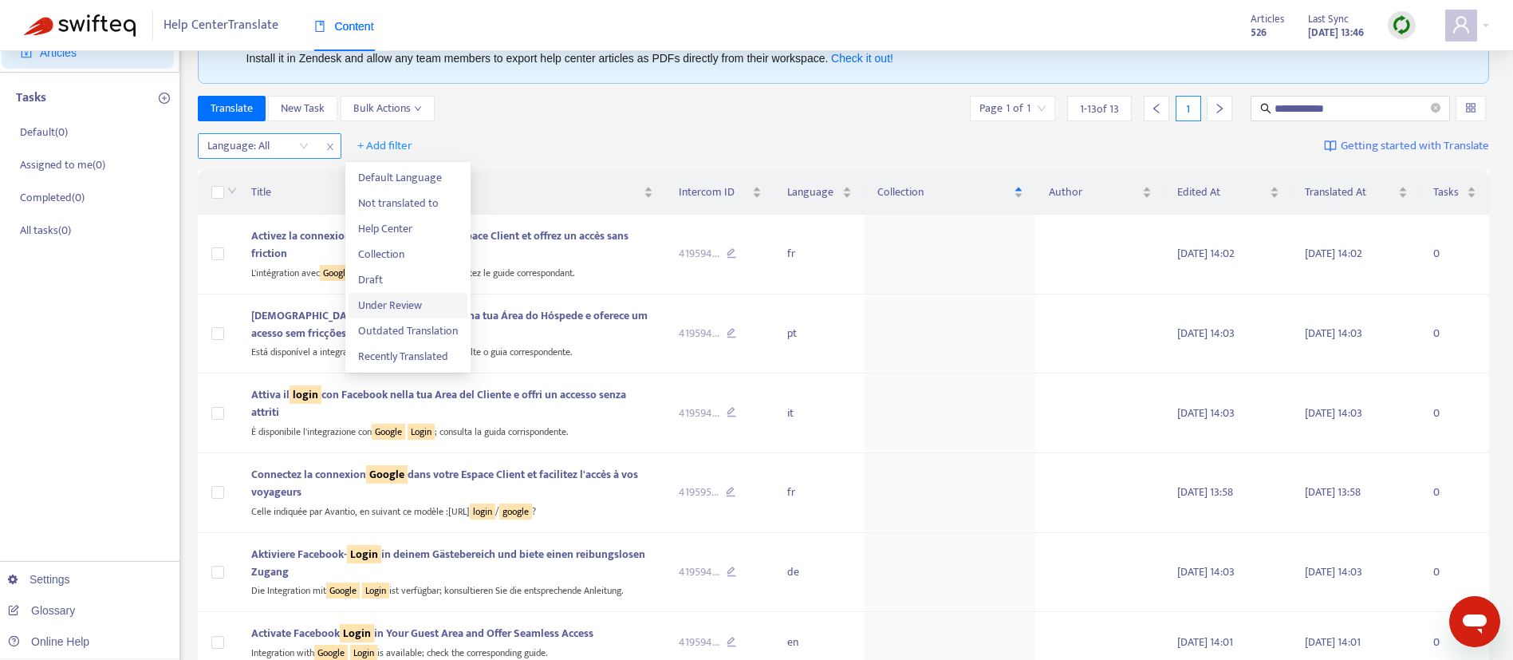
click at [388, 309] on span "Under Review" at bounding box center [408, 306] width 100 height 18
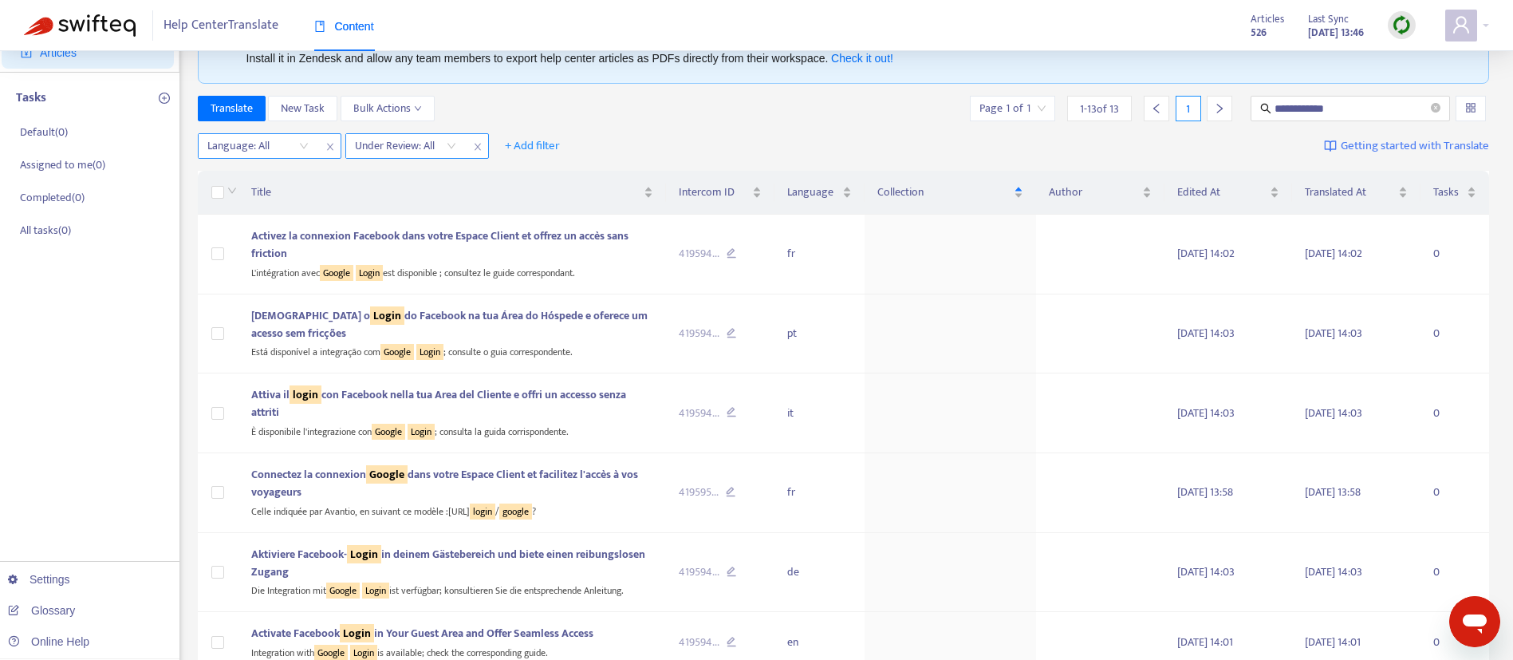
click at [439, 147] on input "search" at bounding box center [405, 146] width 101 height 24
click at [416, 178] on div "Yes" at bounding box center [498, 177] width 278 height 18
click at [1361, 98] on span "**********" at bounding box center [1350, 109] width 199 height 26
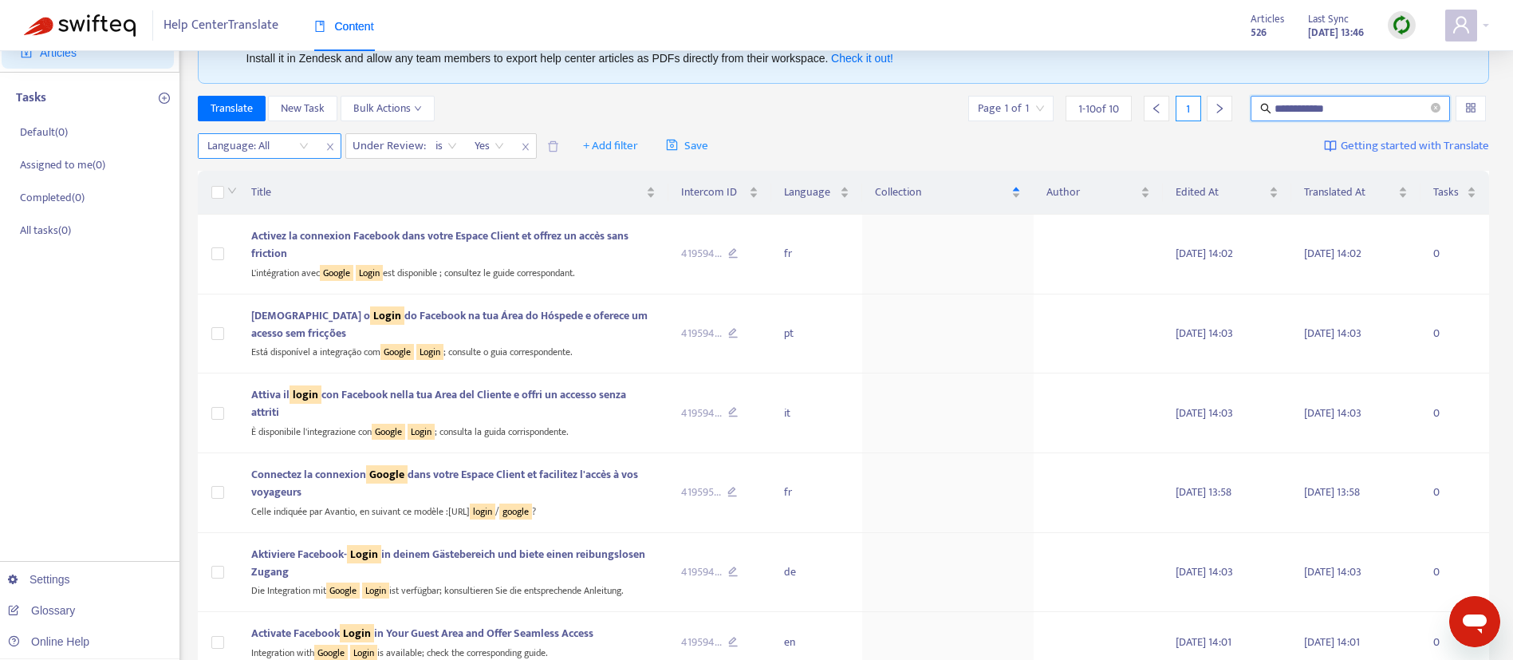
click at [1350, 116] on input "**********" at bounding box center [1351, 109] width 153 height 18
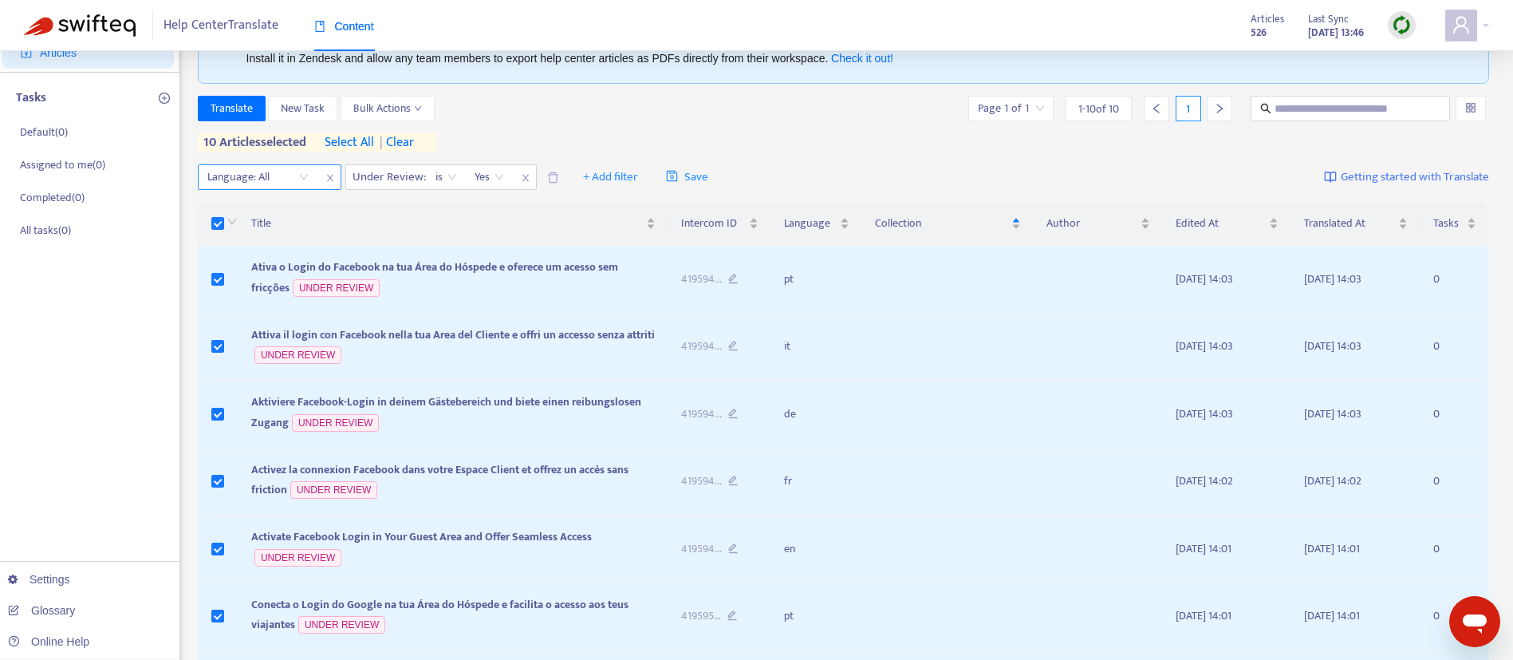
click at [348, 150] on span "select all" at bounding box center [349, 142] width 49 height 19
click at [392, 108] on span "Bulk Actions" at bounding box center [387, 109] width 69 height 18
click at [511, 139] on span "Published" at bounding box center [510, 143] width 46 height 18
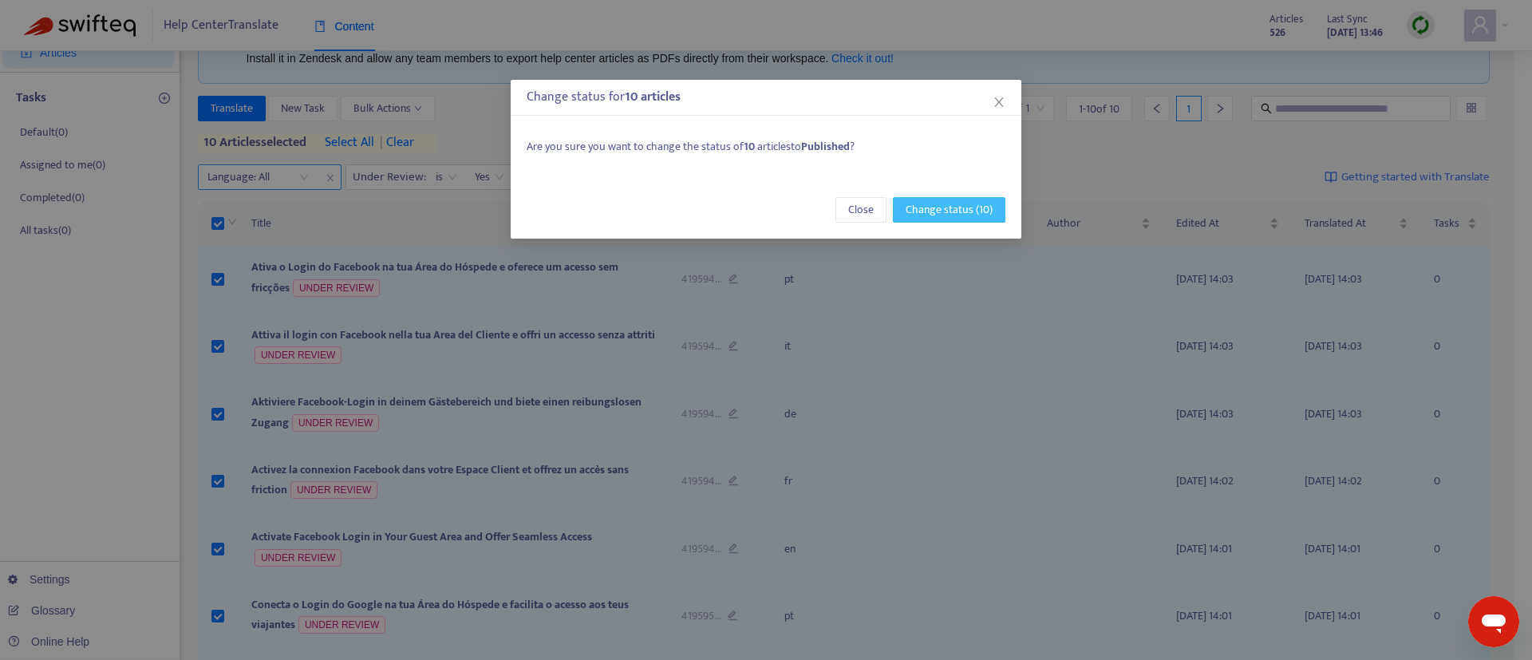
click at [959, 211] on span "Change status (10)" at bounding box center [948, 210] width 87 height 18
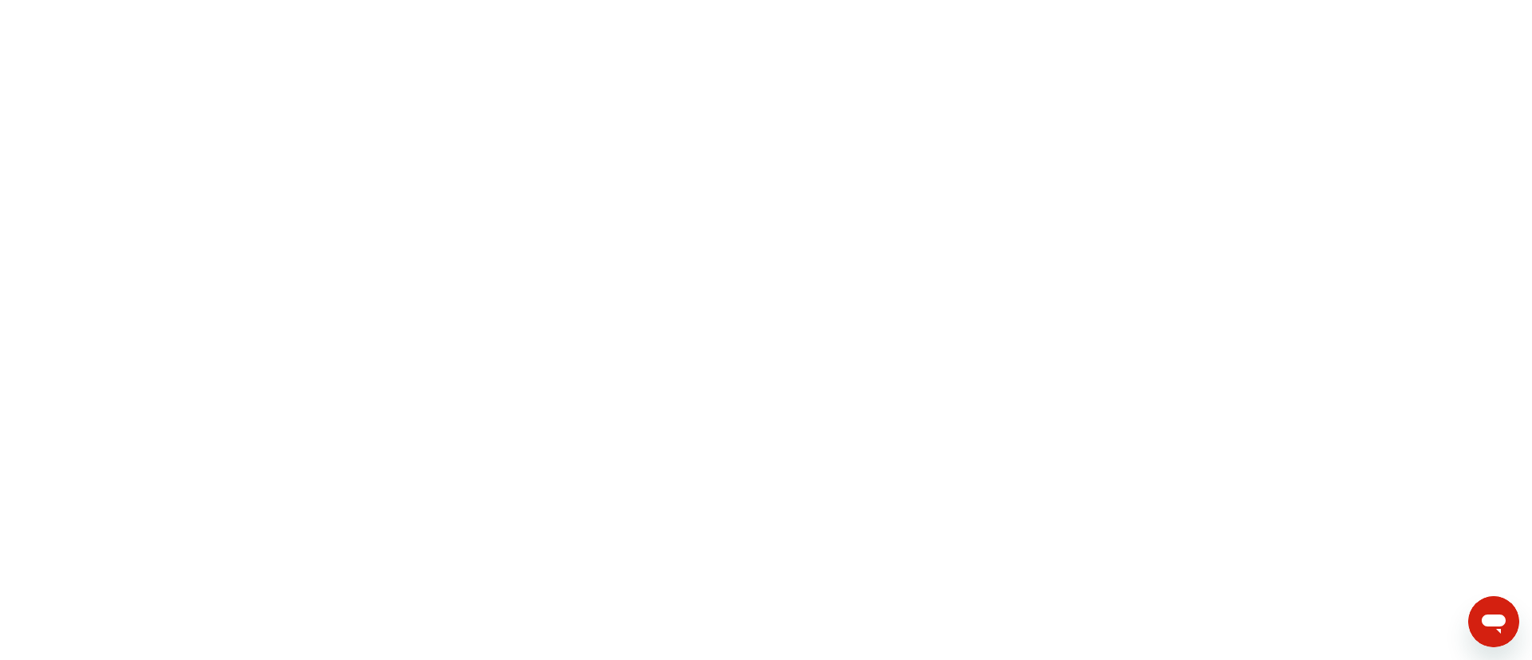
scroll to position [0, 0]
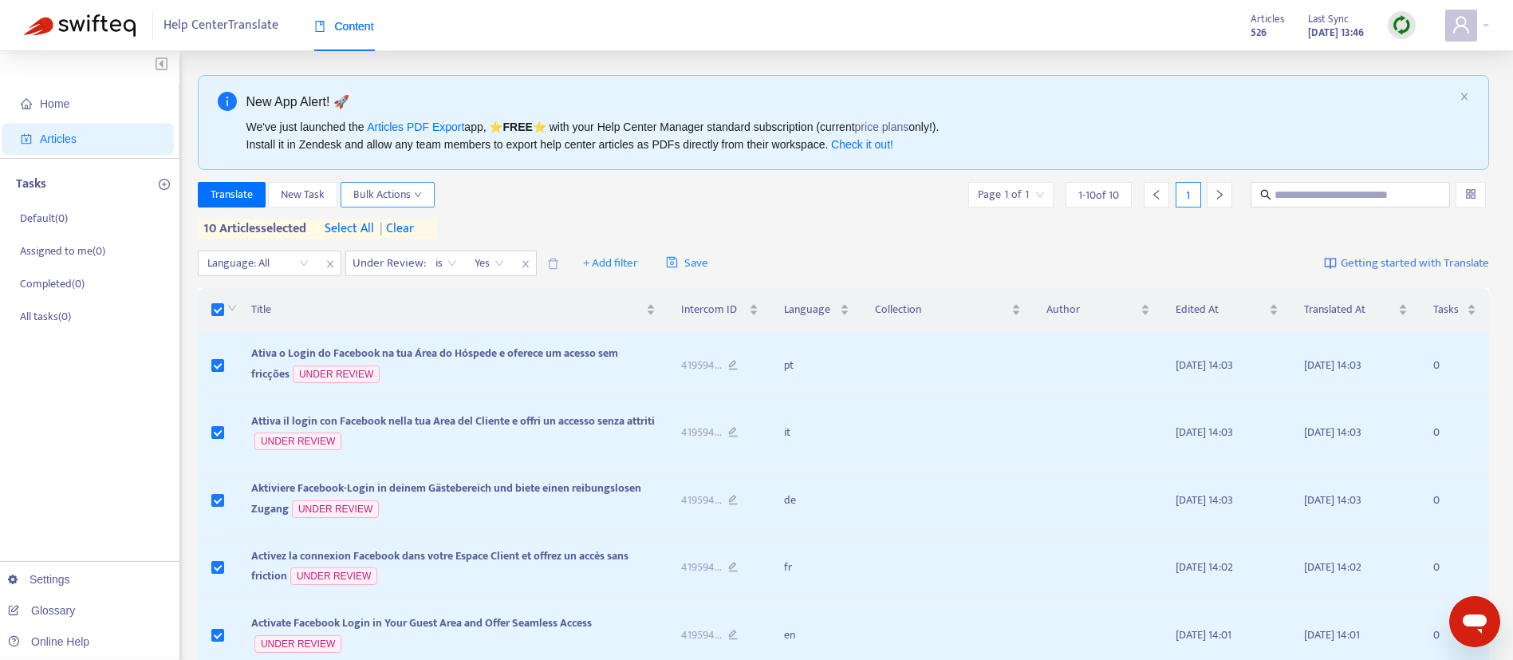
click at [386, 195] on span "Bulk Actions" at bounding box center [387, 195] width 69 height 18
click at [514, 227] on span "Published" at bounding box center [510, 229] width 46 height 18
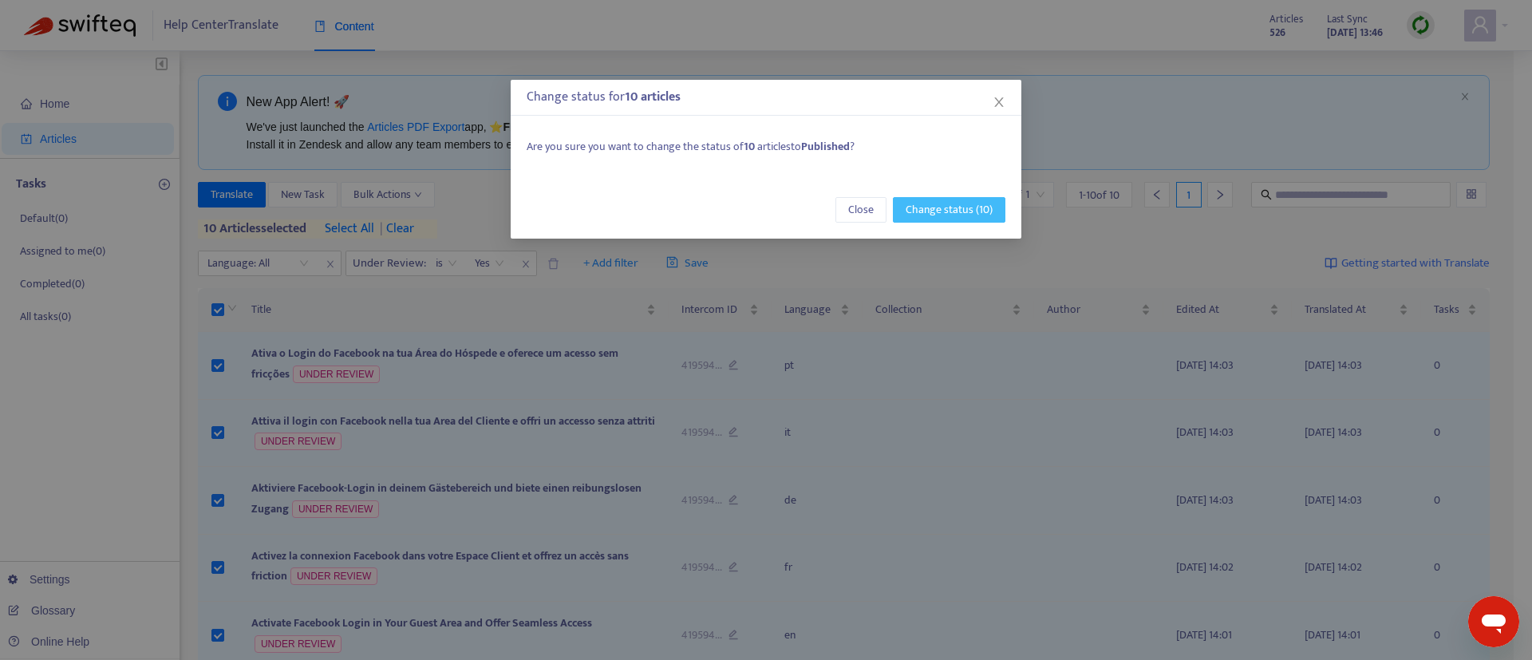
click at [940, 209] on span "Change status (10)" at bounding box center [948, 210] width 87 height 18
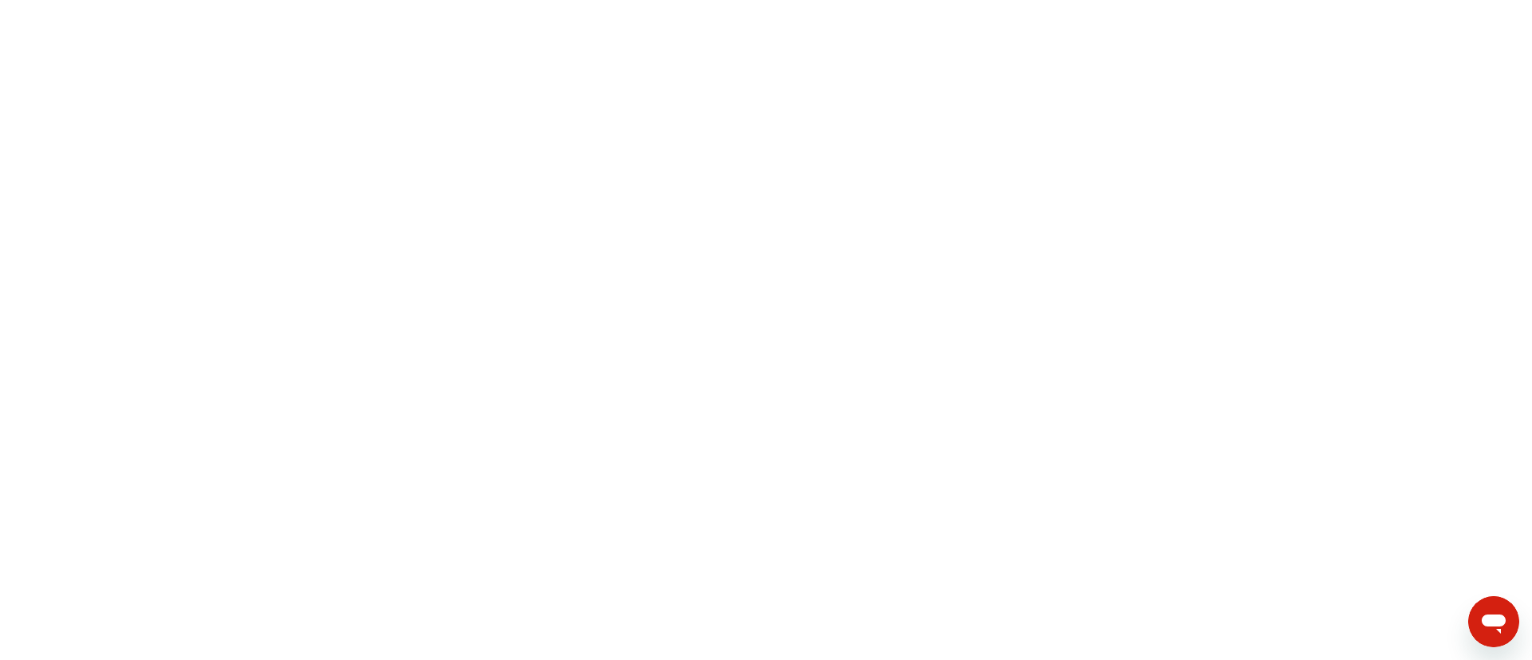
click at [1363, 0] on html at bounding box center [766, 0] width 1532 height 0
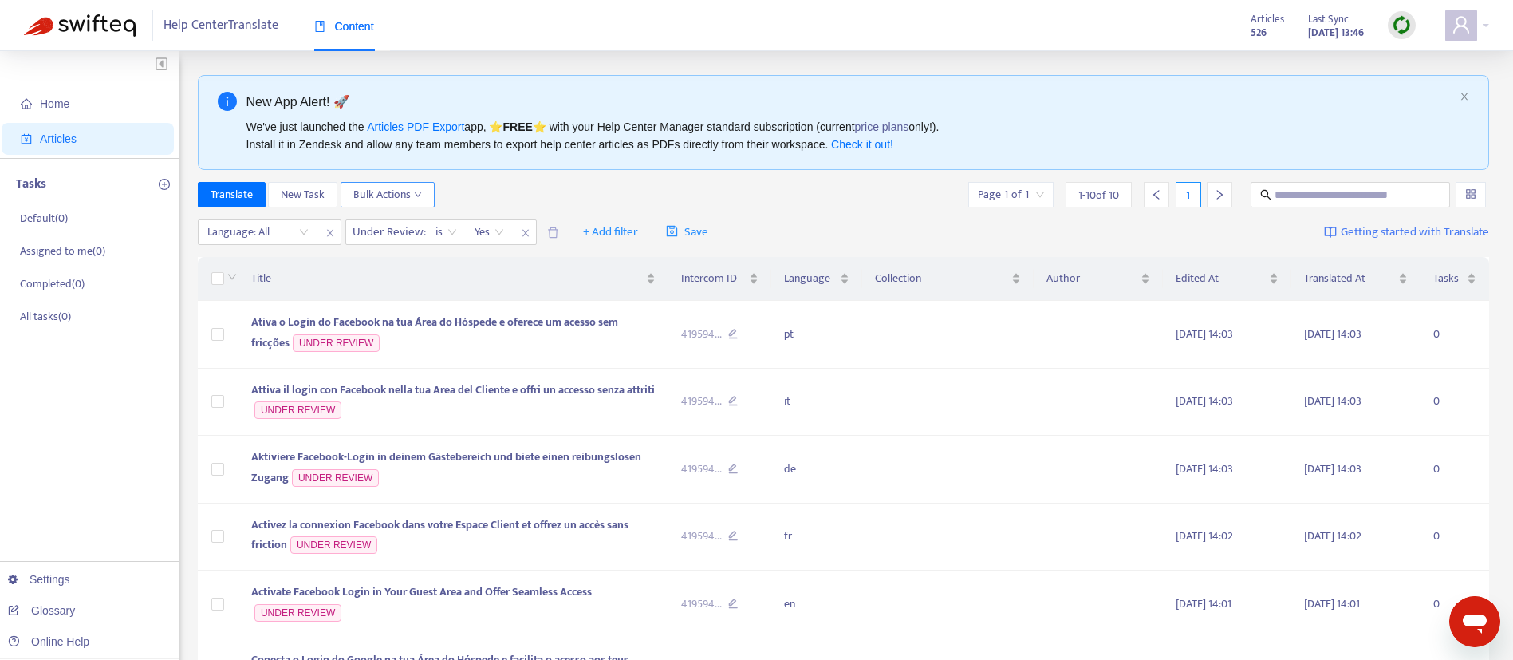
click at [405, 191] on span "Bulk Actions" at bounding box center [387, 195] width 69 height 18
click at [224, 276] on div at bounding box center [230, 279] width 13 height 18
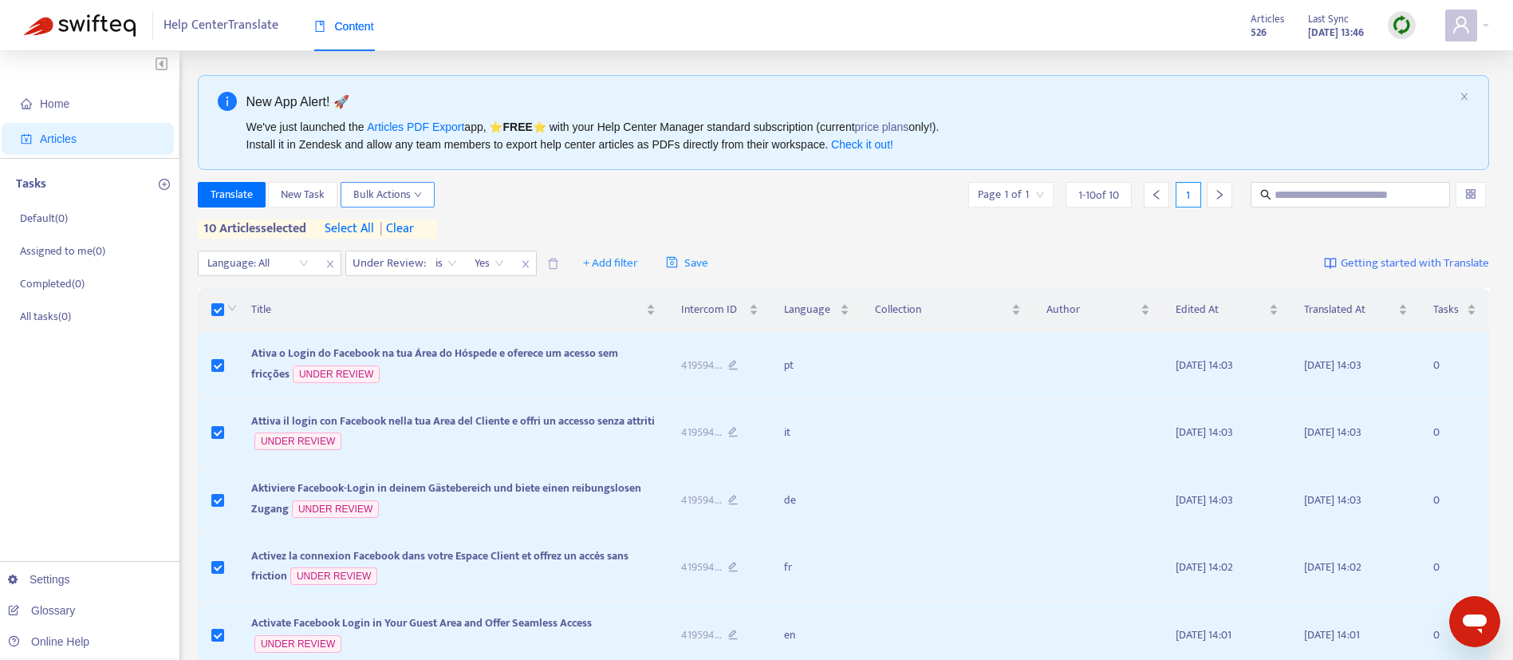
click at [390, 194] on span "Bulk Actions" at bounding box center [387, 195] width 69 height 18
click at [503, 250] on span "Draft" at bounding box center [499, 255] width 25 height 18
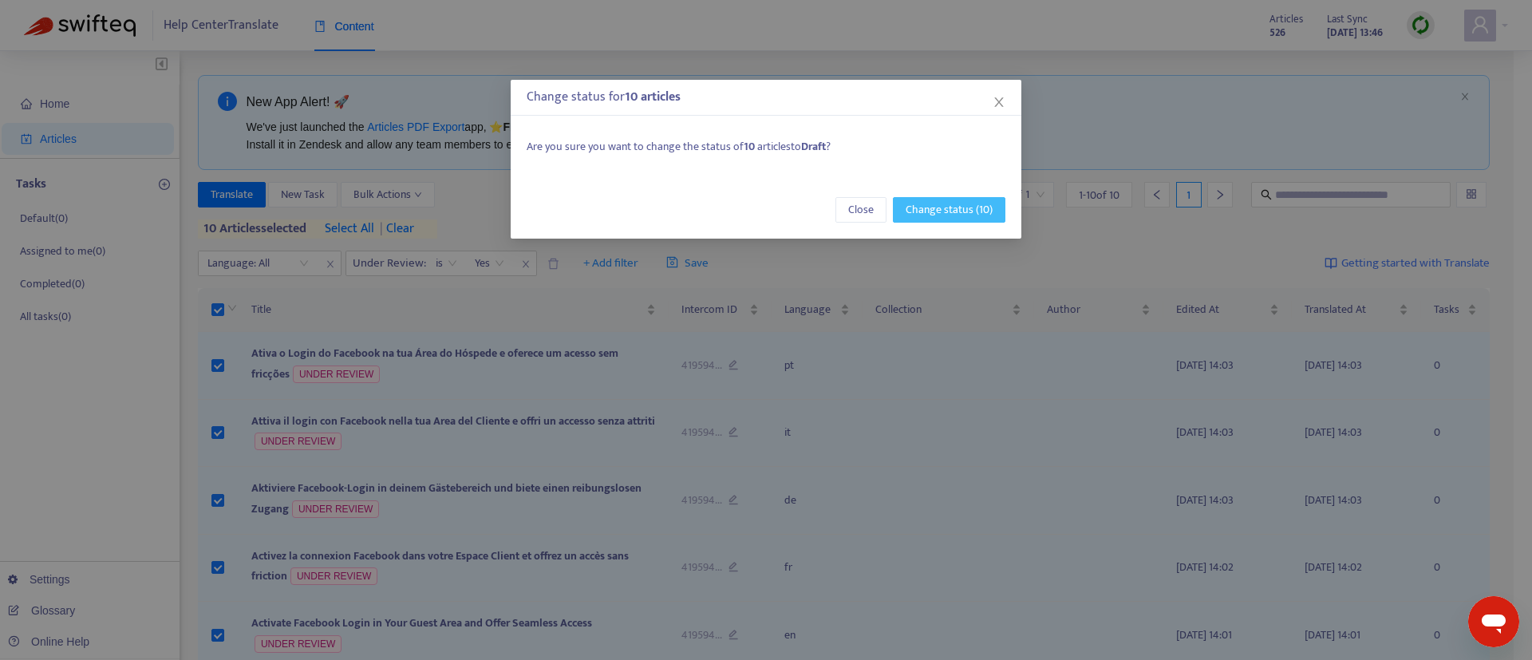
click at [948, 207] on span "Change status (10)" at bounding box center [948, 210] width 87 height 18
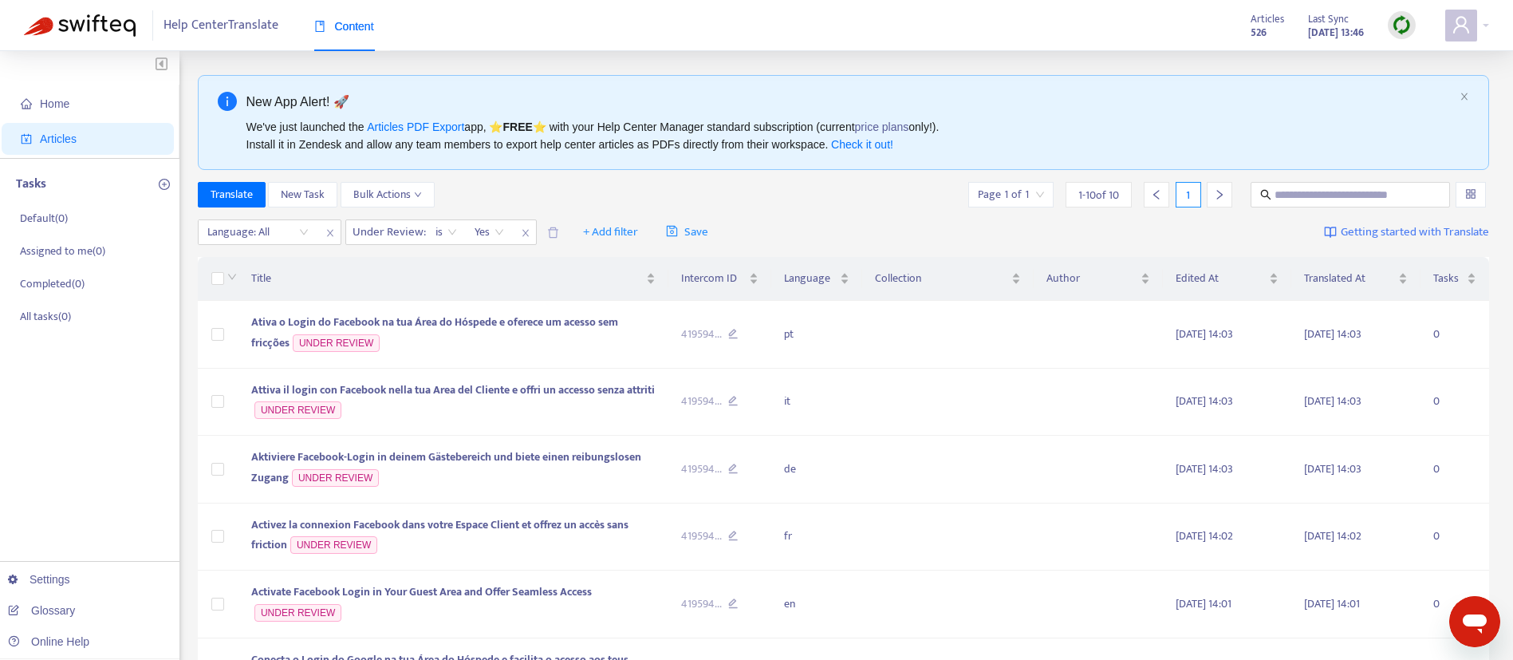
click at [822, 207] on div "Translate New Task Bulk Actions Page 1 of 1 1 - 10 of 10 1" at bounding box center [844, 198] width 1292 height 32
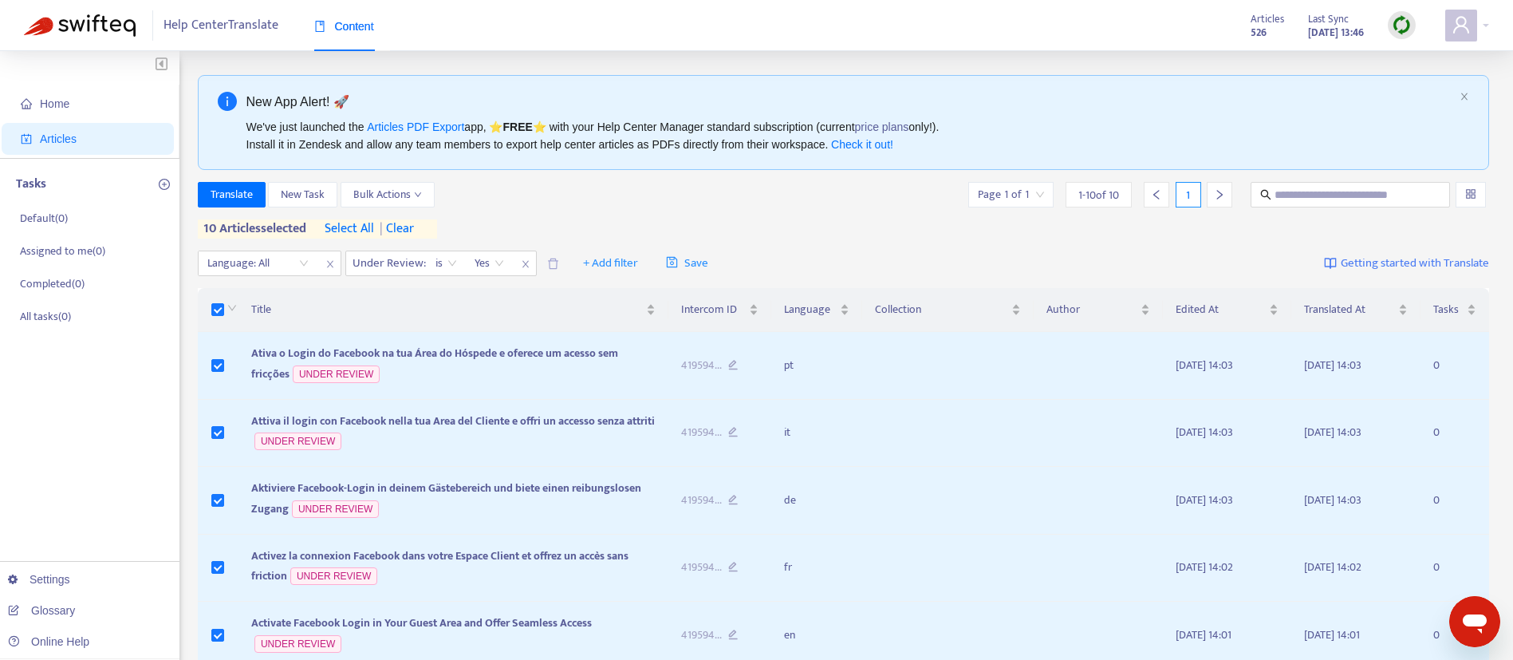
click at [841, 210] on div "Translate New Task Bulk Actions Page 1 of 1 1 - 10 of 10 1 10 articles selected…" at bounding box center [844, 210] width 1292 height 57
click at [1480, 625] on icon "Messaging-Fenster öffnen" at bounding box center [1475, 623] width 24 height 19
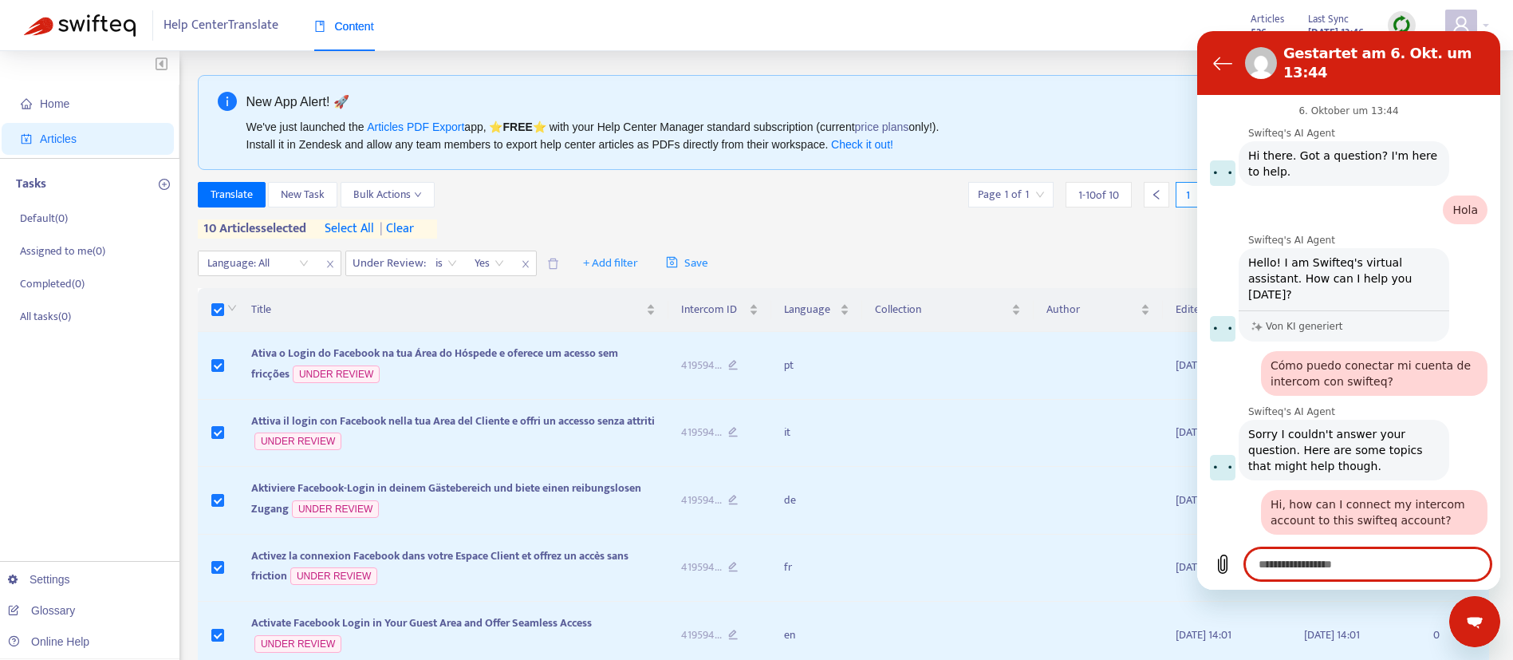
scroll to position [2267, 0]
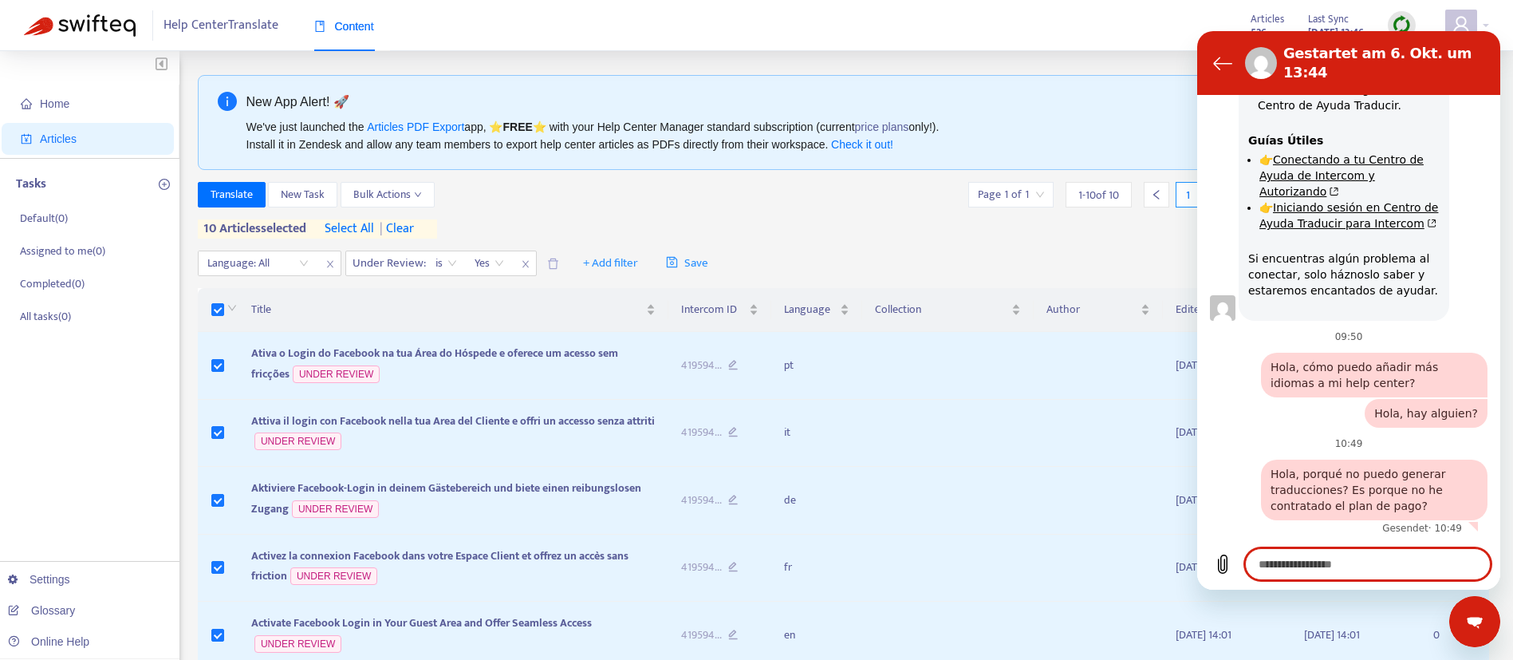
type textarea "*"
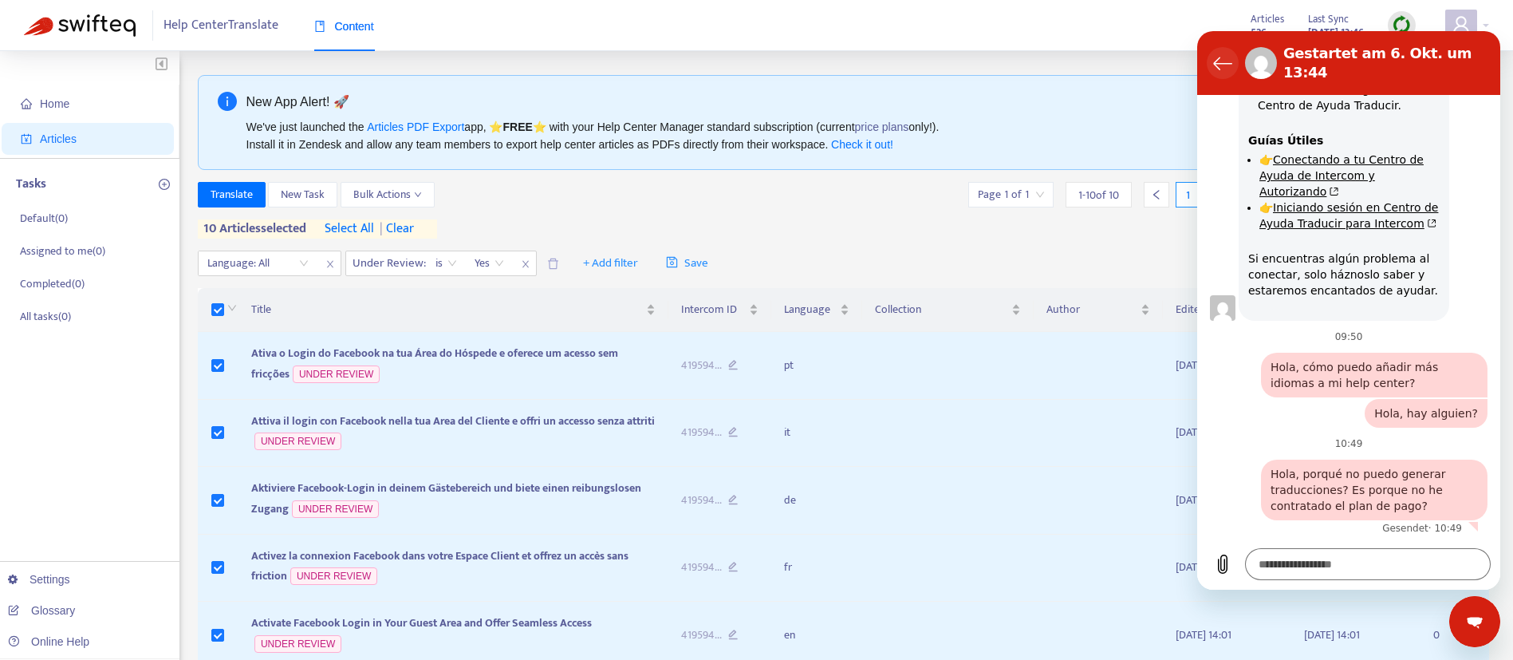
drag, startPoint x: 1224, startPoint y: 57, endPoint x: 2132, endPoint y: 31, distance: 908.9
click at [1224, 56] on icon "Zurück zur Konversationsliste" at bounding box center [1222, 62] width 19 height 19
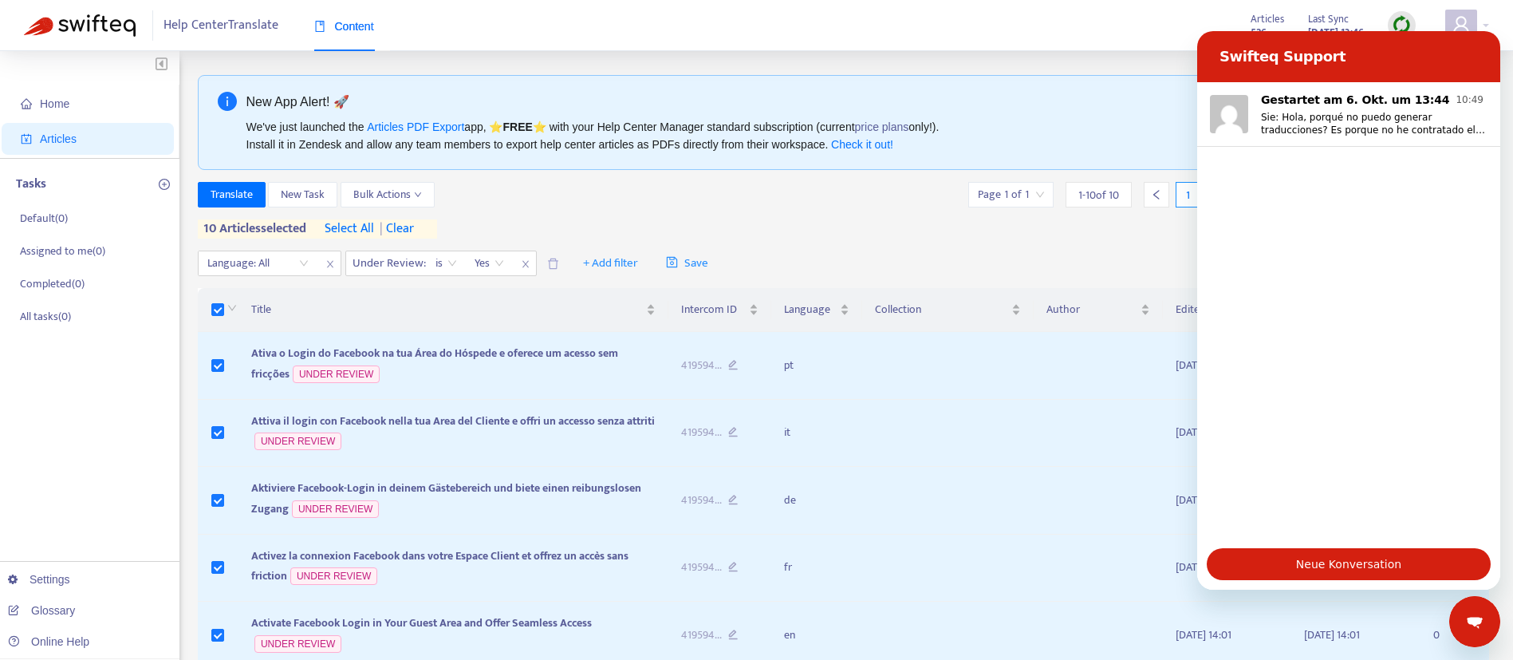
click at [952, 33] on div "Help Center Translate Content Articles 526 Last Sync [DATE] 13:46" at bounding box center [756, 25] width 1513 height 51
click at [1470, 619] on icon "Messaging-Fenster schließen" at bounding box center [1474, 621] width 16 height 9
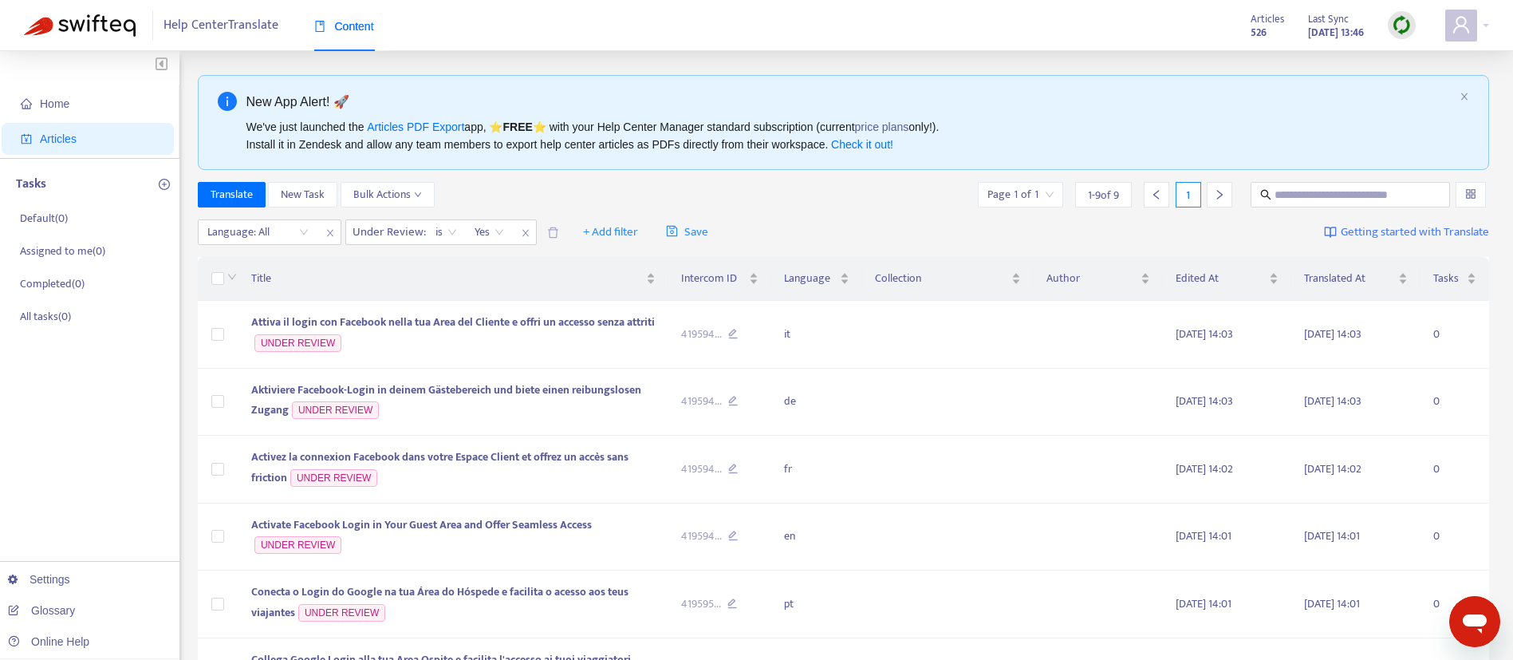
click at [574, 184] on div "Translate New Task Bulk Actions Page 1 of 1 1 - 9 of 9 1" at bounding box center [844, 195] width 1292 height 26
click at [88, 26] on img at bounding box center [80, 25] width 112 height 22
click at [95, 135] on span "Articles" at bounding box center [91, 139] width 140 height 32
click at [333, 235] on icon "close" at bounding box center [330, 233] width 10 height 10
click at [373, 231] on icon "close" at bounding box center [378, 233] width 10 height 10
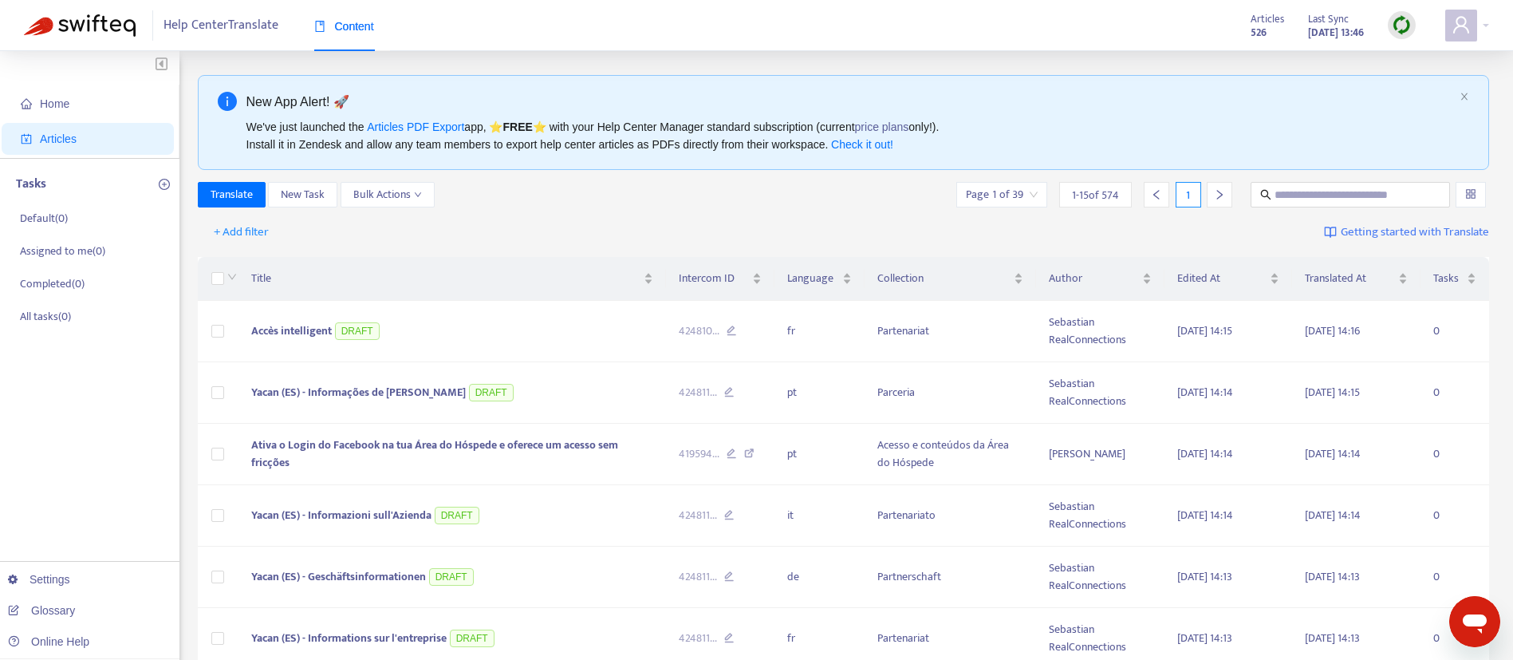
click at [610, 219] on div "+ Add filter Getting started with Translate" at bounding box center [844, 232] width 1292 height 37
click at [97, 111] on span "Home" at bounding box center [91, 104] width 140 height 32
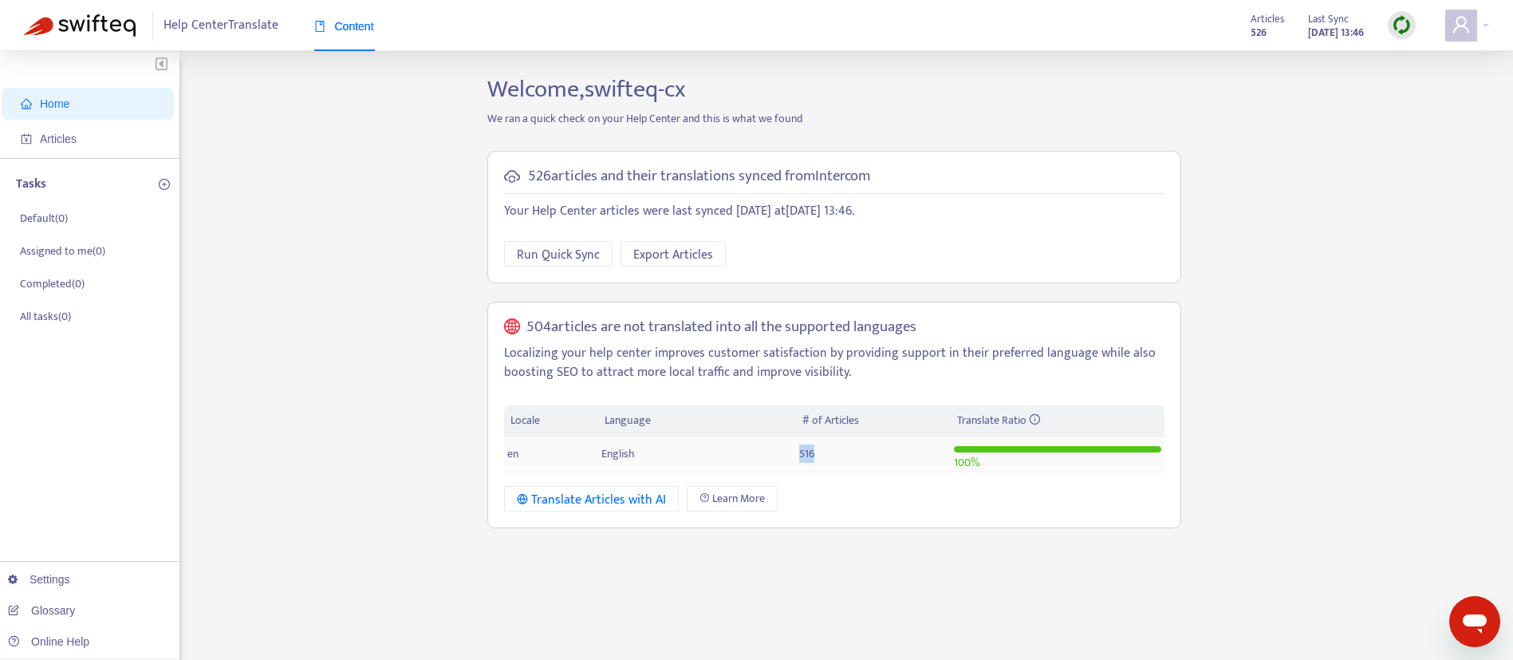
drag, startPoint x: 787, startPoint y: 459, endPoint x: 869, endPoint y: 471, distance: 82.9
click at [869, 471] on tr "en English 516 100 %" at bounding box center [834, 454] width 660 height 36
click at [76, 142] on span "Articles" at bounding box center [91, 139] width 140 height 32
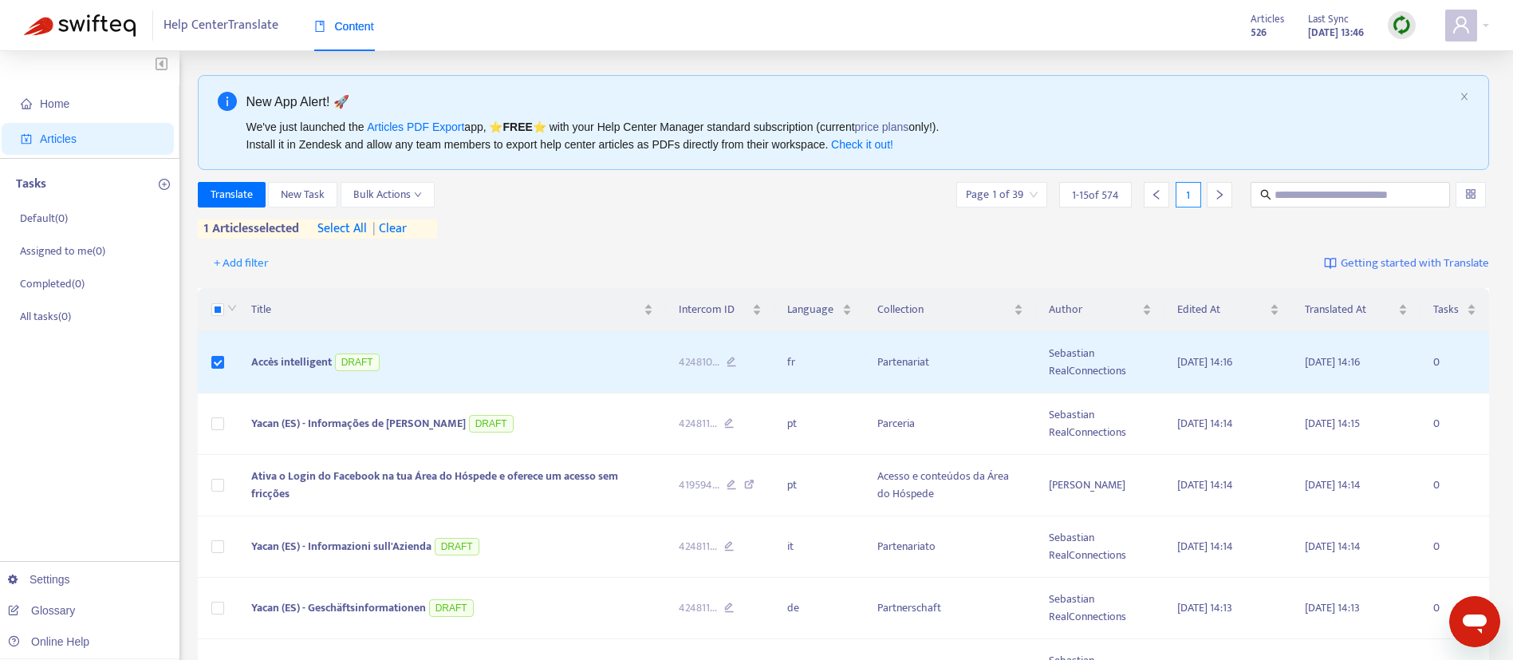
click at [349, 225] on span "select all" at bounding box center [341, 228] width 49 height 19
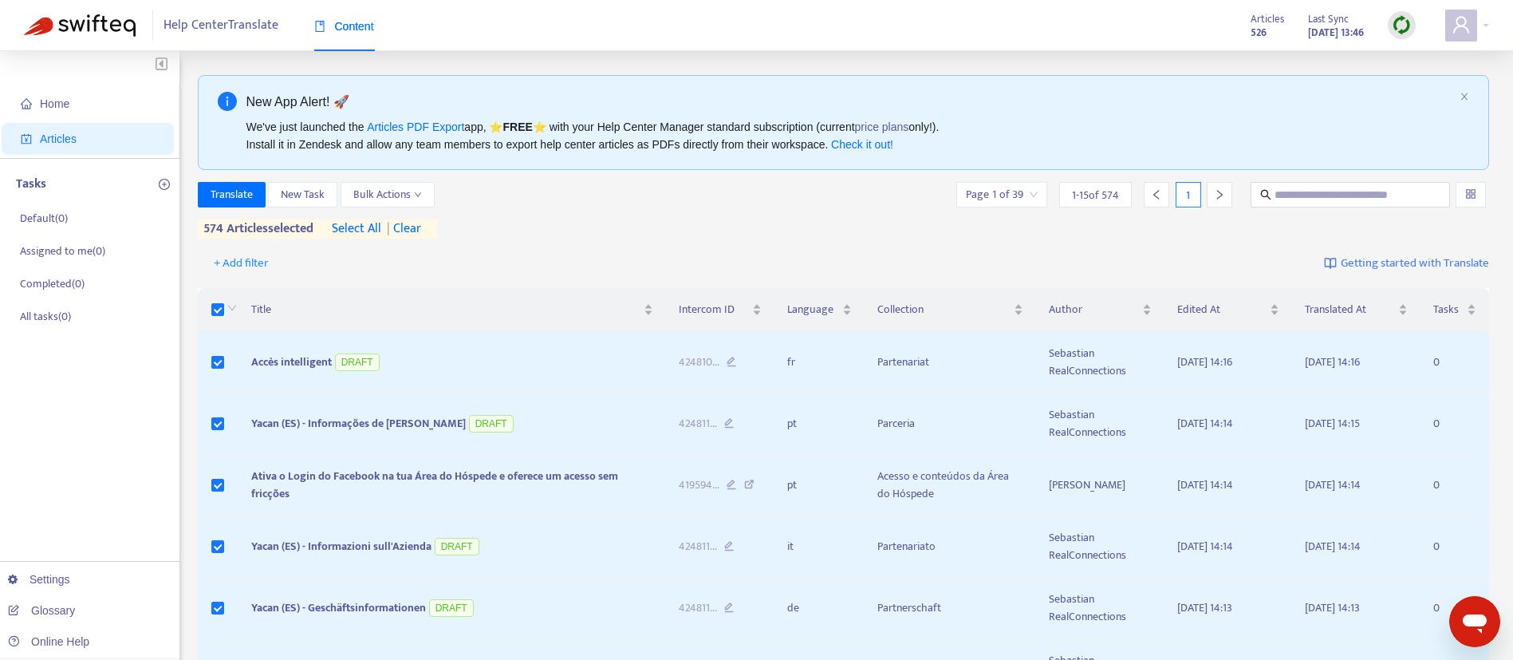
click at [647, 197] on div "Translate New Task Bulk Actions Page 1 of 39 1 - 15 of 574 1" at bounding box center [844, 195] width 1292 height 26
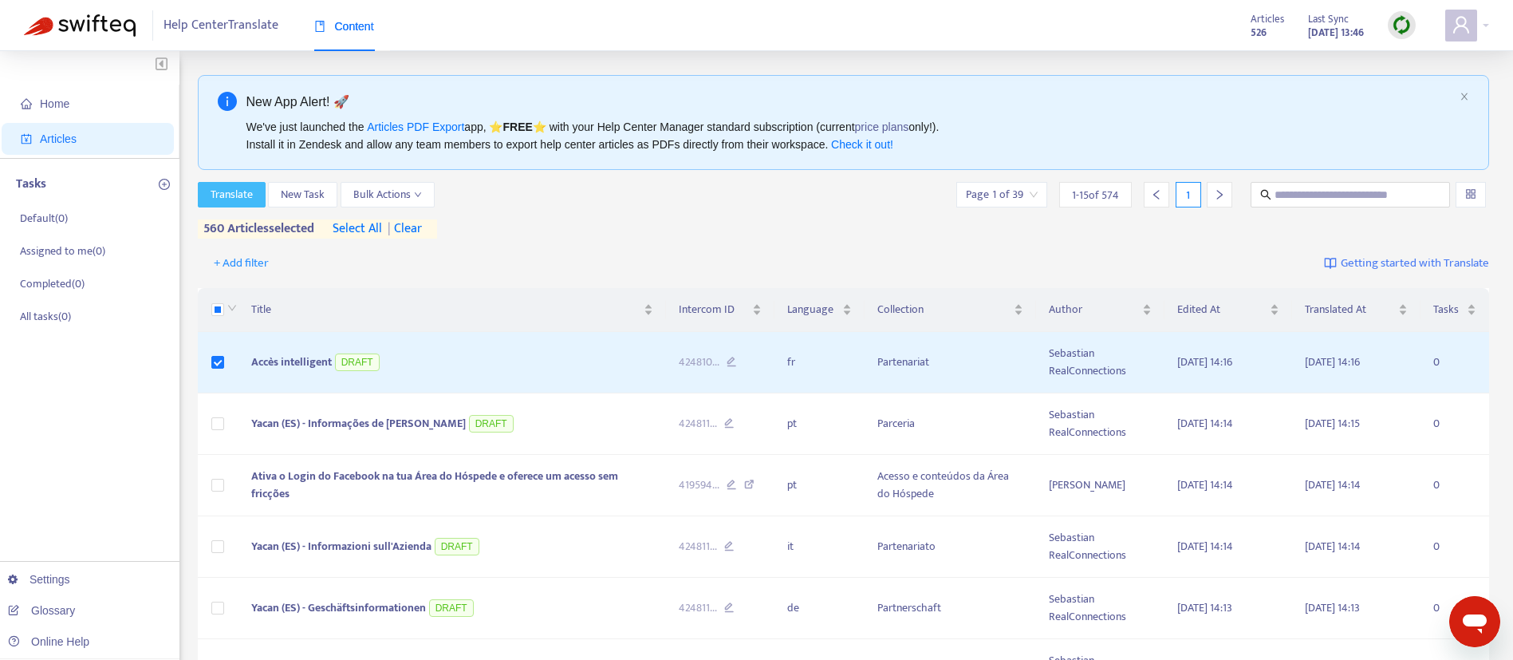
click at [223, 197] on span "Translate" at bounding box center [232, 195] width 42 height 18
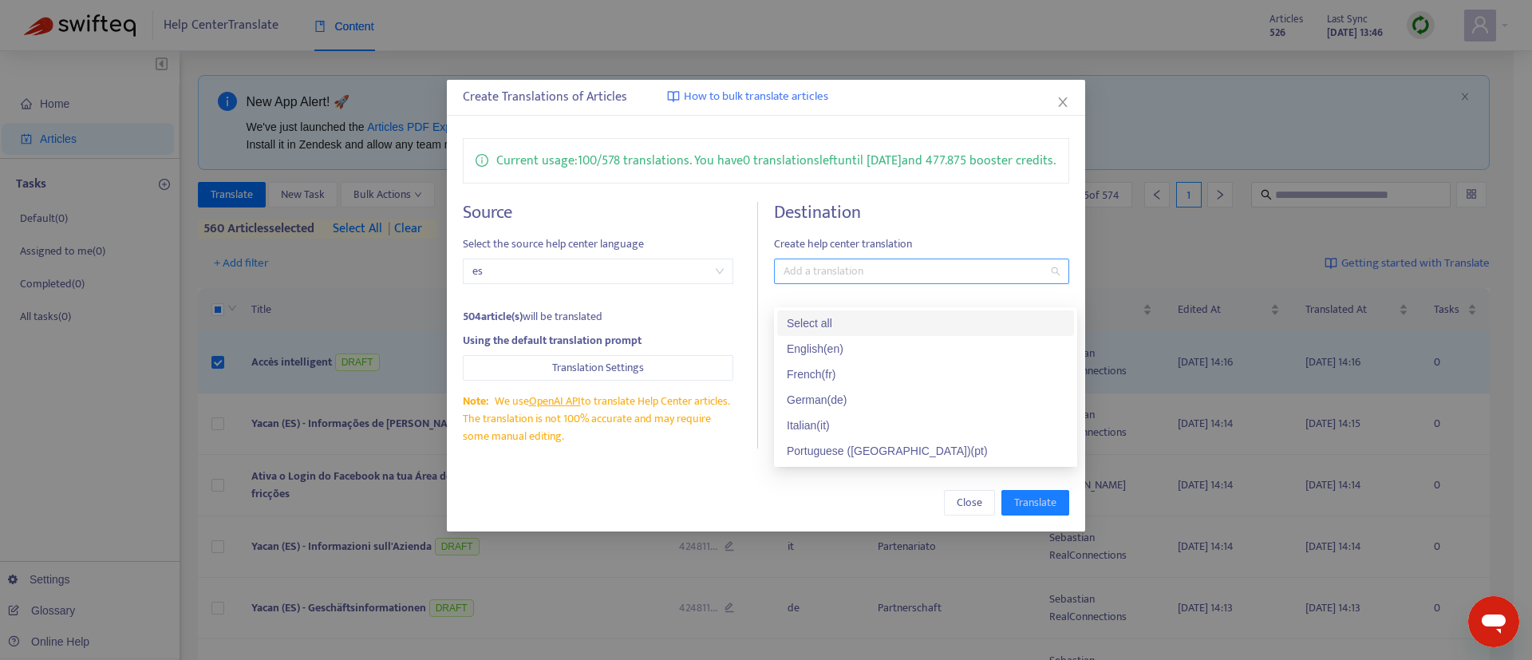
click at [832, 281] on div at bounding box center [913, 271] width 271 height 19
click at [829, 317] on div "Select all" at bounding box center [925, 323] width 278 height 18
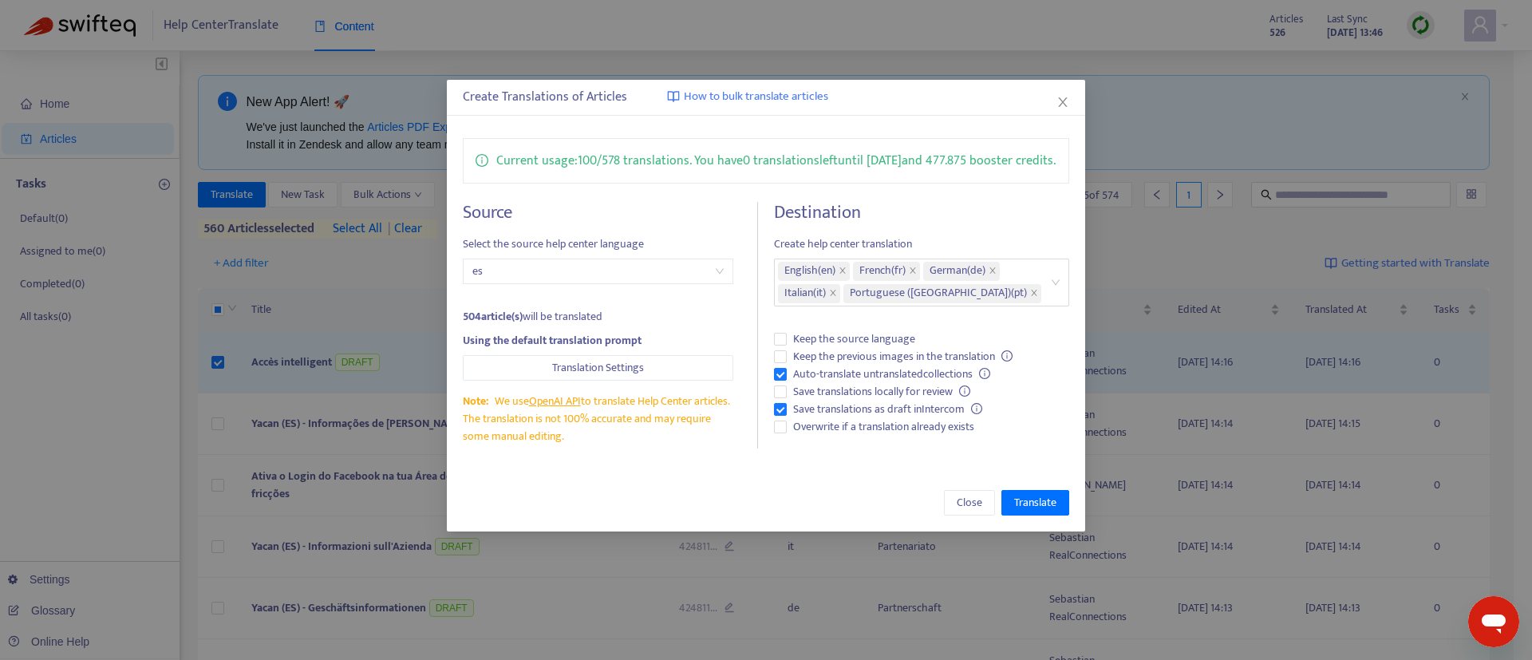
click at [917, 515] on div "Close Translate" at bounding box center [766, 503] width 606 height 26
click at [1062, 103] on icon "close" at bounding box center [1062, 102] width 9 height 10
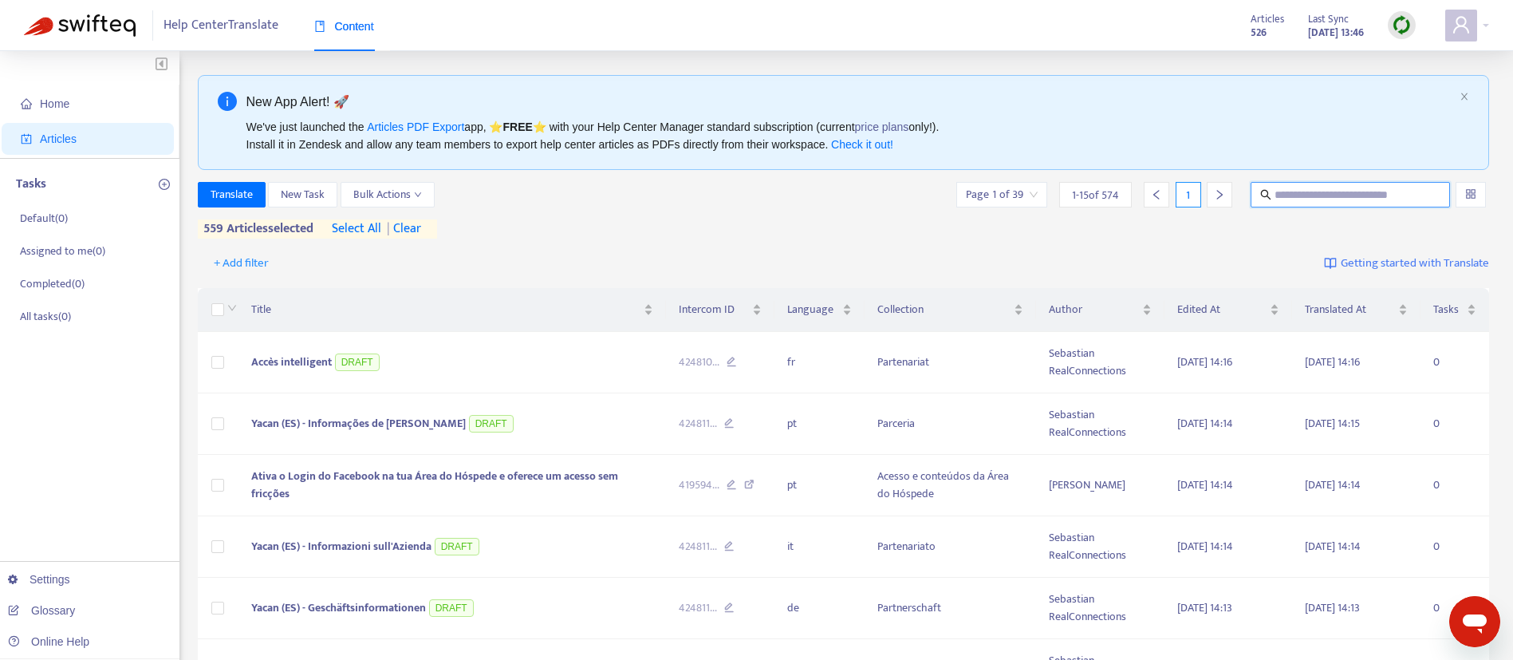
click at [1295, 201] on input "text" at bounding box center [1351, 195] width 153 height 18
type input "**********"
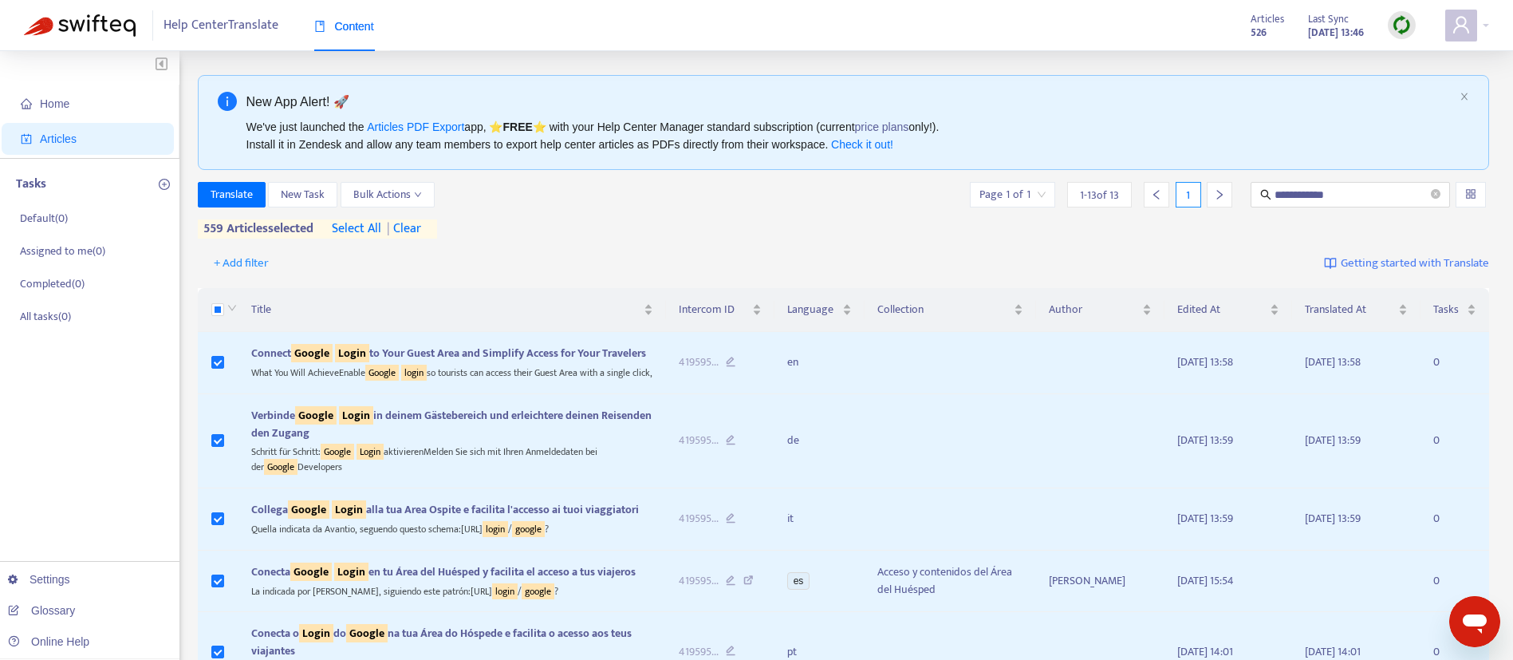
click at [1023, 261] on div "+ Add filter Getting started with Translate" at bounding box center [844, 263] width 1292 height 37
click at [230, 309] on icon "down" at bounding box center [232, 308] width 10 height 10
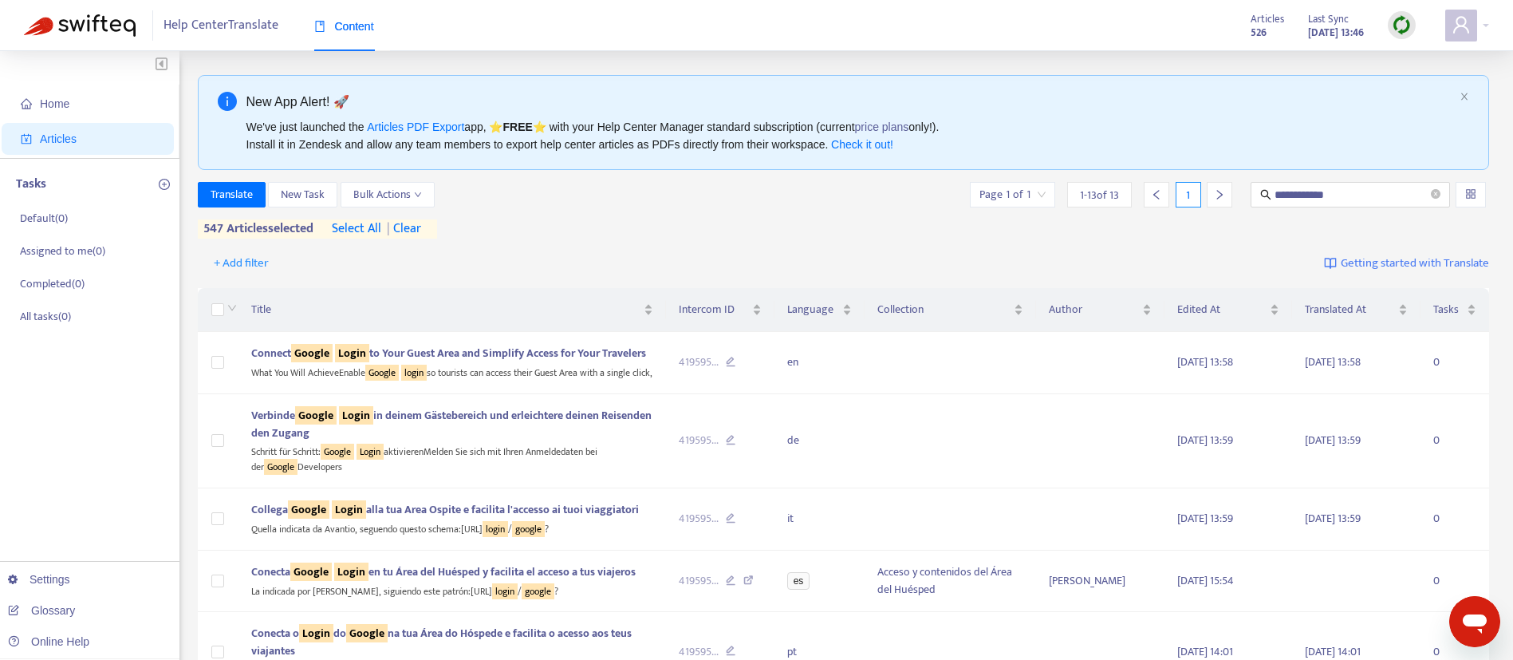
click at [482, 278] on div "+ Add filter Getting started with Translate" at bounding box center [844, 263] width 1292 height 37
click at [1403, 309] on div "Translated At" at bounding box center [1356, 310] width 103 height 18
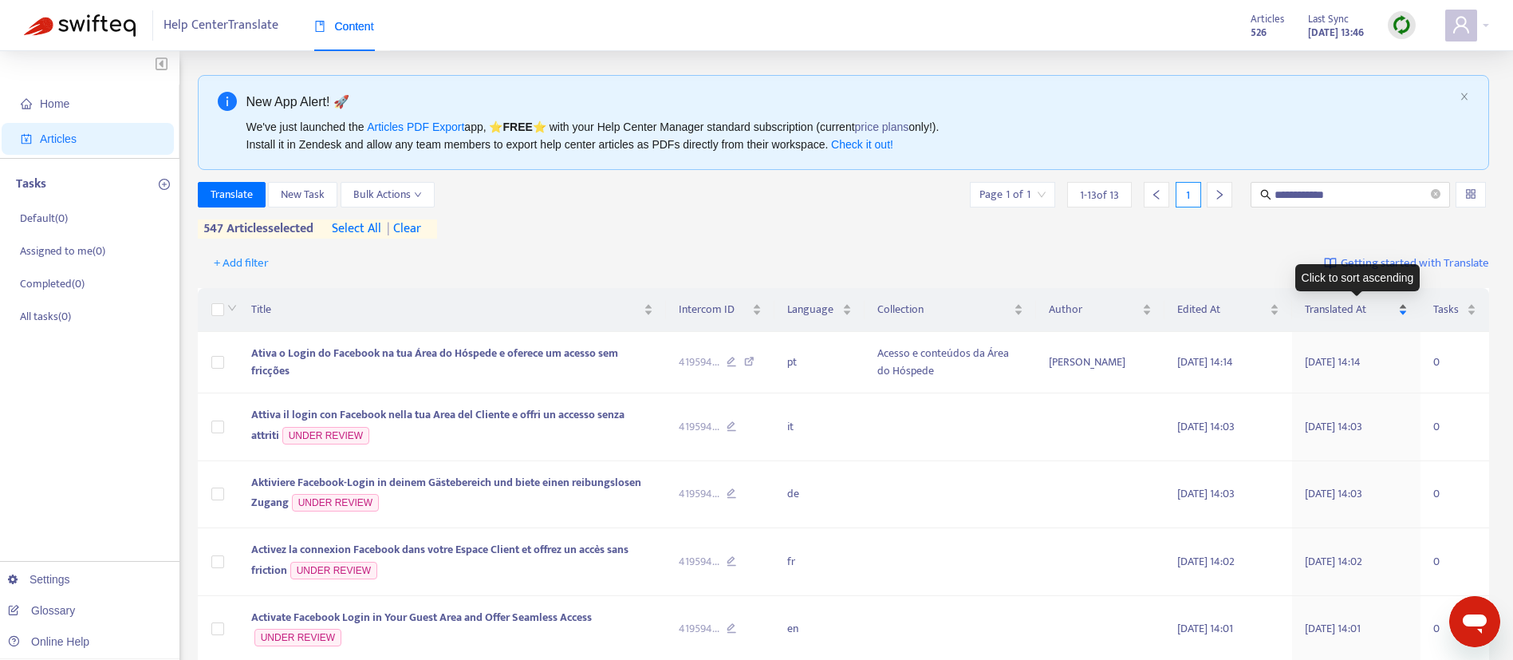
click at [1363, 316] on span "Translated At" at bounding box center [1350, 310] width 90 height 18
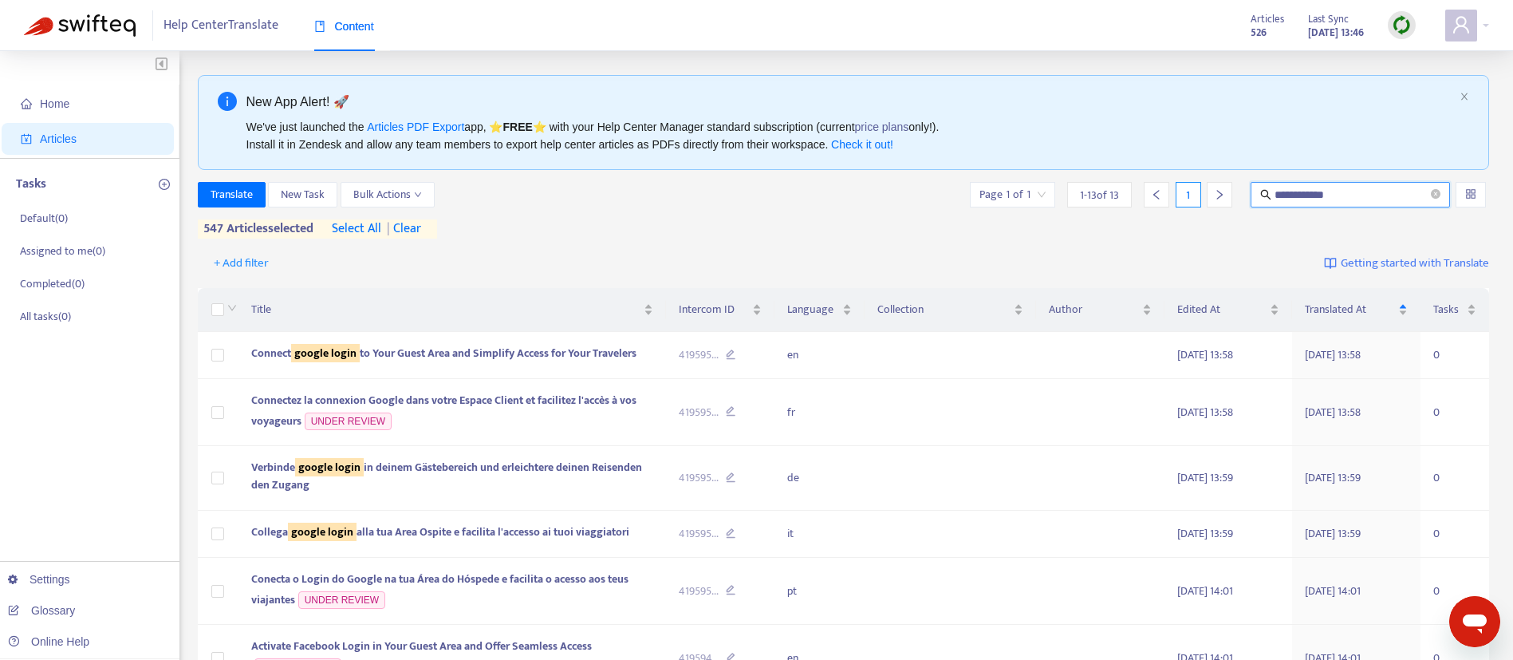
click at [1358, 188] on input "**********" at bounding box center [1351, 195] width 153 height 18
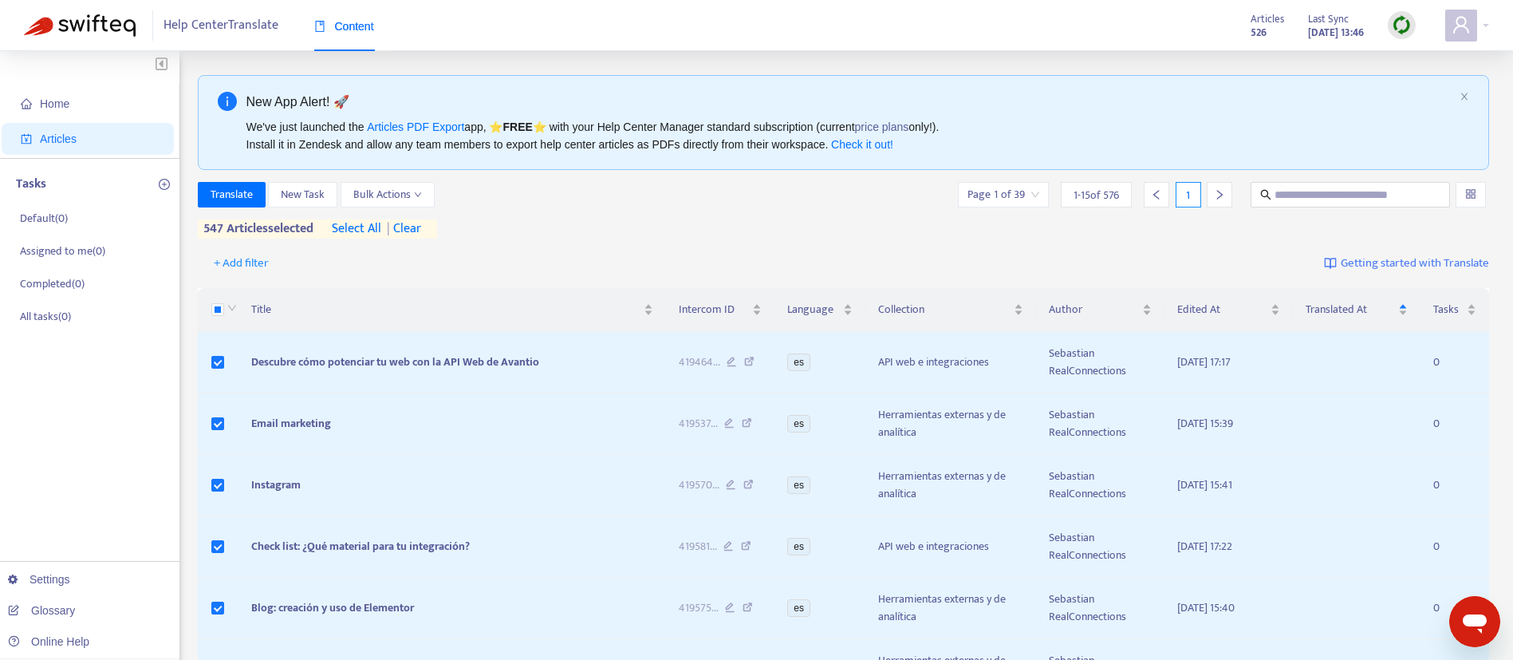
click at [1164, 243] on div "Translate New Task Bulk Actions Page 1 of 39 1 - 15 of 576 1 547 articles selec…" at bounding box center [844, 213] width 1292 height 63
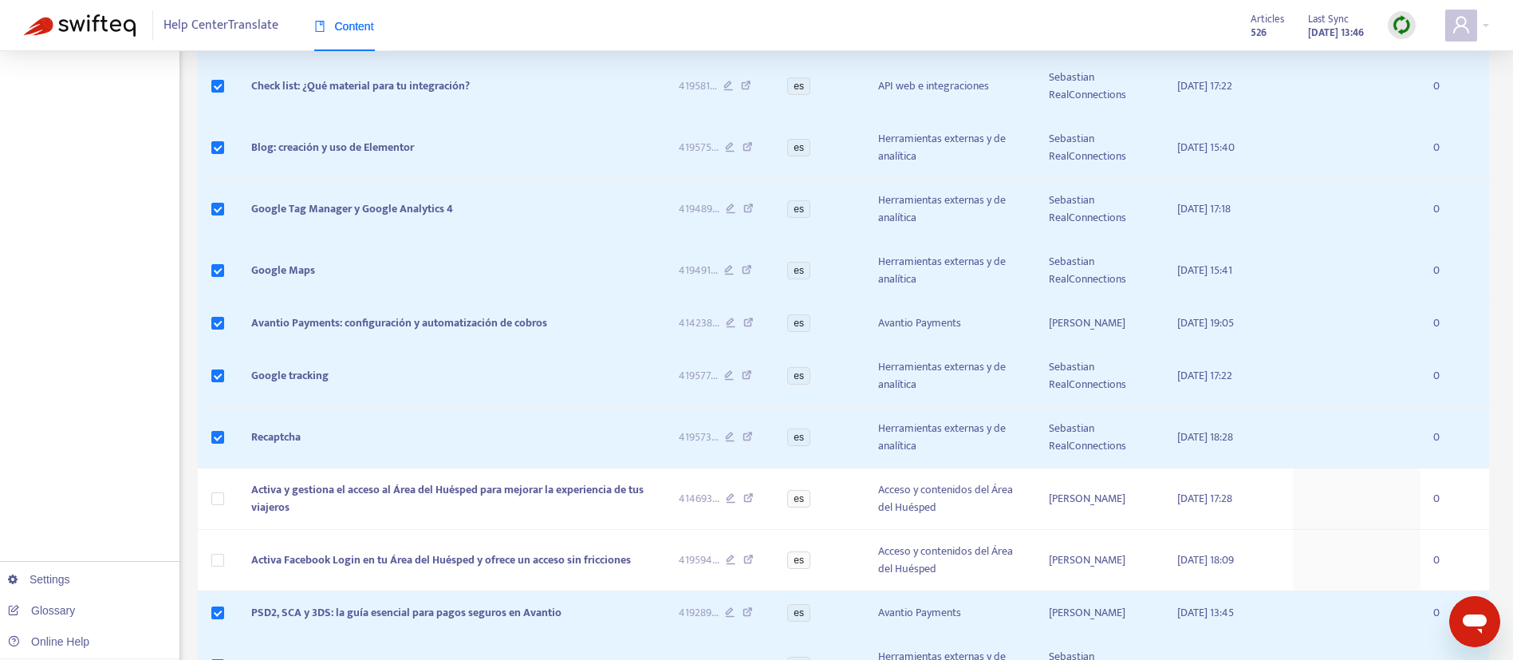
scroll to position [649, 0]
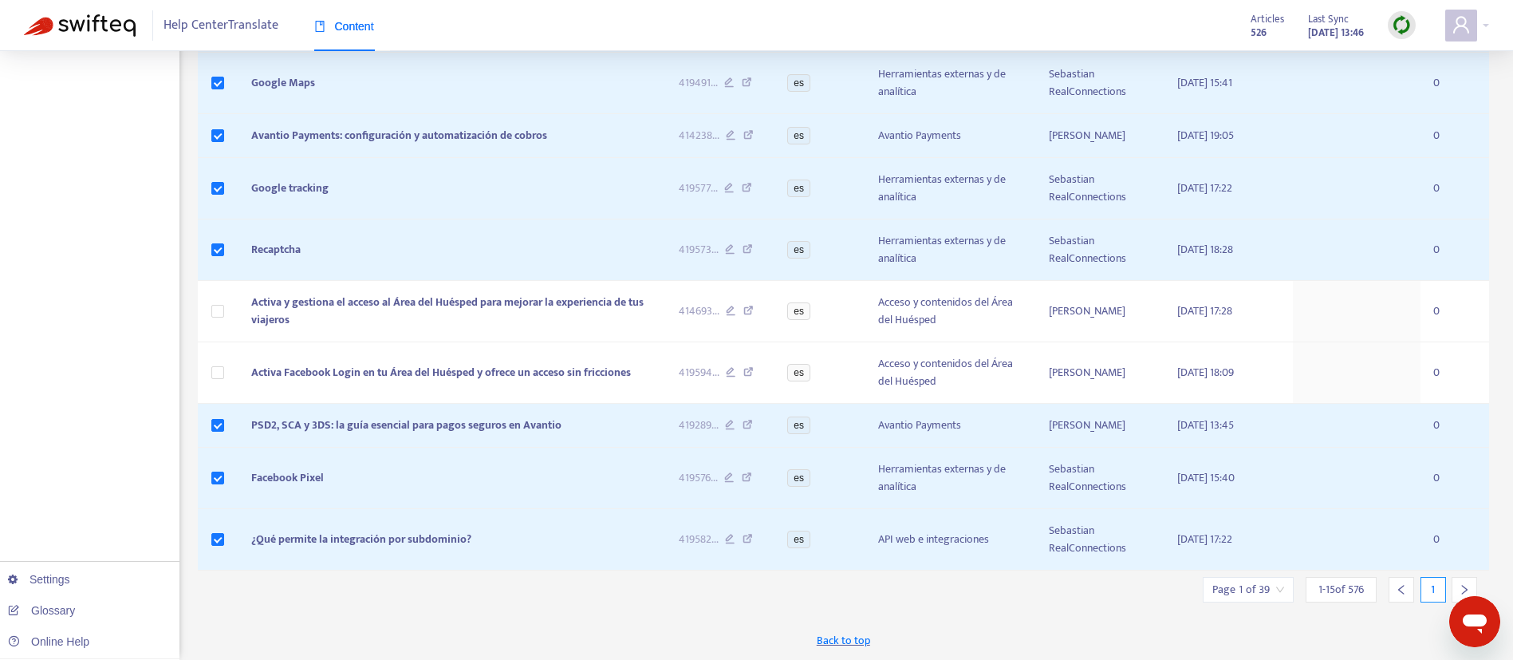
click at [1466, 581] on div at bounding box center [1465, 590] width 26 height 26
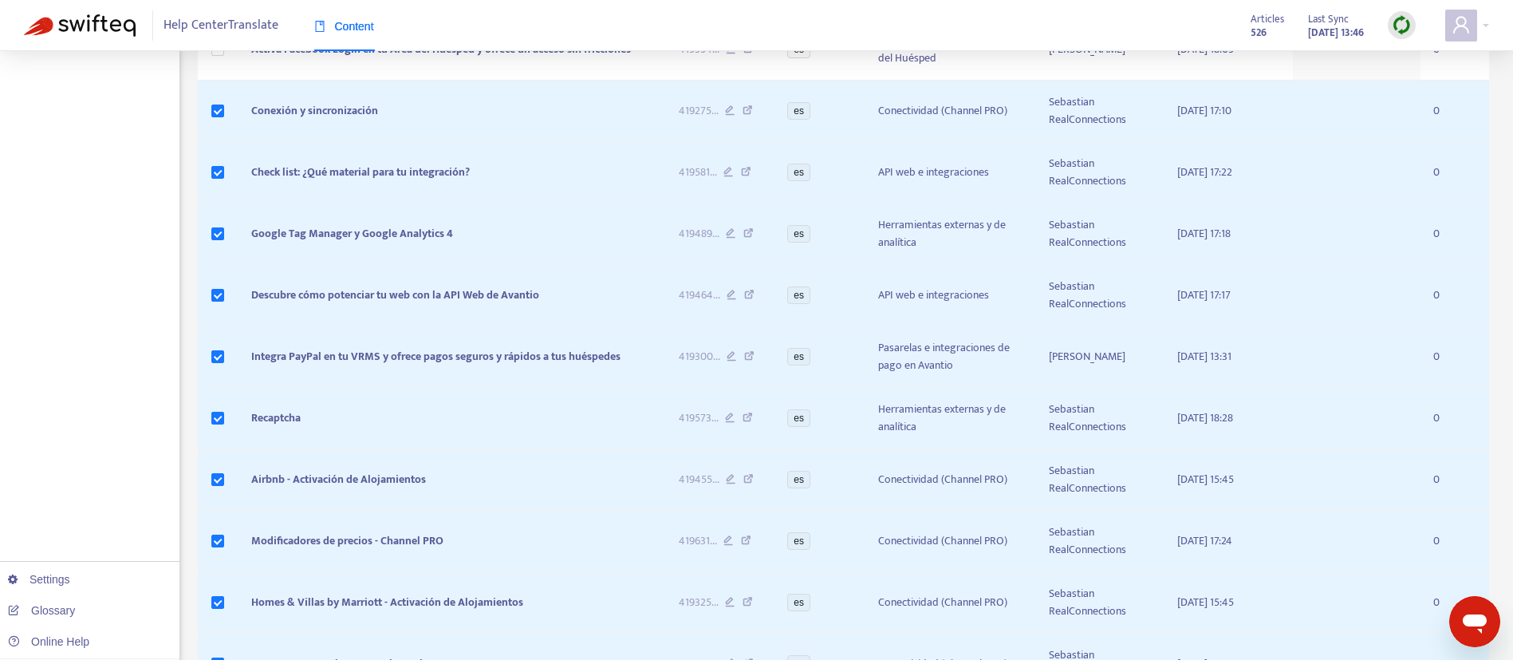
scroll to position [0, 0]
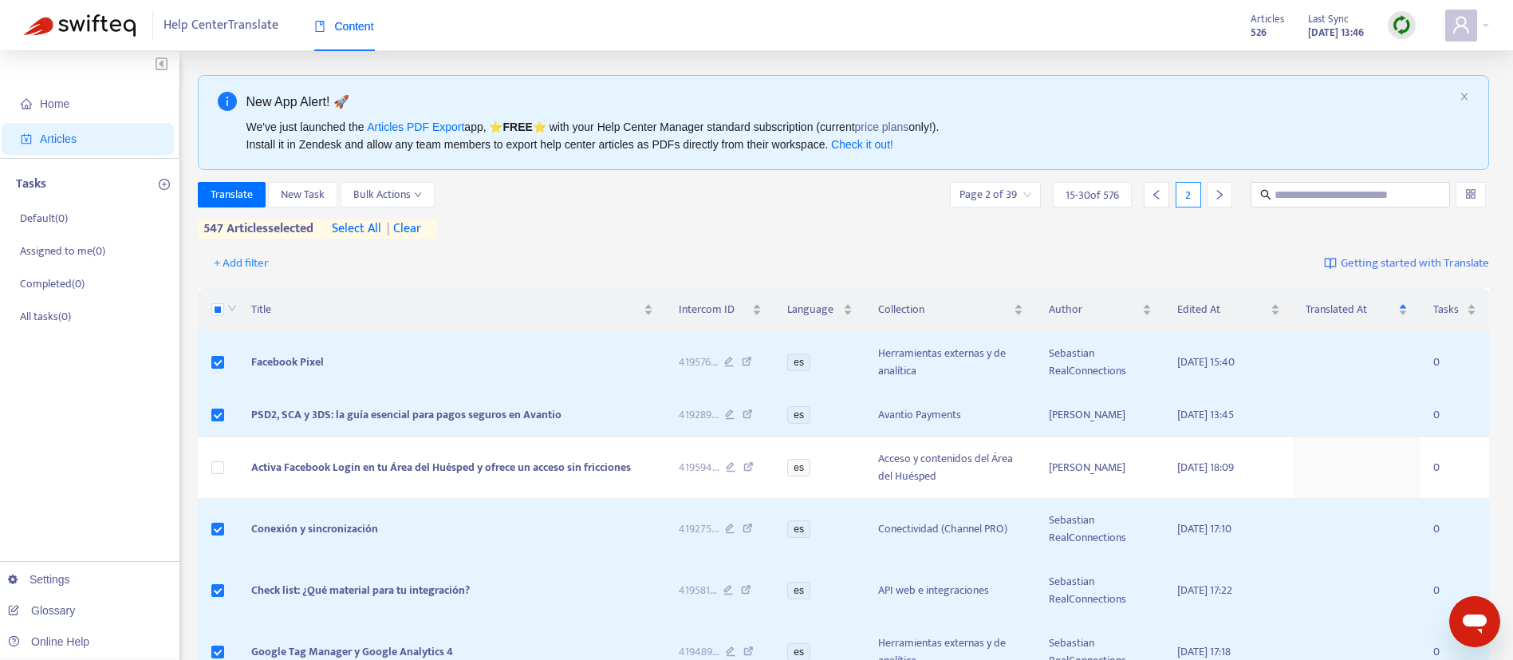
click at [1267, 246] on div "+ Add filter Getting started with Translate" at bounding box center [844, 263] width 1292 height 37
click at [940, 223] on div "Translate New Task Bulk Actions Page 2 of 39 15 - 30 of 576 2 547 articles sele…" at bounding box center [844, 210] width 1292 height 57
click at [763, 230] on div "Translate New Task Bulk Actions Page 2 of 39 15 - 30 of 576 2 547 articles sele…" at bounding box center [844, 210] width 1292 height 57
click at [777, 200] on div "Translate New Task Bulk Actions Page 2 of 39 15 - 30 of 576 2" at bounding box center [844, 195] width 1292 height 26
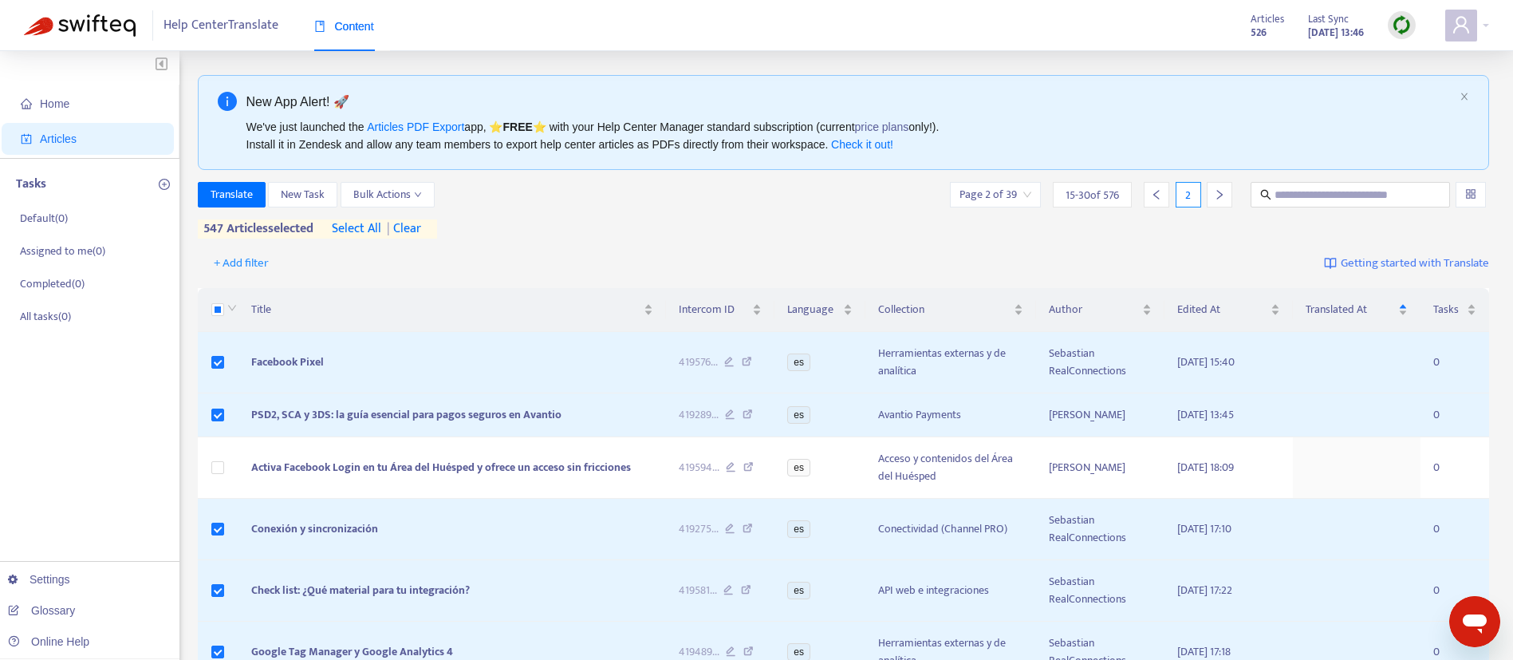
click at [636, 199] on div "Translate New Task Bulk Actions Page 2 of 39 15 - 30 of 576 2" at bounding box center [844, 195] width 1292 height 26
click at [38, 612] on link "Glossary" at bounding box center [41, 610] width 67 height 13
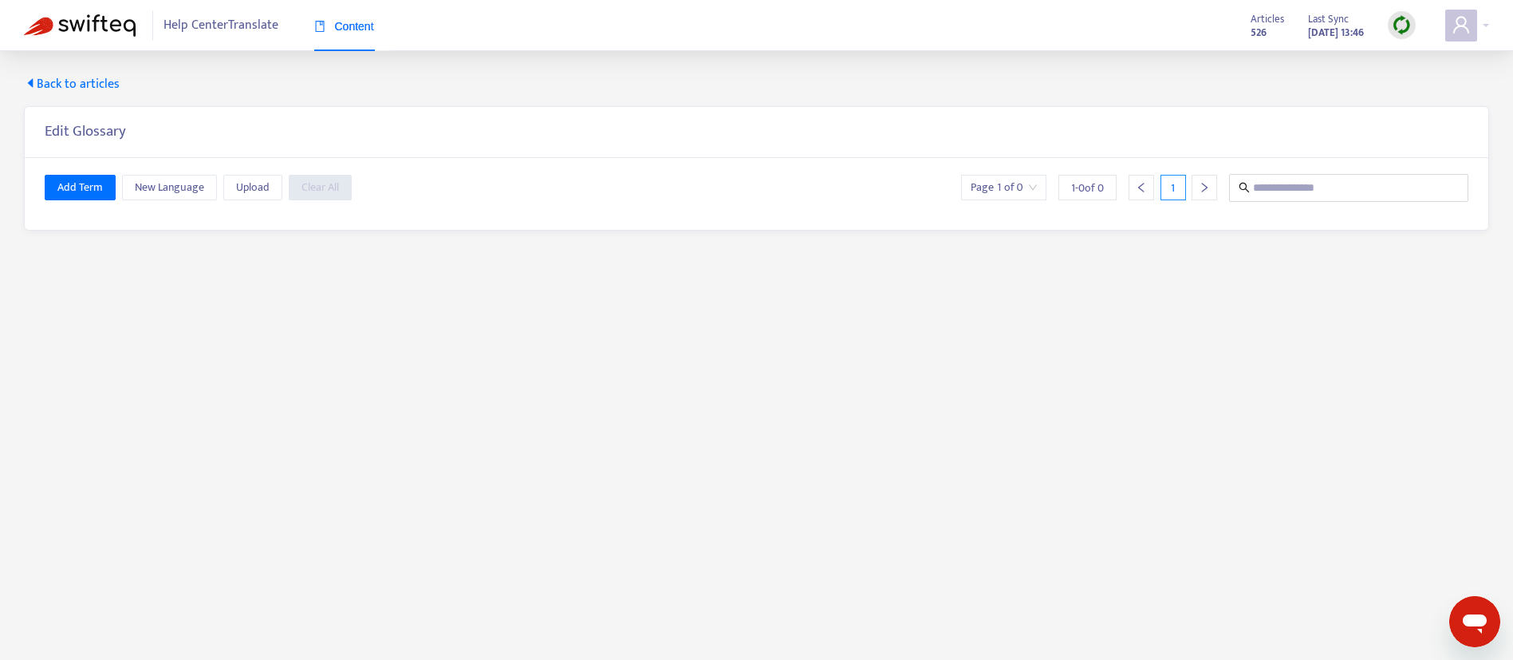
click at [78, 80] on span "Back to articles" at bounding box center [72, 84] width 96 height 19
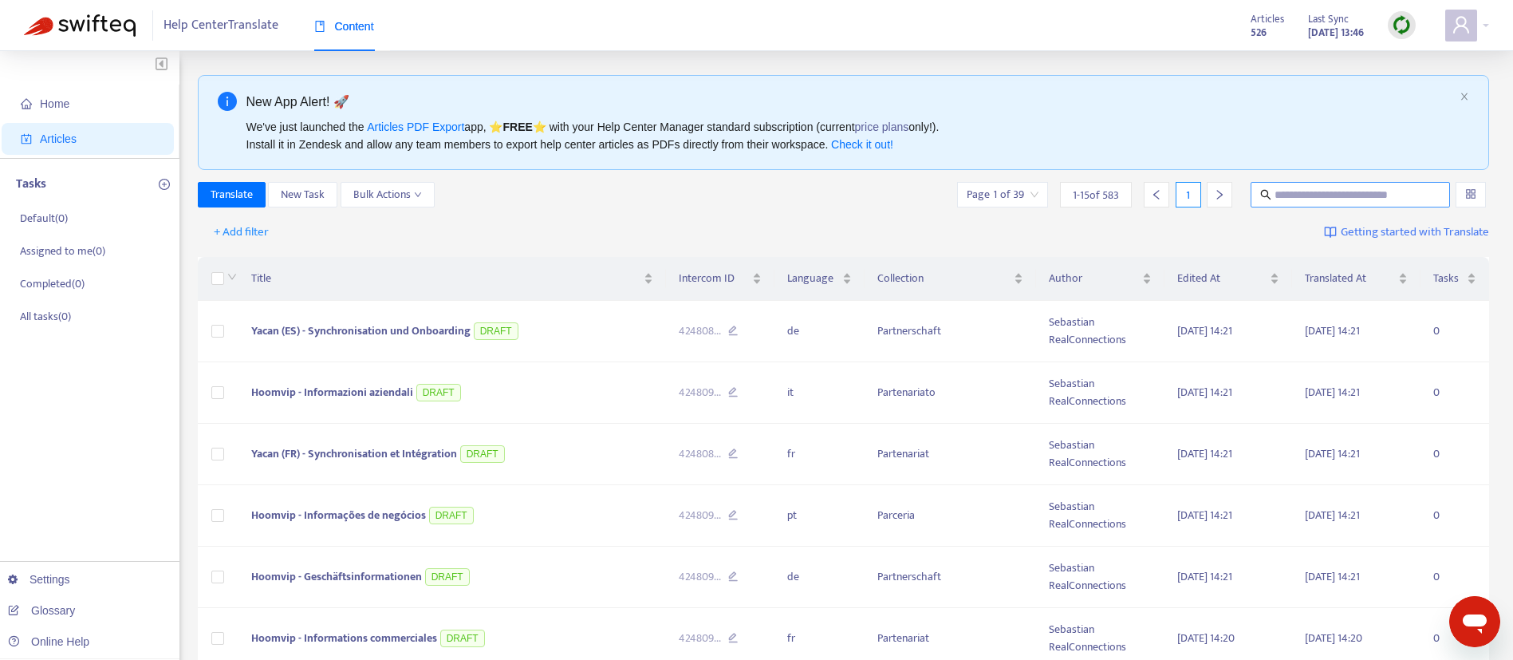
click at [1323, 194] on input "text" at bounding box center [1351, 195] width 153 height 18
click at [1395, 28] on img at bounding box center [1402, 25] width 20 height 20
click at [1424, 64] on link "Quick Sync" at bounding box center [1435, 58] width 68 height 18
click at [889, 207] on div "Translate New Task Bulk Actions Page 1 of 40 1 - 15 of 589 1" at bounding box center [844, 198] width 1292 height 32
click at [1293, 200] on input "text" at bounding box center [1351, 195] width 153 height 18
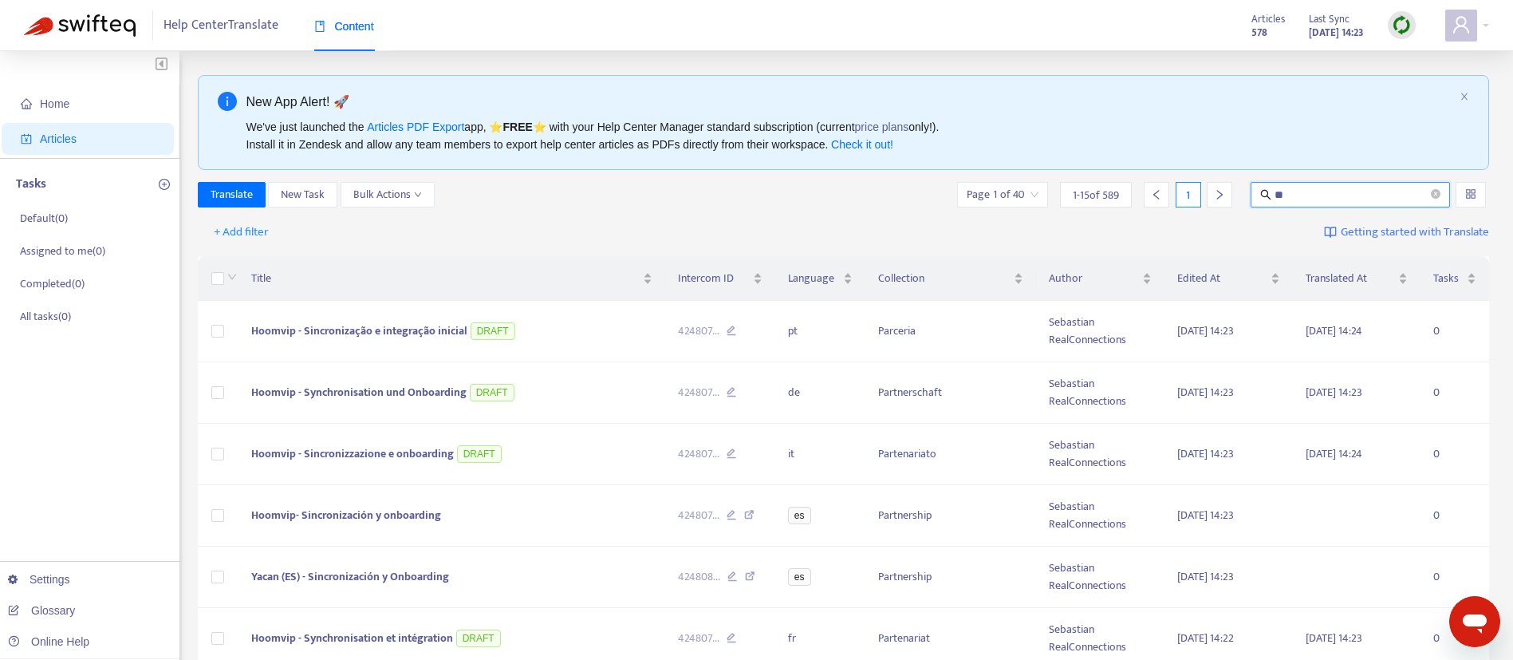
type input "*"
type input "**********"
click at [1373, 194] on input "**********" at bounding box center [1351, 195] width 153 height 18
click at [908, 206] on div "**********" at bounding box center [844, 195] width 1292 height 26
click at [542, 210] on div "**********" at bounding box center [844, 198] width 1292 height 32
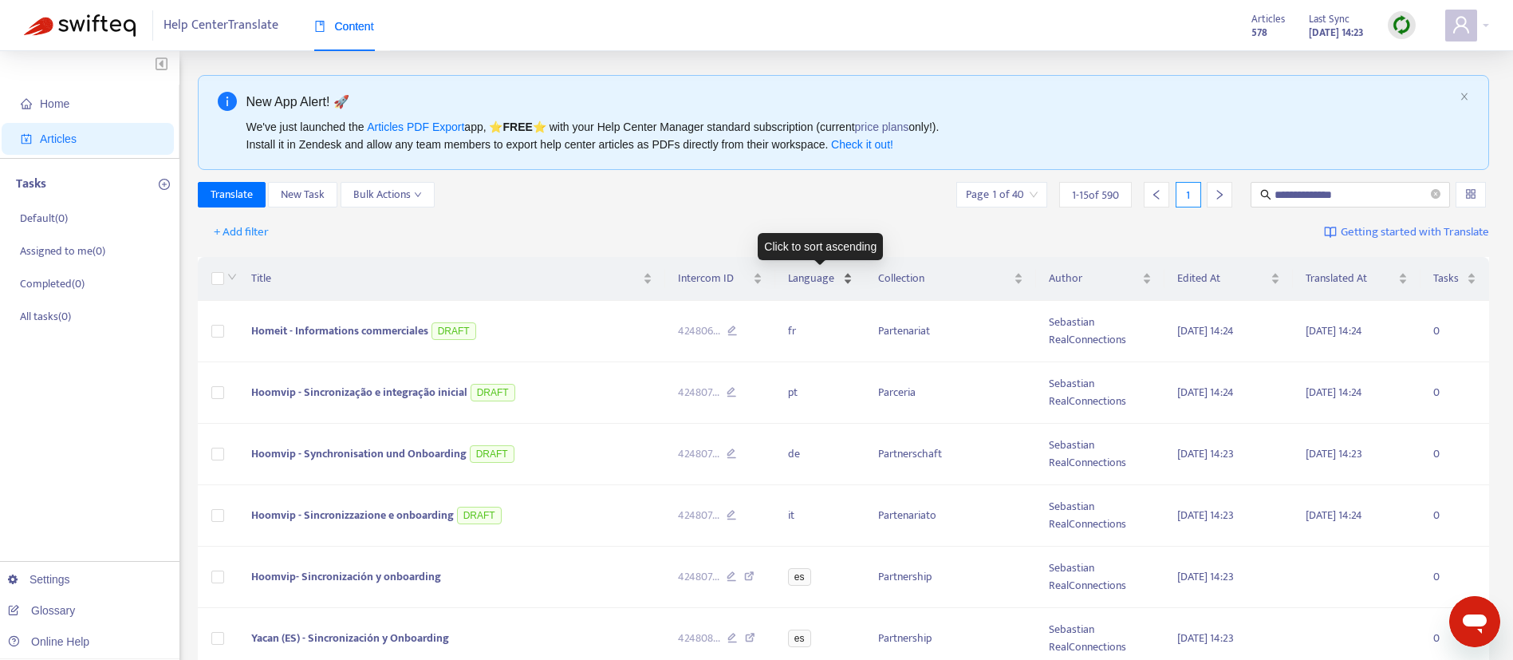
click at [816, 280] on span "Language" at bounding box center [814, 279] width 52 height 18
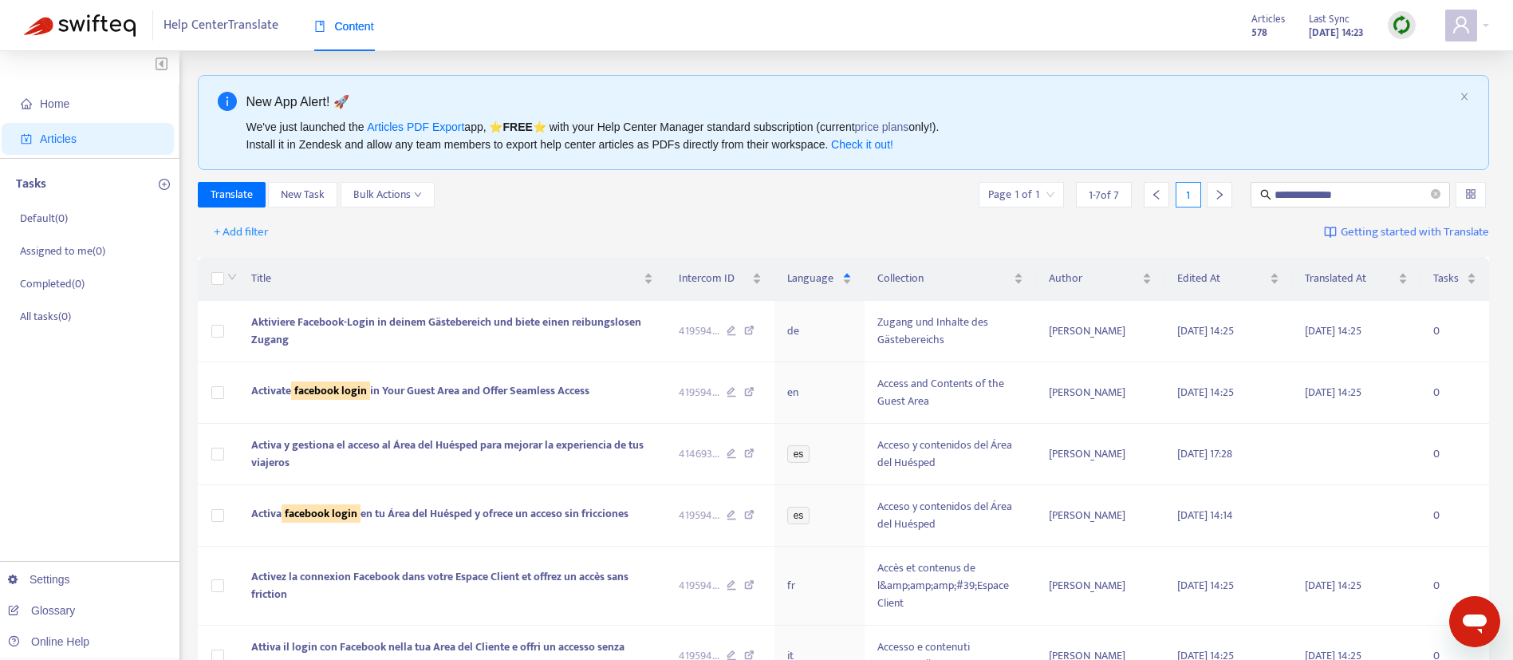
click at [838, 215] on div "+ Add filter Getting started with Translate" at bounding box center [844, 232] width 1292 height 37
click at [1362, 191] on input "**********" at bounding box center [1351, 195] width 153 height 18
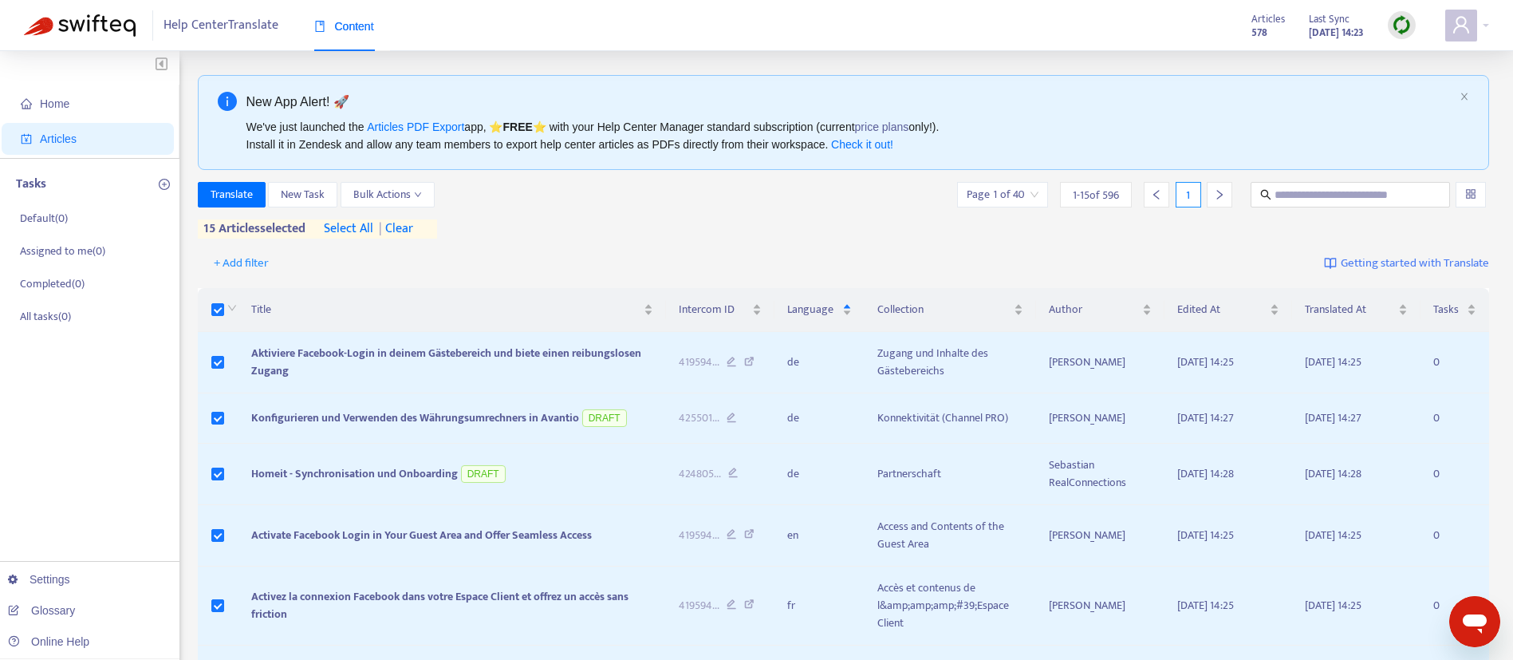
click at [363, 219] on span "select all" at bounding box center [348, 228] width 49 height 19
click at [382, 196] on span "Bulk Actions" at bounding box center [387, 195] width 69 height 18
click at [1402, 311] on div "Translated At" at bounding box center [1356, 310] width 103 height 18
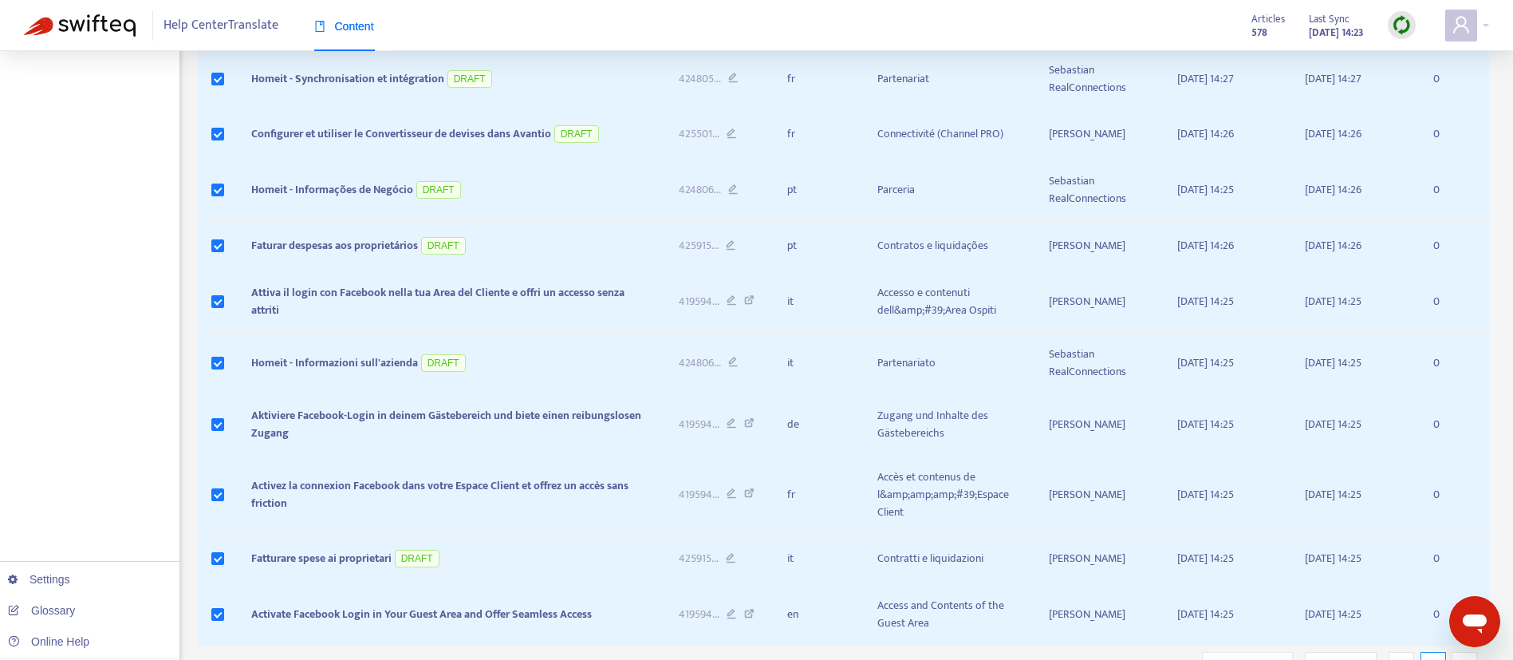
scroll to position [631, 0]
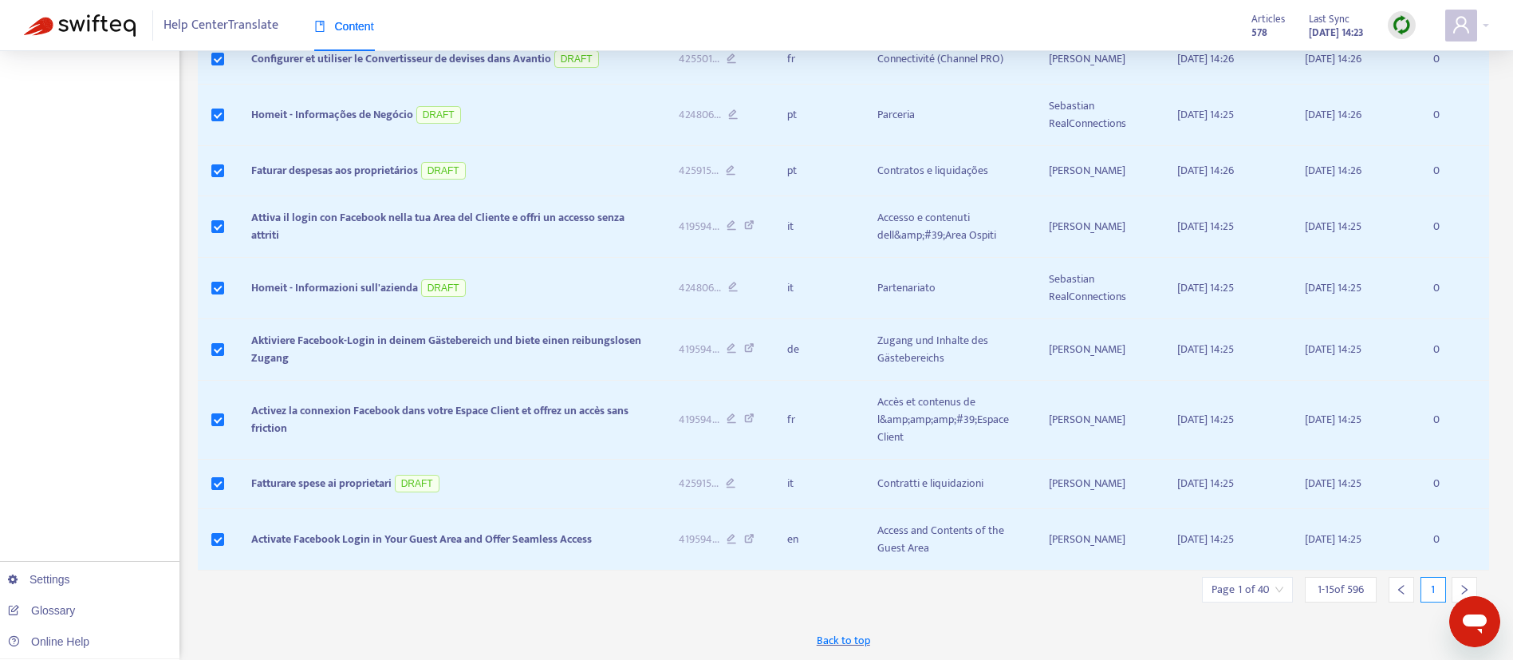
click at [1279, 591] on input "search" at bounding box center [1248, 590] width 72 height 24
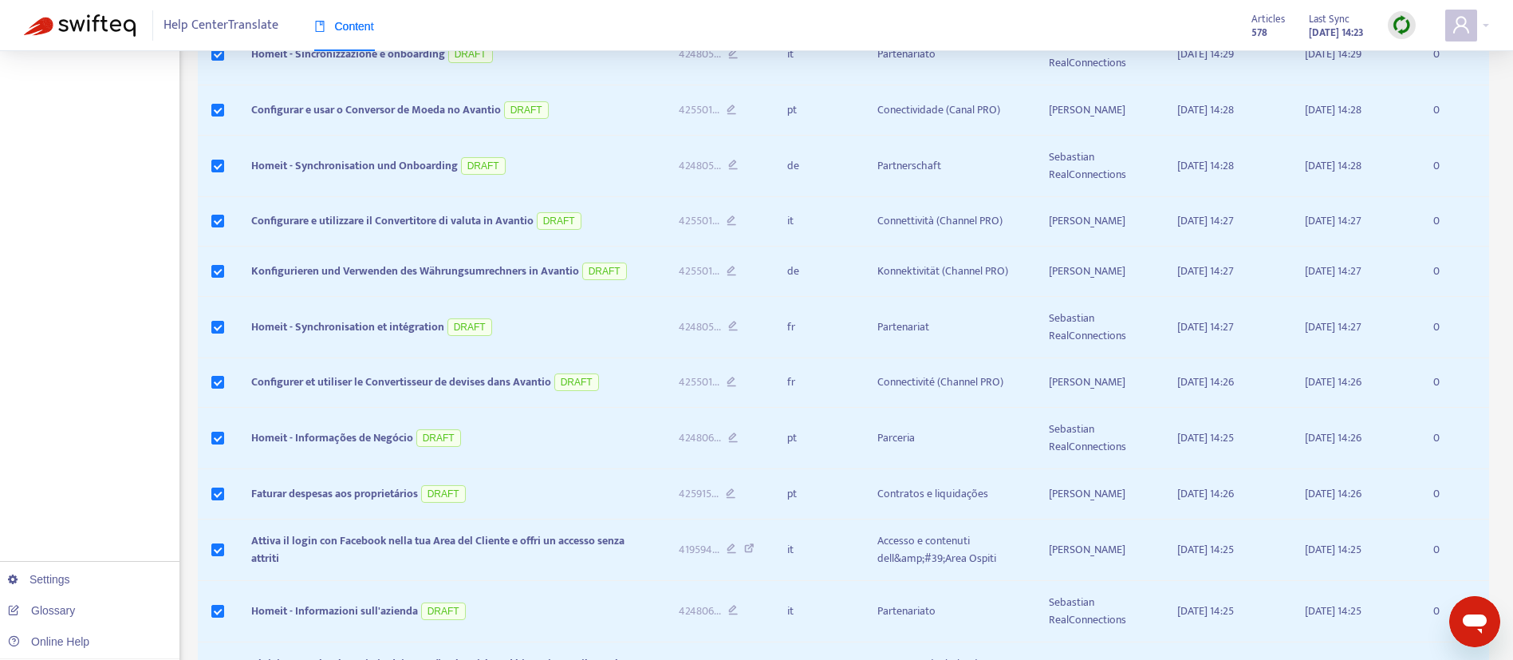
scroll to position [0, 0]
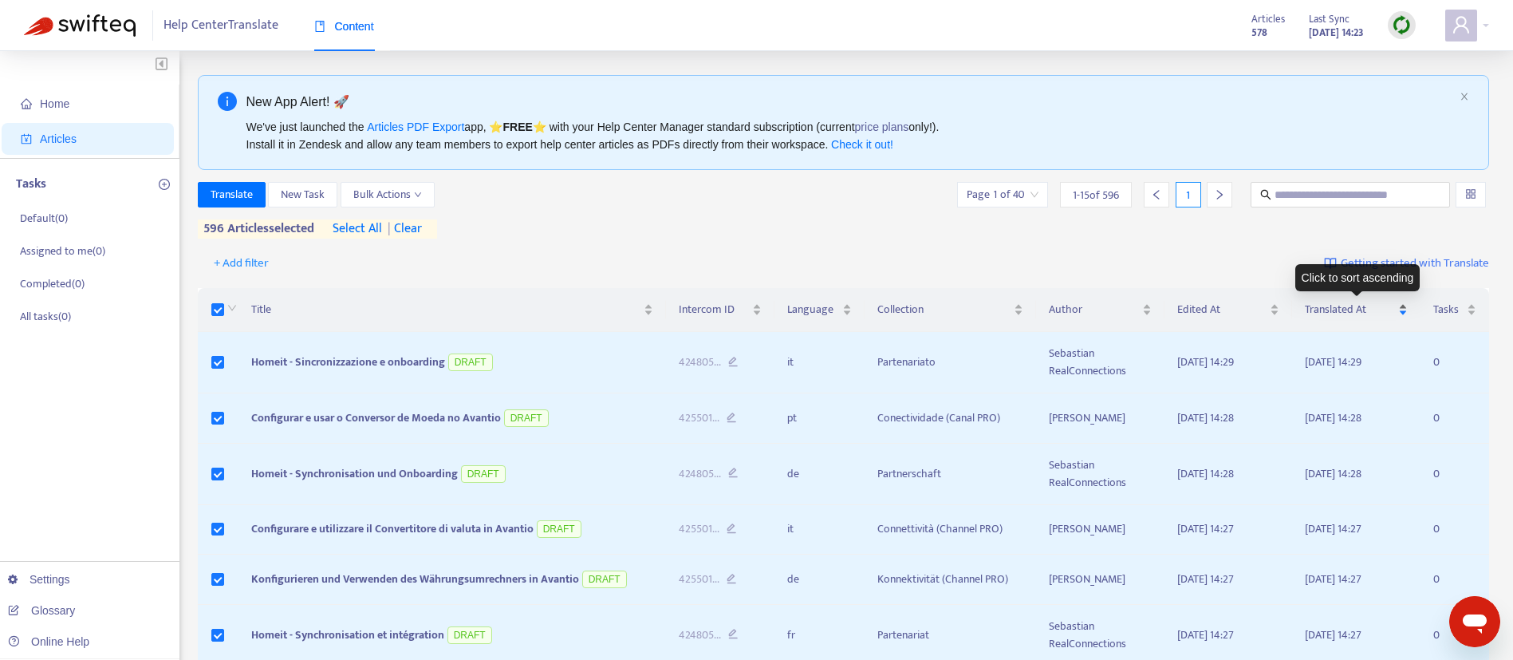
click at [1365, 301] on div "Translated At" at bounding box center [1356, 310] width 103 height 18
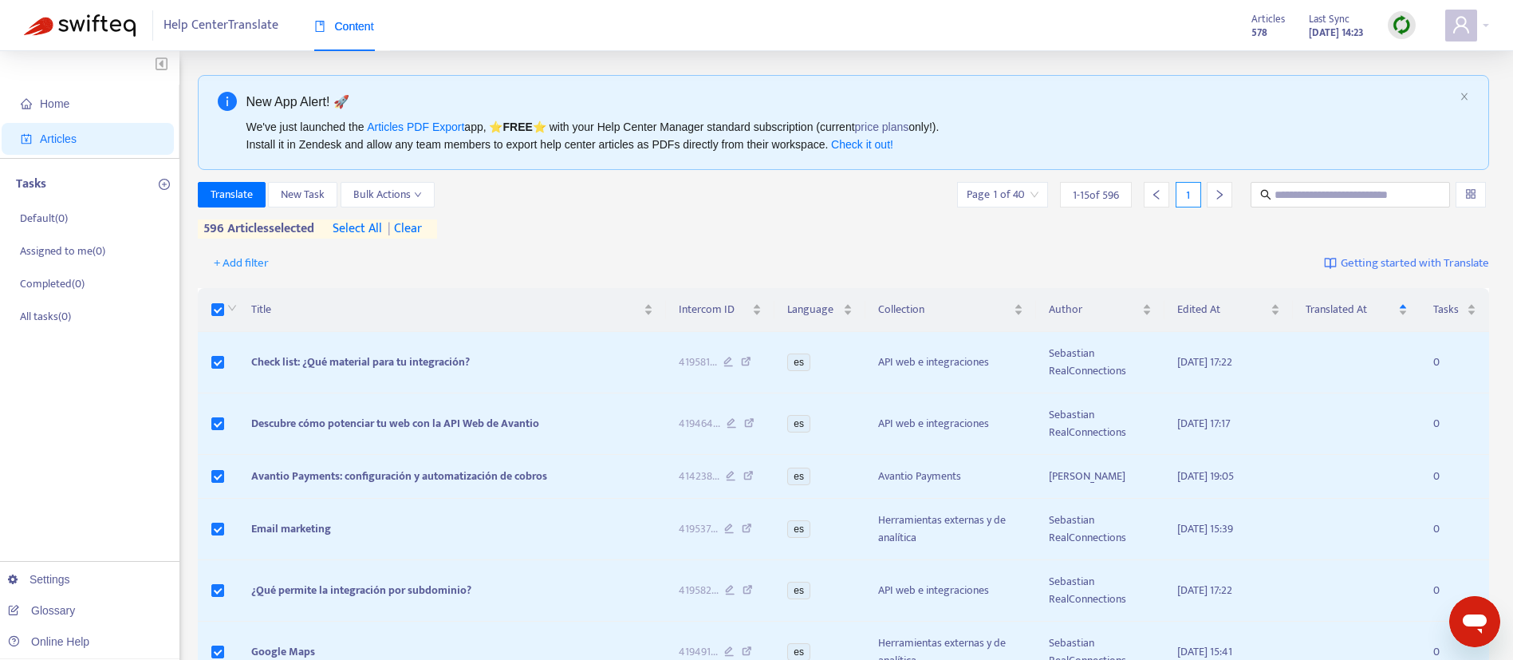
click at [415, 235] on span "| clear" at bounding box center [402, 228] width 40 height 19
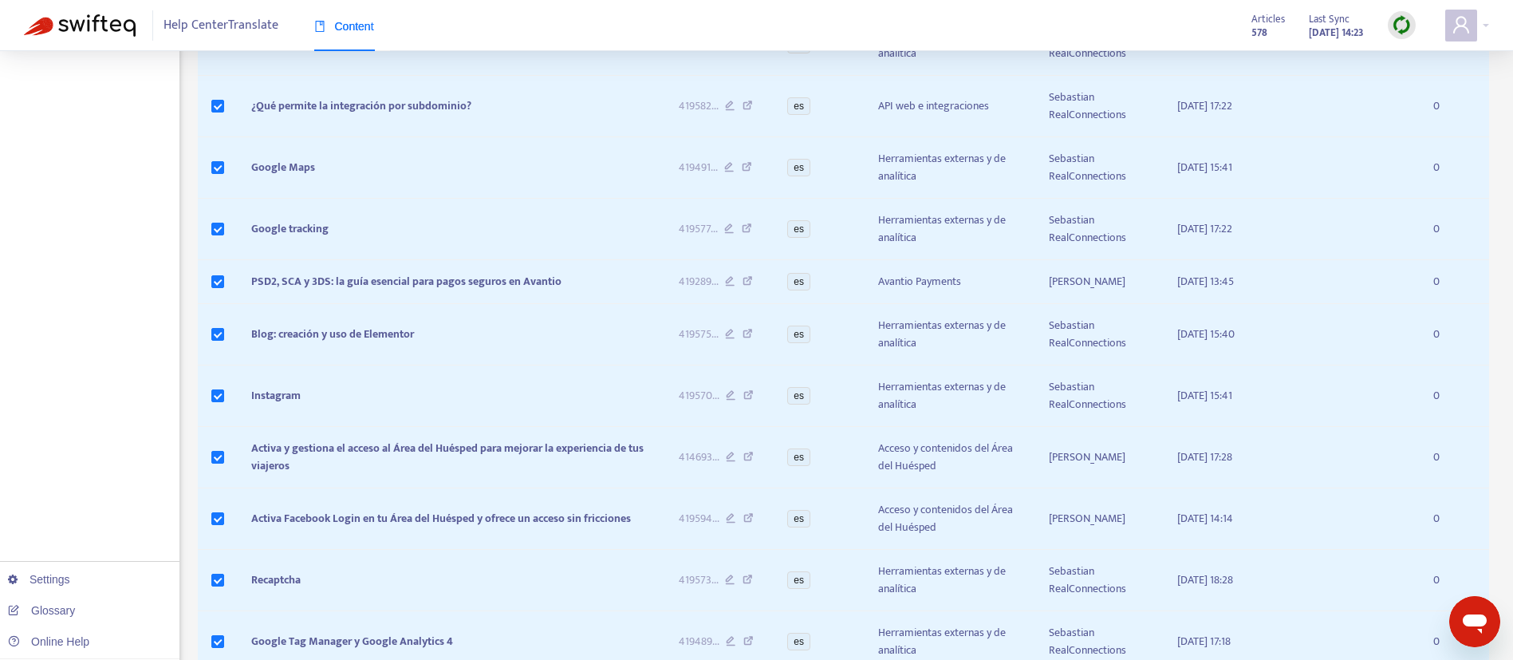
scroll to position [649, 0]
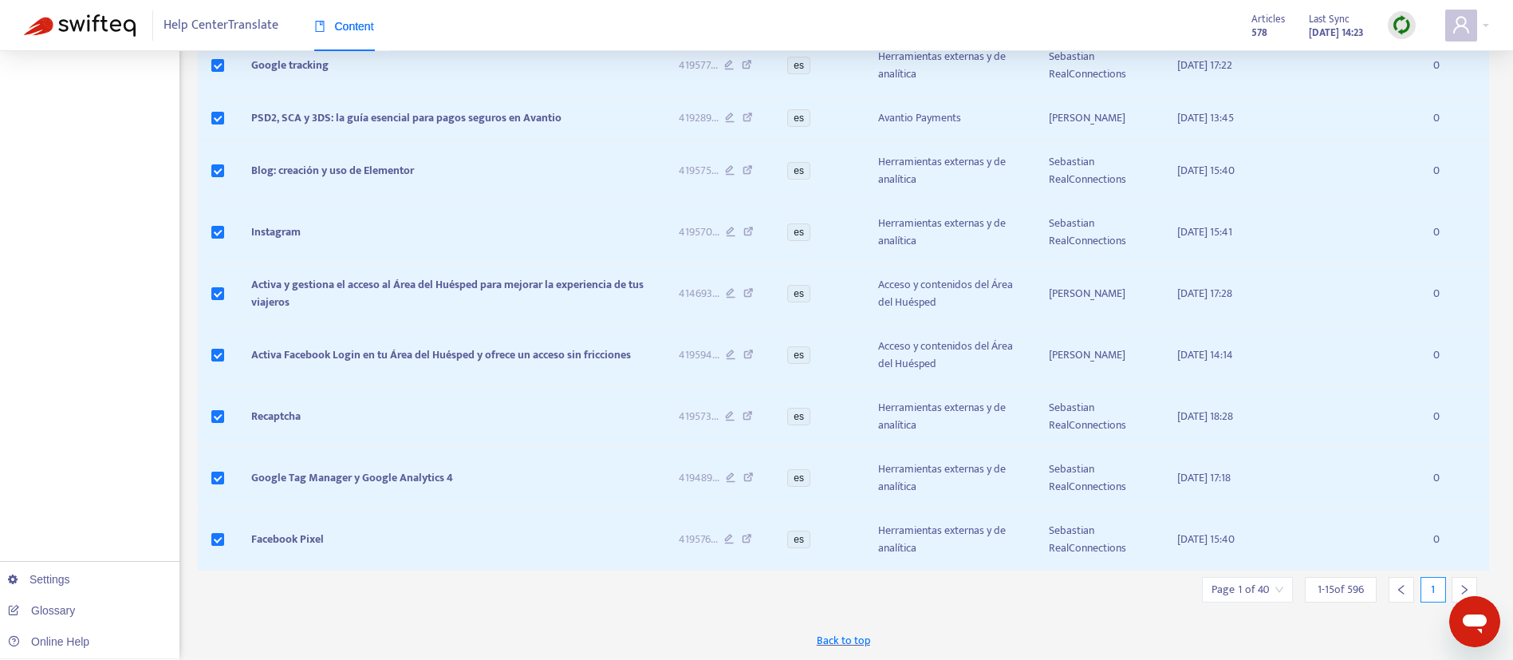
click at [1469, 584] on icon "right" at bounding box center [1464, 589] width 11 height 11
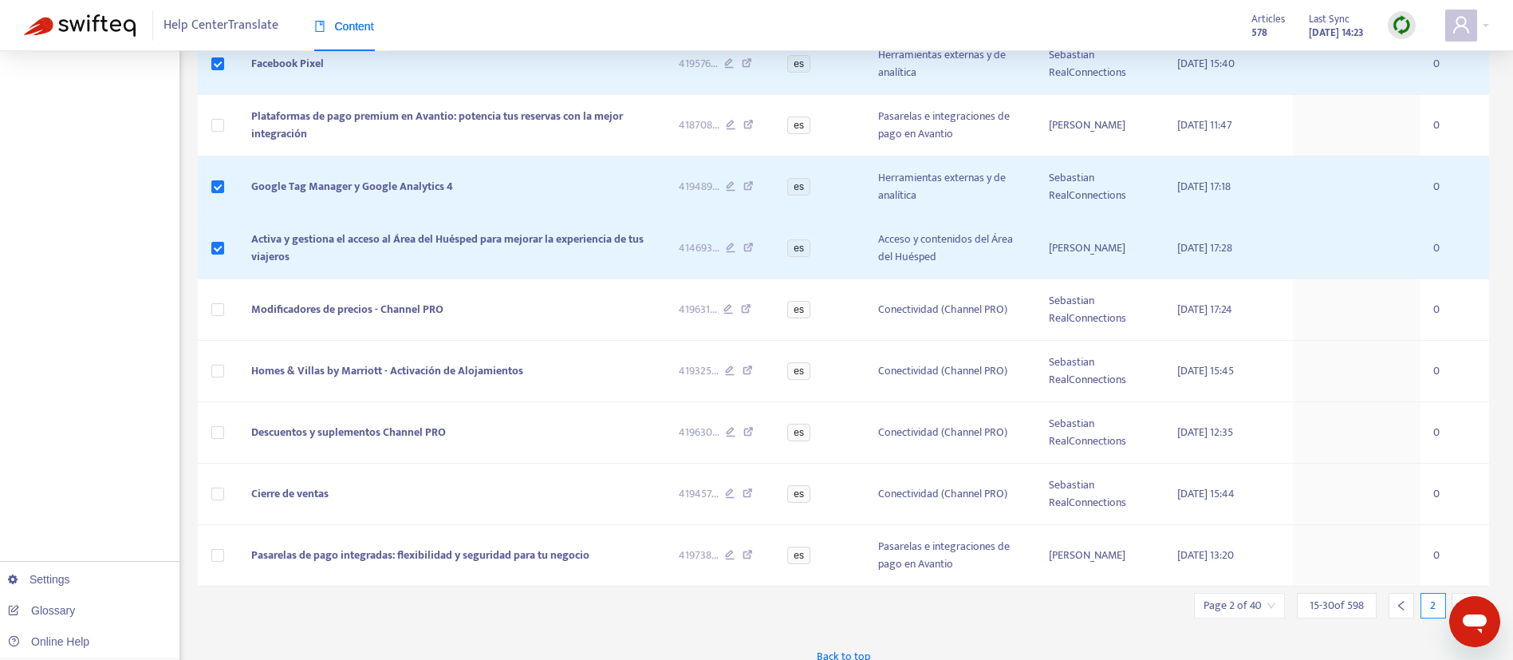
click at [1405, 609] on icon "left" at bounding box center [1401, 605] width 11 height 11
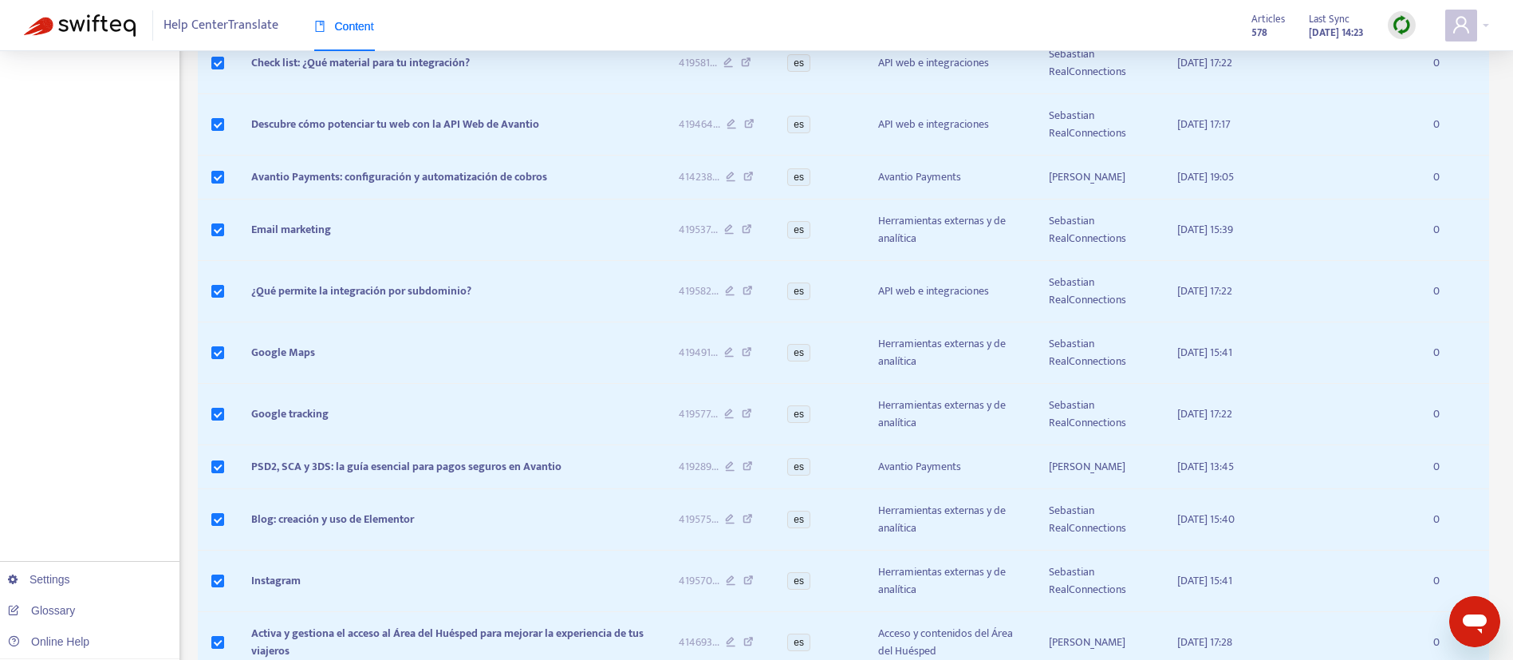
scroll to position [0, 0]
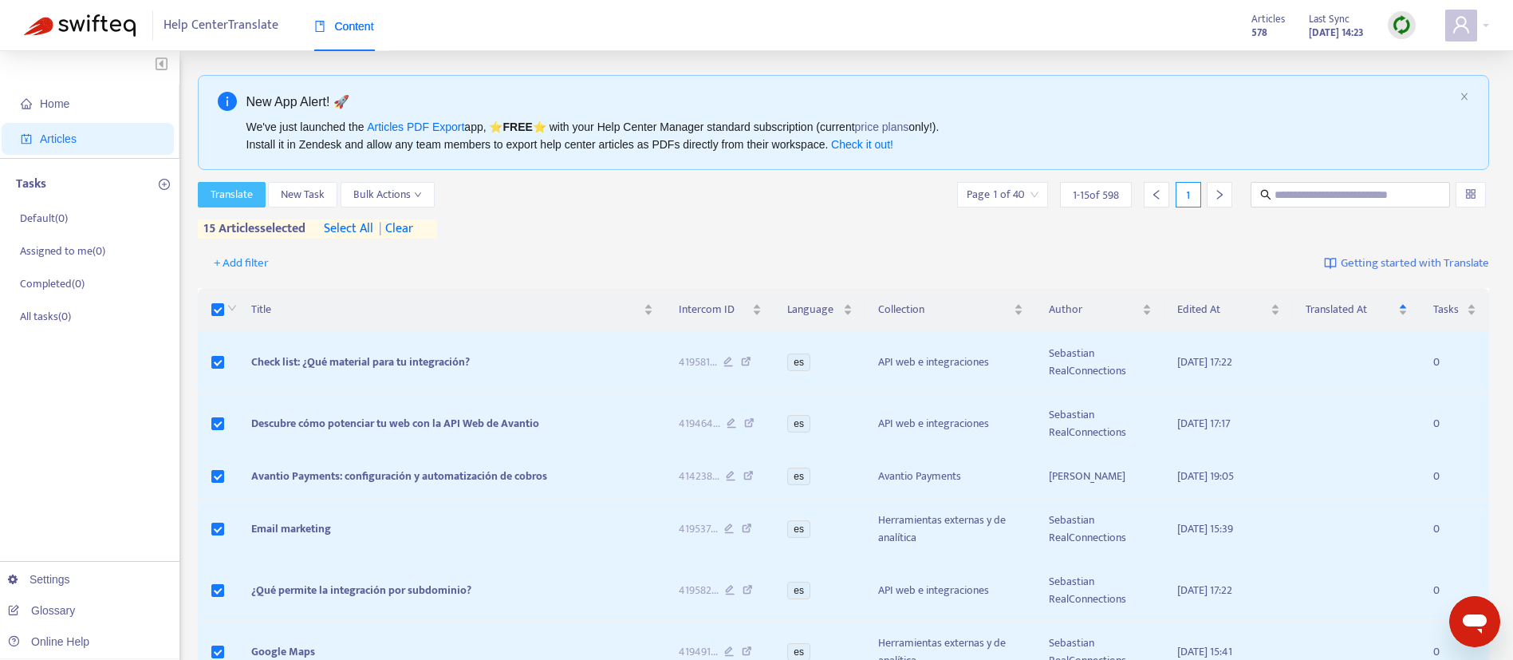
click at [225, 196] on span "Translate" at bounding box center [232, 195] width 42 height 18
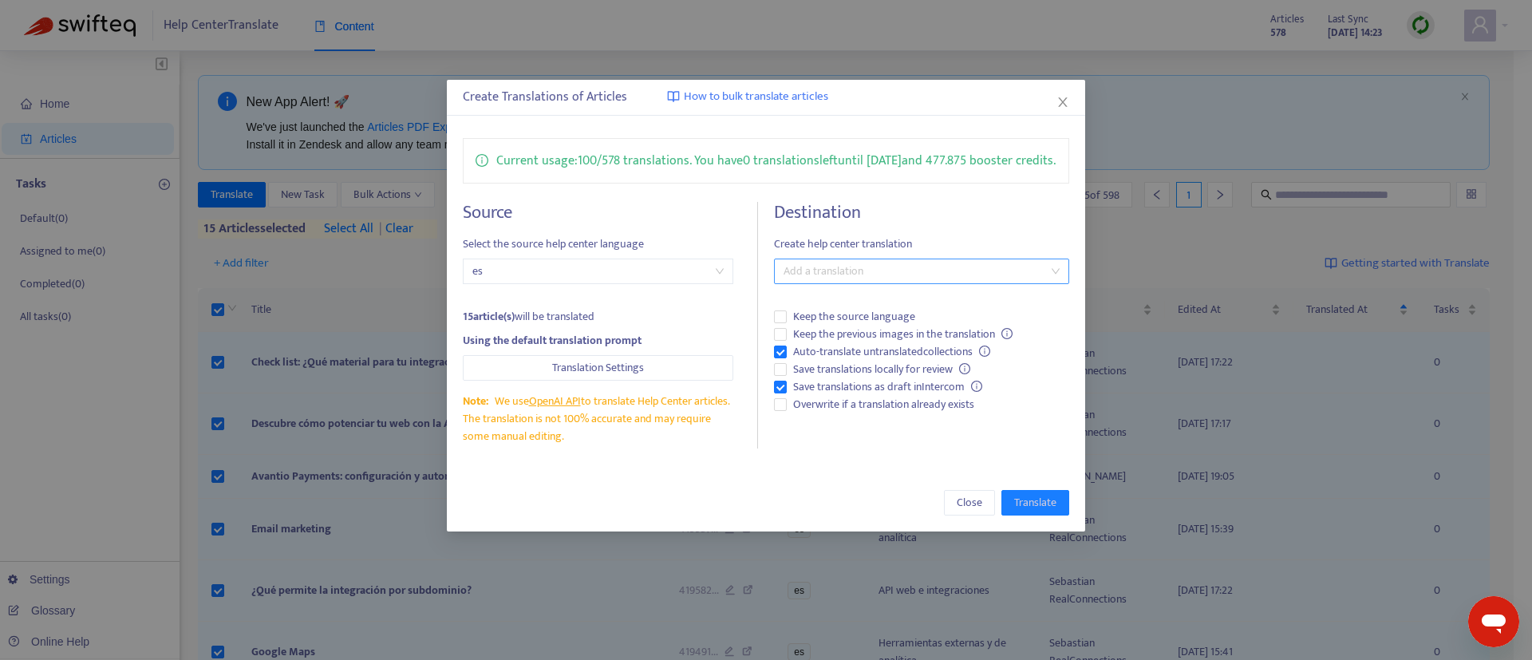
click at [839, 281] on div at bounding box center [913, 271] width 271 height 19
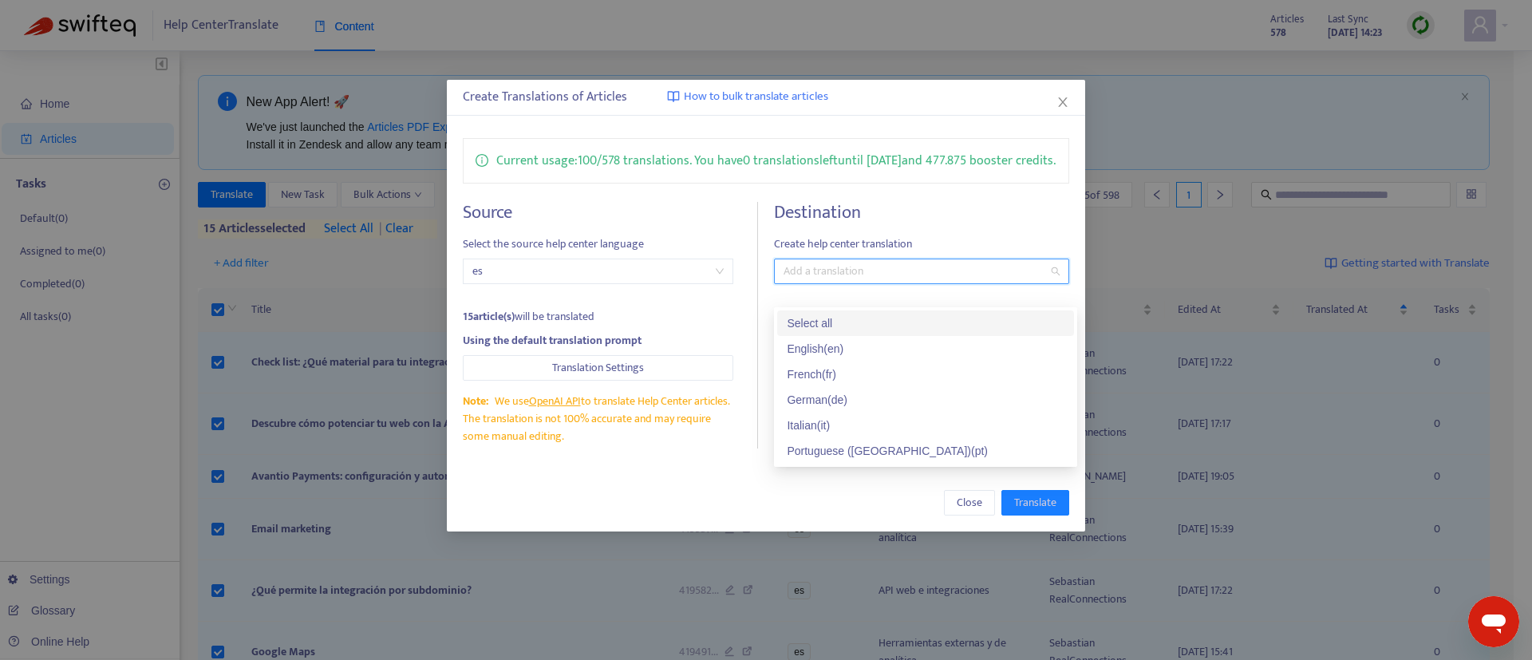
click at [834, 330] on div "Select all" at bounding box center [925, 323] width 278 height 18
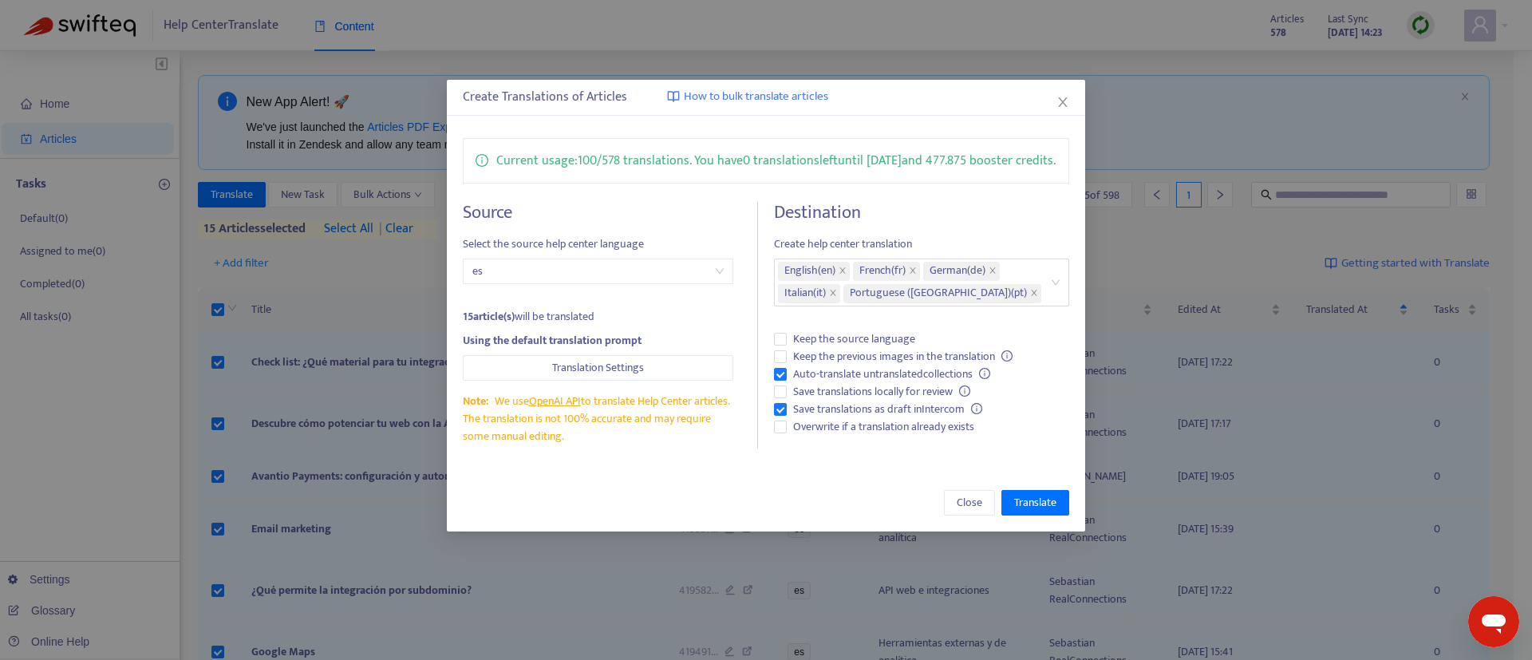
click at [944, 245] on div "Destination Create help center translation English ( en ) French ( fr ) German …" at bounding box center [921, 325] width 295 height 246
click at [924, 400] on span "Save translations locally for review" at bounding box center [881, 392] width 190 height 18
click at [955, 348] on label "Keep the source language" at bounding box center [921, 339] width 295 height 18
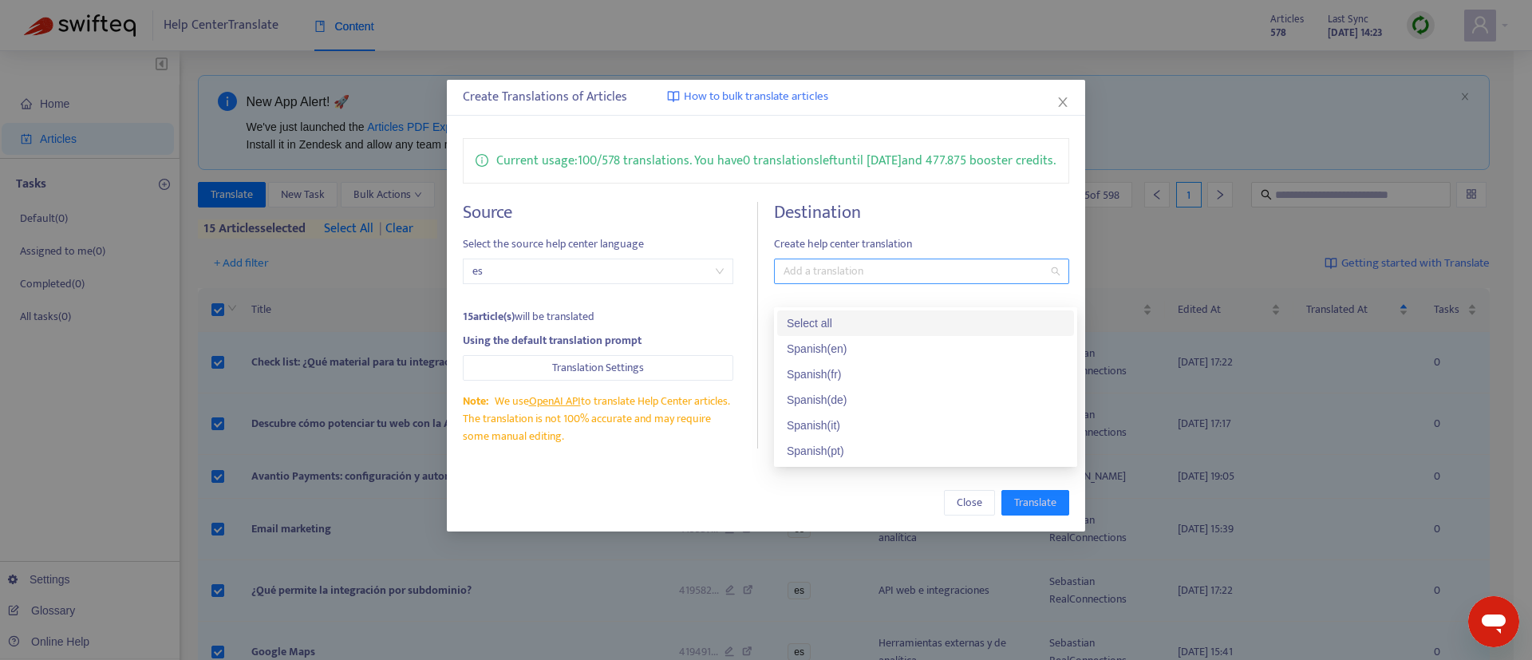
click at [866, 281] on div at bounding box center [913, 271] width 271 height 19
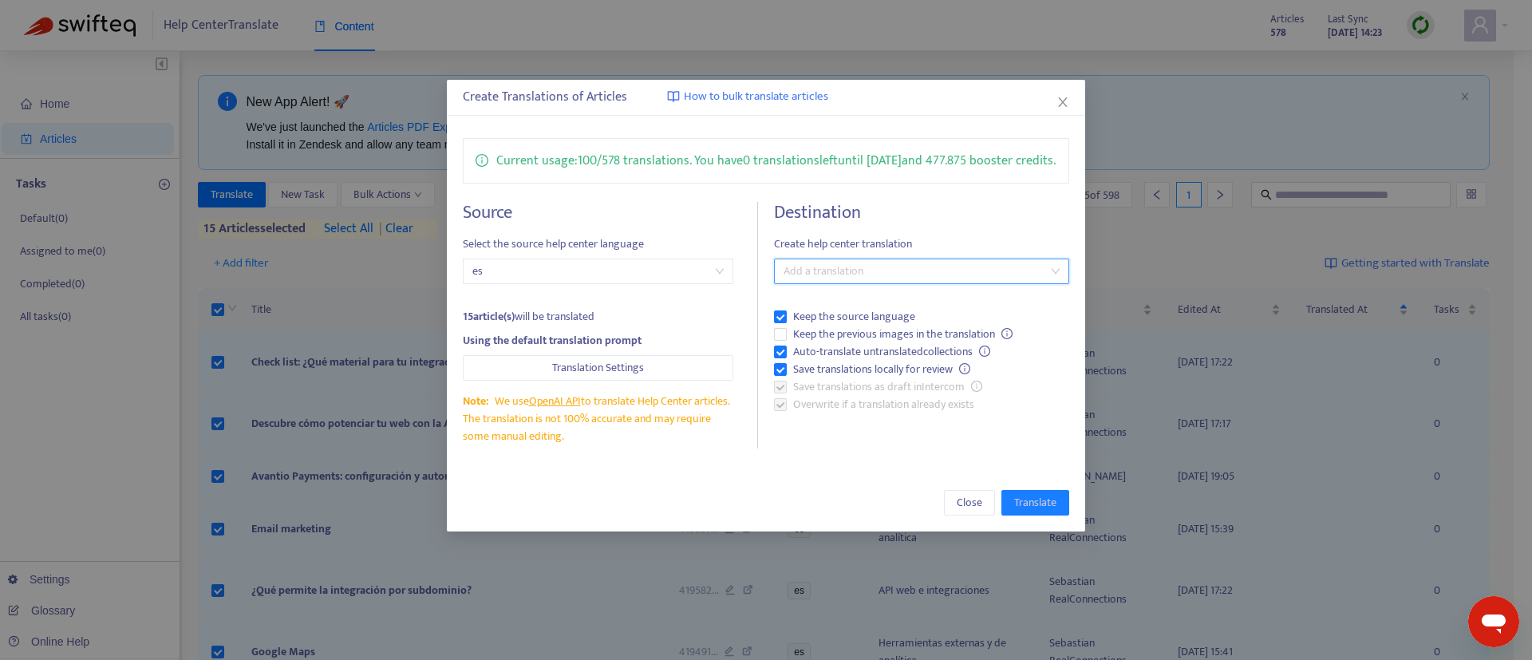
click at [866, 281] on div at bounding box center [913, 271] width 271 height 19
click at [843, 325] on span "Keep the source language" at bounding box center [853, 317] width 135 height 18
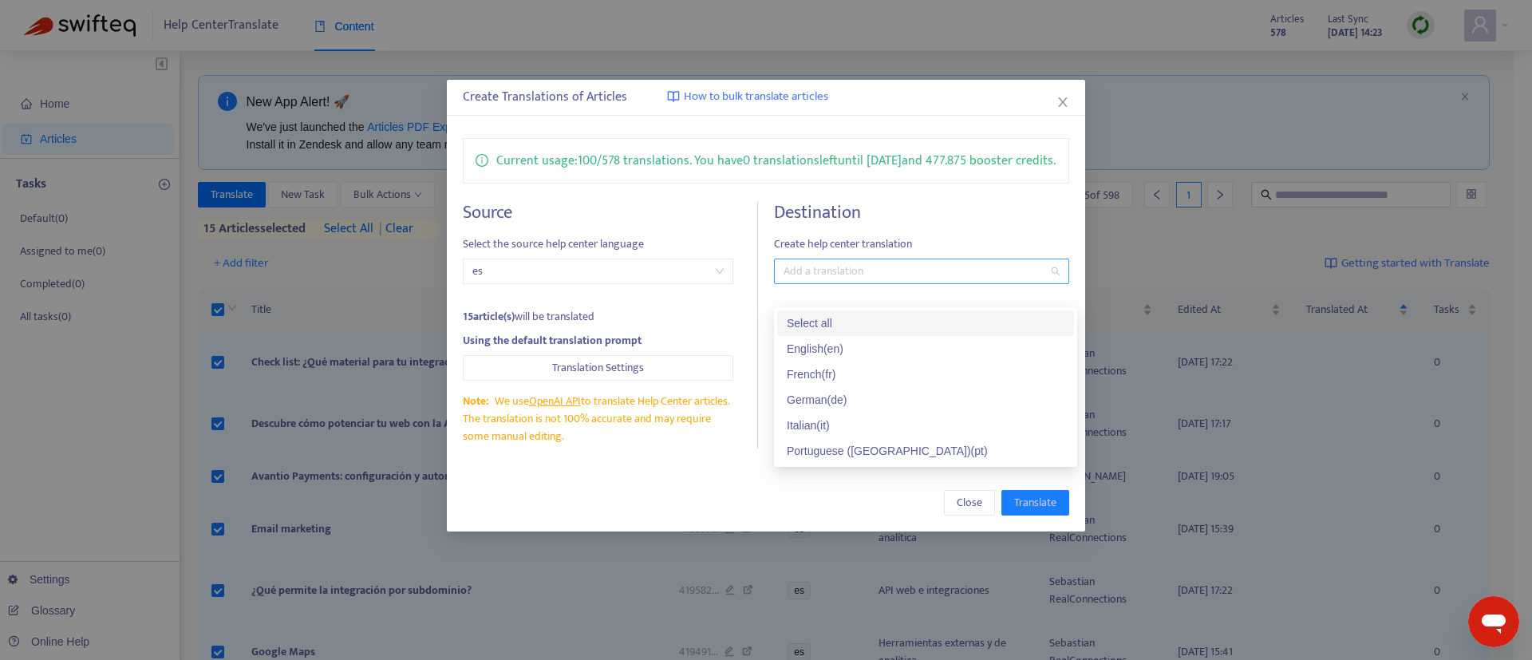
click at [854, 281] on div at bounding box center [913, 271] width 271 height 19
click at [833, 324] on div "Select all" at bounding box center [925, 323] width 278 height 18
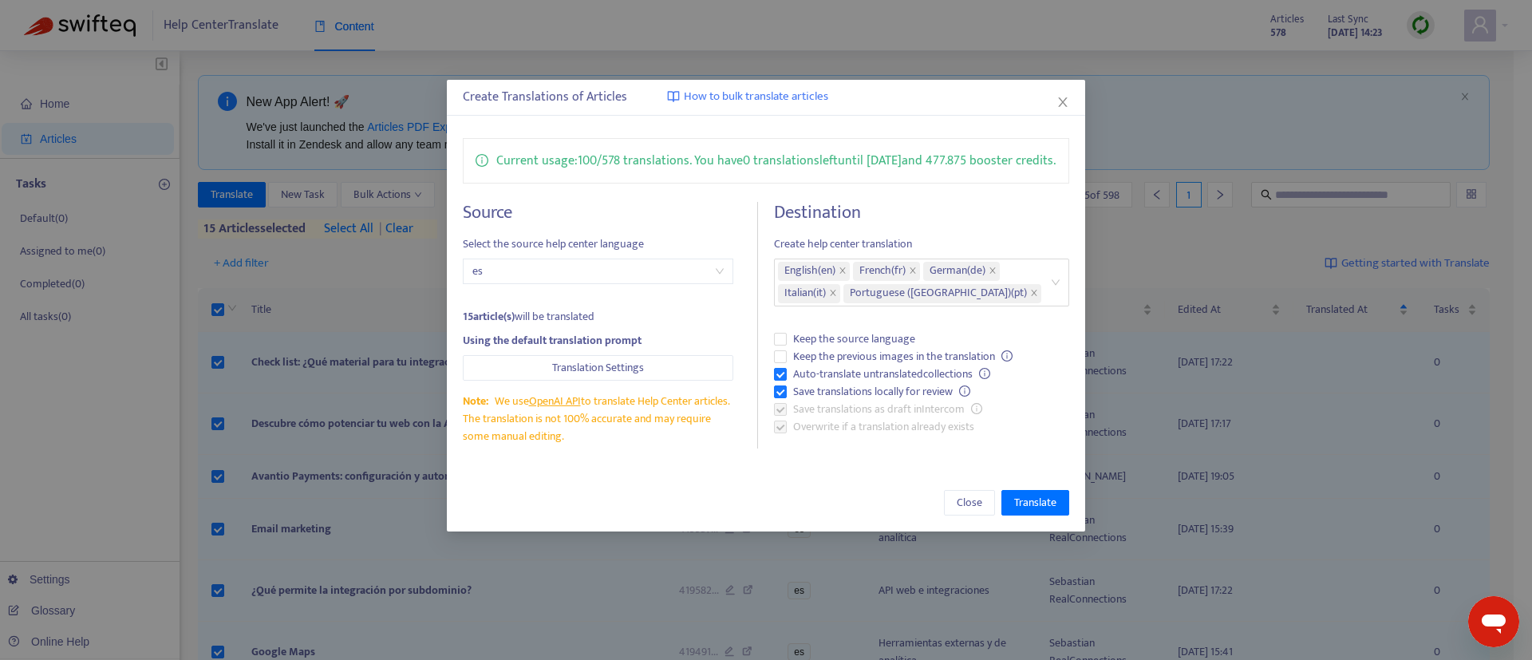
click at [714, 499] on div "Close Translate" at bounding box center [766, 502] width 638 height 57
click at [1044, 515] on button "Translate" at bounding box center [1035, 503] width 68 height 26
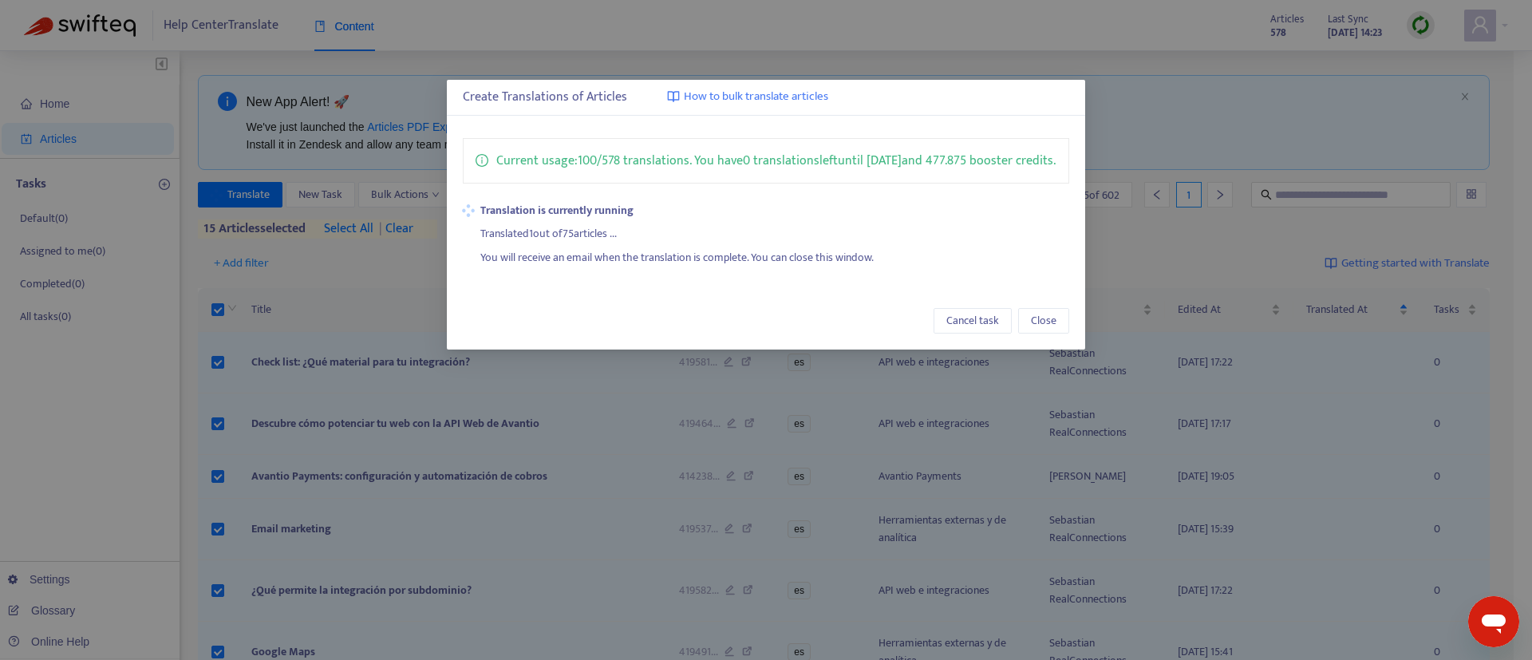
drag, startPoint x: 530, startPoint y: 255, endPoint x: 655, endPoint y: 257, distance: 124.4
click at [655, 243] on div "Translated 1 out of 75 articles ..." at bounding box center [774, 231] width 589 height 24
click at [539, 266] on div "You will receive an email when the translation is complete. You can close this …" at bounding box center [774, 254] width 589 height 24
drag, startPoint x: 527, startPoint y: 252, endPoint x: 648, endPoint y: 251, distance: 120.5
click at [648, 243] on div "Translated 1 out of 75 articles ..." at bounding box center [774, 231] width 589 height 24
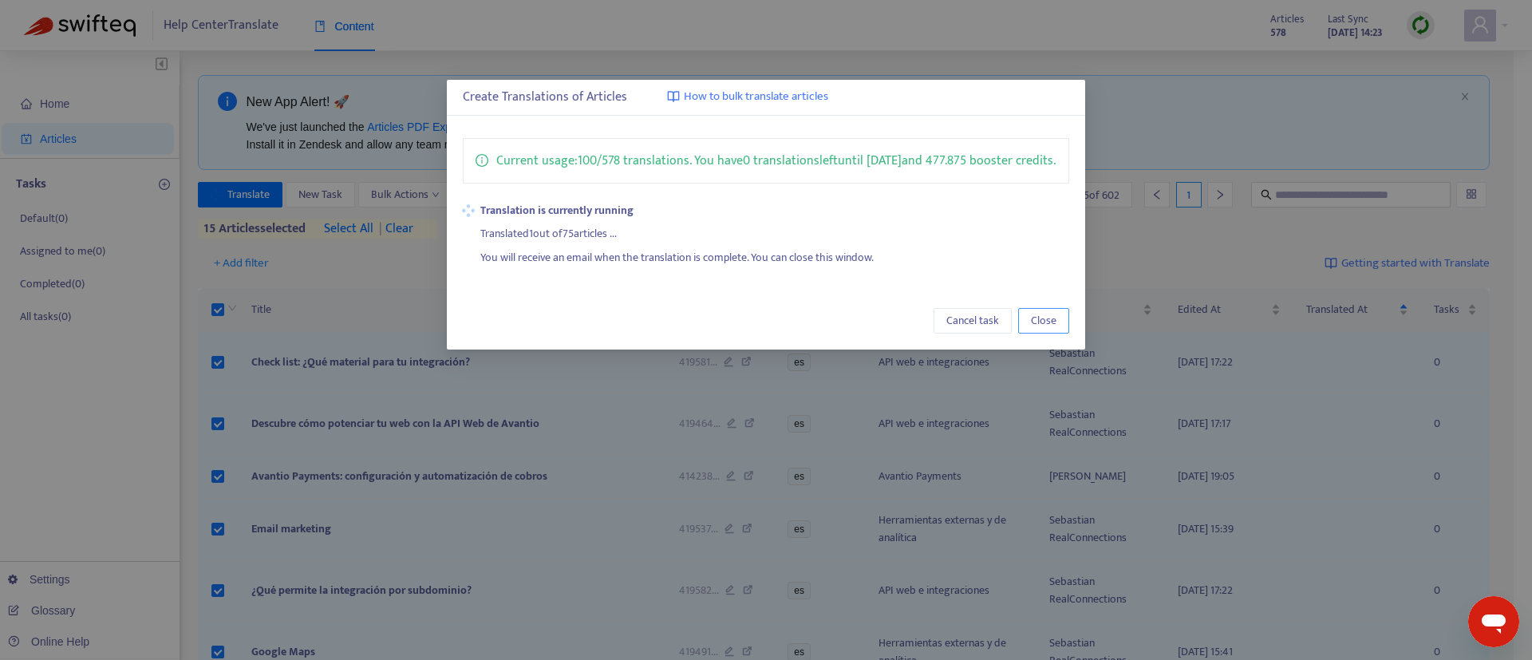
click at [1048, 329] on span "Close" at bounding box center [1044, 321] width 26 height 18
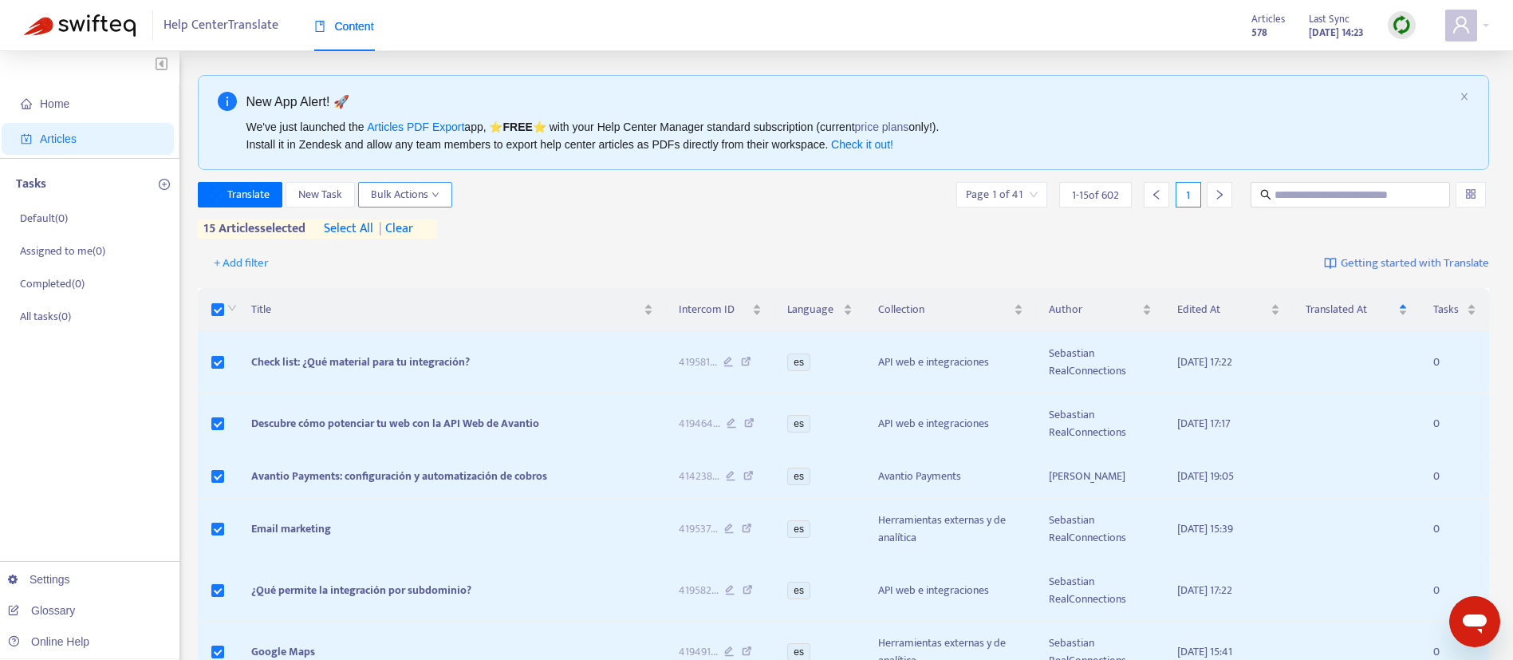
click at [400, 187] on span "Bulk Actions" at bounding box center [405, 195] width 69 height 18
click at [885, 254] on div "+ Add filter Getting started with Translate" at bounding box center [844, 263] width 1292 height 37
click at [850, 216] on div "Translate New Task Bulk Actions Page 1 of 41 1 - 15 of 602 1 15 articles select…" at bounding box center [844, 210] width 1292 height 57
